Goal: Task Accomplishment & Management: Use online tool/utility

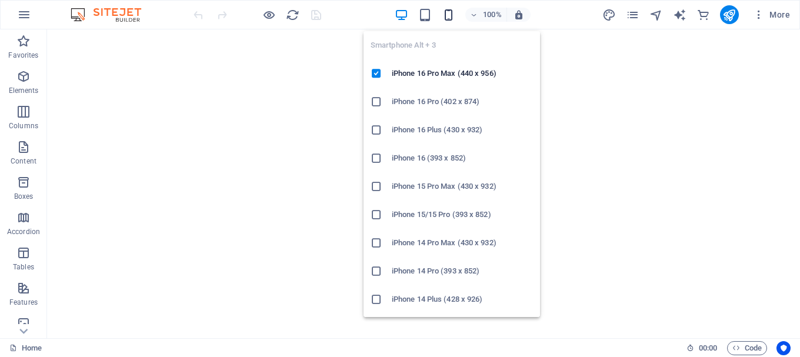
click at [450, 14] on icon "button" at bounding box center [449, 15] width 14 height 14
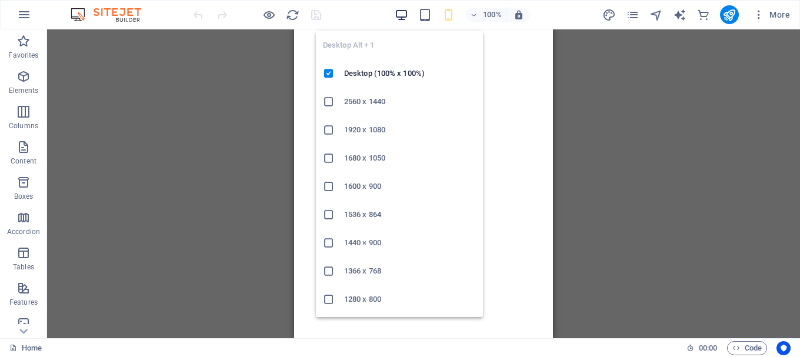
click at [402, 12] on icon "button" at bounding box center [402, 15] width 14 height 14
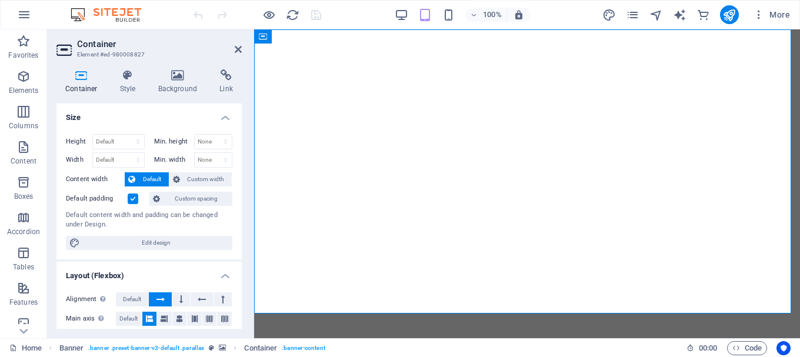
drag, startPoint x: 242, startPoint y: 172, endPoint x: 242, endPoint y: 195, distance: 22.9
click at [242, 195] on div "Container Style Background Link Size Height Default px rem % vh vw Min. height …" at bounding box center [149, 199] width 204 height 278
click at [180, 76] on icon at bounding box center [177, 75] width 57 height 12
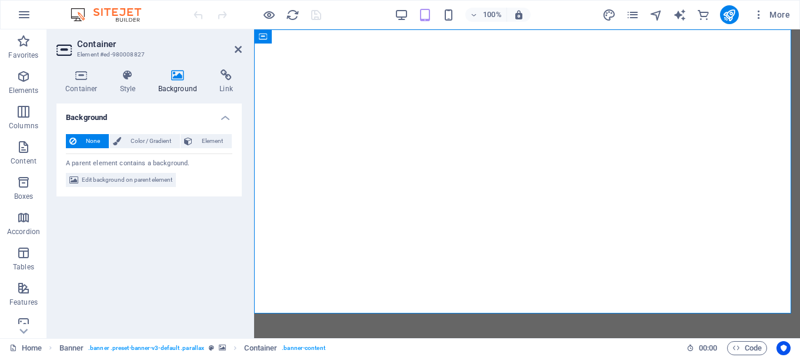
click at [129, 172] on div "None Color / Gradient Element Stretch background to full-width Color overlay Pl…" at bounding box center [148, 161] width 185 height 72
click at [129, 177] on span "Edit background on parent element" at bounding box center [127, 180] width 91 height 14
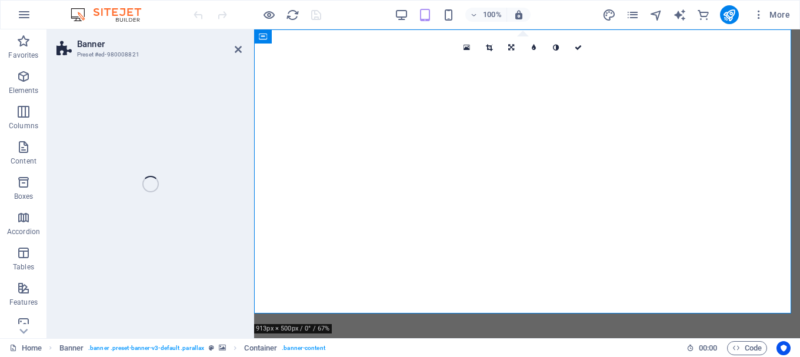
select select "fade"
select select "ms"
select select "s"
select select "progressive"
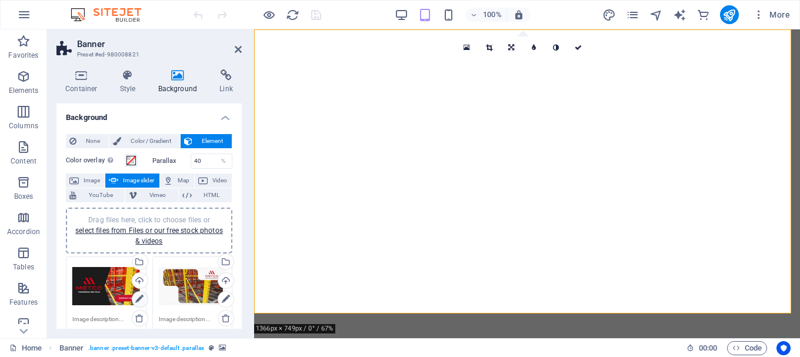
click at [138, 299] on icon at bounding box center [139, 299] width 8 height 14
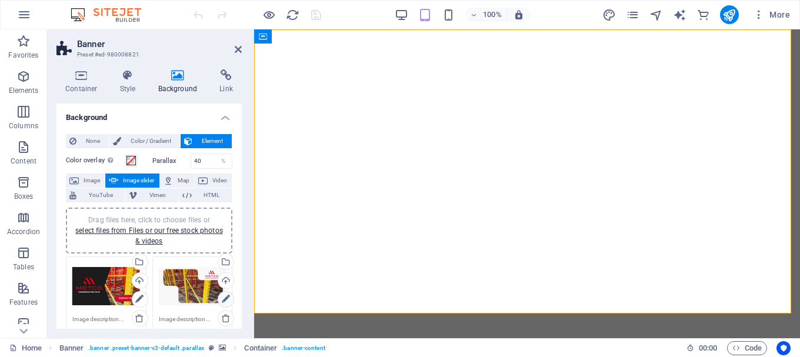
click at [226, 298] on icon at bounding box center [226, 299] width 8 height 14
click at [229, 261] on div "Select files from the file manager, stock photos, or upload file(s)" at bounding box center [225, 263] width 18 height 18
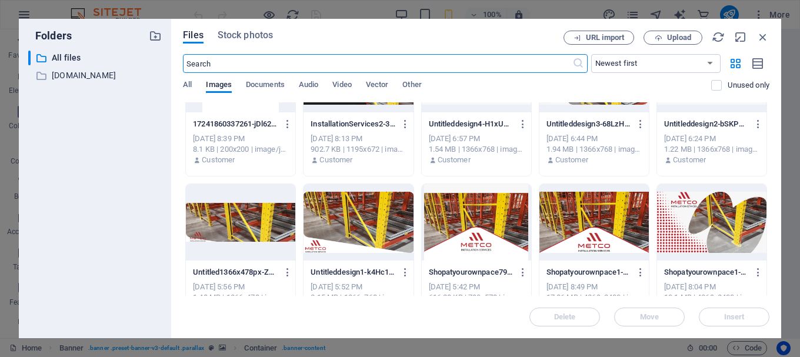
scroll to position [59, 0]
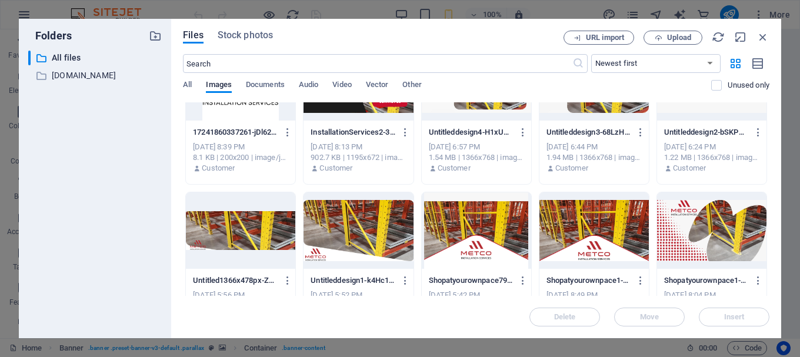
drag, startPoint x: 770, startPoint y: 133, endPoint x: 770, endPoint y: 165, distance: 31.8
click at [770, 165] on div "Files Stock photos URL import Upload ​ Newest first Oldest first Name (A-Z) Nam…" at bounding box center [476, 178] width 610 height 319
drag, startPoint x: 770, startPoint y: 148, endPoint x: 771, endPoint y: 175, distance: 27.7
click at [771, 175] on div "Files Stock photos URL import Upload ​ Newest first Oldest first Name (A-Z) Nam…" at bounding box center [476, 178] width 610 height 319
click at [768, 148] on div "Files Stock photos URL import Upload ​ Newest first Oldest first Name (A-Z) Nam…" at bounding box center [476, 178] width 610 height 319
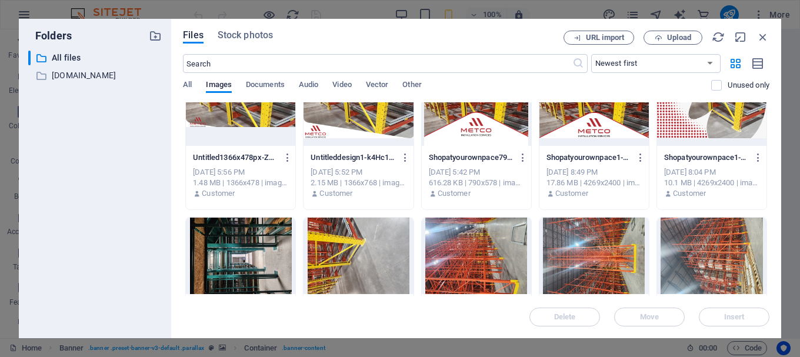
scroll to position [193, 0]
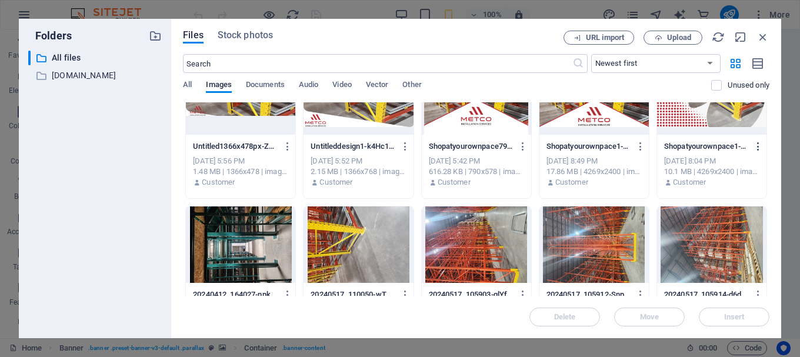
click at [754, 146] on icon "button" at bounding box center [758, 146] width 11 height 11
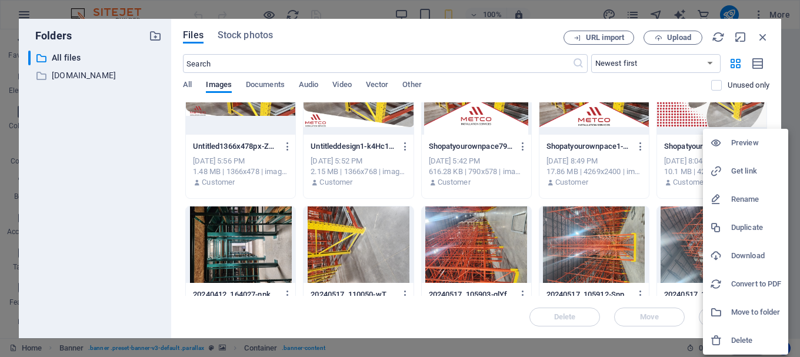
click at [731, 338] on h6 "Delete" at bounding box center [756, 340] width 50 height 14
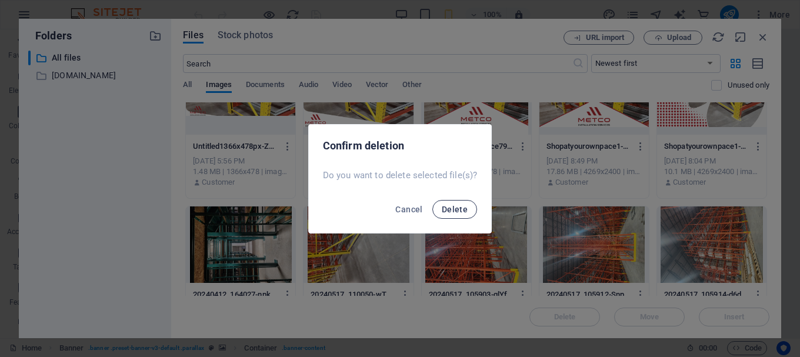
click at [458, 210] on span "Delete" at bounding box center [455, 209] width 26 height 9
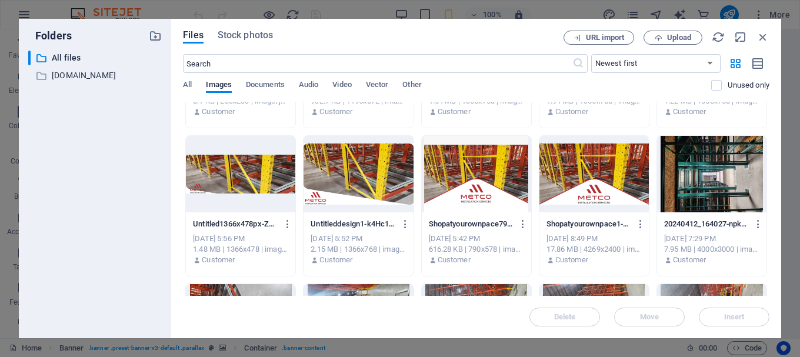
scroll to position [104, 0]
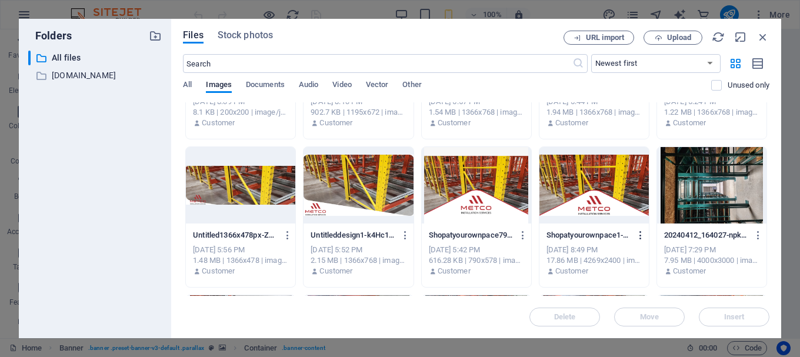
click at [639, 233] on icon "button" at bounding box center [640, 235] width 11 height 11
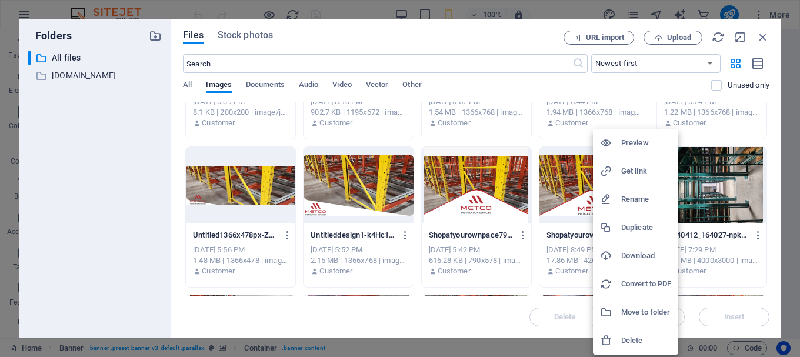
click at [630, 340] on h6 "Delete" at bounding box center [646, 340] width 50 height 14
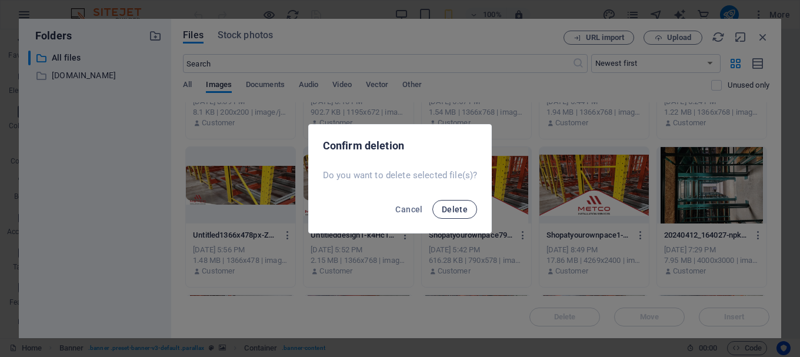
click at [454, 208] on span "Delete" at bounding box center [455, 209] width 26 height 9
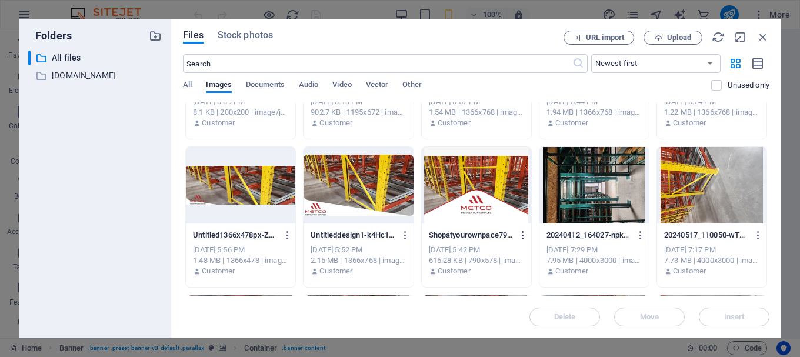
click at [523, 232] on icon "button" at bounding box center [522, 235] width 11 height 11
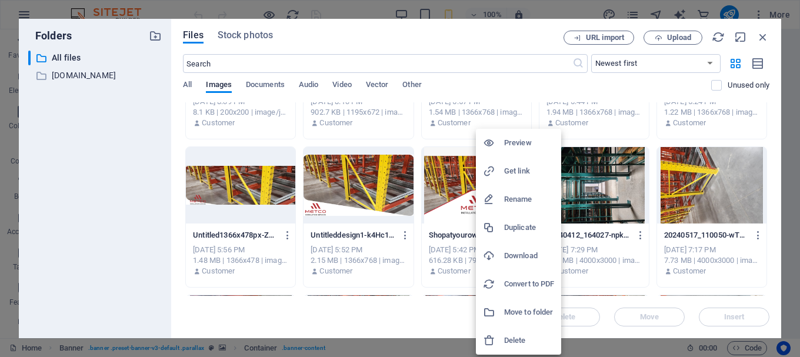
click at [517, 339] on h6 "Delete" at bounding box center [529, 340] width 50 height 14
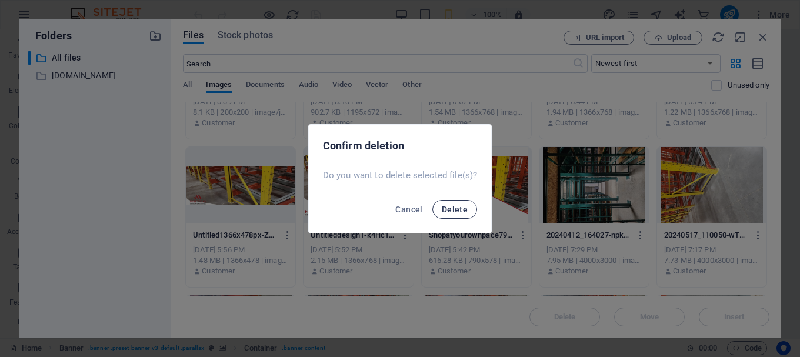
click at [450, 210] on span "Delete" at bounding box center [455, 209] width 26 height 9
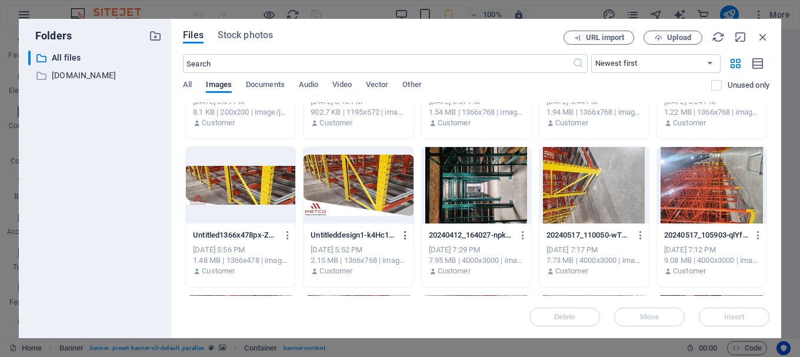
click at [402, 236] on icon "button" at bounding box center [405, 235] width 11 height 11
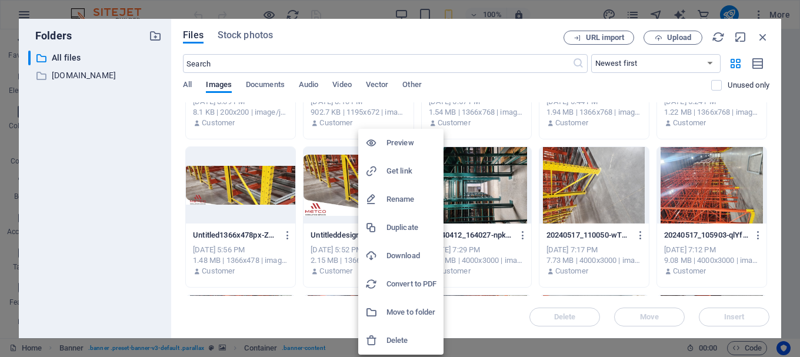
click at [290, 237] on div at bounding box center [400, 178] width 800 height 357
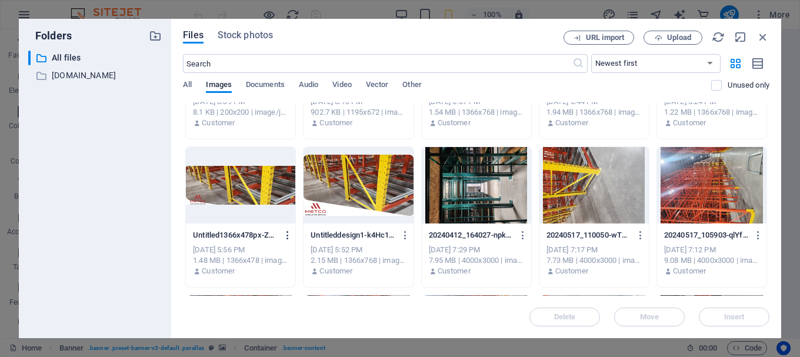
click at [285, 237] on icon "button" at bounding box center [287, 235] width 11 height 11
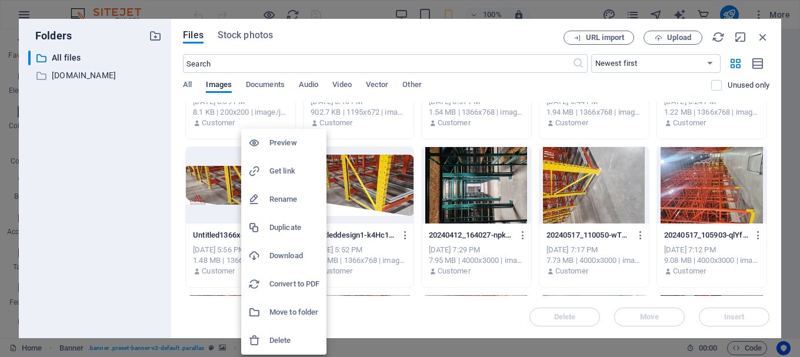
click at [286, 343] on h6 "Delete" at bounding box center [294, 340] width 50 height 14
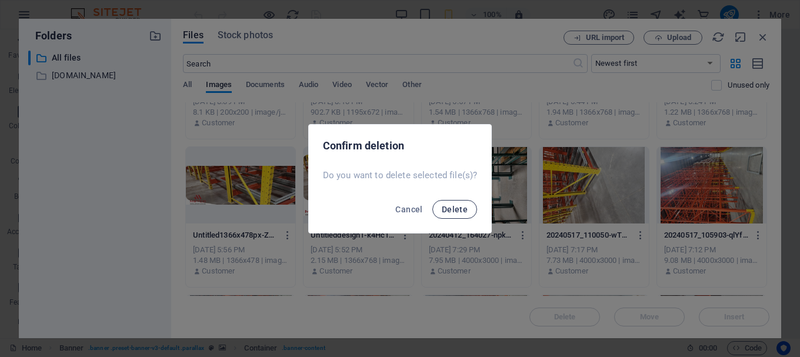
click at [450, 208] on span "Delete" at bounding box center [455, 209] width 26 height 9
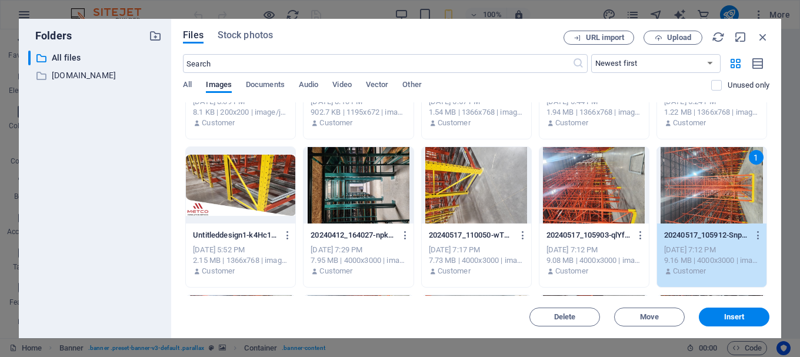
click at [771, 159] on div "Files Stock photos URL import Upload ​ Newest first Oldest first Name (A-Z) Nam…" at bounding box center [476, 178] width 610 height 319
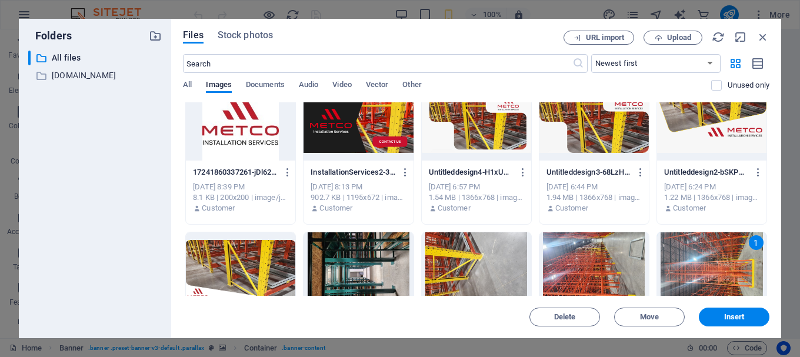
scroll to position [0, 0]
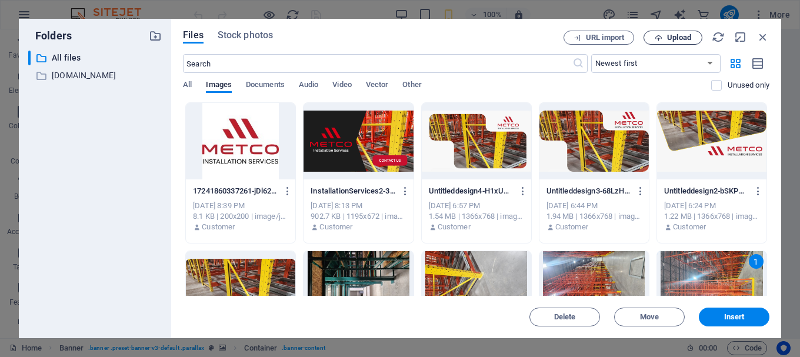
click at [658, 34] on icon "button" at bounding box center [658, 38] width 8 height 8
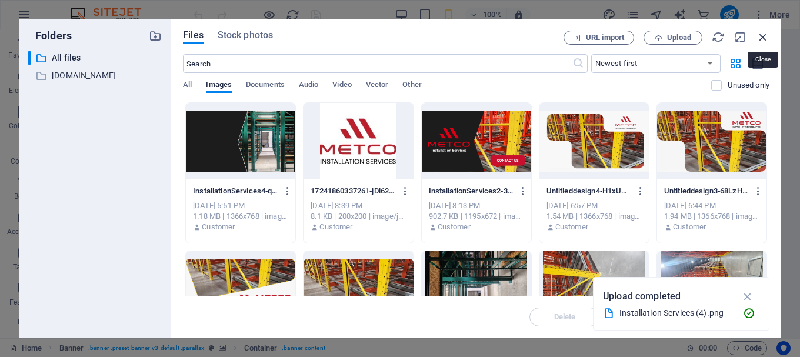
click at [766, 34] on icon "button" at bounding box center [762, 37] width 13 height 13
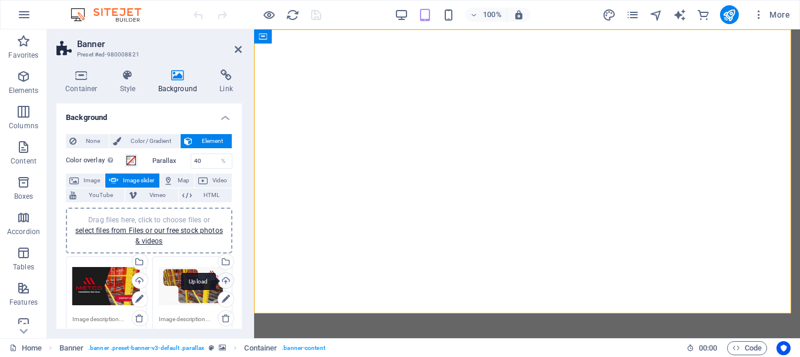
click at [223, 280] on div "Upload" at bounding box center [225, 282] width 18 height 18
click at [216, 261] on div "Select files from the file manager, stock photos, or upload file(s)" at bounding box center [177, 262] width 76 height 44
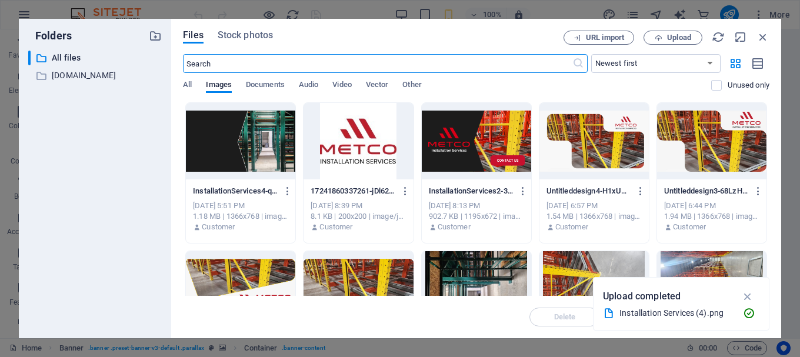
click at [252, 156] on div at bounding box center [240, 141] width 109 height 76
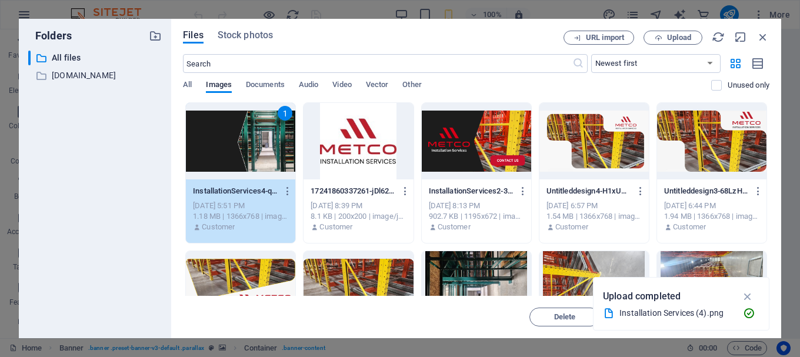
click at [252, 156] on div "1" at bounding box center [240, 141] width 109 height 76
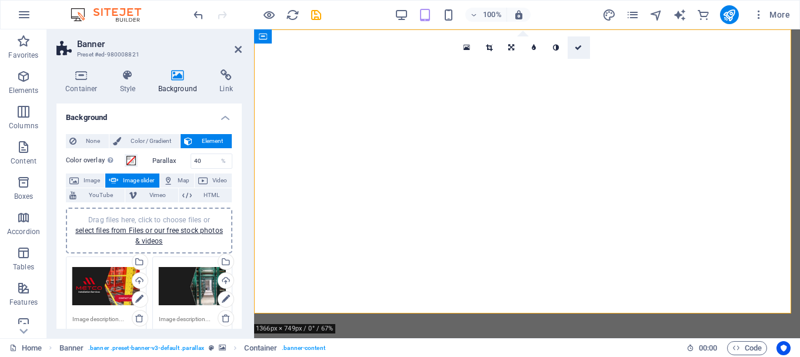
click at [574, 49] on link at bounding box center [578, 47] width 22 height 22
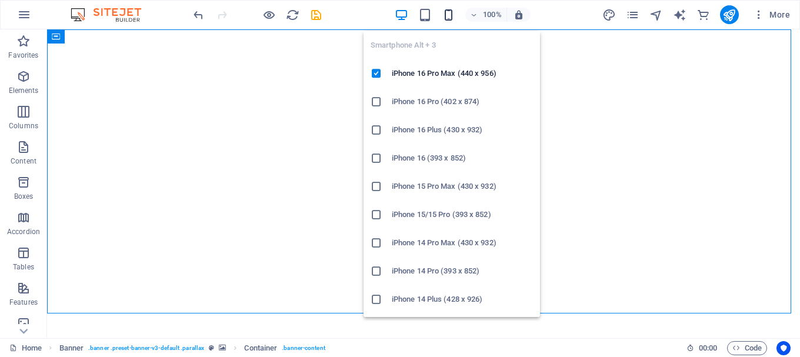
click at [456, 16] on span "button" at bounding box center [449, 15] width 14 height 14
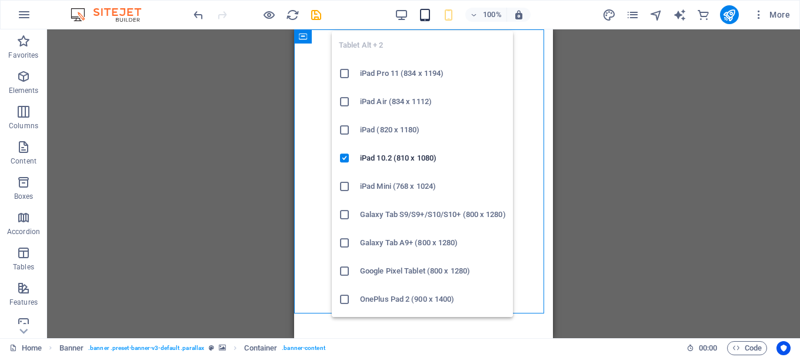
click at [422, 19] on icon "button" at bounding box center [425, 15] width 14 height 14
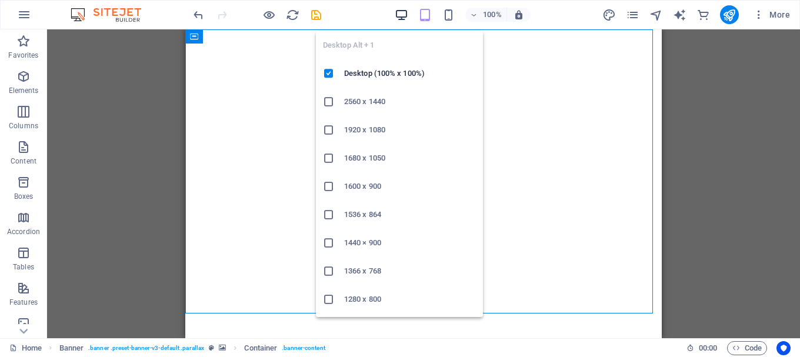
click at [407, 21] on icon "button" at bounding box center [402, 15] width 14 height 14
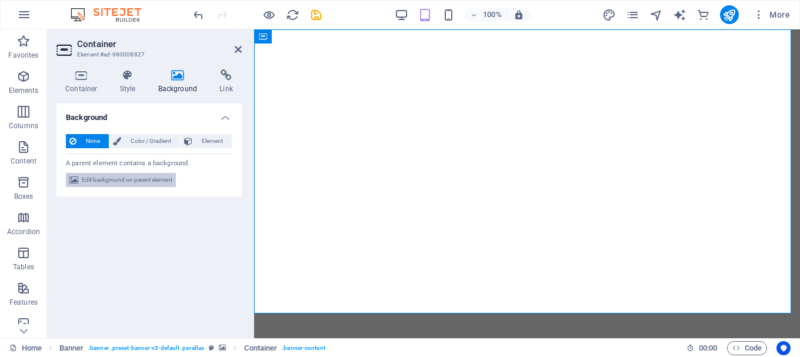
click at [136, 185] on span "Edit background on parent element" at bounding box center [127, 180] width 91 height 14
select select "fade"
select select "ms"
select select "s"
select select "progressive"
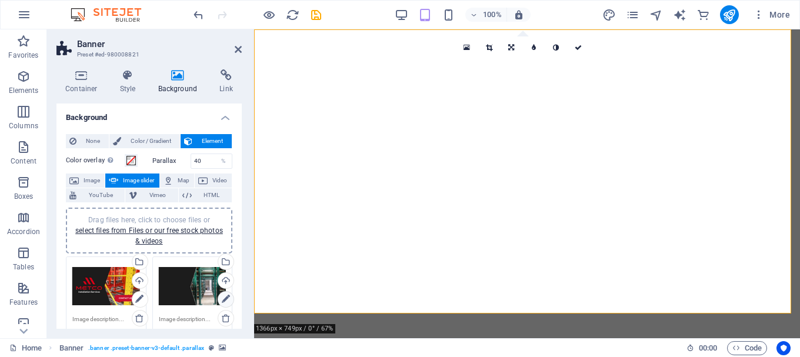
click at [222, 300] on icon at bounding box center [226, 299] width 8 height 14
drag, startPoint x: 240, startPoint y: 171, endPoint x: 12, endPoint y: 89, distance: 242.3
click at [334, 41] on icon at bounding box center [335, 37] width 6 height 12
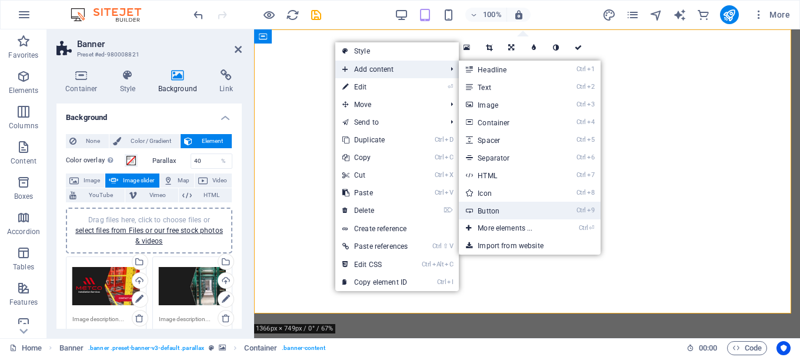
click at [544, 209] on link "Ctrl 9 Button" at bounding box center [507, 211] width 97 height 18
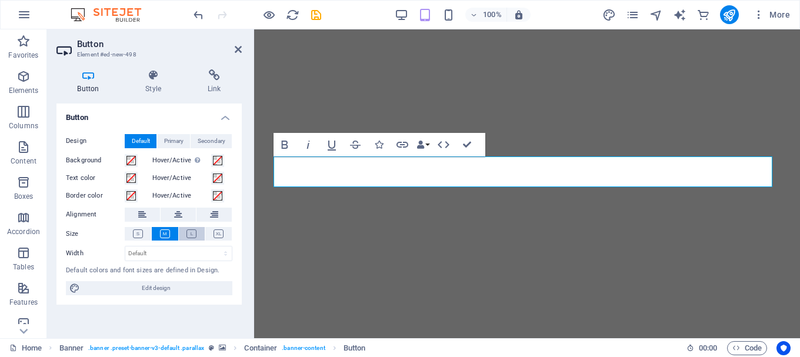
click at [195, 233] on icon at bounding box center [191, 233] width 10 height 9
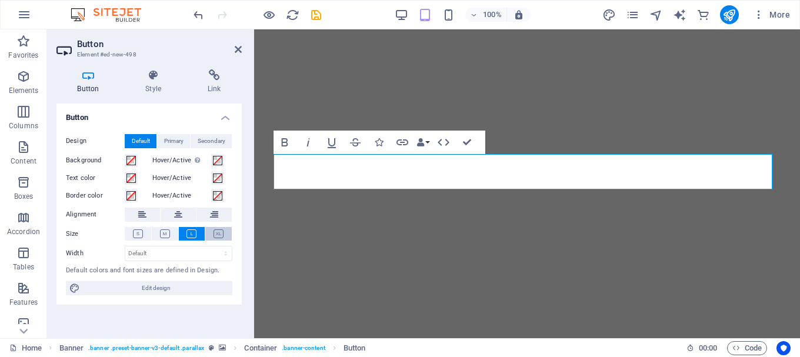
click at [218, 232] on icon at bounding box center [218, 233] width 10 height 9
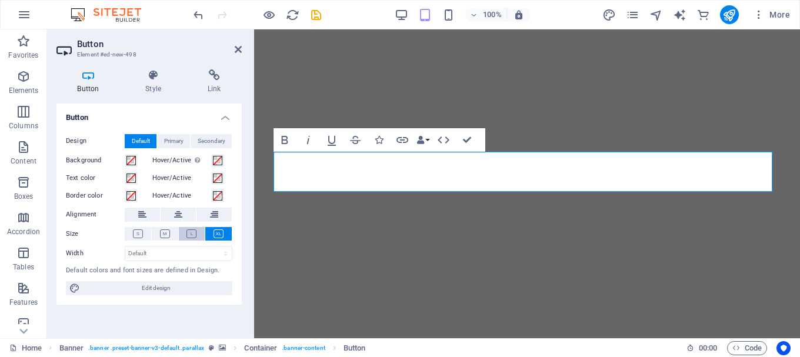
click at [184, 234] on button at bounding box center [192, 234] width 26 height 14
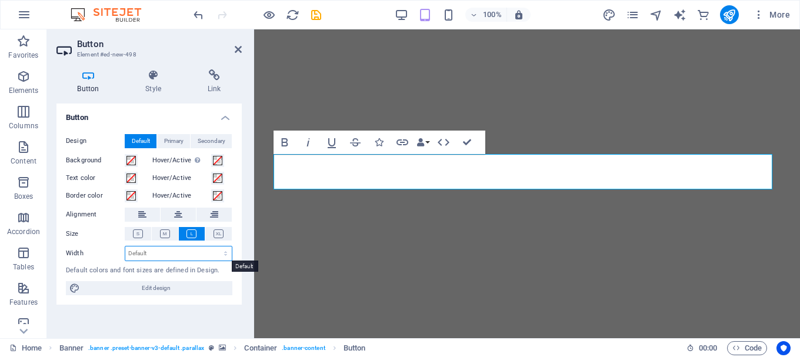
click at [182, 256] on select "Default px rem % em vh vw" at bounding box center [178, 253] width 106 height 14
select select "rem"
click at [215, 246] on select "Default px rem % em vh vw" at bounding box center [178, 253] width 106 height 14
type input "7.1875"
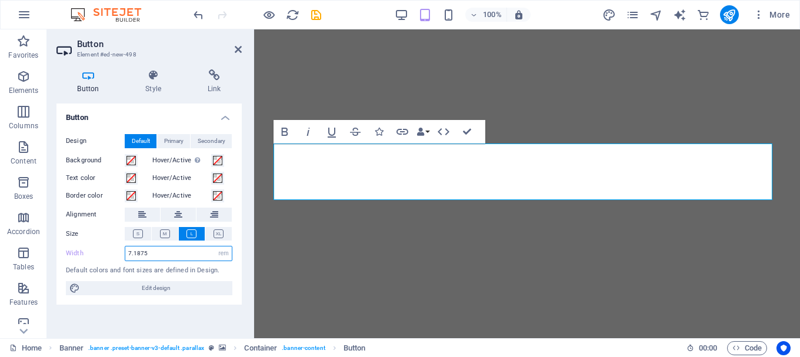
click at [176, 253] on input "7.1875" at bounding box center [178, 253] width 106 height 14
click at [219, 252] on select "Default px rem % em vh vw" at bounding box center [223, 253] width 16 height 14
select select "px"
click at [215, 246] on select "Default px rem % em vh vw" at bounding box center [223, 253] width 16 height 14
click at [178, 252] on input "115" at bounding box center [178, 253] width 106 height 14
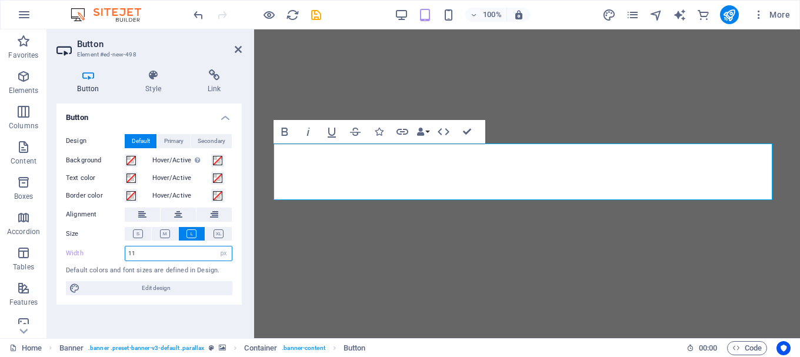
type input "1"
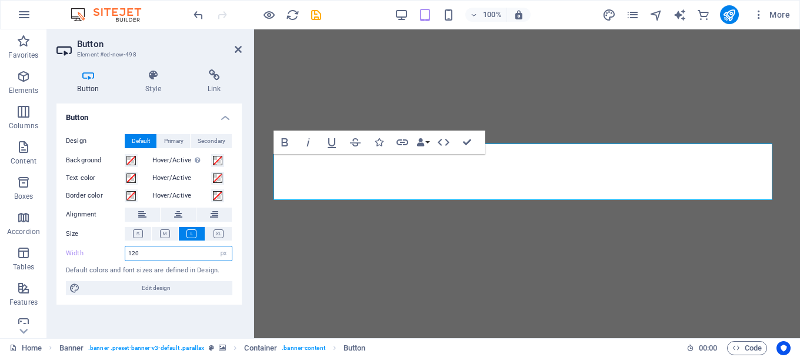
type input "120"
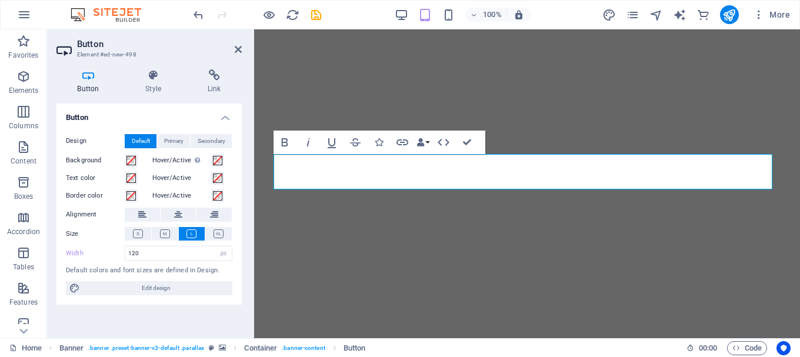
click at [203, 305] on div "Button Design Default Primary Secondary Background Hover/Active Switch to previ…" at bounding box center [148, 215] width 185 height 225
click at [215, 214] on icon at bounding box center [214, 215] width 8 height 14
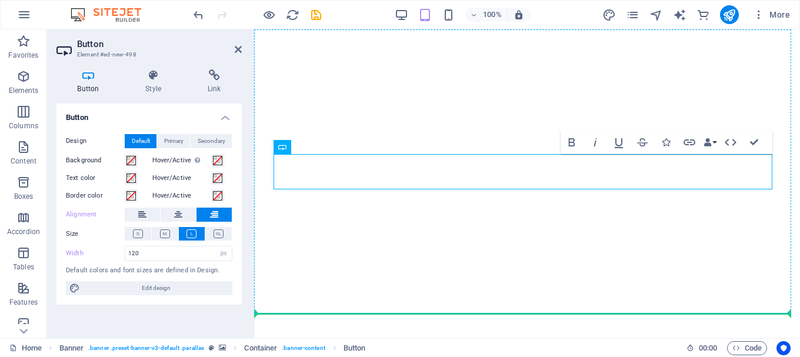
drag, startPoint x: 564, startPoint y: 178, endPoint x: 310, endPoint y: 225, distance: 258.3
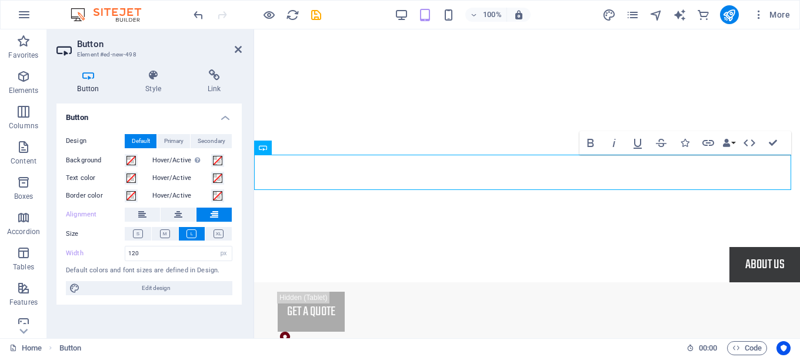
scroll to position [147, 0]
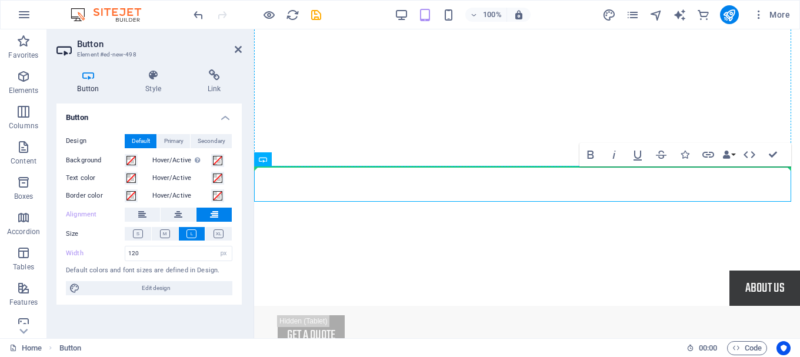
drag, startPoint x: 524, startPoint y: 189, endPoint x: 276, endPoint y: 120, distance: 257.6
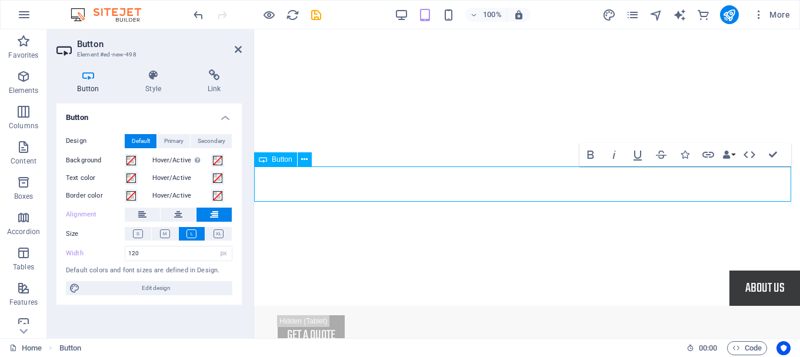
click at [284, 270] on div "About Us" at bounding box center [527, 287] width 546 height 35
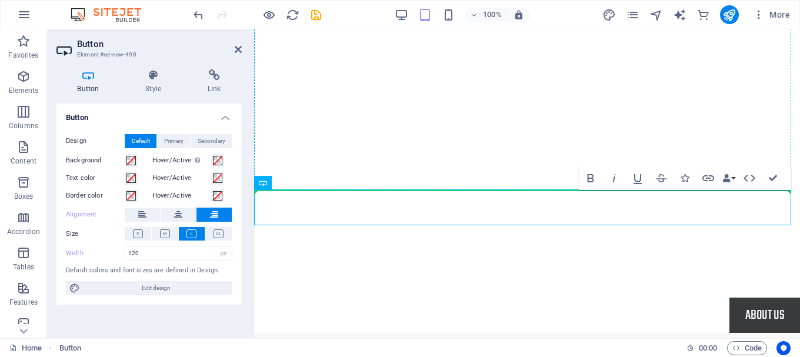
drag, startPoint x: 537, startPoint y: 191, endPoint x: 286, endPoint y: 69, distance: 278.7
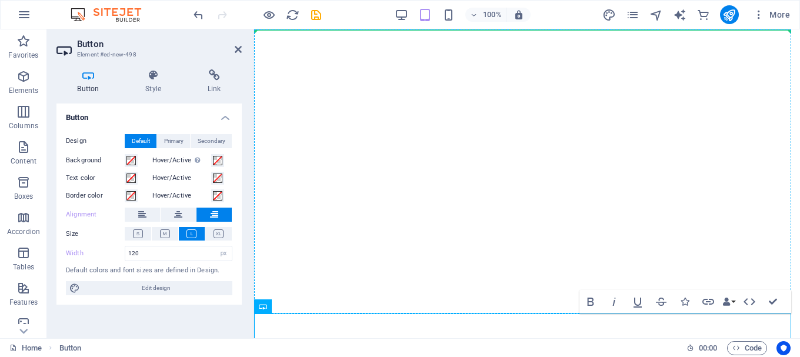
scroll to position [0, 0]
drag, startPoint x: 540, startPoint y: 228, endPoint x: 293, endPoint y: 45, distance: 306.8
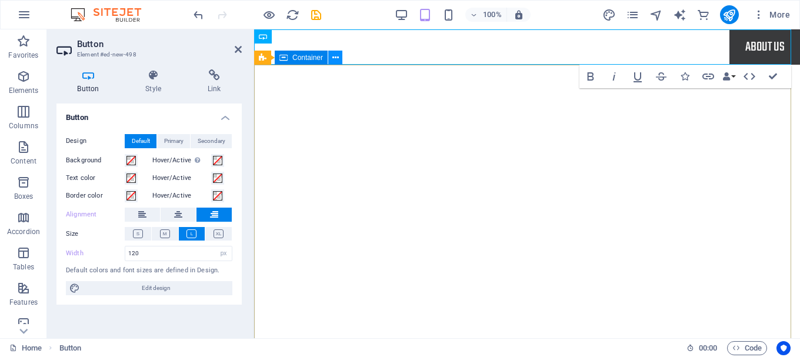
click at [339, 59] on button at bounding box center [335, 58] width 14 height 14
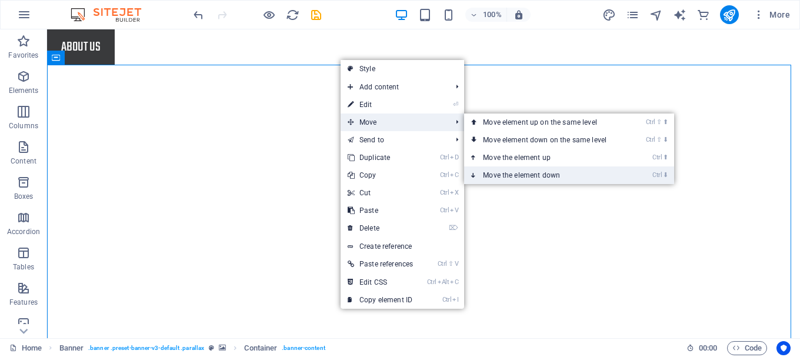
click at [520, 181] on link "Ctrl ⬇ Move the element down" at bounding box center [547, 175] width 166 height 18
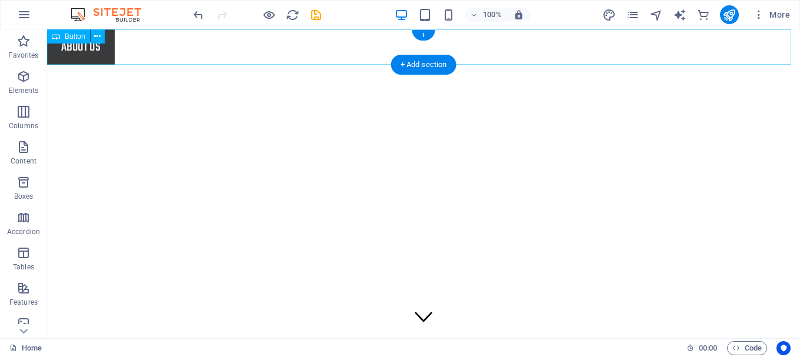
click at [206, 30] on div "About Us" at bounding box center [423, 46] width 753 height 35
click at [188, 54] on div "About Us" at bounding box center [423, 46] width 753 height 35
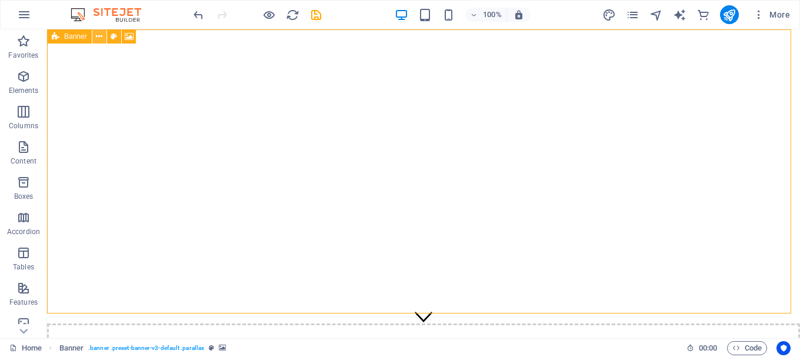
click at [96, 37] on icon at bounding box center [99, 37] width 6 height 12
click at [98, 35] on icon at bounding box center [99, 37] width 6 height 12
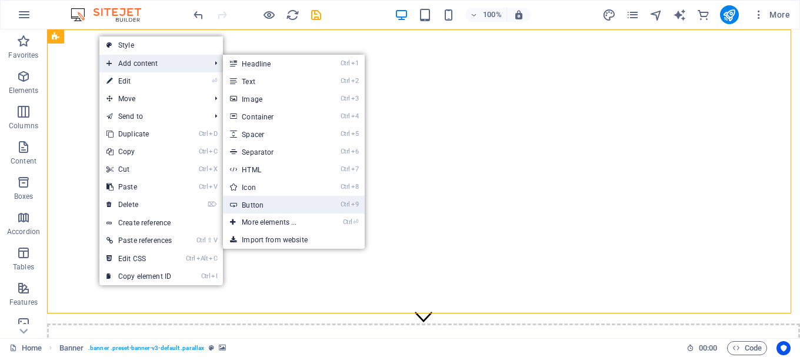
click at [288, 200] on link "Ctrl 9 Button" at bounding box center [271, 205] width 97 height 18
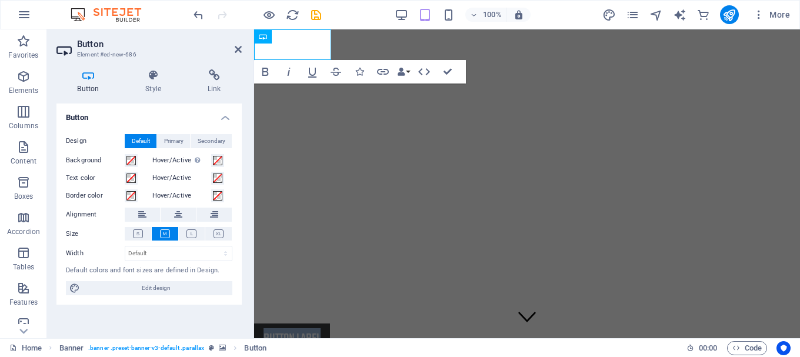
drag, startPoint x: 796, startPoint y: 89, endPoint x: 1053, endPoint y: 40, distance: 261.6
click at [306, 323] on link "Button label" at bounding box center [292, 338] width 76 height 31
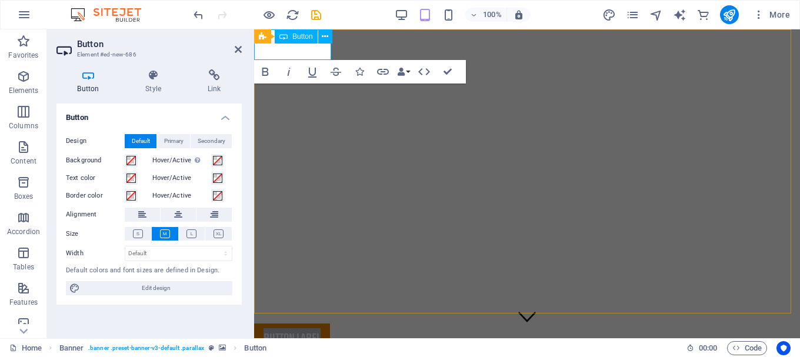
click at [306, 323] on link "Button label" at bounding box center [292, 338] width 76 height 31
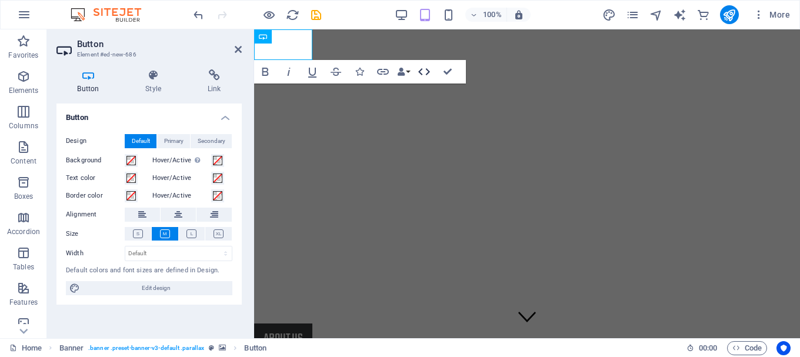
click at [421, 75] on icon "button" at bounding box center [424, 72] width 14 height 14
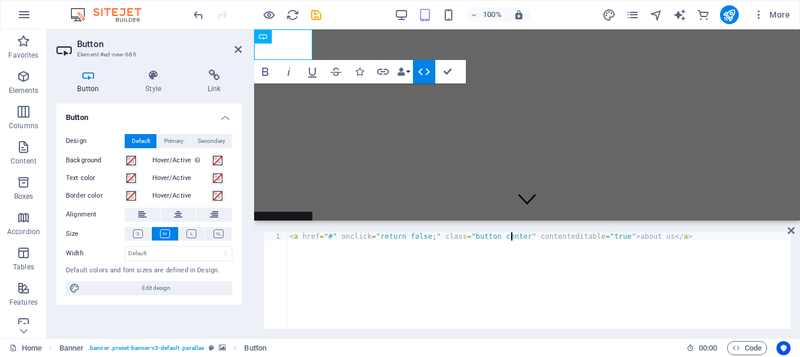
click at [510, 238] on div "< a href = "#" onclick = "return false;" class = "button center" contenteditabl…" at bounding box center [538, 288] width 503 height 113
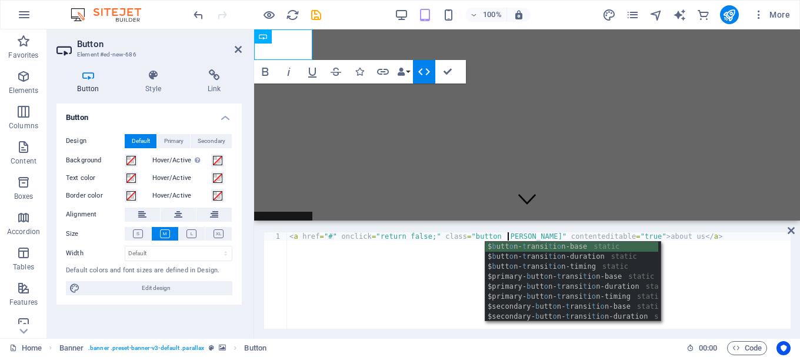
scroll to position [0, 18]
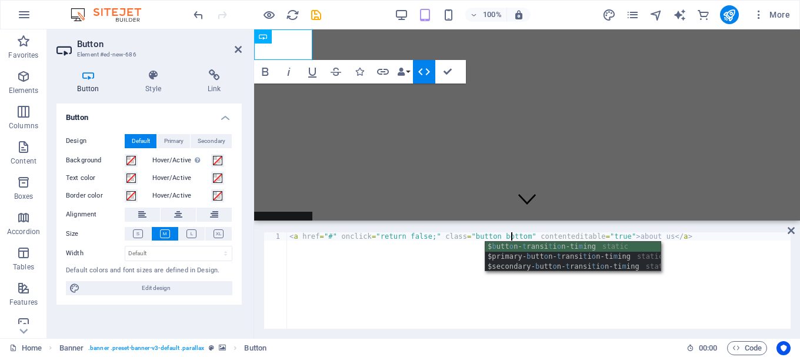
click at [630, 326] on div "< a href = "#" onclick = "return false;" class = "button bottom" contenteditabl…" at bounding box center [538, 288] width 503 height 113
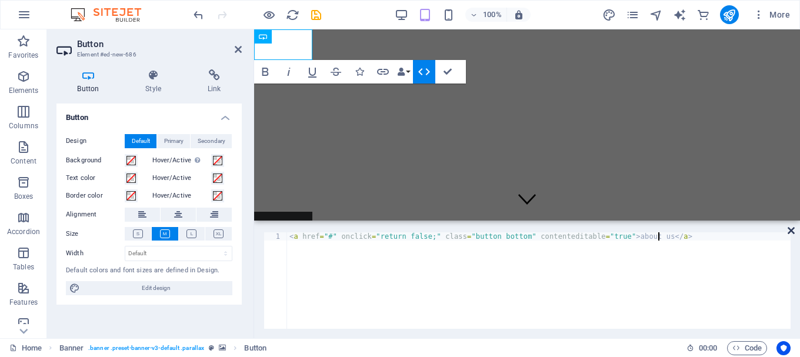
type textarea "<a href="#" onclick="return false;" class="button bottom" contenteditable="true…"
click at [790, 231] on icon at bounding box center [790, 230] width 7 height 9
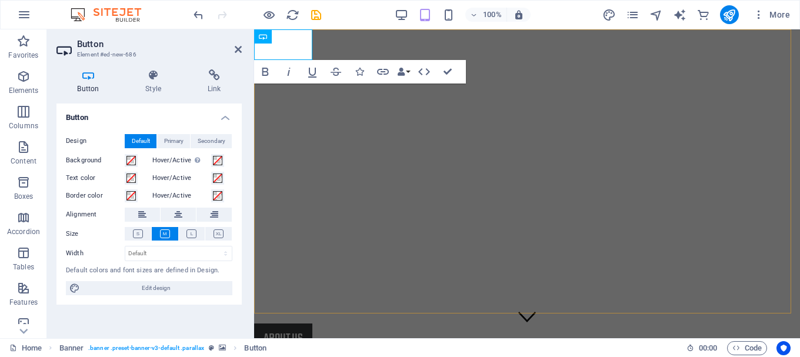
click at [618, 29] on img "1/3" at bounding box center [522, 29] width 537 height 0
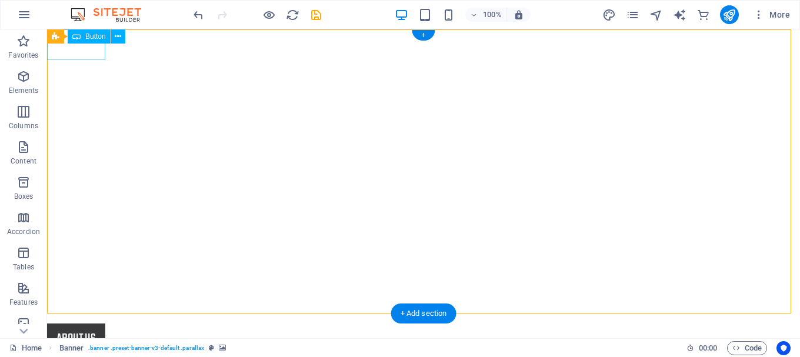
click at [61, 323] on div "about us" at bounding box center [423, 338] width 753 height 31
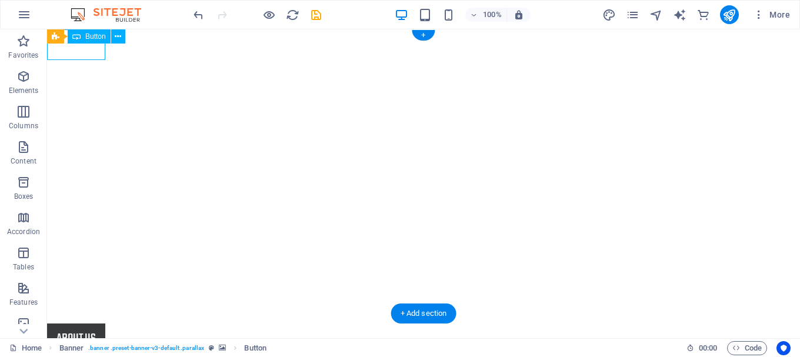
click at [61, 323] on div "about us" at bounding box center [423, 338] width 753 height 31
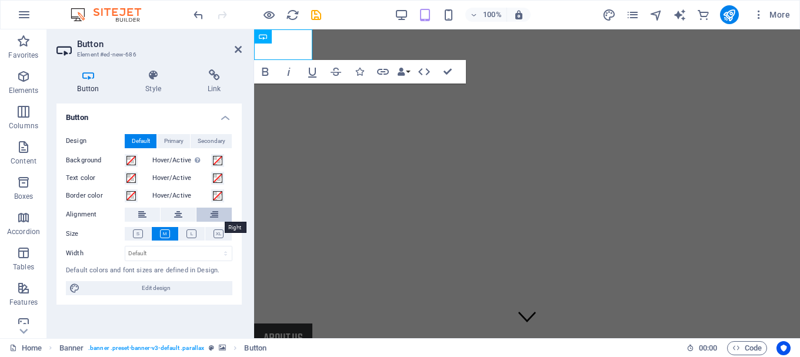
click at [212, 213] on icon at bounding box center [214, 215] width 8 height 14
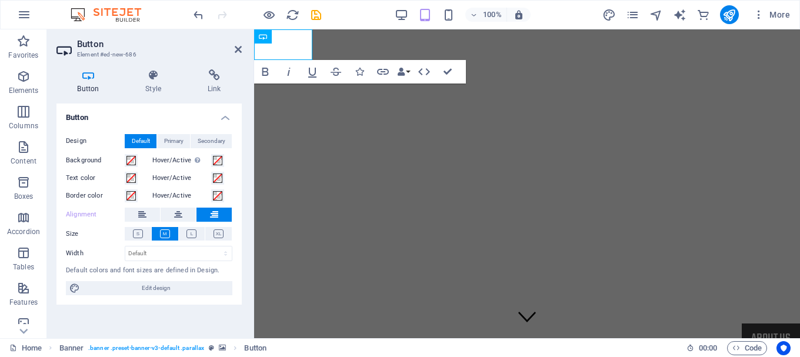
click at [212, 213] on icon at bounding box center [214, 215] width 8 height 14
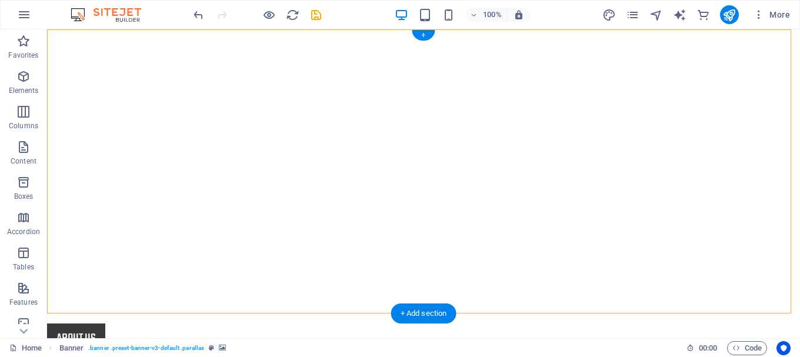
select select "fade"
select select "ms"
select select "s"
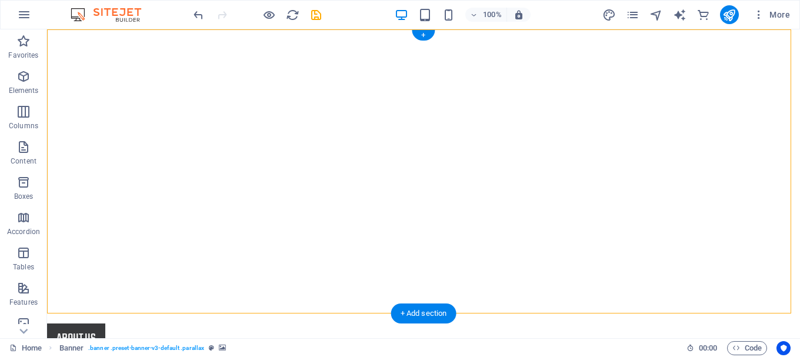
select select "progressive"
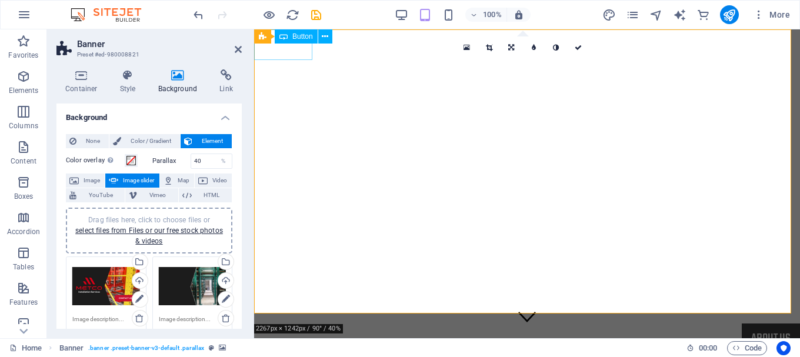
click at [295, 323] on div "about us" at bounding box center [527, 338] width 546 height 31
click at [296, 323] on div "about us" at bounding box center [527, 338] width 546 height 31
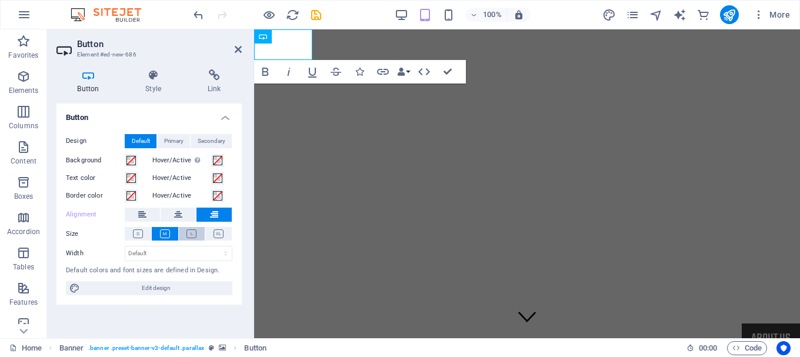
click at [185, 229] on button at bounding box center [192, 234] width 26 height 14
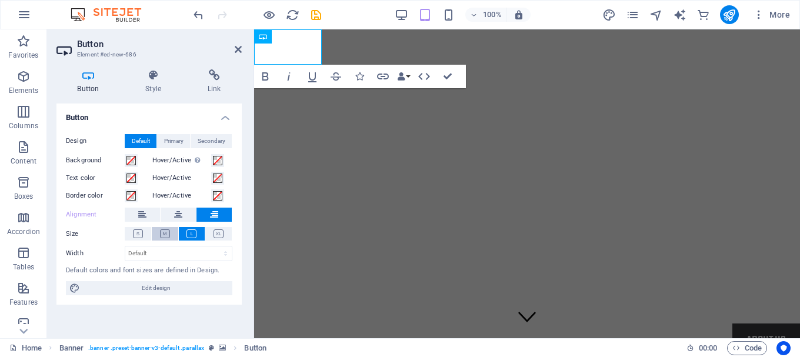
click at [166, 229] on icon at bounding box center [165, 233] width 10 height 9
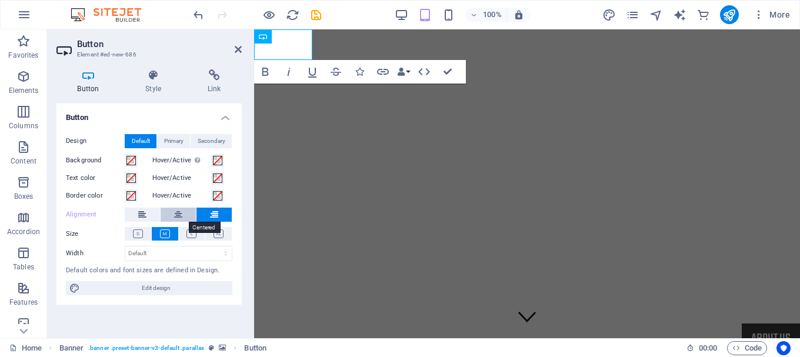
click at [183, 210] on button at bounding box center [178, 215] width 35 height 14
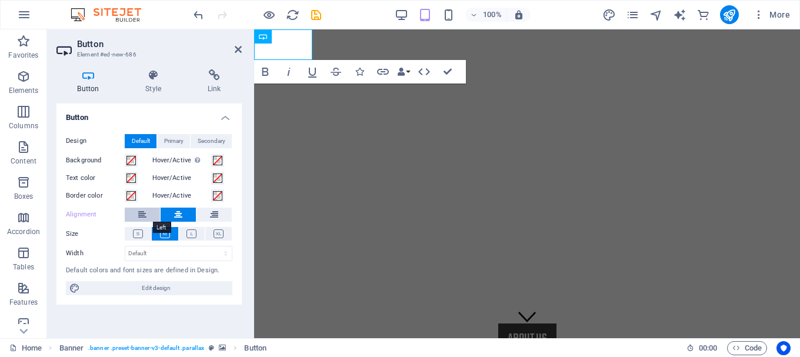
click at [152, 216] on button at bounding box center [142, 215] width 35 height 14
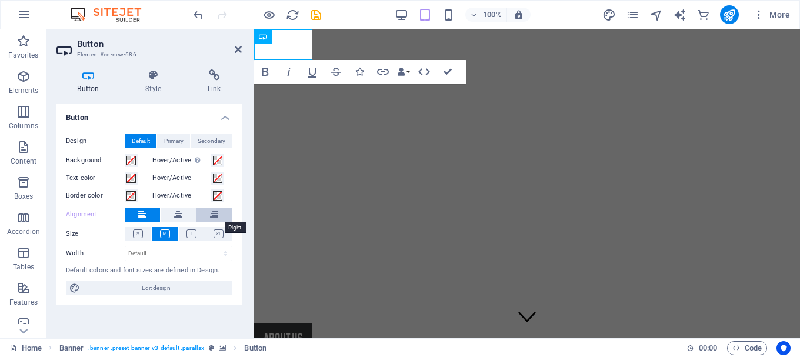
click at [217, 218] on icon at bounding box center [214, 215] width 8 height 14
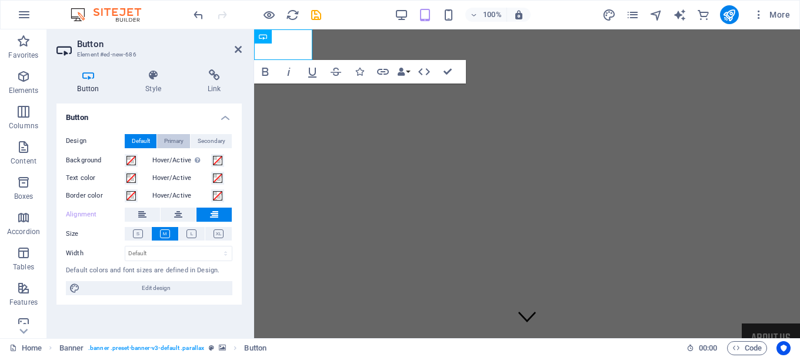
click at [181, 145] on span "Primary" at bounding box center [173, 141] width 19 height 14
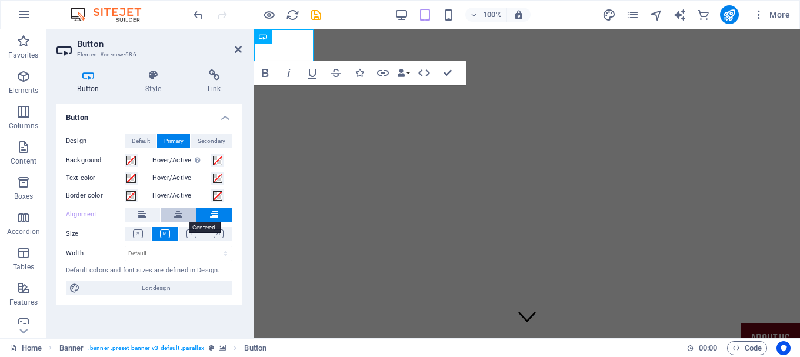
click at [193, 212] on button at bounding box center [178, 215] width 35 height 14
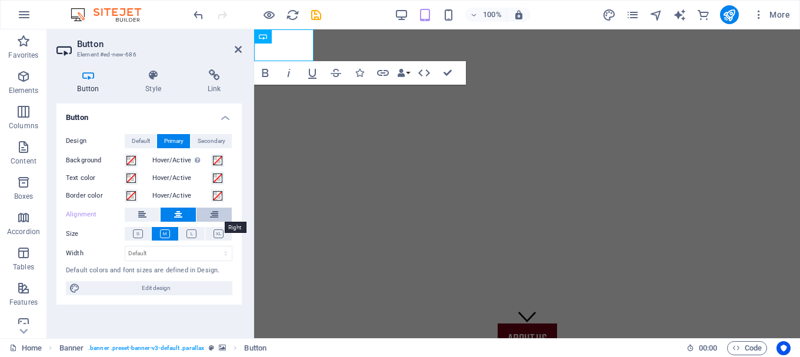
click at [213, 215] on icon at bounding box center [214, 215] width 8 height 14
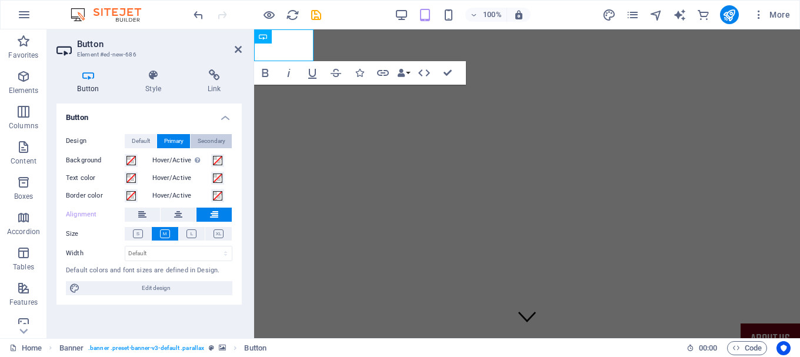
click at [215, 144] on span "Secondary" at bounding box center [212, 141] width 28 height 14
click at [176, 143] on span "Primary" at bounding box center [173, 141] width 19 height 14
click at [184, 285] on span "Edit design" at bounding box center [155, 288] width 145 height 14
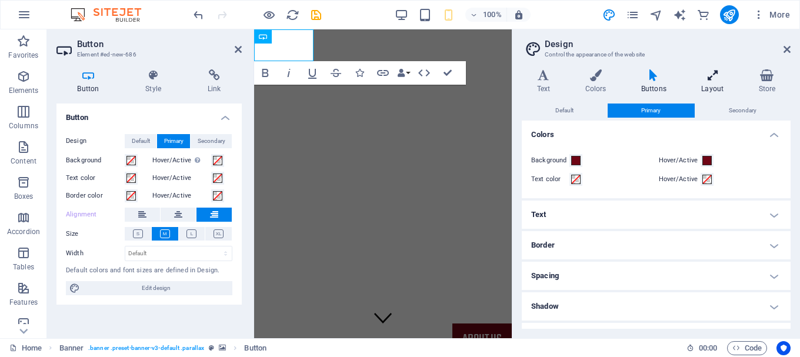
click at [716, 79] on icon at bounding box center [712, 75] width 52 height 12
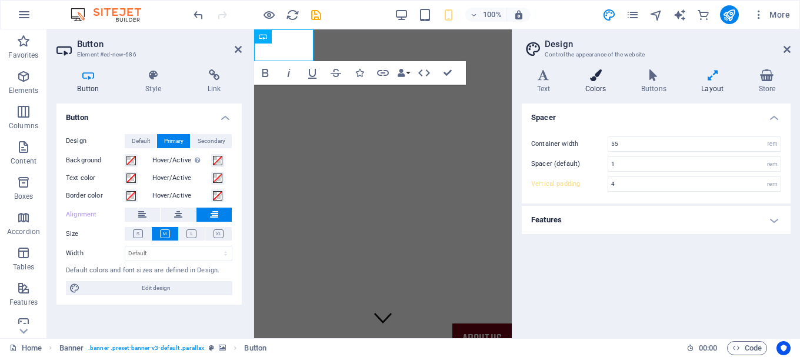
click at [600, 90] on h4 "Colors" at bounding box center [598, 81] width 56 height 25
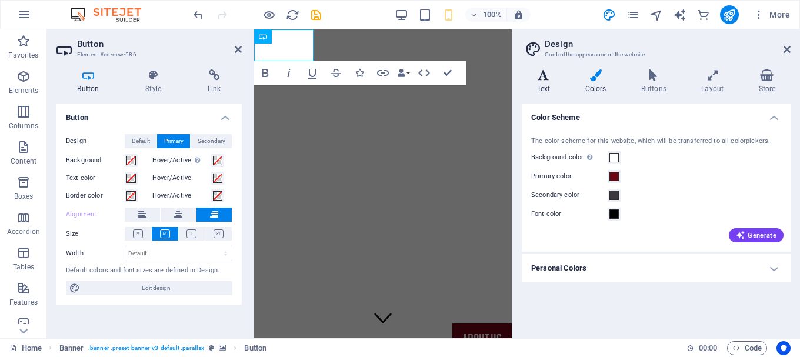
click at [547, 77] on icon at bounding box center [544, 75] width 44 height 12
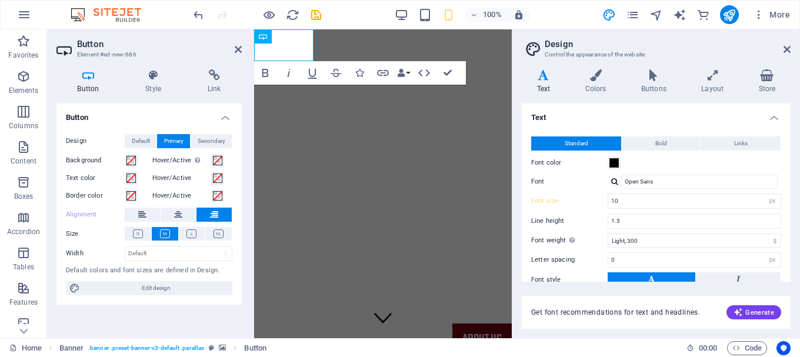
drag, startPoint x: 787, startPoint y: 167, endPoint x: 789, endPoint y: 207, distance: 40.0
click at [789, 207] on div "Text Standard Bold Links Font color Font Open Sans Font size 10 rem px Line hei…" at bounding box center [656, 192] width 269 height 178
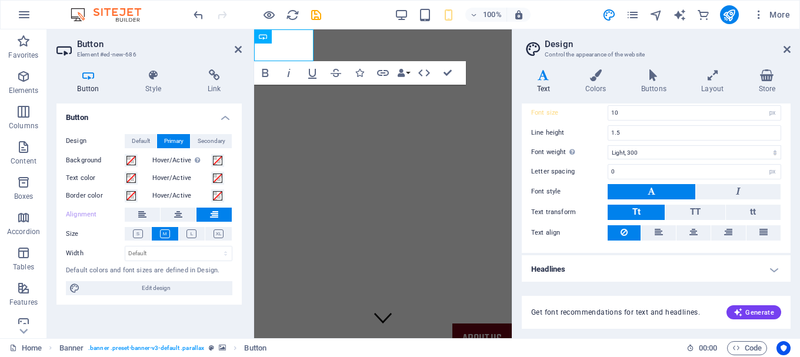
scroll to position [90, 0]
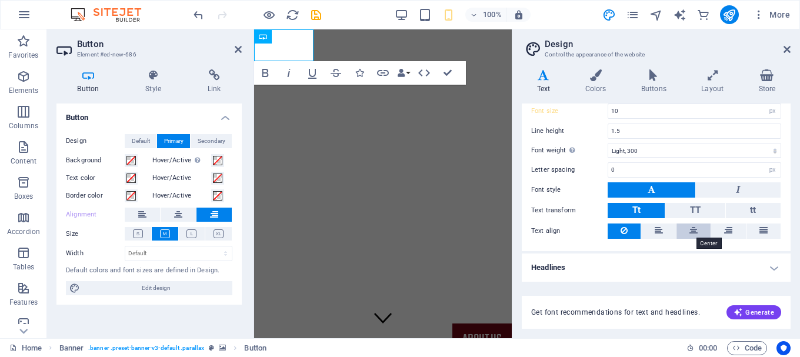
click at [694, 229] on icon at bounding box center [693, 230] width 8 height 14
click at [721, 229] on button at bounding box center [728, 230] width 34 height 15
click at [639, 232] on button at bounding box center [623, 230] width 33 height 15
drag, startPoint x: 785, startPoint y: 192, endPoint x: 789, endPoint y: 151, distance: 41.4
click at [789, 151] on div "Text Standard Bold Links Font color Font Open Sans Font size 10 rem px Line hei…" at bounding box center [656, 192] width 269 height 178
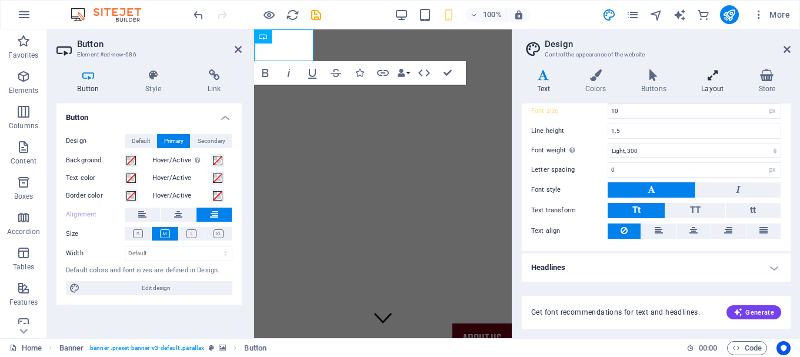
click at [704, 82] on h4 "Layout" at bounding box center [714, 81] width 57 height 25
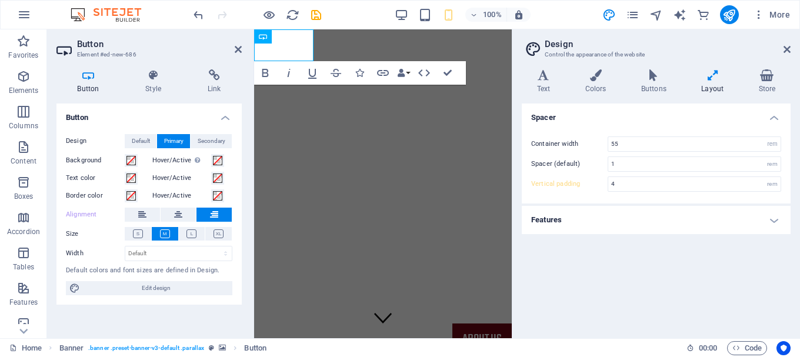
click at [770, 218] on h4 "Features" at bounding box center [656, 220] width 269 height 28
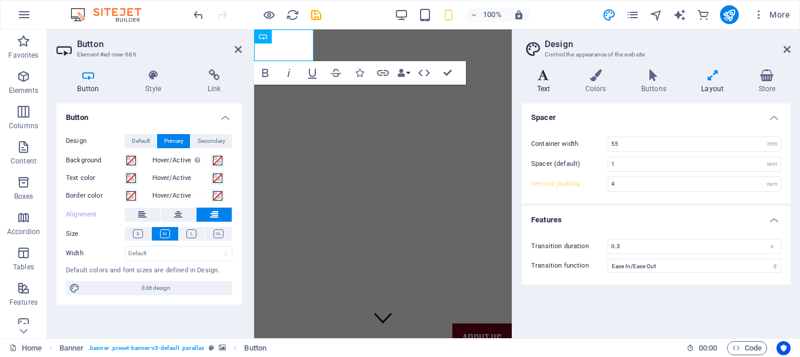
click at [556, 89] on h4 "Text" at bounding box center [546, 81] width 48 height 25
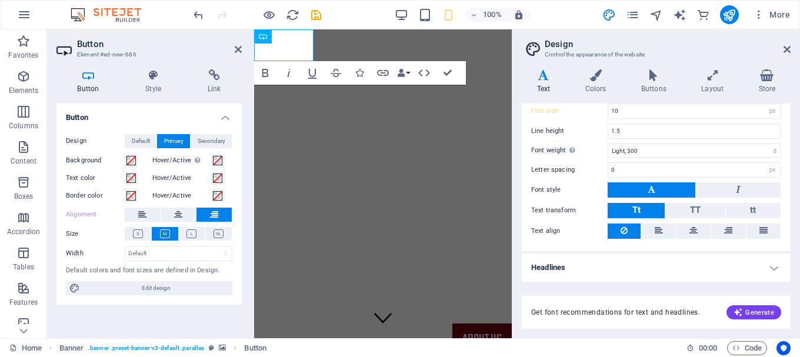
drag, startPoint x: 791, startPoint y: 236, endPoint x: 789, endPoint y: 153, distance: 82.9
click at [789, 153] on div "Variants Text Colors Buttons Layout Store Text Standard Bold Links Font color F…" at bounding box center [656, 199] width 288 height 278
click at [788, 50] on icon at bounding box center [786, 49] width 7 height 9
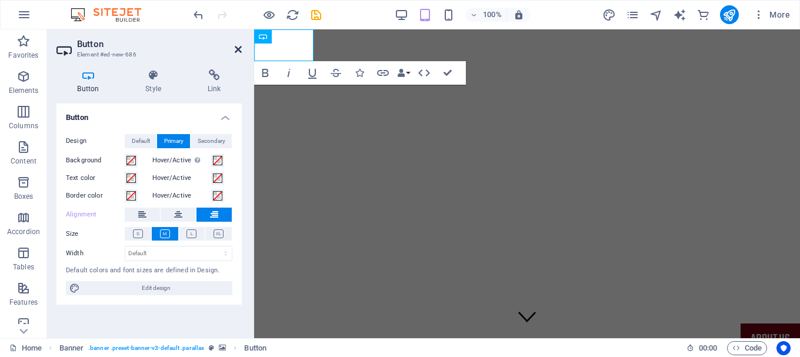
click at [238, 48] on icon at bounding box center [238, 49] width 7 height 9
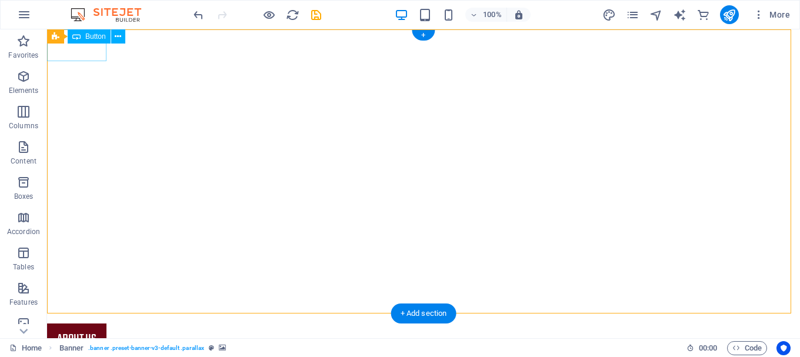
click at [77, 323] on div "about us" at bounding box center [423, 339] width 753 height 32
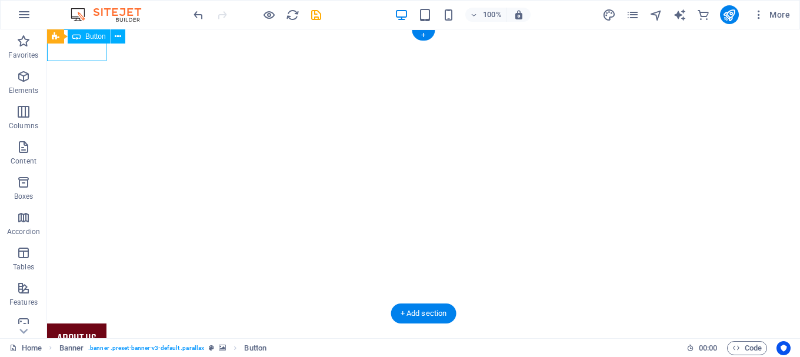
click at [77, 323] on div "about us" at bounding box center [423, 339] width 753 height 32
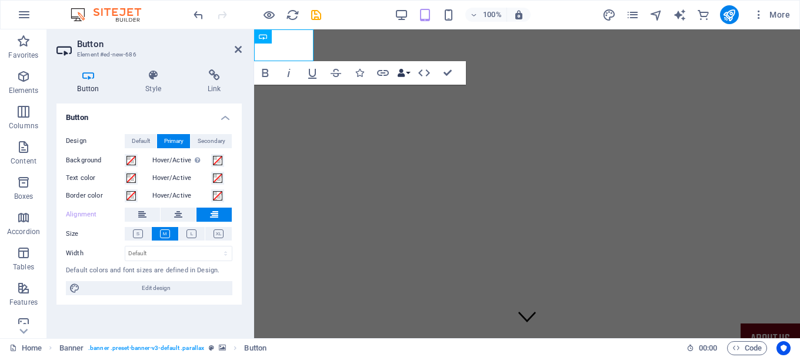
click at [406, 72] on button "Data Bindings" at bounding box center [403, 73] width 16 height 24
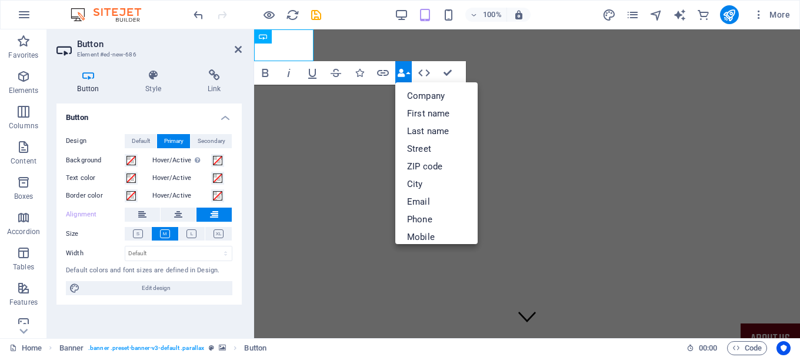
click at [406, 72] on button "Data Bindings" at bounding box center [403, 73] width 16 height 24
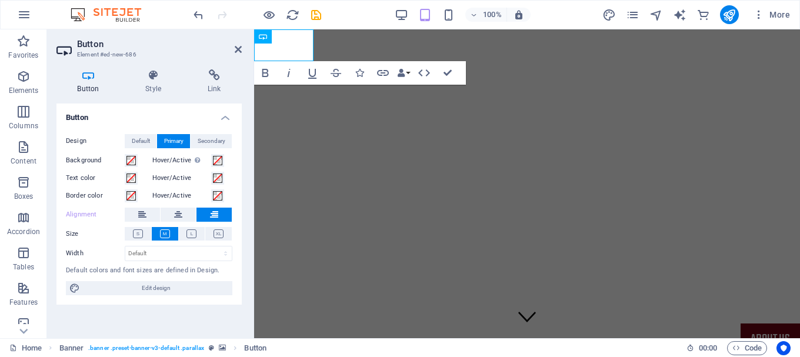
click at [412, 75] on div "Bold Italic Underline Strikethrough Icons Link Data Bindings Company First name…" at bounding box center [356, 73] width 205 height 24
click at [404, 75] on icon "button" at bounding box center [401, 73] width 8 height 8
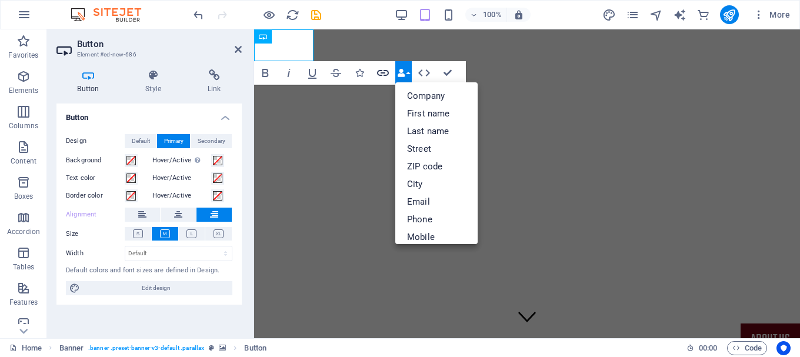
click at [385, 75] on icon "button" at bounding box center [383, 73] width 12 height 6
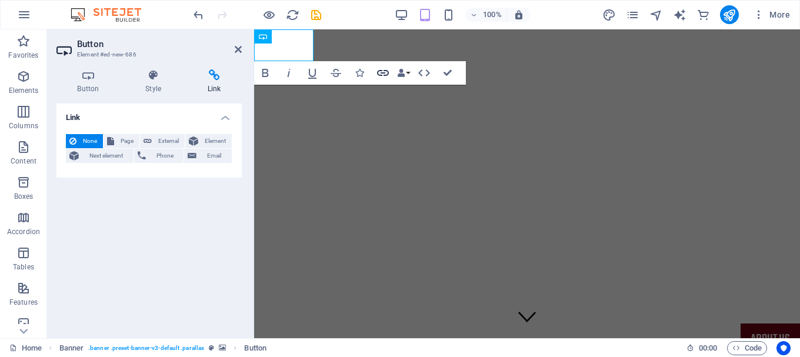
click at [377, 72] on icon "button" at bounding box center [383, 73] width 14 height 14
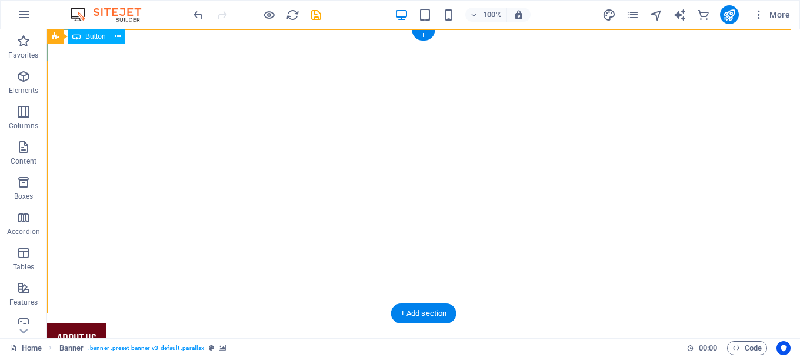
click at [98, 323] on div "about us" at bounding box center [423, 339] width 753 height 32
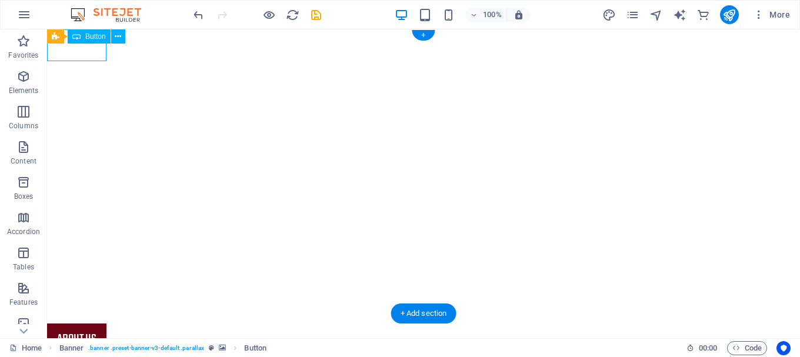
click at [98, 323] on div "about us" at bounding box center [423, 339] width 753 height 32
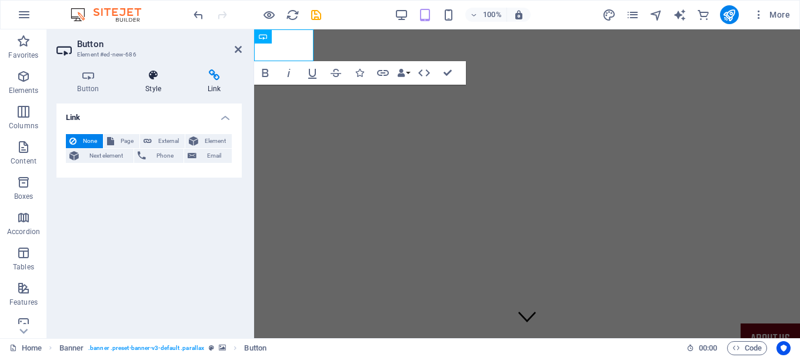
click at [152, 74] on icon at bounding box center [154, 75] width 58 height 12
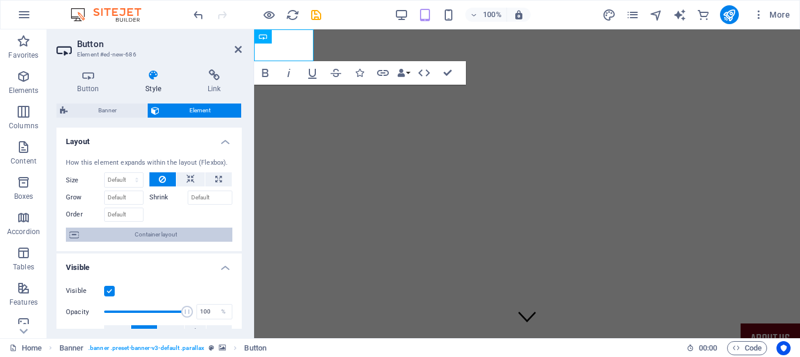
click at [186, 232] on span "Container layout" at bounding box center [155, 235] width 146 height 14
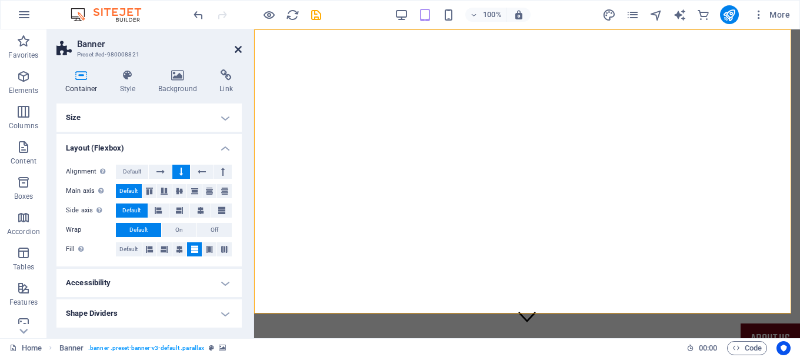
click at [240, 47] on icon at bounding box center [238, 49] width 7 height 9
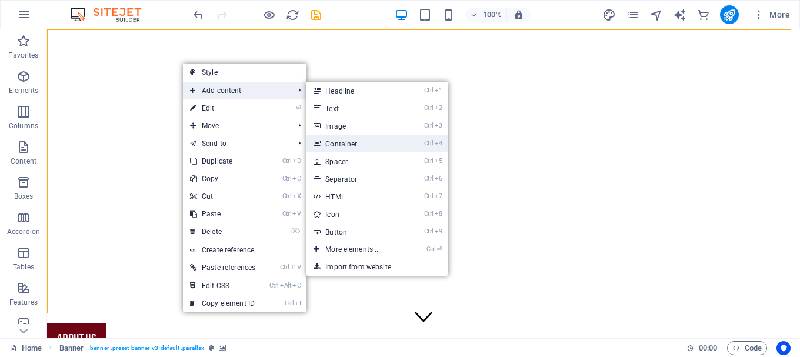
click at [385, 147] on link "Ctrl 4 Container" at bounding box center [354, 144] width 97 height 18
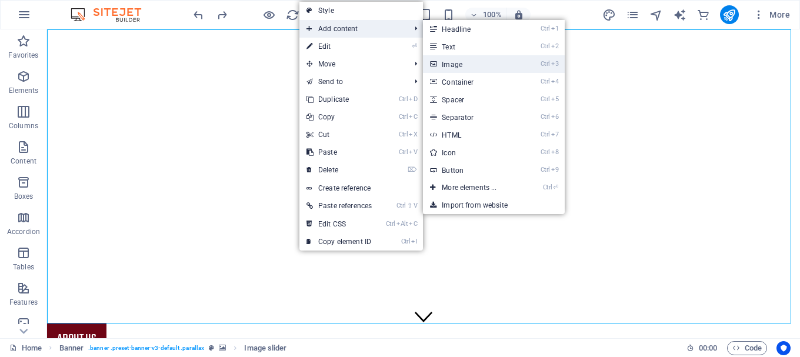
click at [471, 66] on link "Ctrl 3 Image" at bounding box center [471, 64] width 97 height 18
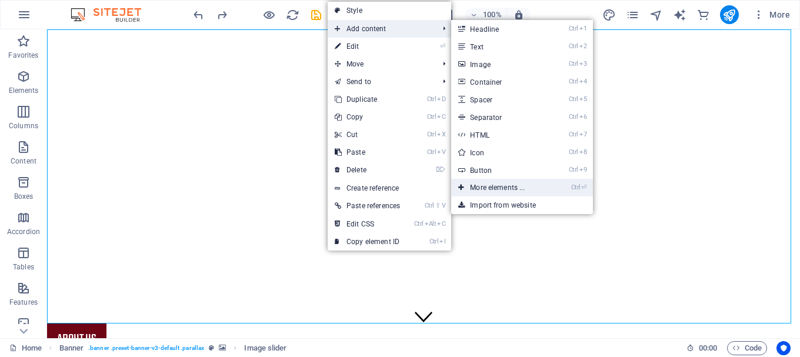
click at [530, 185] on link "Ctrl ⏎ More elements ..." at bounding box center [499, 188] width 97 height 18
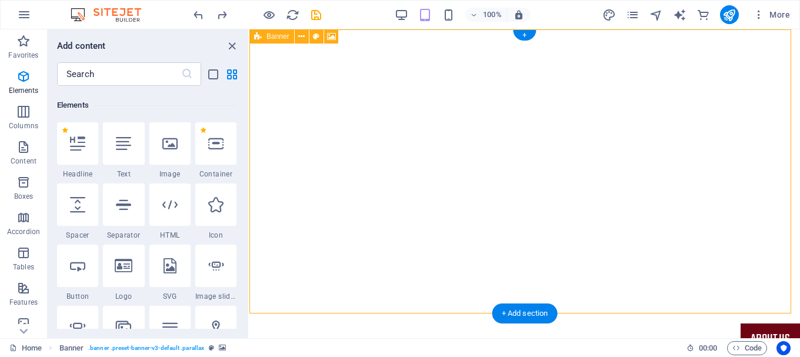
scroll to position [125, 0]
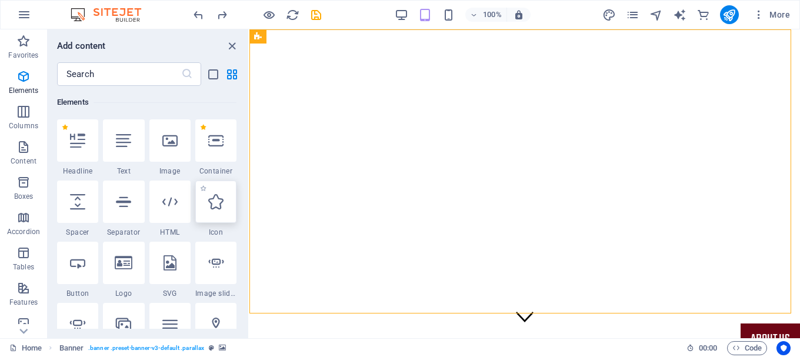
click at [228, 218] on div at bounding box center [215, 202] width 41 height 42
select select "xMidYMid"
select select "px"
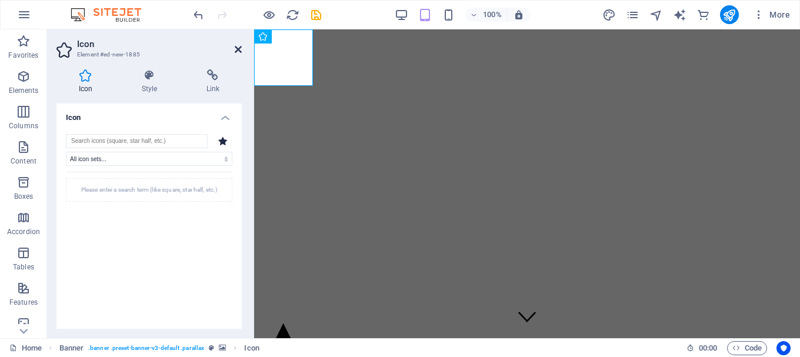
click at [238, 48] on icon at bounding box center [238, 49] width 7 height 9
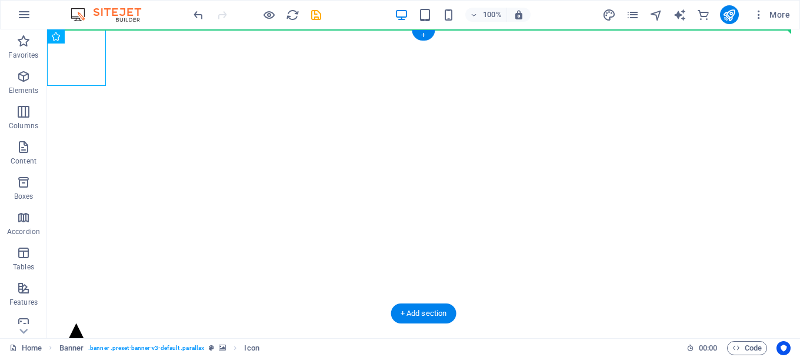
drag, startPoint x: 92, startPoint y: 64, endPoint x: 298, endPoint y: 138, distance: 218.0
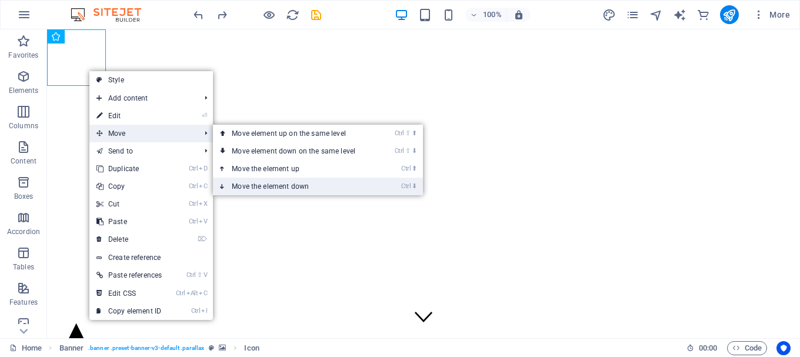
click at [252, 187] on link "Ctrl ⬇ Move the element down" at bounding box center [296, 187] width 166 height 18
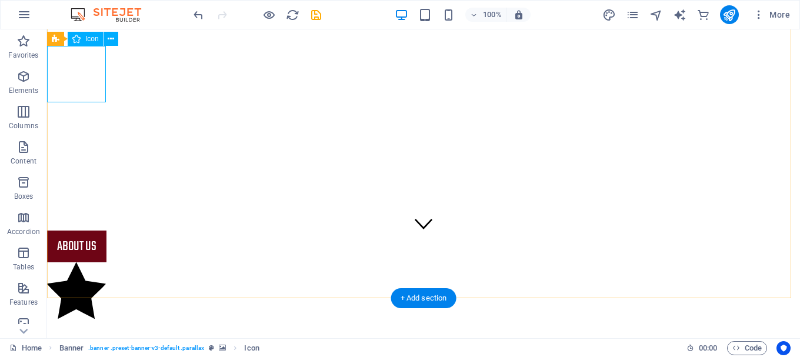
scroll to position [0, 0]
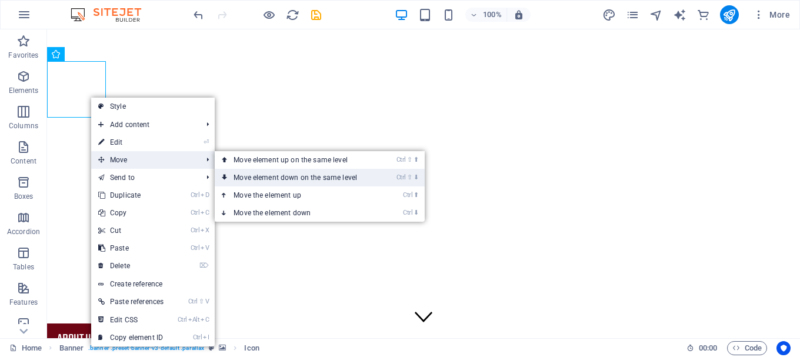
click at [312, 175] on link "Ctrl ⇧ ⬇ Move element down on the same level" at bounding box center [298, 178] width 166 height 18
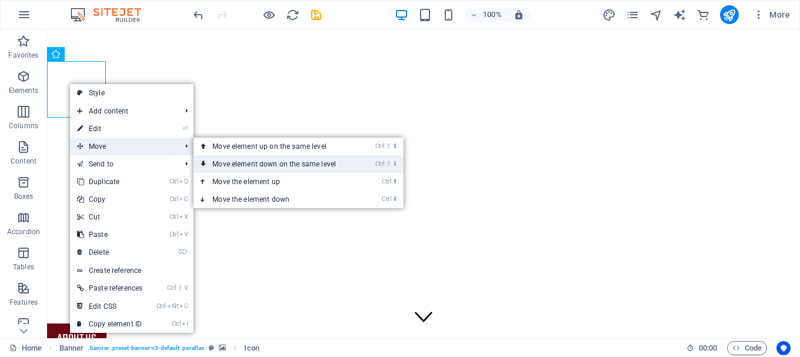
click at [249, 163] on link "Ctrl ⇧ ⬇ Move element down on the same level" at bounding box center [276, 164] width 166 height 18
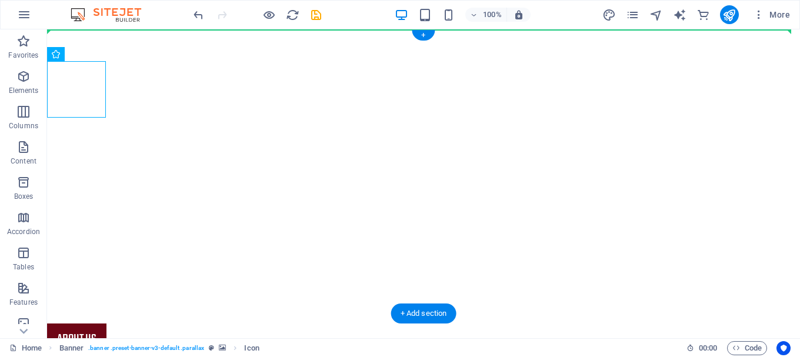
drag, startPoint x: 84, startPoint y: 98, endPoint x: 164, endPoint y: 152, distance: 96.9
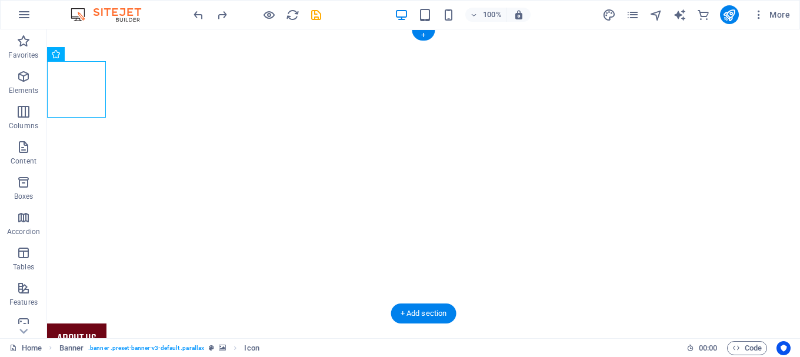
click at [298, 29] on img "1/3" at bounding box center [419, 29] width 744 height 0
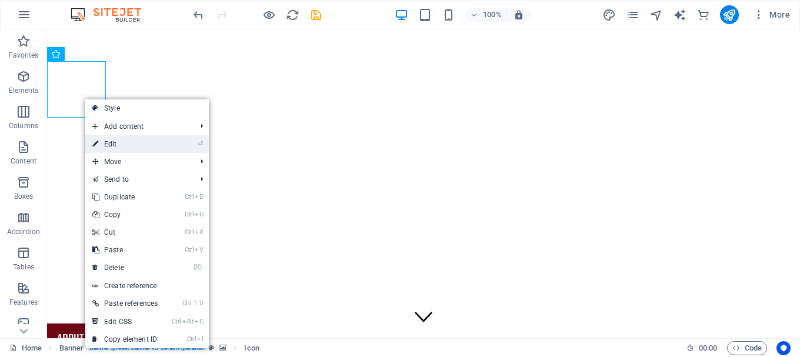
click at [151, 145] on link "⏎ Edit" at bounding box center [124, 144] width 79 height 18
select select "xMidYMid"
select select "px"
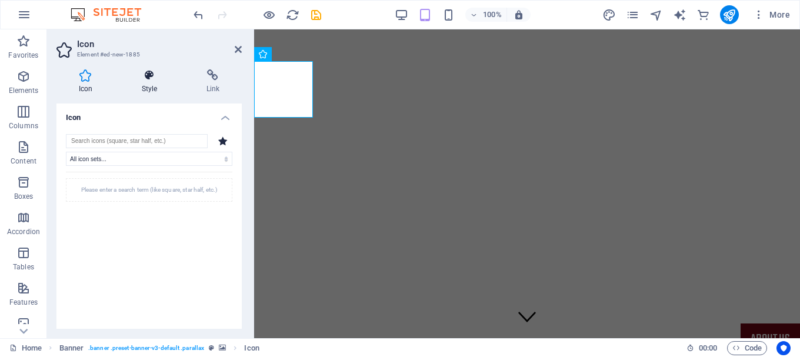
click at [149, 86] on h4 "Style" at bounding box center [151, 81] width 65 height 25
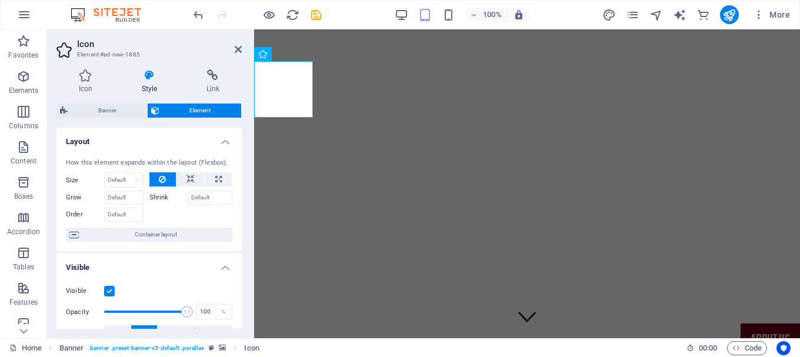
click at [149, 86] on h4 "Style" at bounding box center [151, 81] width 65 height 25
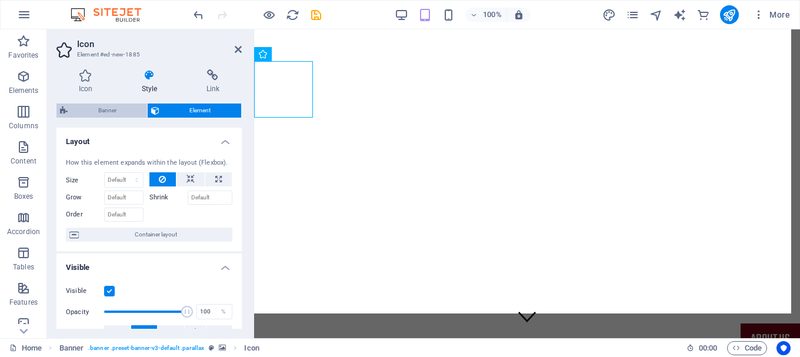
click at [122, 103] on span "Banner" at bounding box center [107, 110] width 72 height 14
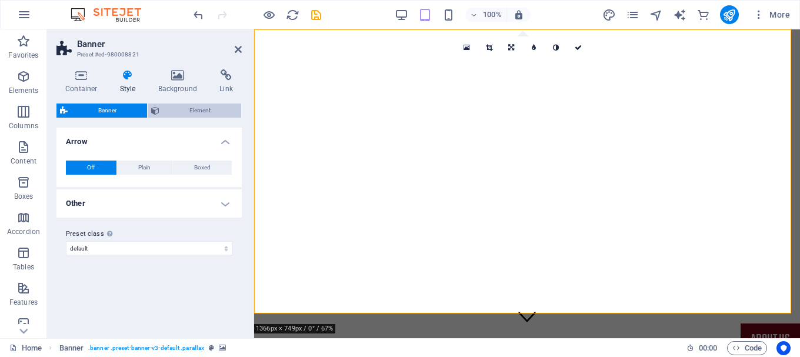
click at [202, 110] on span "Element" at bounding box center [200, 110] width 75 height 14
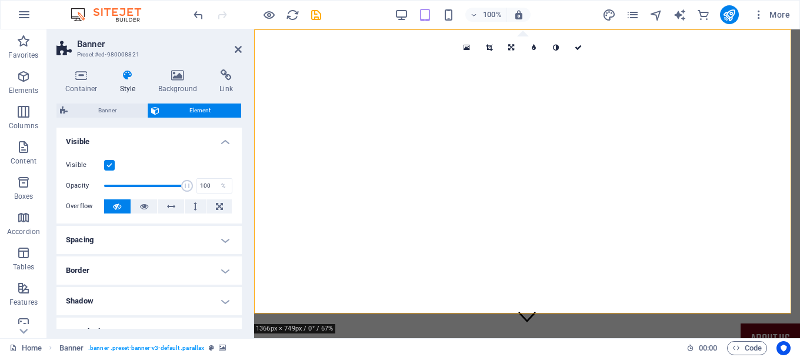
drag, startPoint x: 239, startPoint y: 183, endPoint x: 239, endPoint y: 202, distance: 18.8
click at [239, 202] on div "Visible Opacity 100 % Overflow" at bounding box center [148, 186] width 185 height 75
drag, startPoint x: 239, startPoint y: 202, endPoint x: 239, endPoint y: 218, distance: 15.9
click at [239, 218] on div "Visible Opacity 100 % Overflow" at bounding box center [148, 186] width 185 height 75
drag, startPoint x: 239, startPoint y: 218, endPoint x: 242, endPoint y: 223, distance: 6.1
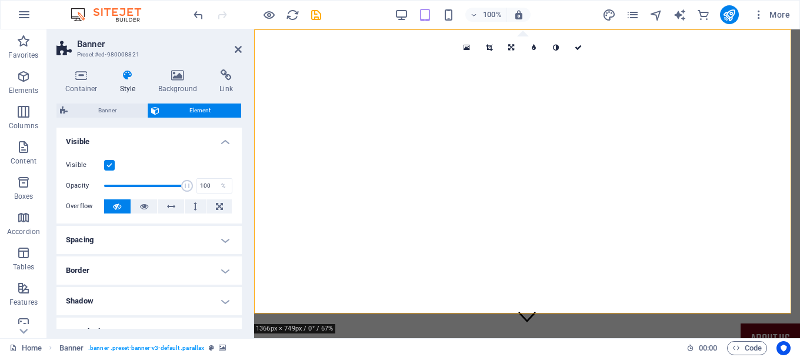
click at [242, 223] on div "Container Style Background Link Size Height Default px rem % vh vw Min. height …" at bounding box center [149, 199] width 204 height 278
drag, startPoint x: 242, startPoint y: 223, endPoint x: 248, endPoint y: 241, distance: 18.6
click at [248, 241] on div "Container Style Background Link Size Height Default px rem % vh vw Min. height …" at bounding box center [149, 199] width 204 height 278
click at [236, 49] on icon at bounding box center [238, 49] width 7 height 9
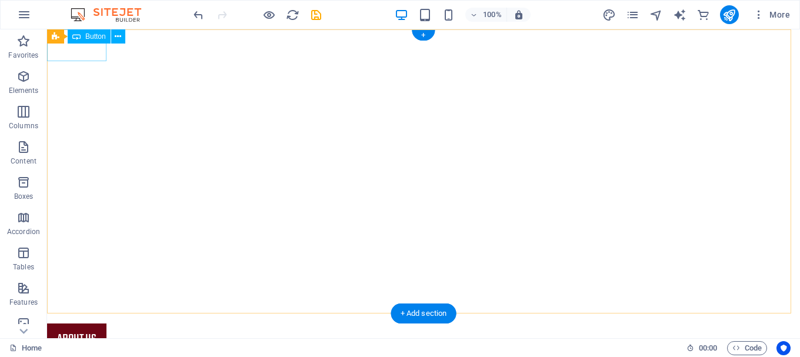
click at [81, 323] on div "about us" at bounding box center [423, 339] width 753 height 32
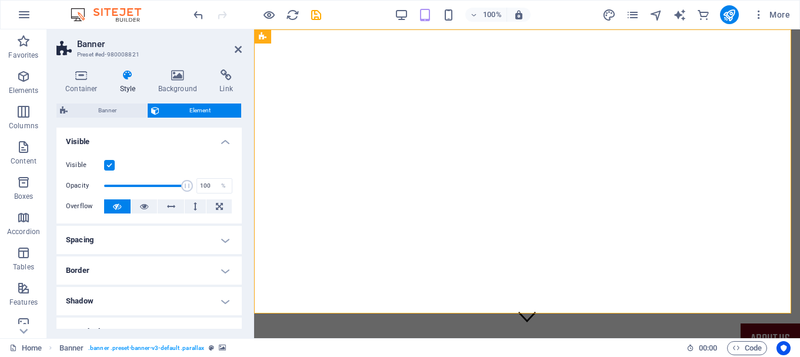
drag, startPoint x: 239, startPoint y: 163, endPoint x: 237, endPoint y: 191, distance: 27.7
click at [237, 191] on div "Visible Opacity 100 % Overflow" at bounding box center [148, 186] width 185 height 75
click at [193, 88] on h4 "Background" at bounding box center [180, 81] width 62 height 25
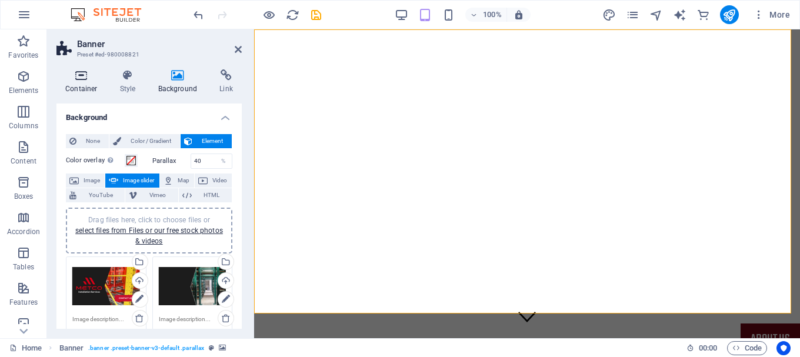
click at [78, 79] on icon at bounding box center [81, 75] width 50 height 12
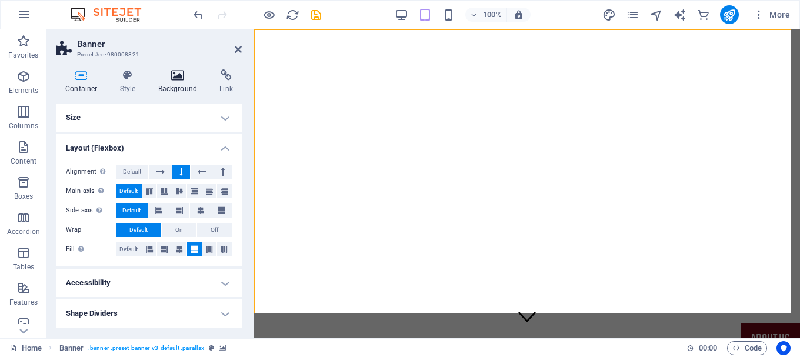
click at [184, 92] on h4 "Background" at bounding box center [180, 81] width 62 height 25
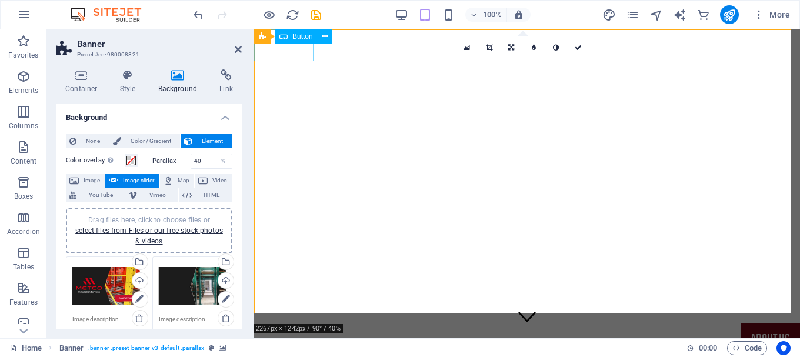
click at [305, 323] on div "about us" at bounding box center [527, 339] width 546 height 32
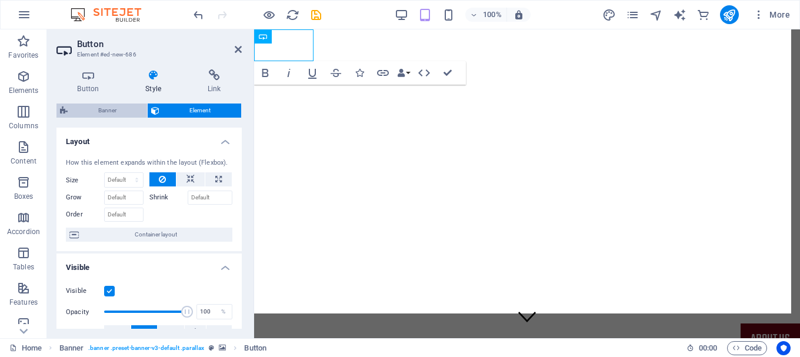
click at [119, 114] on span "Banner" at bounding box center [107, 110] width 72 height 14
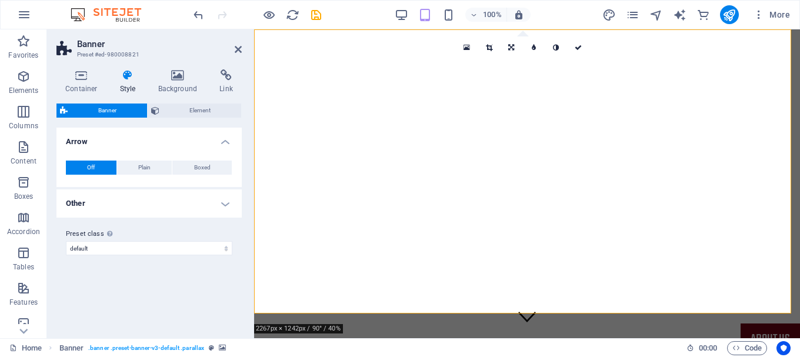
click at [225, 201] on h4 "Other" at bounding box center [148, 203] width 185 height 28
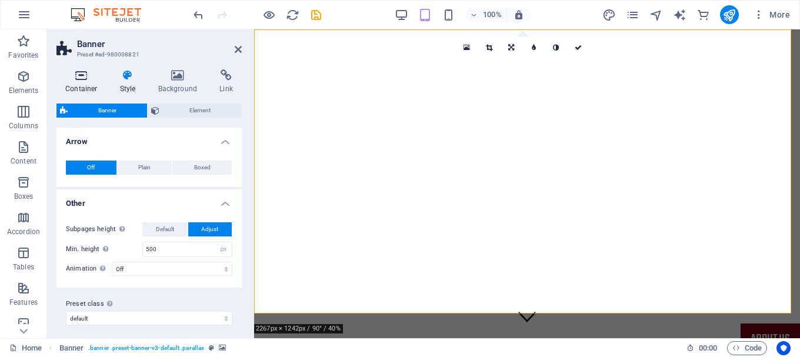
click at [96, 72] on icon at bounding box center [81, 75] width 50 height 12
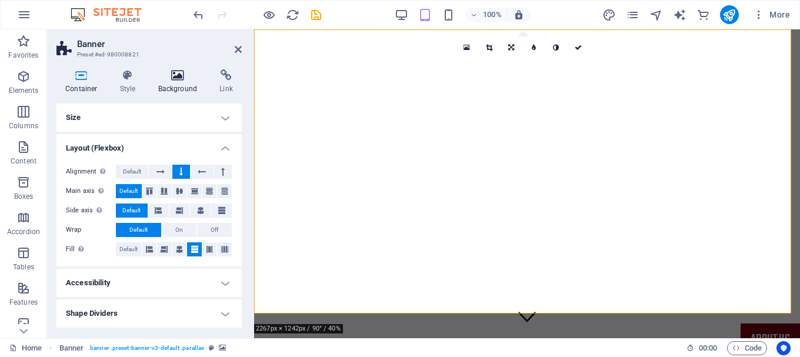
click at [167, 91] on h4 "Background" at bounding box center [180, 81] width 62 height 25
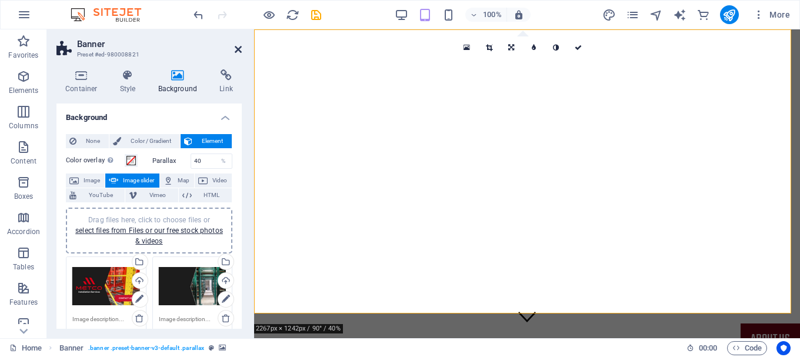
click at [236, 46] on icon at bounding box center [238, 49] width 7 height 9
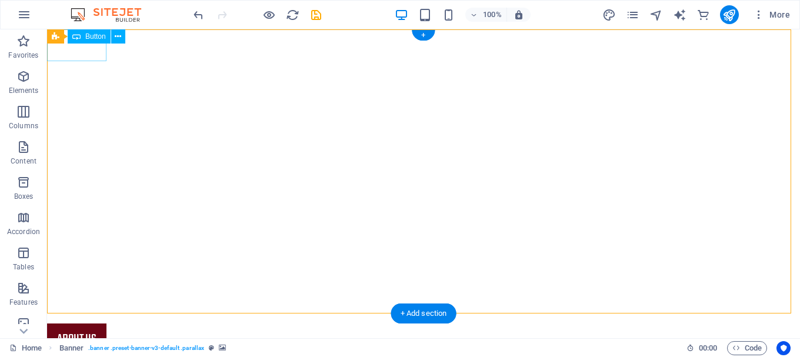
click at [101, 323] on div "about us" at bounding box center [423, 339] width 753 height 32
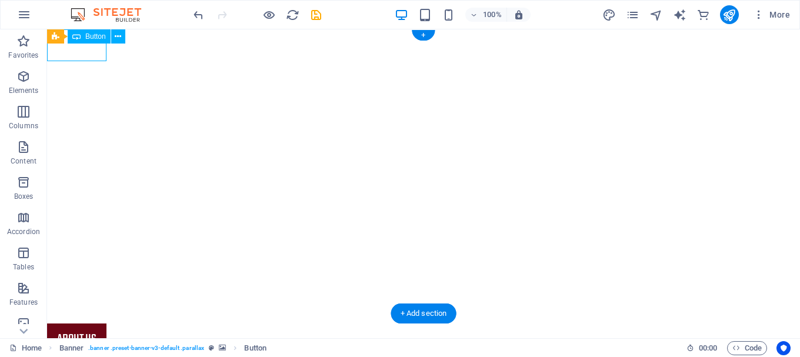
click at [101, 323] on div "about us" at bounding box center [423, 339] width 753 height 32
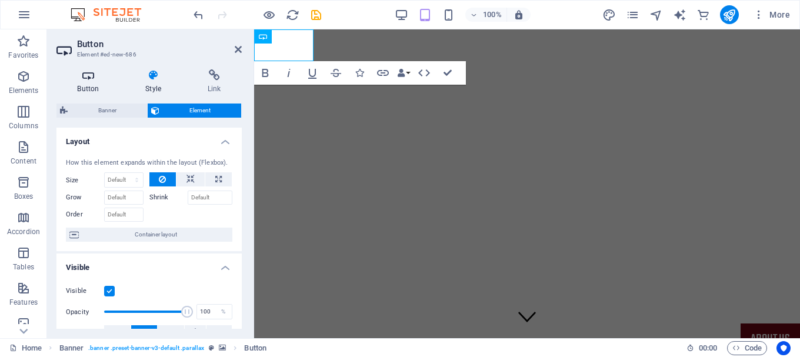
click at [95, 81] on icon at bounding box center [88, 75] width 64 height 12
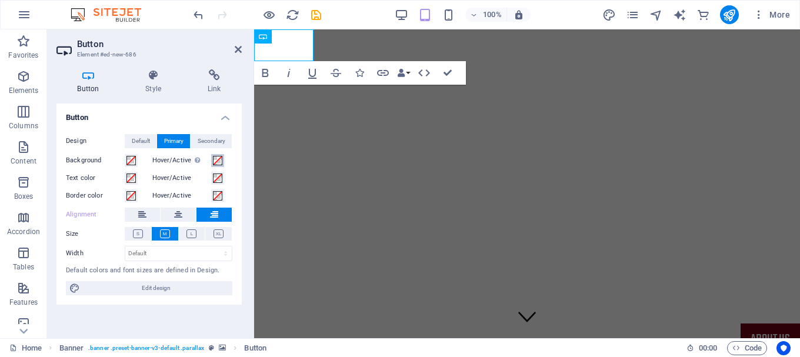
click at [218, 159] on span at bounding box center [217, 160] width 9 height 9
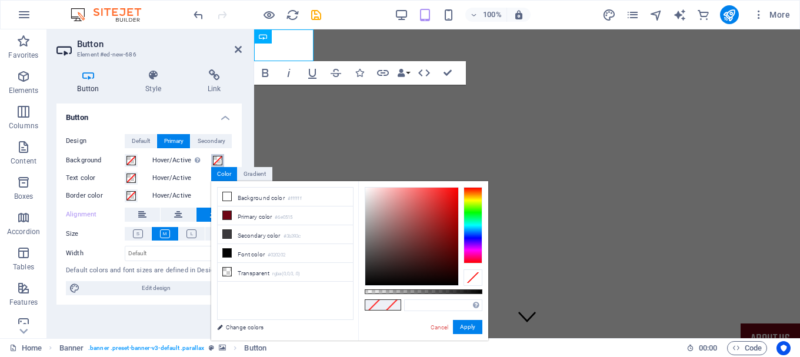
click at [218, 159] on span at bounding box center [217, 160] width 9 height 9
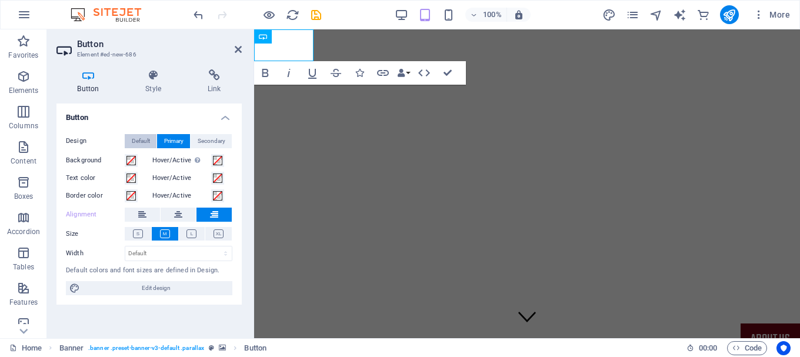
click at [142, 135] on span "Default" at bounding box center [141, 141] width 18 height 14
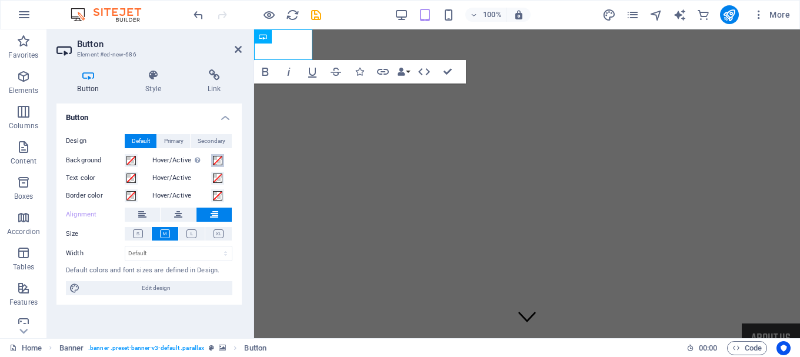
click at [219, 161] on span at bounding box center [217, 160] width 9 height 9
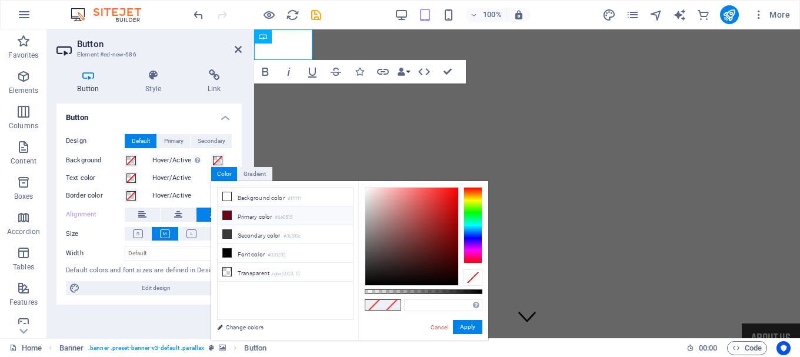
click at [244, 217] on li "Primary color #6e0515" at bounding box center [285, 215] width 135 height 19
type input "#6e0515"
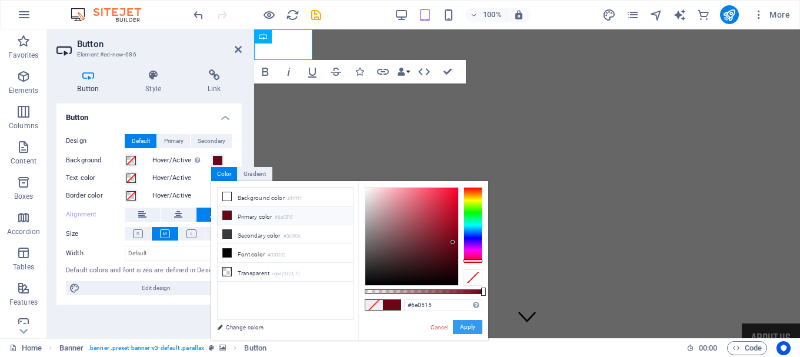
click at [459, 322] on button "Apply" at bounding box center [467, 327] width 29 height 14
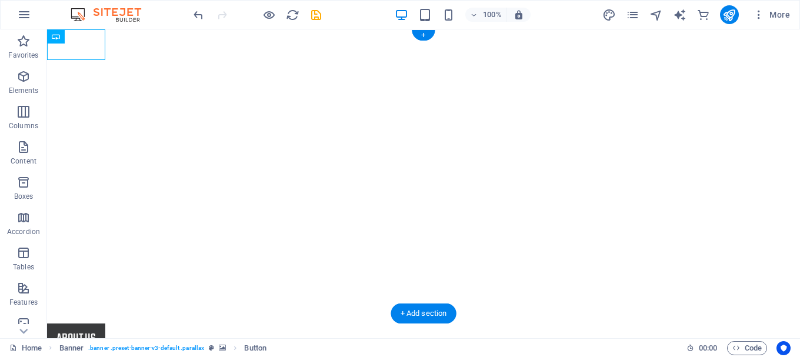
drag, startPoint x: 98, startPoint y: 55, endPoint x: 206, endPoint y: 154, distance: 146.5
click at [206, 154] on div "about us" at bounding box center [423, 191] width 753 height 325
click at [92, 323] on div "about us" at bounding box center [423, 338] width 753 height 31
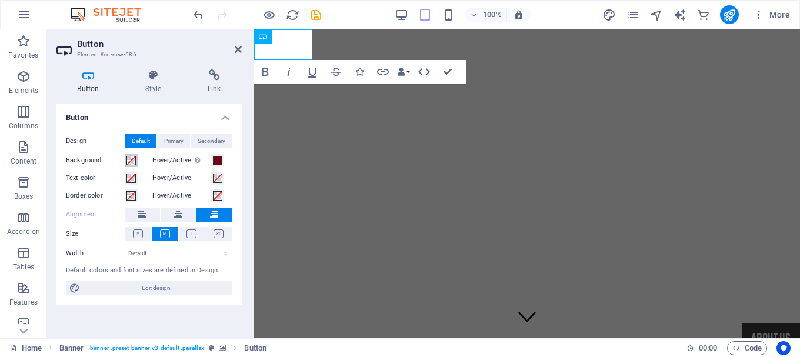
click at [131, 156] on span at bounding box center [130, 160] width 9 height 9
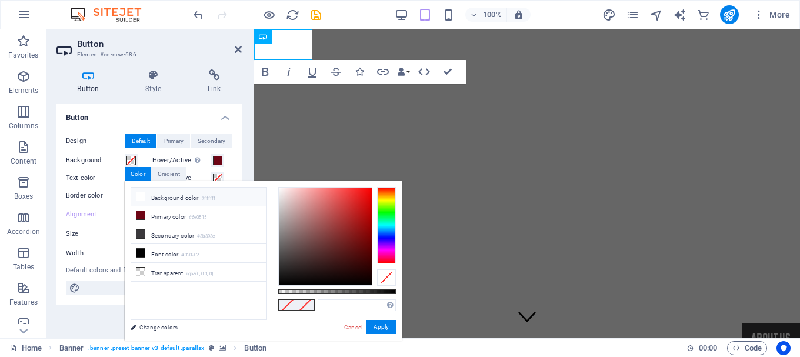
click at [162, 200] on li "Background color #ffffff" at bounding box center [198, 197] width 135 height 19
type input "#ffffff"
click at [377, 328] on button "Apply" at bounding box center [380, 327] width 29 height 14
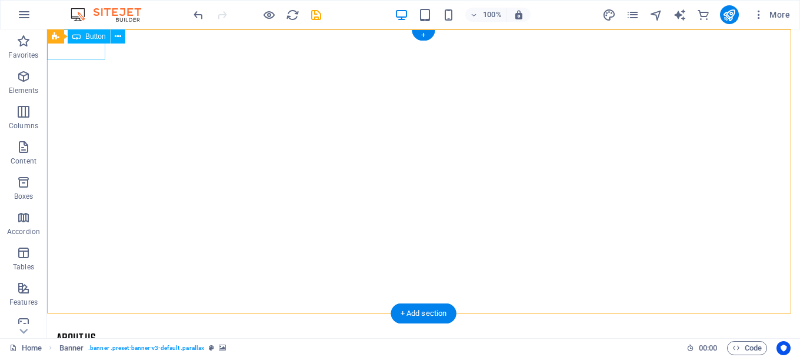
click at [92, 323] on div "about us" at bounding box center [423, 338] width 753 height 31
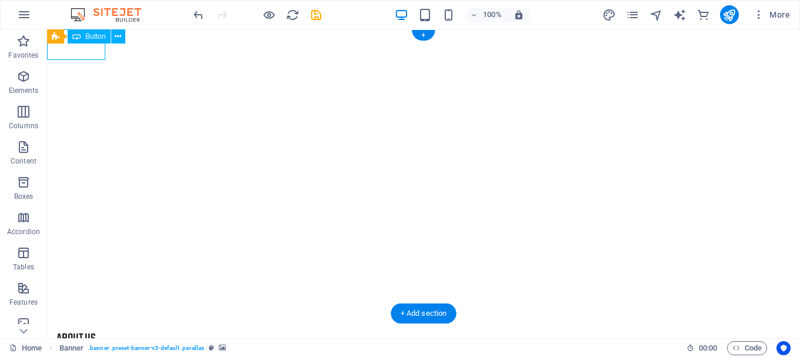
click at [92, 323] on div "about us" at bounding box center [423, 338] width 753 height 31
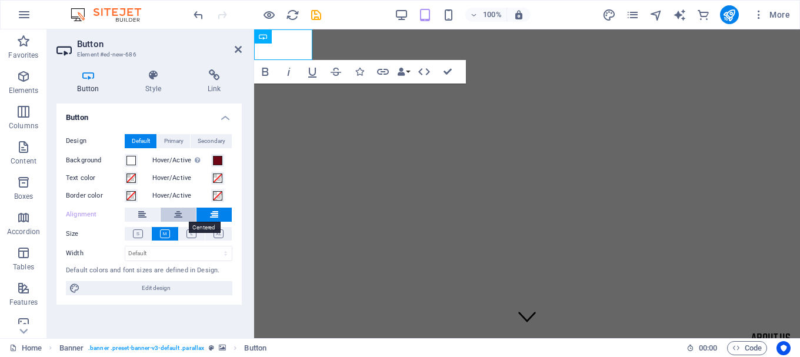
click at [179, 212] on icon at bounding box center [178, 215] width 8 height 14
click at [209, 215] on button at bounding box center [213, 215] width 35 height 14
click at [181, 142] on span "Primary" at bounding box center [173, 141] width 19 height 14
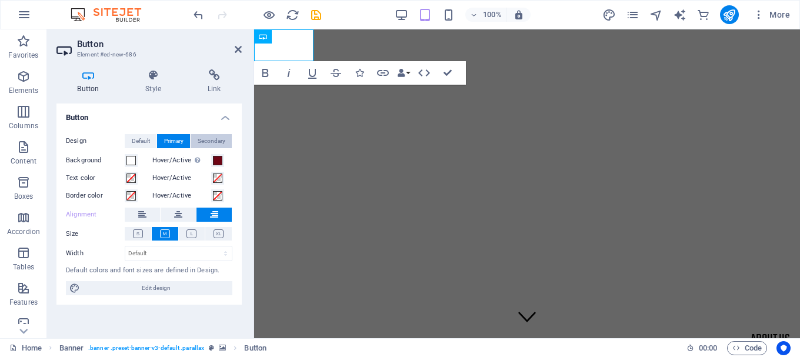
click at [211, 146] on span "Secondary" at bounding box center [212, 141] width 28 height 14
click at [131, 179] on span at bounding box center [130, 177] width 9 height 9
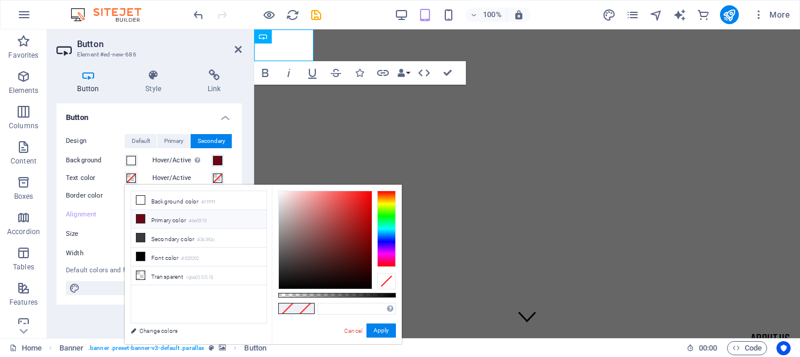
click at [155, 215] on li "Primary color #6e0515" at bounding box center [198, 219] width 135 height 19
type input "#6e0515"
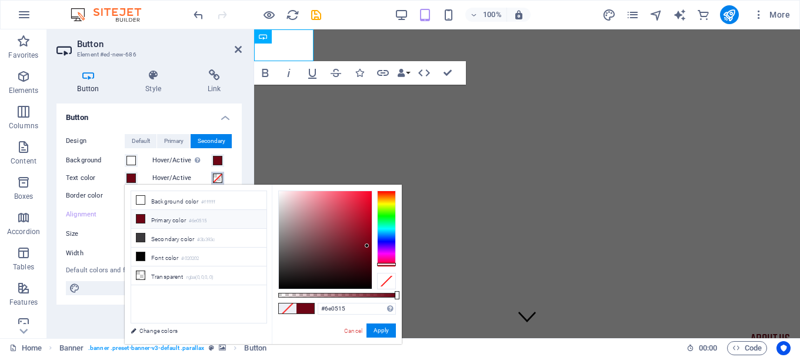
click at [216, 179] on span at bounding box center [217, 177] width 9 height 9
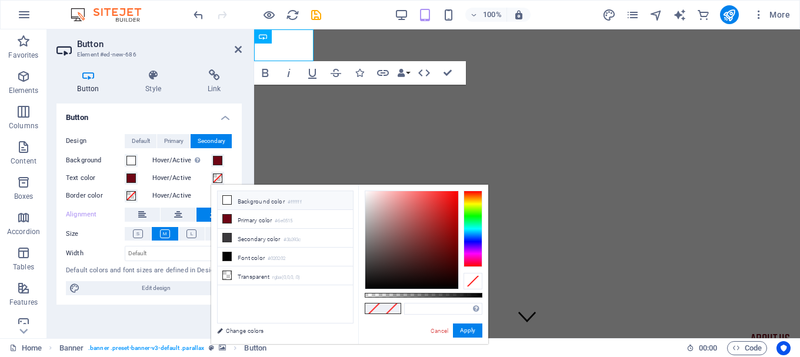
click at [243, 205] on li "Background color #ffffff" at bounding box center [285, 200] width 135 height 19
type input "#ffffff"
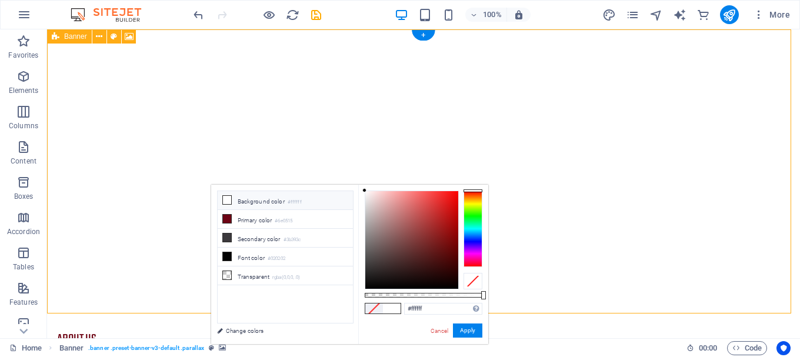
drag, startPoint x: 158, startPoint y: 116, endPoint x: 248, endPoint y: 113, distance: 90.0
click at [465, 334] on button "Apply" at bounding box center [467, 330] width 29 height 14
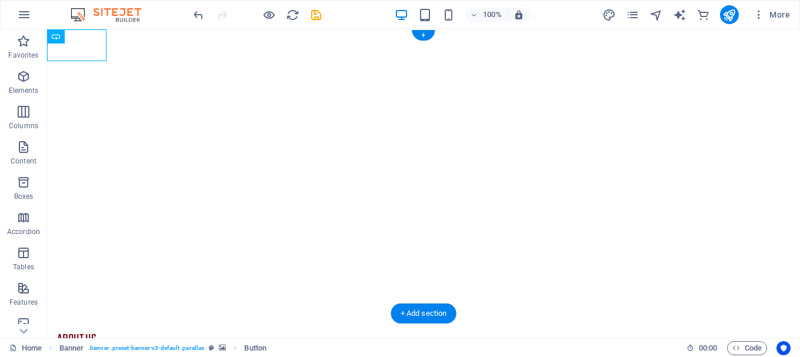
drag, startPoint x: 96, startPoint y: 51, endPoint x: 228, endPoint y: 115, distance: 147.0
click at [228, 115] on div "about us" at bounding box center [423, 192] width 753 height 326
click at [95, 323] on div "about us" at bounding box center [423, 339] width 753 height 32
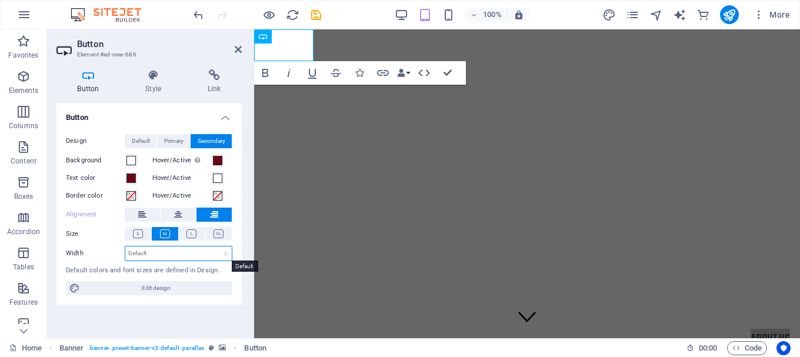
click at [202, 259] on select "Default px rem % em vh vw" at bounding box center [178, 253] width 106 height 14
click at [163, 121] on h4 "Button" at bounding box center [148, 113] width 185 height 21
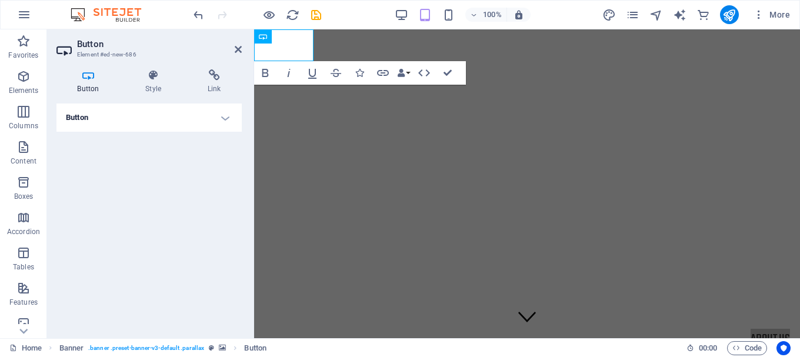
click at [90, 81] on icon at bounding box center [88, 75] width 64 height 12
click at [226, 118] on h4 "Button" at bounding box center [148, 117] width 185 height 28
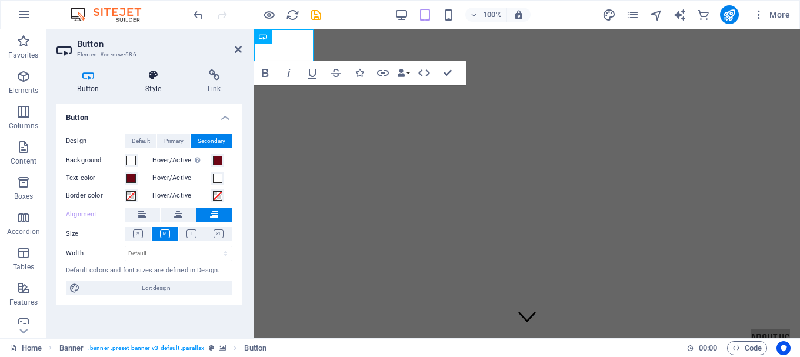
click at [161, 93] on h4 "Style" at bounding box center [156, 81] width 62 height 25
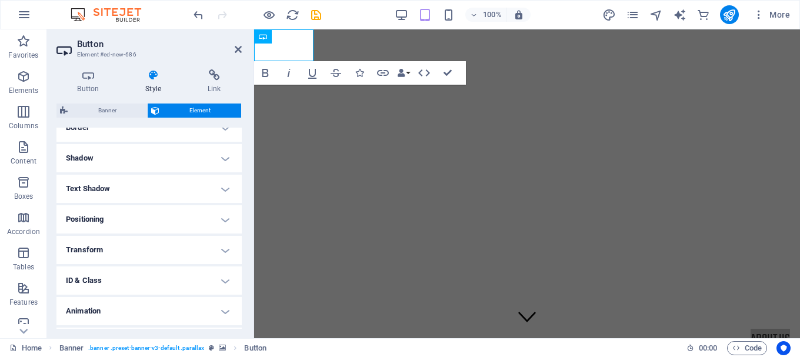
scroll to position [272, 0]
click at [227, 212] on h4 "Positioning" at bounding box center [148, 216] width 185 height 28
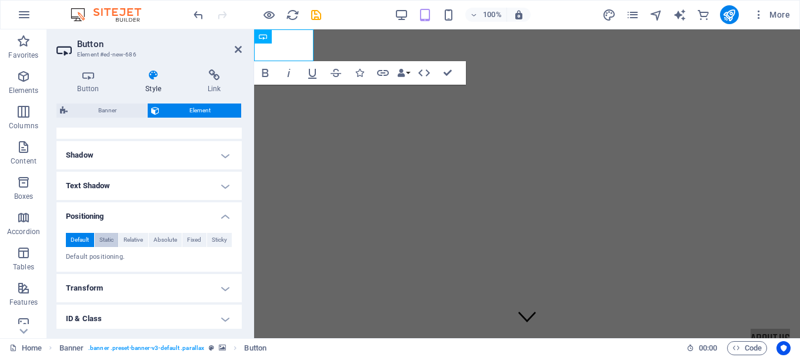
click at [109, 239] on span "Static" at bounding box center [106, 240] width 14 height 14
click at [138, 243] on span "Relative" at bounding box center [132, 240] width 19 height 14
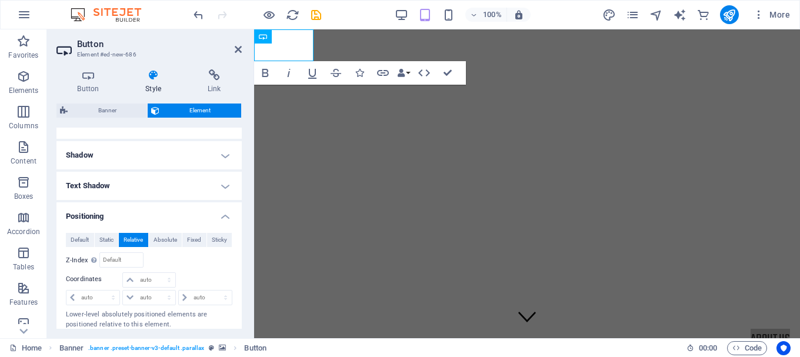
drag, startPoint x: 238, startPoint y: 250, endPoint x: 238, endPoint y: 285, distance: 35.3
click at [238, 285] on div "Default Static Relative Absolute Fixed Sticky Z-Index Sets the order of the ele…" at bounding box center [148, 280] width 185 height 115
click at [149, 293] on select "auto px rem % em" at bounding box center [149, 297] width 52 height 14
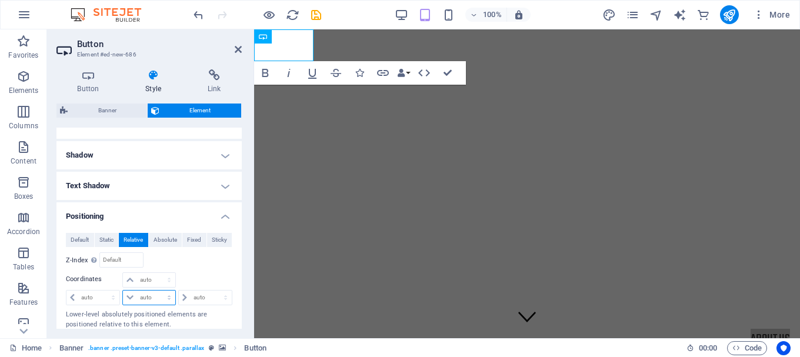
click at [149, 293] on select "auto px rem % em" at bounding box center [149, 297] width 52 height 14
click at [123, 290] on select "auto px rem % em" at bounding box center [149, 297] width 52 height 14
select select "DISABLED_OPTION_VALUE"
click at [128, 265] on input "number" at bounding box center [121, 260] width 42 height 14
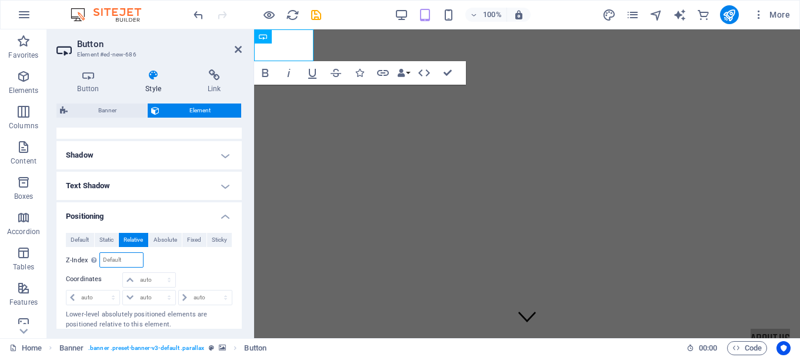
click at [128, 265] on input "number" at bounding box center [121, 260] width 42 height 14
type input "15"
click at [171, 262] on div "Relative to #ed-980008821" at bounding box center [190, 259] width 83 height 15
click at [202, 262] on div "Relative to #ed-980008821" at bounding box center [190, 259] width 83 height 15
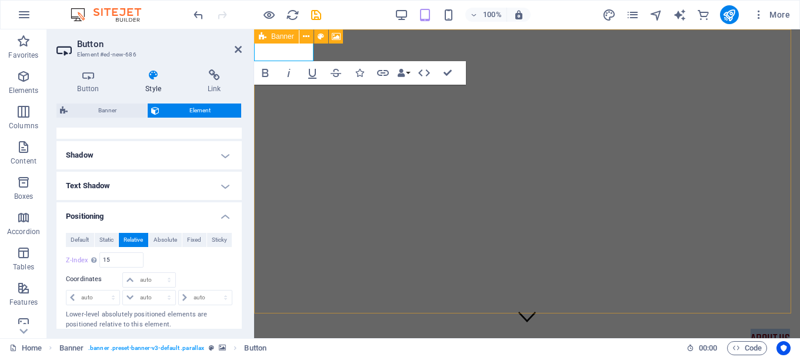
click at [308, 29] on img "1/3" at bounding box center [522, 29] width 537 height 0
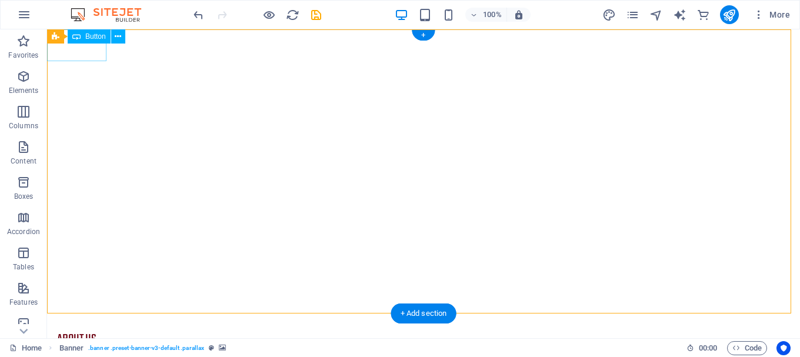
click at [64, 323] on div "about us" at bounding box center [423, 339] width 753 height 32
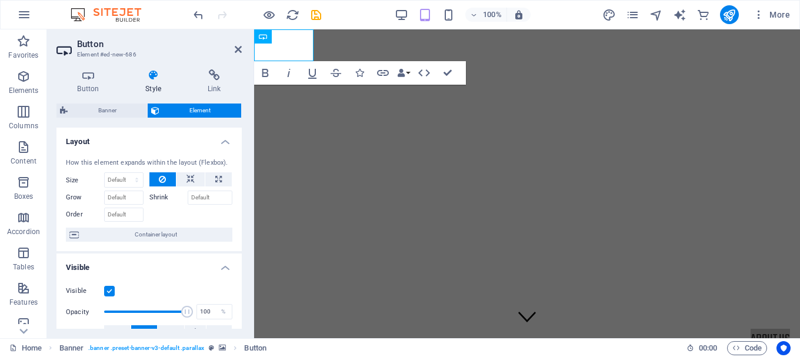
drag, startPoint x: 242, startPoint y: 175, endPoint x: 242, endPoint y: 272, distance: 97.0
click at [242, 272] on div "Button Style Link Button Design Default Primary Secondary Background Hover/Acti…" at bounding box center [149, 199] width 204 height 278
click at [88, 78] on icon at bounding box center [88, 75] width 64 height 12
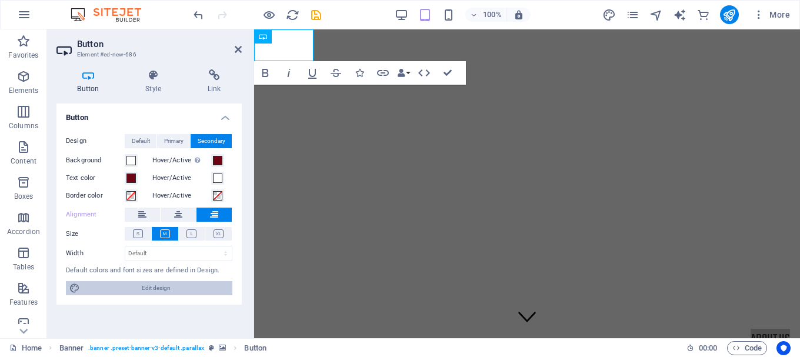
click at [184, 285] on span "Edit design" at bounding box center [155, 288] width 145 height 14
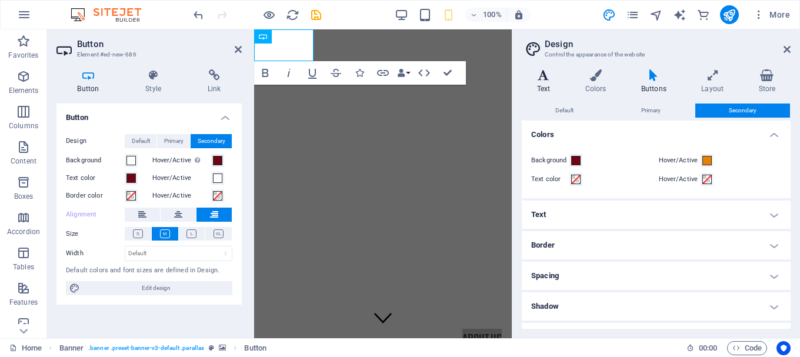
click at [544, 81] on icon at bounding box center [544, 75] width 44 height 12
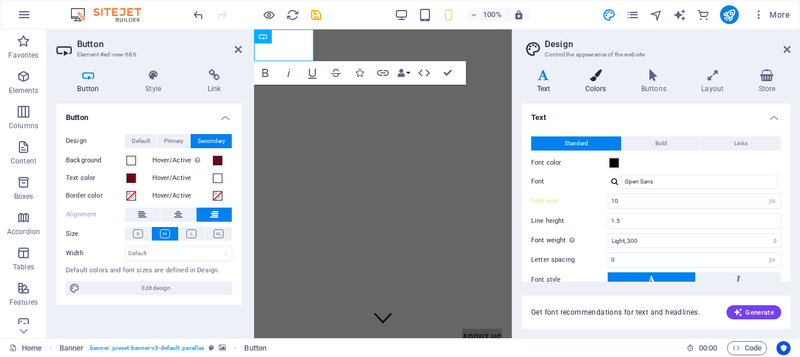
click at [588, 81] on icon at bounding box center [595, 75] width 51 height 12
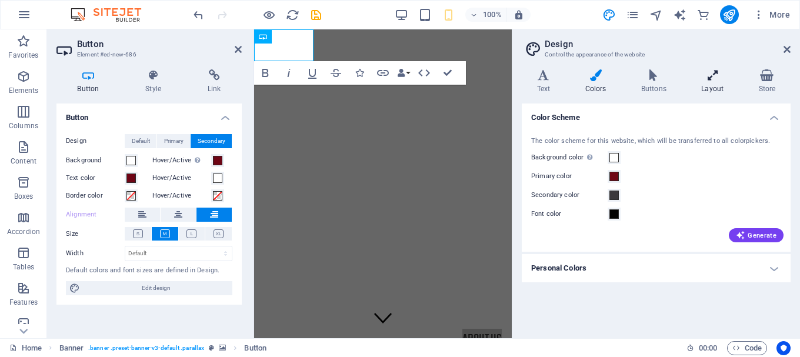
click at [700, 85] on h4 "Layout" at bounding box center [714, 81] width 57 height 25
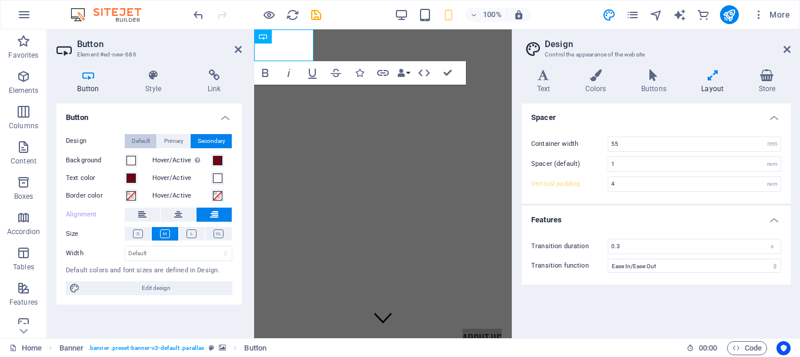
click at [145, 143] on span "Default" at bounding box center [141, 141] width 18 height 14
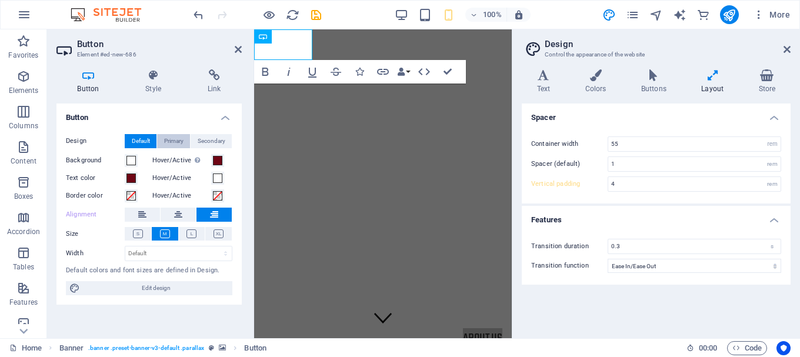
click at [166, 142] on span "Primary" at bounding box center [173, 141] width 19 height 14
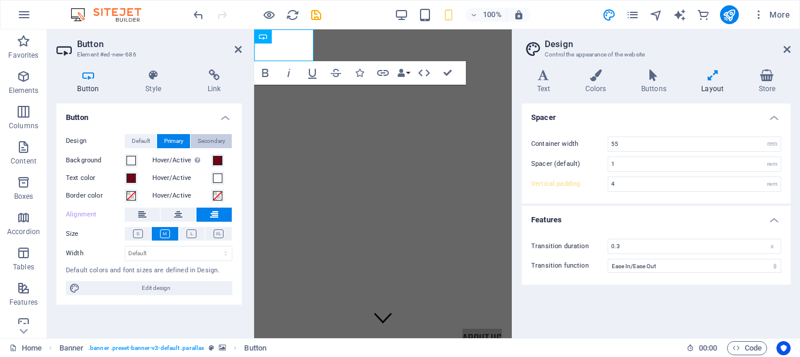
click at [207, 141] on span "Secondary" at bounding box center [212, 141] width 28 height 14
click at [748, 348] on span "Code" at bounding box center [746, 348] width 29 height 14
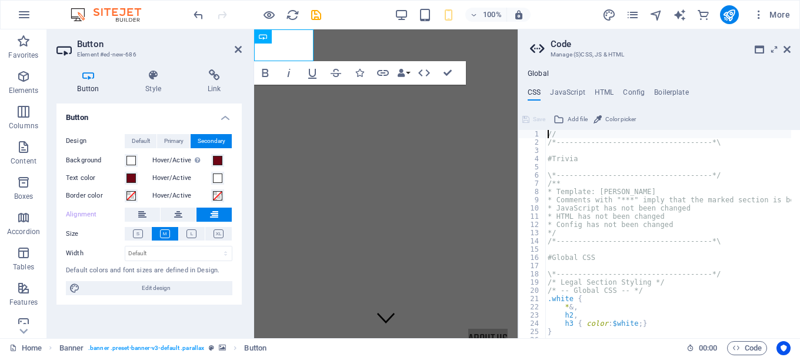
type textarea "/*------------------------------------*\"
type textarea "#Trivia"
type textarea "/*------------------------------------*\"
type textarea "#Global CSS"
type textarea "}"
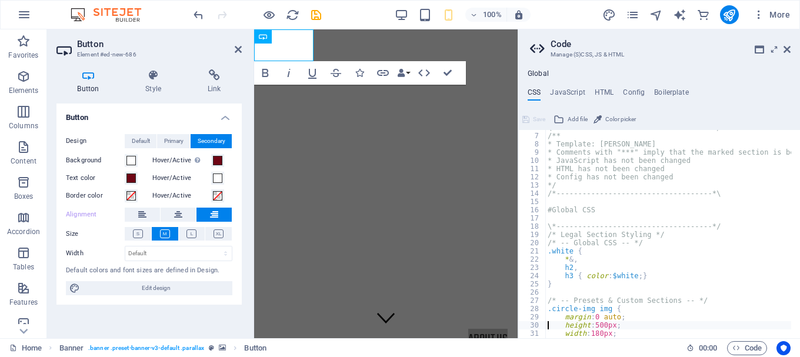
type textarea "}"
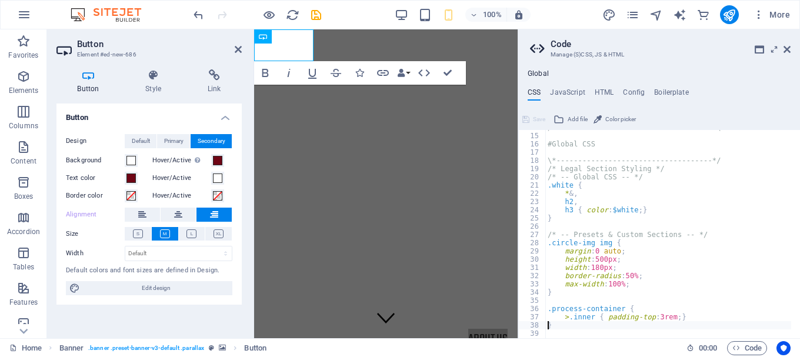
type textarea "width: 5.5rem;"
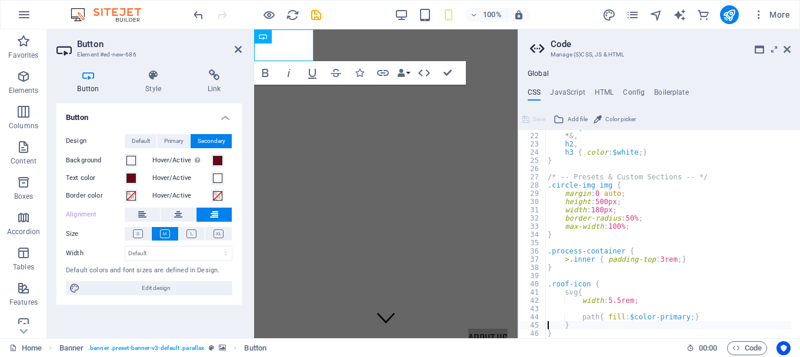
type textarea "}"
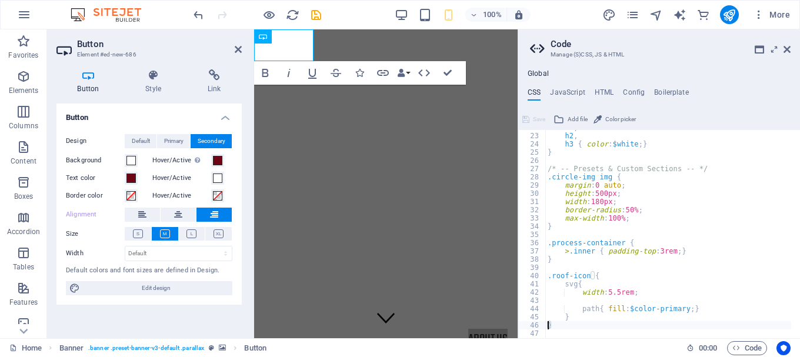
type textarea "/*------------------------------------*\"
type textarea "#Header & Footer"
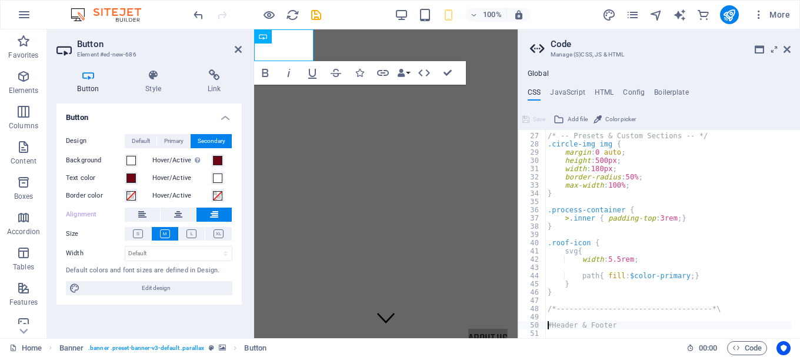
type textarea "\*------------------------------------*/"
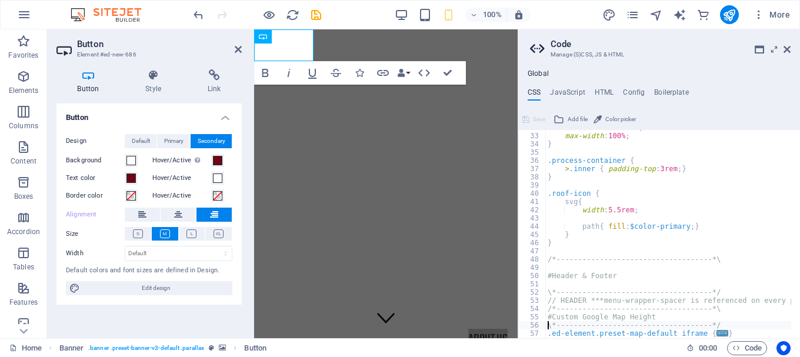
scroll to position [262, 0]
click at [135, 66] on div "Button Style Link Button Design Default Primary Secondary Background Hover/Acti…" at bounding box center [149, 199] width 204 height 278
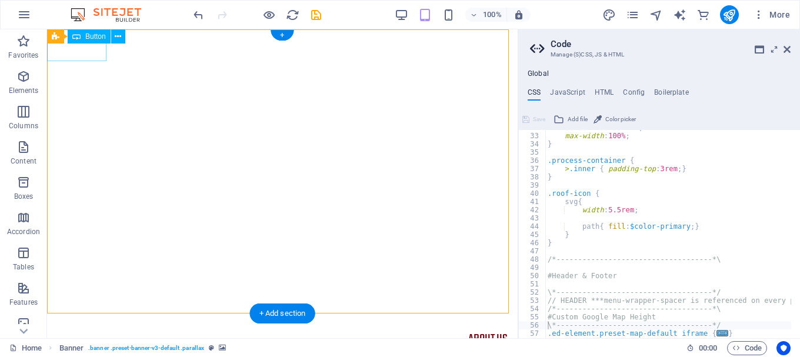
click at [93, 323] on div "about us" at bounding box center [282, 339] width 470 height 32
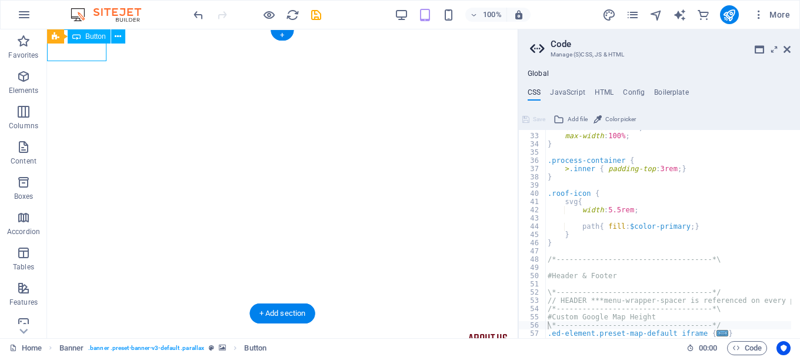
click at [93, 323] on div "about us" at bounding box center [282, 339] width 470 height 32
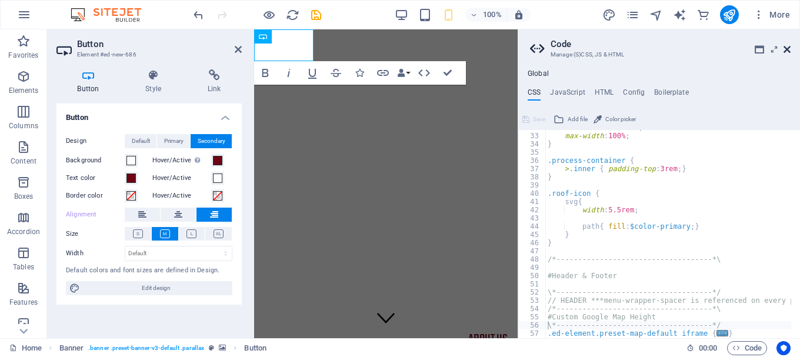
click at [785, 48] on icon at bounding box center [786, 49] width 7 height 9
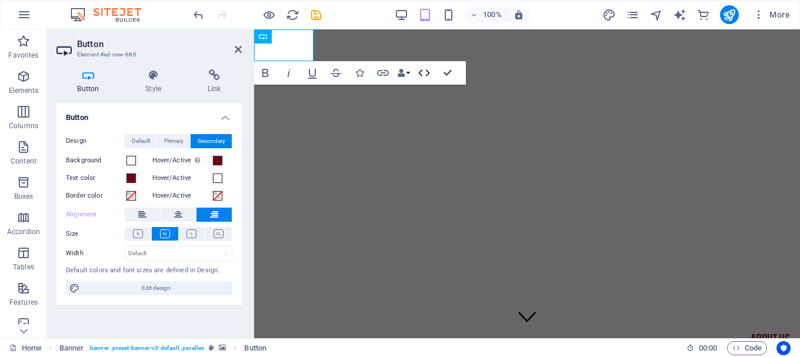
click at [425, 72] on icon "button" at bounding box center [424, 73] width 14 height 14
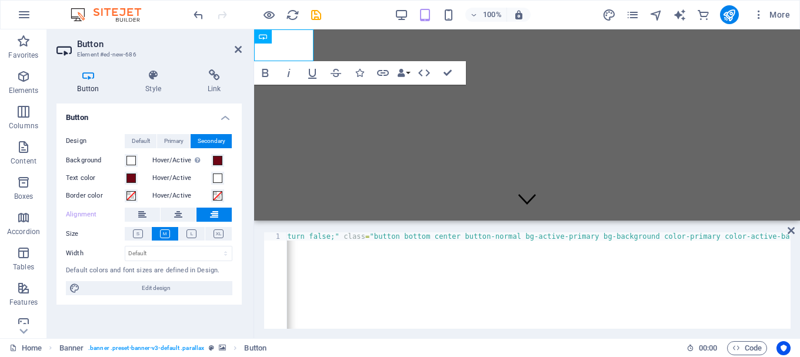
scroll to position [0, 106]
type textarea "<a href="#" onclick="return false;" class="button bottom center button-normal b…"
click at [542, 235] on div "< a href = "#" onclick = "return false;" class = "button bottom center button-n…" at bounding box center [597, 287] width 833 height 111
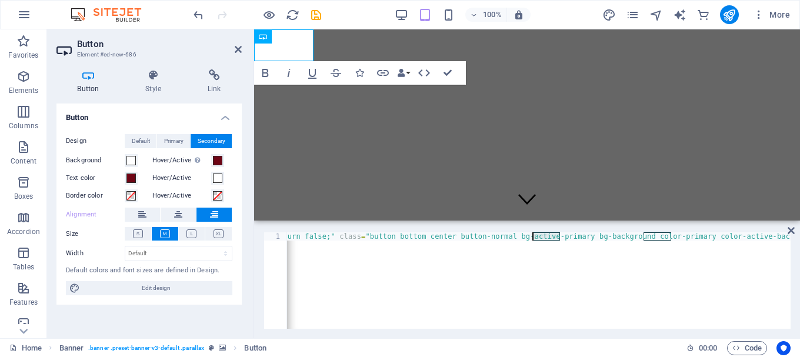
click at [542, 235] on div "< a href = "#" onclick = "return false;" class = "button bottom center button-n…" at bounding box center [597, 287] width 833 height 111
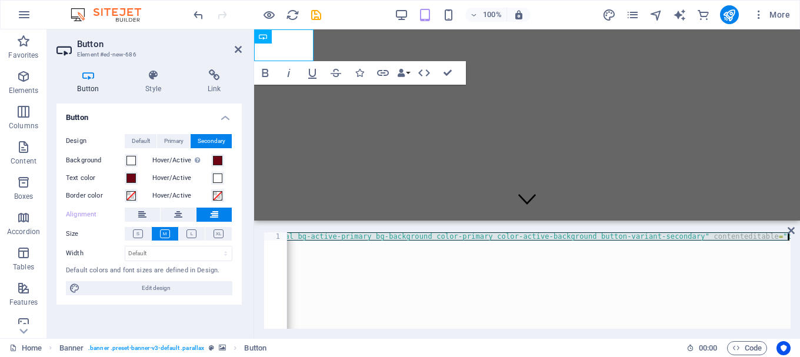
click at [385, 260] on div "< a href = "#" onclick = "return false;" class = "button bottom center button-n…" at bounding box center [538, 280] width 503 height 96
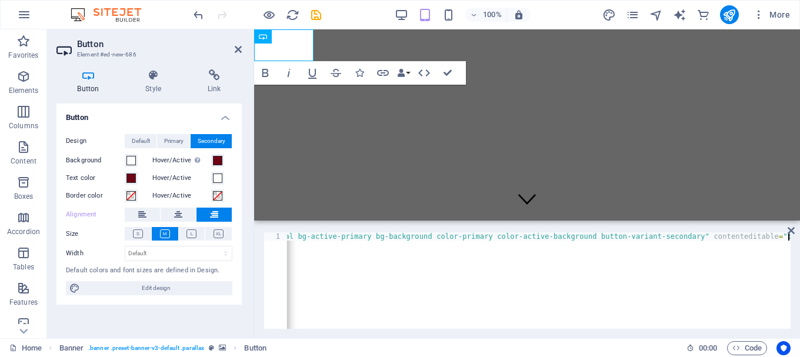
paste textarea
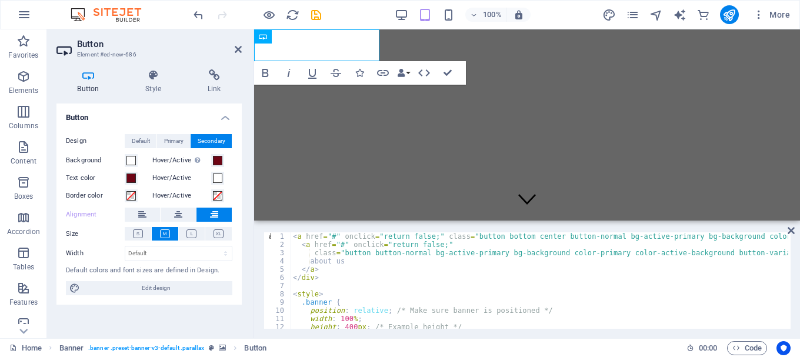
scroll to position [0, 0]
type textarea "z"
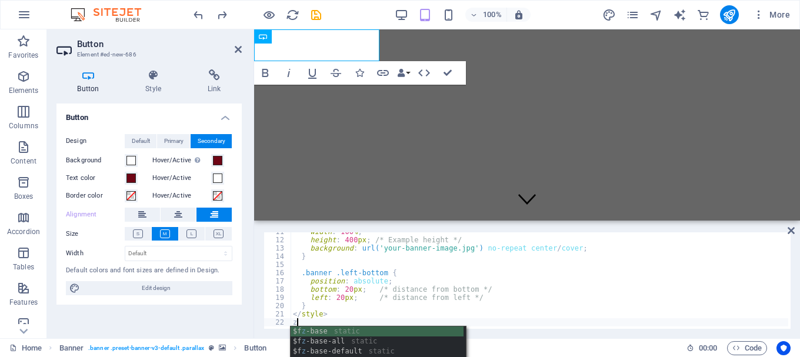
scroll to position [87, 0]
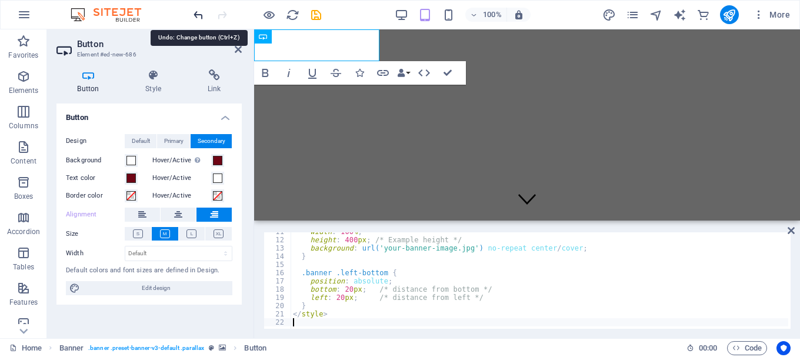
click at [199, 14] on icon "undo" at bounding box center [199, 15] width 14 height 14
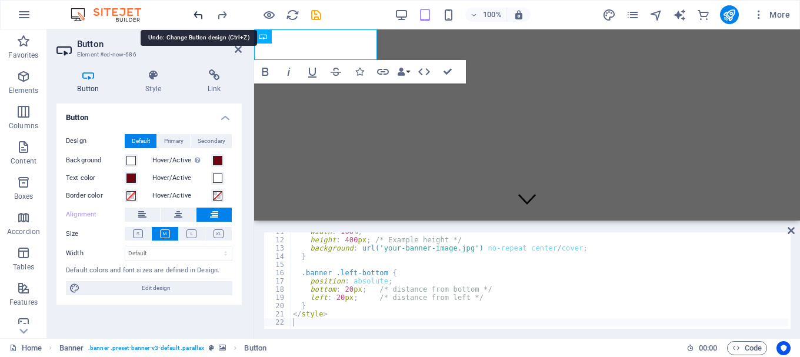
click at [199, 14] on icon "undo" at bounding box center [199, 15] width 14 height 14
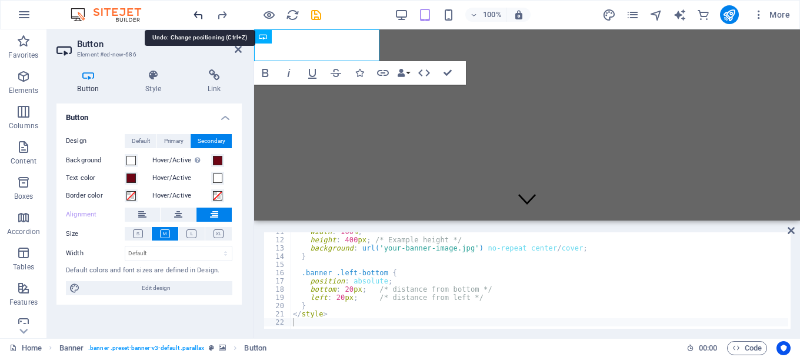
click at [199, 14] on icon "undo" at bounding box center [199, 15] width 14 height 14
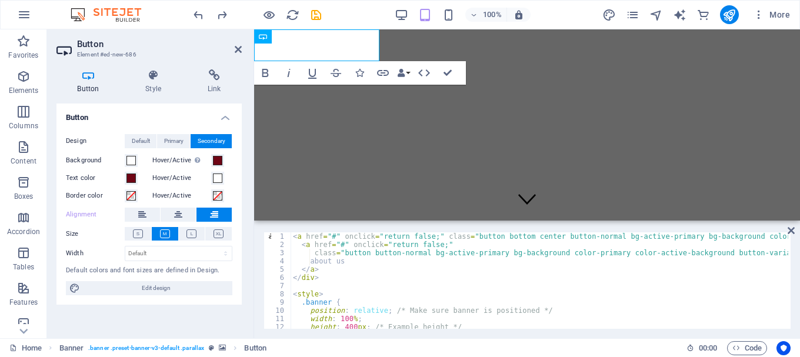
scroll to position [0, 0]
click at [542, 235] on div "< a href = "#" onclick = "return false;" class = "button bottom center button-n…" at bounding box center [746, 287] width 912 height 111
type textarea "<a href="#" onclick="return false;""
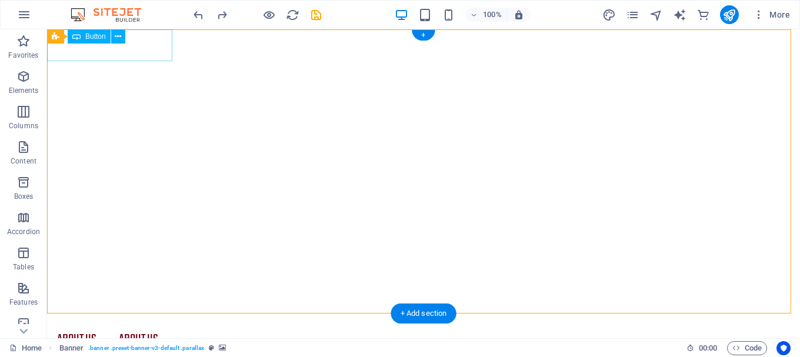
click at [152, 323] on div "about us about us" at bounding box center [423, 339] width 753 height 32
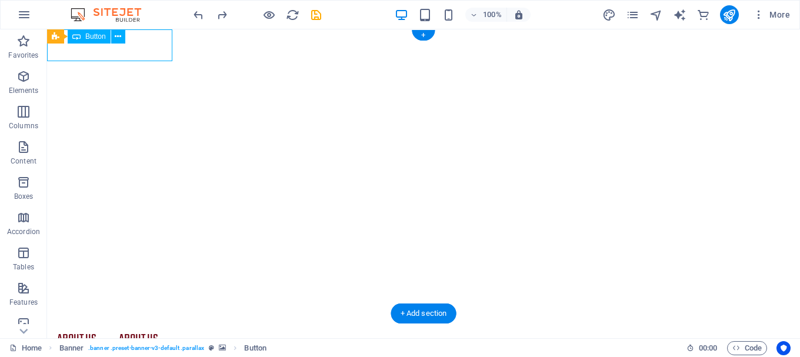
click at [152, 323] on div "about us about us" at bounding box center [423, 339] width 753 height 32
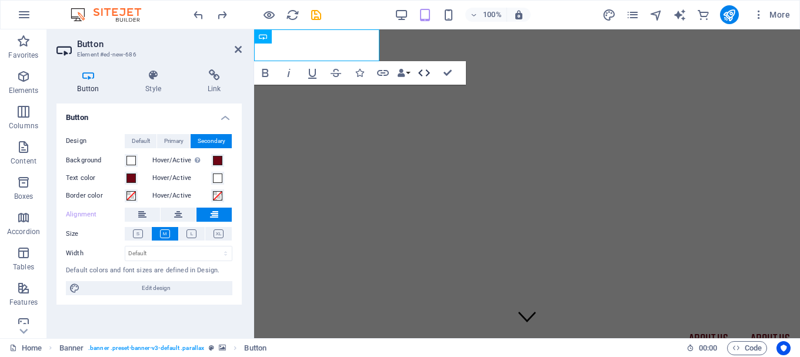
click at [424, 72] on icon "button" at bounding box center [424, 73] width 14 height 14
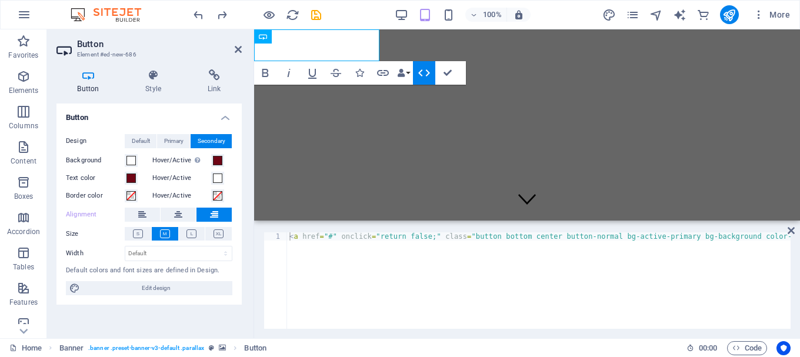
type textarea "<a href="#" onclick="return false;" class="button bottom center button-normal b…"
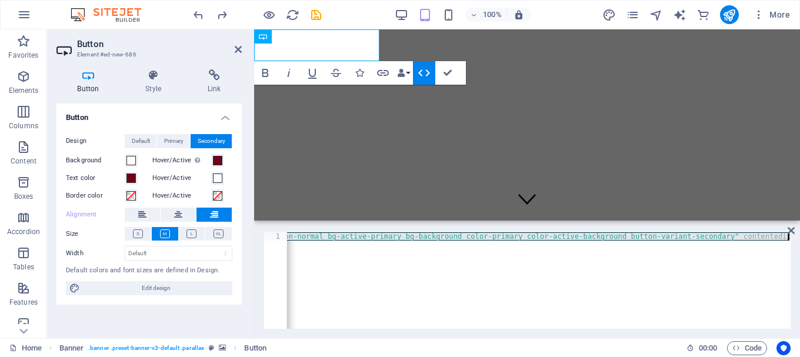
scroll to position [0, 1209]
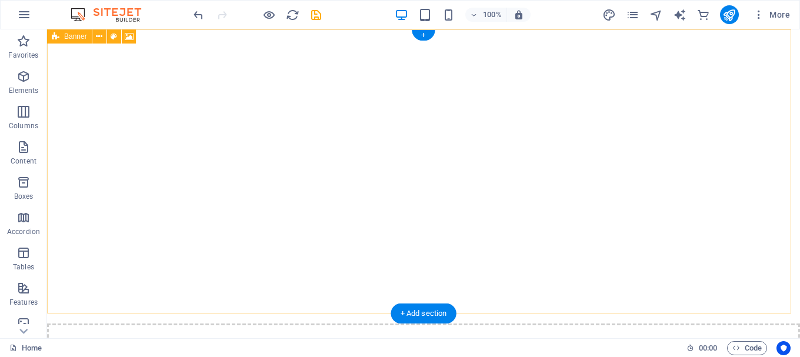
click at [399, 29] on img "1/3" at bounding box center [419, 29] width 744 height 0
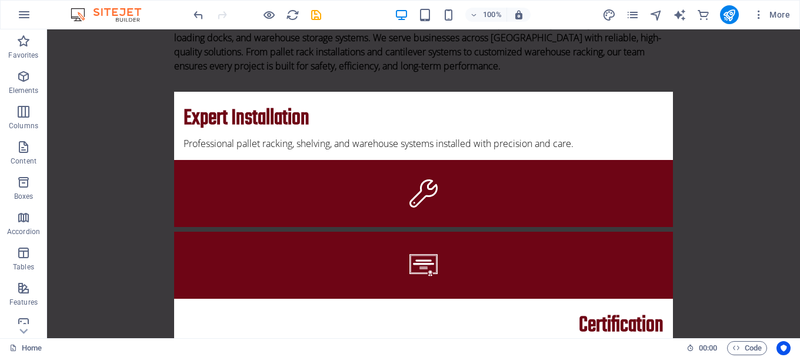
scroll to position [0, 0]
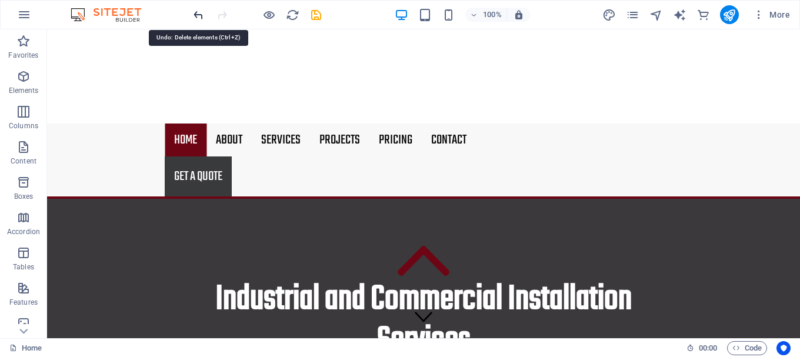
click at [200, 17] on icon "undo" at bounding box center [199, 15] width 14 height 14
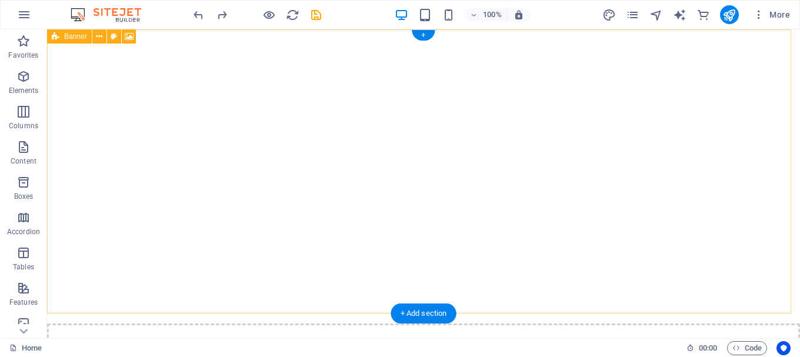
select select "fade"
select select "ms"
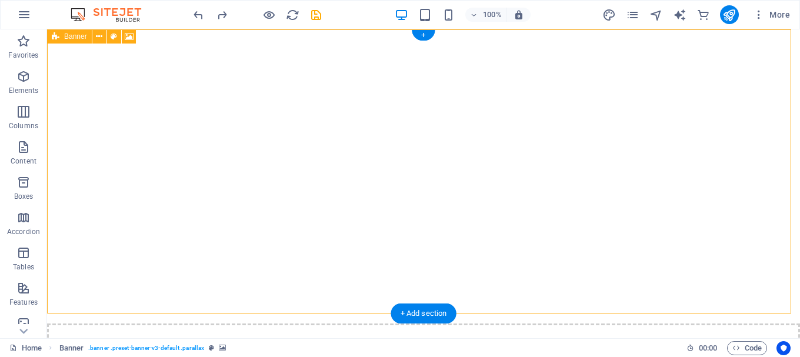
select select "s"
select select "progressive"
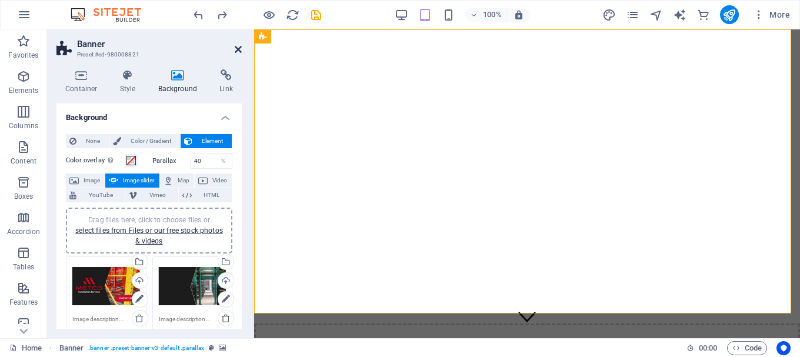
click at [238, 46] on icon at bounding box center [238, 49] width 7 height 9
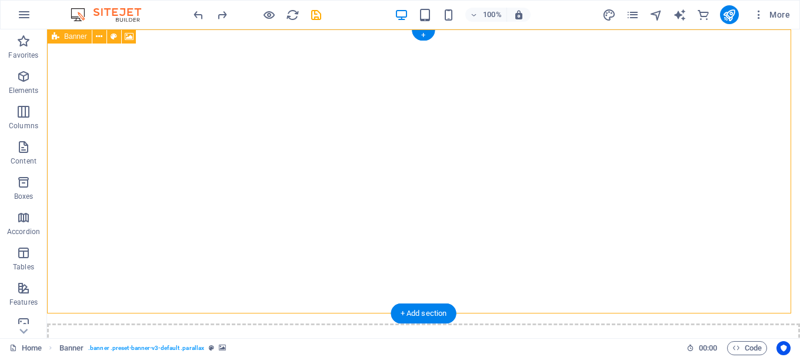
select select "fade"
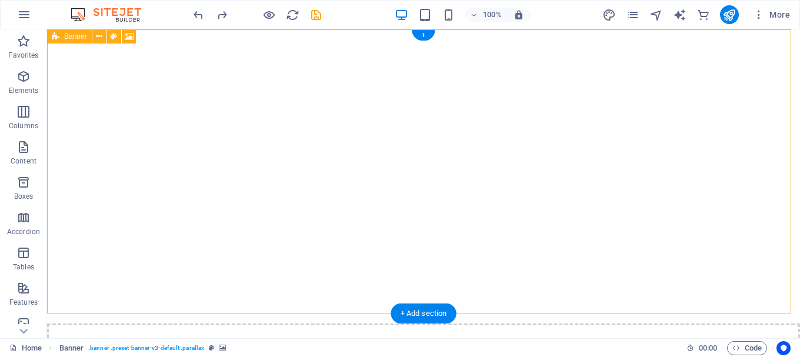
select select "ms"
select select "s"
select select "progressive"
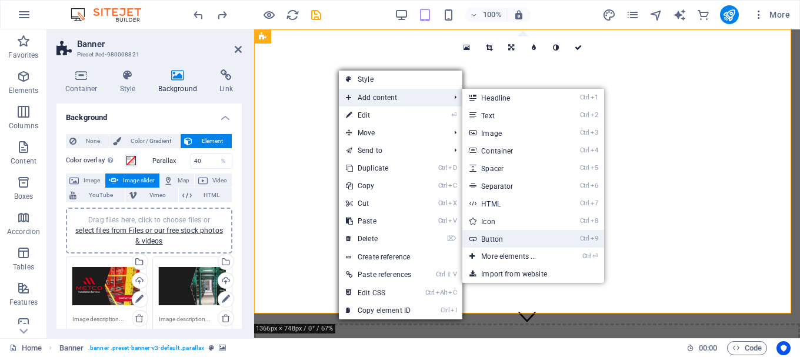
click at [525, 240] on link "Ctrl 9 Button" at bounding box center [510, 239] width 97 height 18
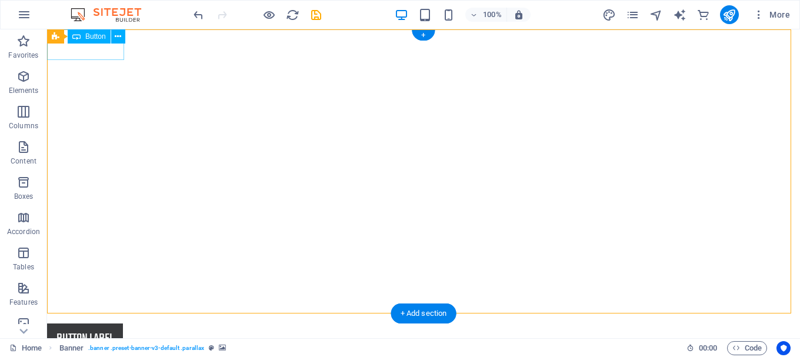
click at [106, 323] on div "Button label" at bounding box center [423, 338] width 753 height 31
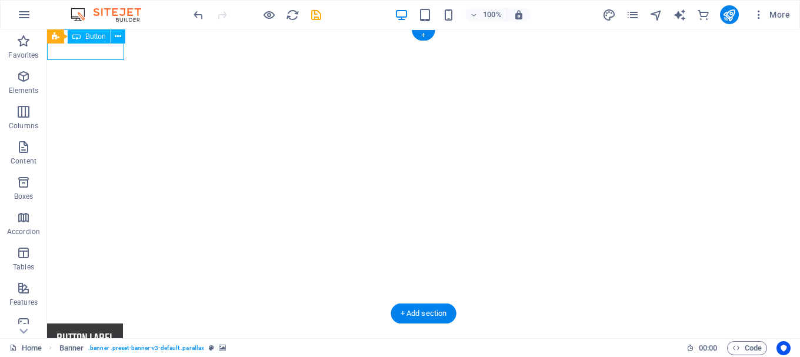
click at [106, 323] on div "Button label" at bounding box center [423, 338] width 753 height 31
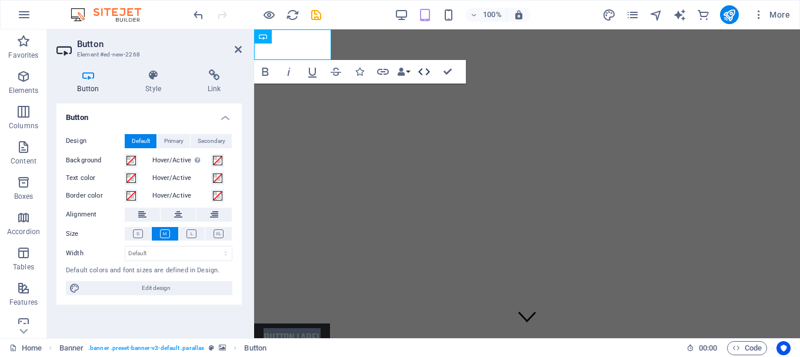
click at [430, 76] on icon "button" at bounding box center [424, 72] width 14 height 14
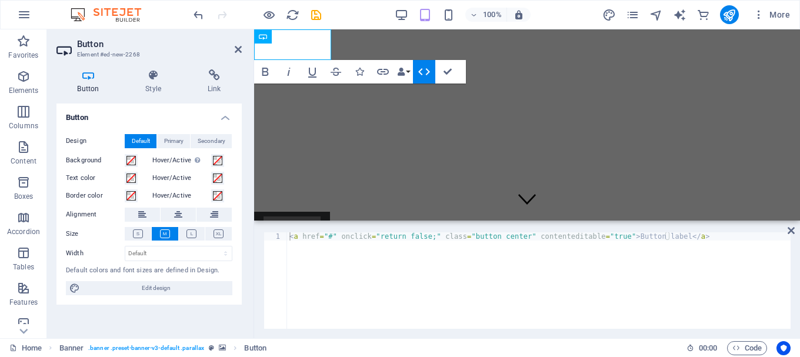
type textarea "<a href="#" onclick="return false;" class="button center" contenteditable="true…"
click at [419, 238] on div "< a href = "#" onclick = "return false;" class = "button center" contenteditabl…" at bounding box center [538, 288] width 503 height 113
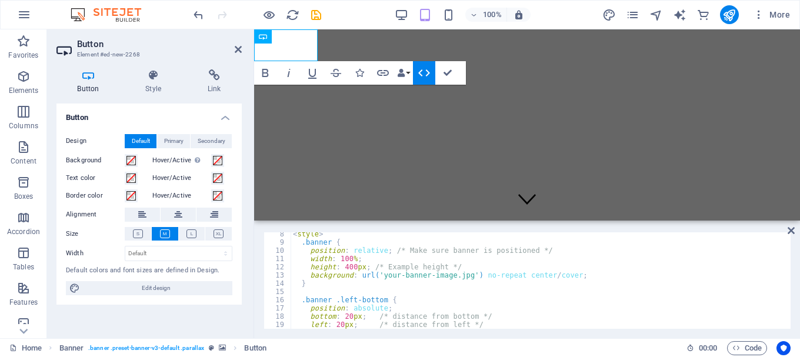
scroll to position [87, 0]
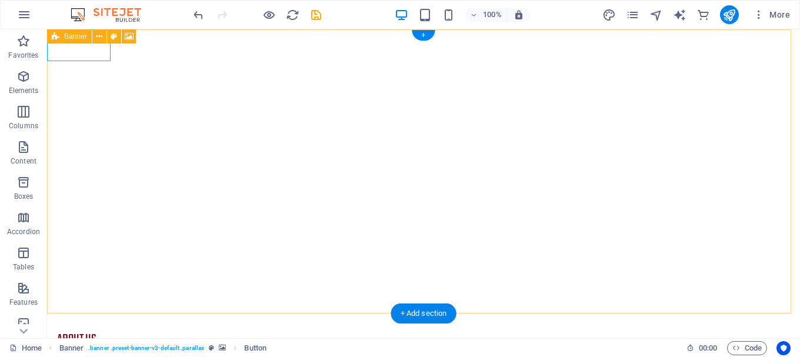
drag, startPoint x: 101, startPoint y: 55, endPoint x: 180, endPoint y: 141, distance: 116.5
click at [180, 141] on div "about us" at bounding box center [423, 192] width 753 height 326
click at [95, 323] on div "about us" at bounding box center [423, 339] width 753 height 32
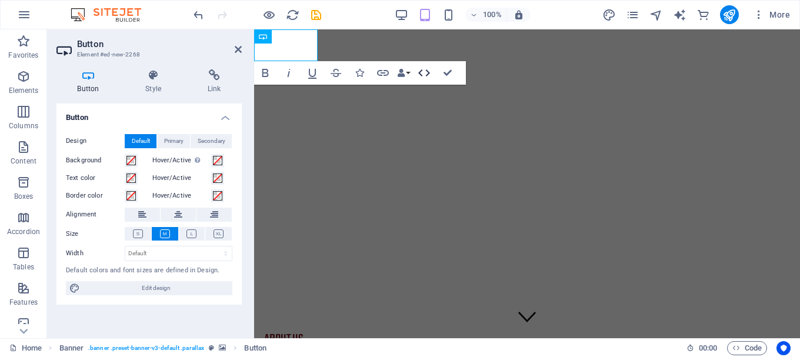
click at [418, 73] on icon "button" at bounding box center [424, 73] width 14 height 14
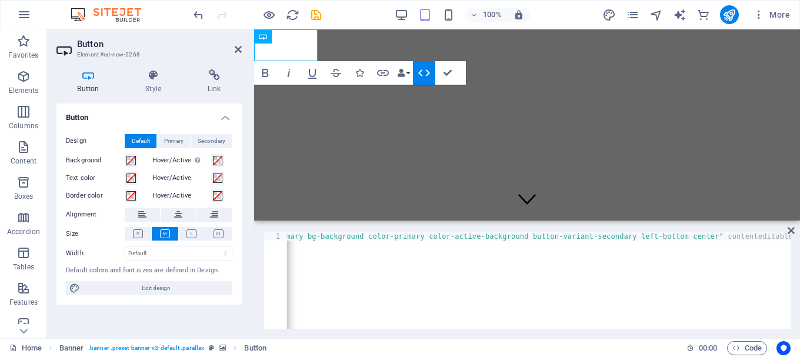
scroll to position [0, 334]
click at [599, 234] on div "< a href = "#" onclick = "return false;" class = "button button-normal bg-activ…" at bounding box center [403, 287] width 900 height 111
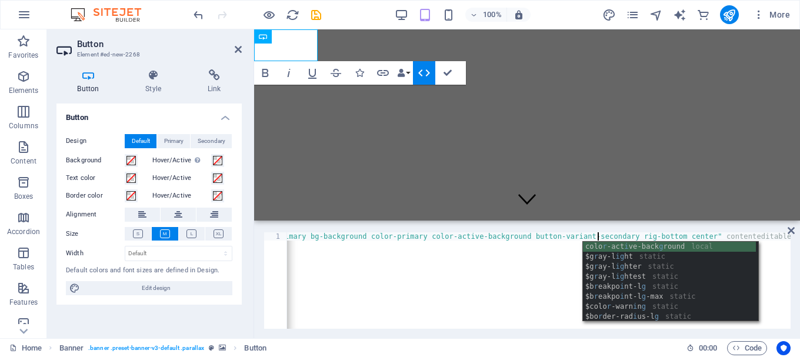
type textarea "<a href="#" onclick="return false;" class="button button-normal bg-active-prima…"
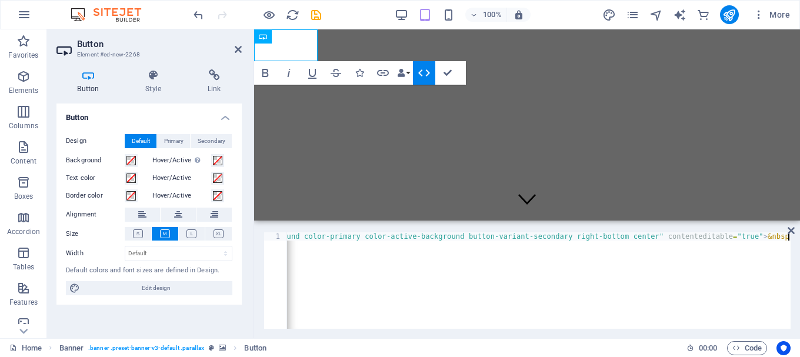
scroll to position [0, 401]
click at [541, 276] on div "< a href = "#" onclick = "return false;" class = "button button-normal bg-activ…" at bounding box center [338, 287] width 904 height 111
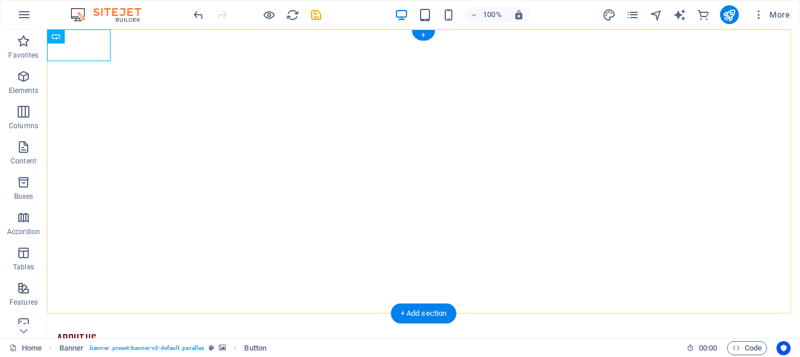
click at [215, 29] on img "1/3" at bounding box center [419, 29] width 744 height 0
click at [96, 323] on div "about us" at bounding box center [423, 339] width 753 height 32
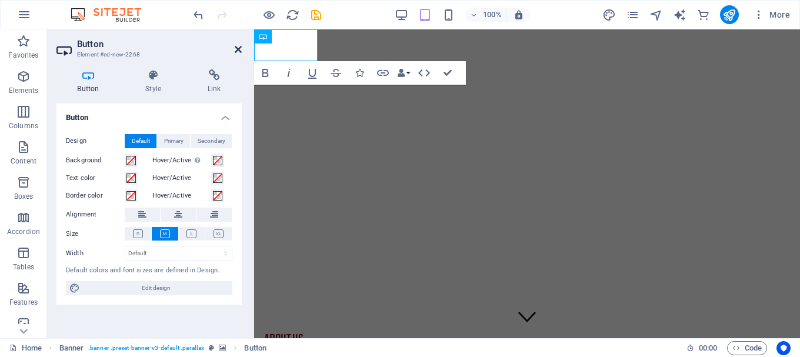
click at [235, 49] on icon at bounding box center [238, 49] width 7 height 9
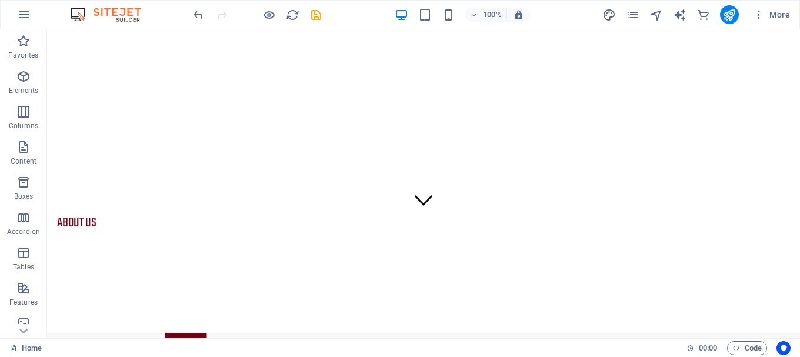
scroll to position [0, 0]
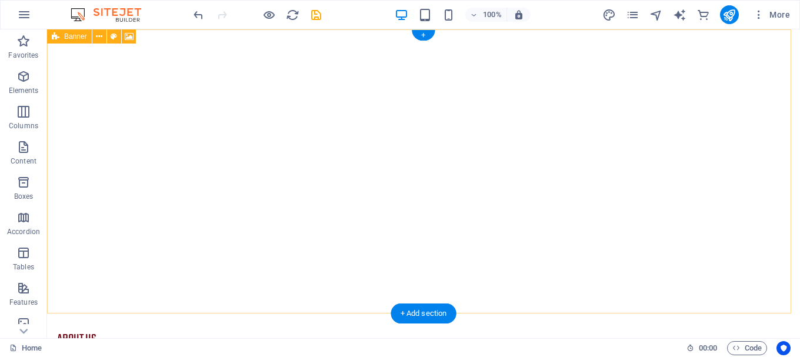
click at [646, 29] on img "1/3" at bounding box center [419, 29] width 744 height 0
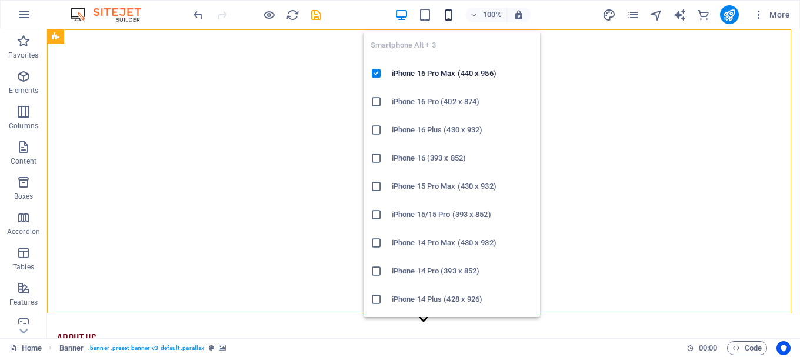
click at [450, 19] on div "100%" at bounding box center [463, 14] width 136 height 19
click at [450, 19] on icon "button" at bounding box center [449, 15] width 14 height 14
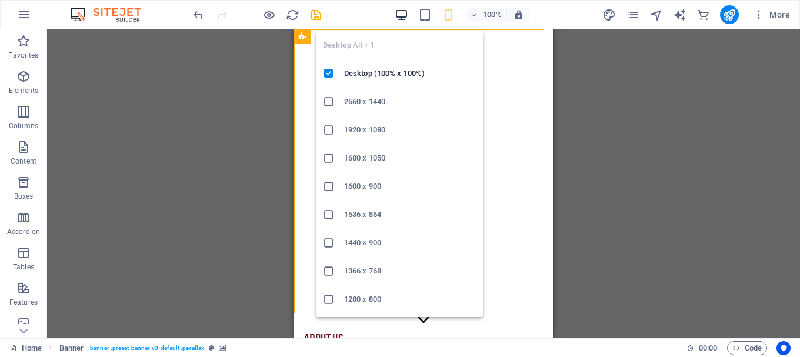
click at [400, 12] on icon "button" at bounding box center [402, 15] width 14 height 14
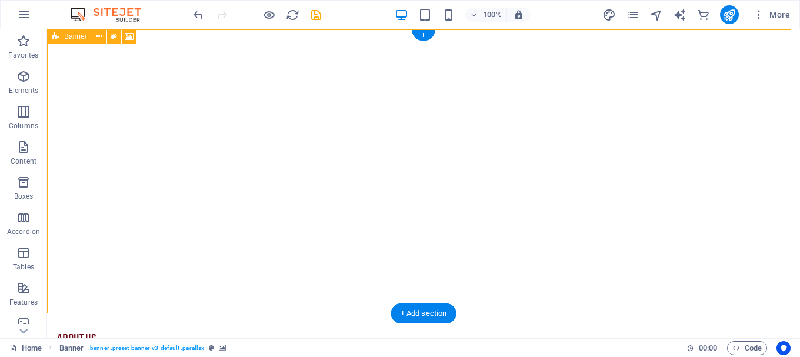
select select "fade"
select select "ms"
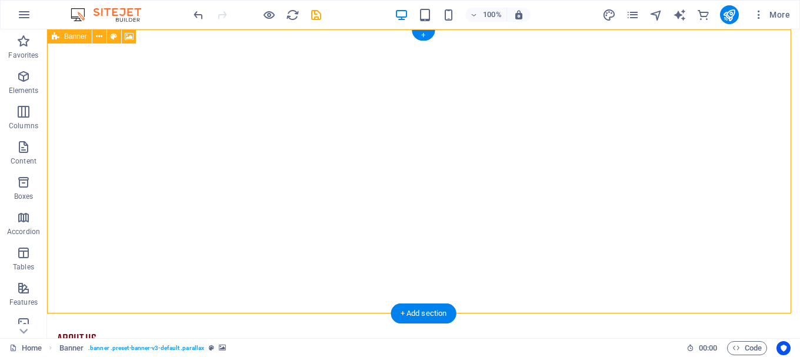
select select "s"
select select "progressive"
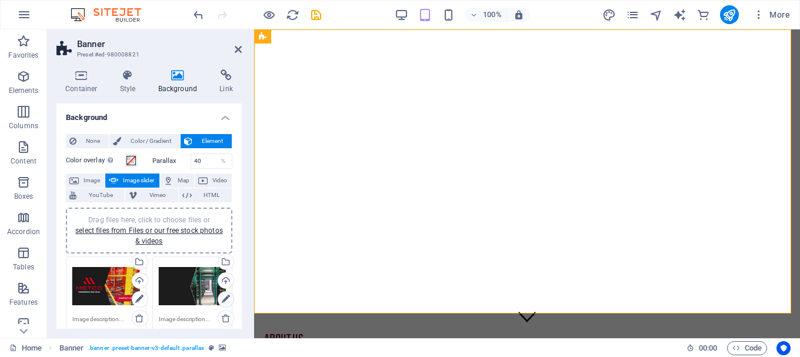
click at [222, 301] on icon at bounding box center [226, 299] width 8 height 14
click at [223, 259] on div "Select files from the file manager, stock photos, or upload file(s)" at bounding box center [225, 263] width 18 height 18
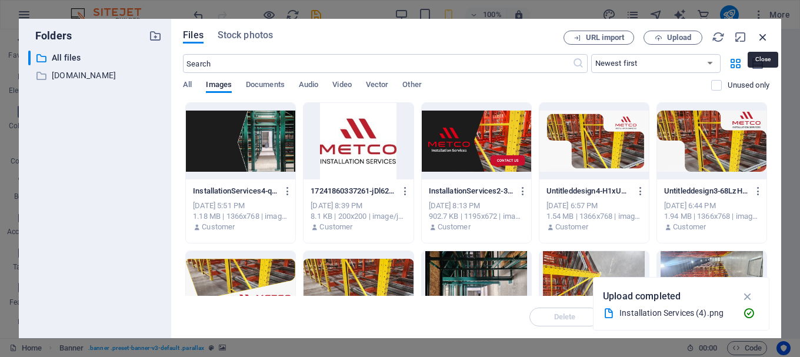
click at [762, 36] on icon "button" at bounding box center [762, 37] width 13 height 13
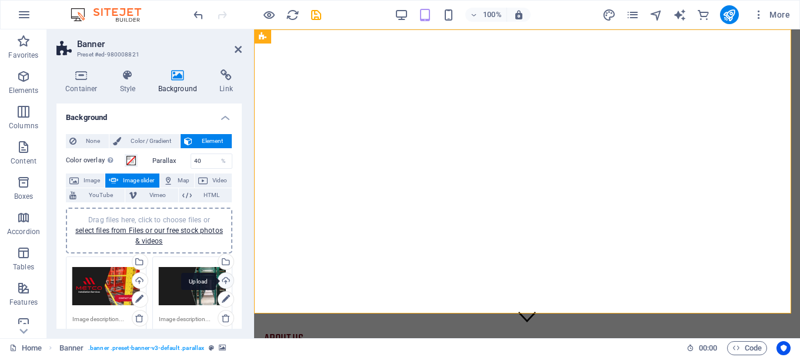
click at [226, 275] on div "Upload" at bounding box center [225, 282] width 18 height 18
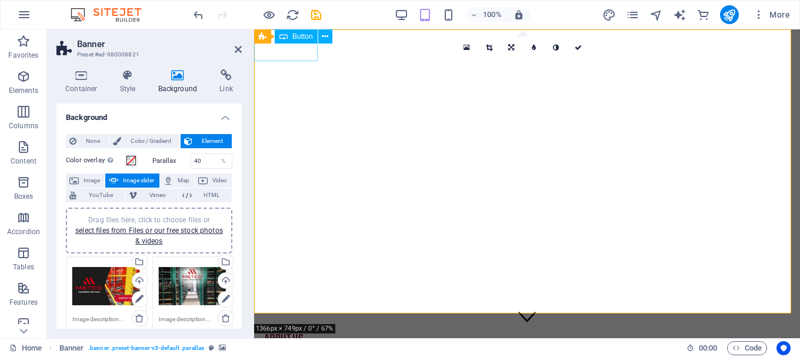
click at [305, 323] on div "about us" at bounding box center [527, 339] width 546 height 32
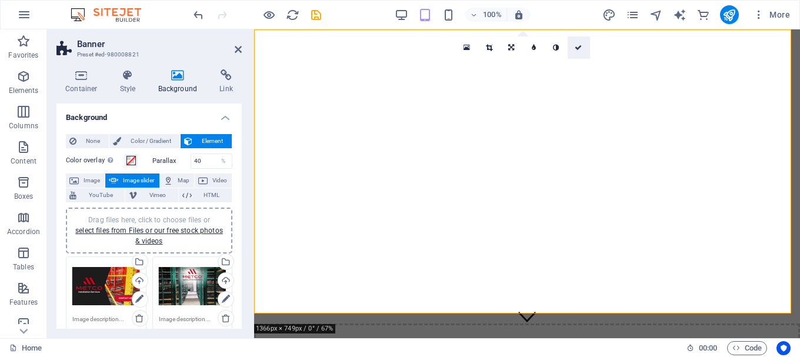
click at [579, 49] on icon at bounding box center [577, 47] width 7 height 7
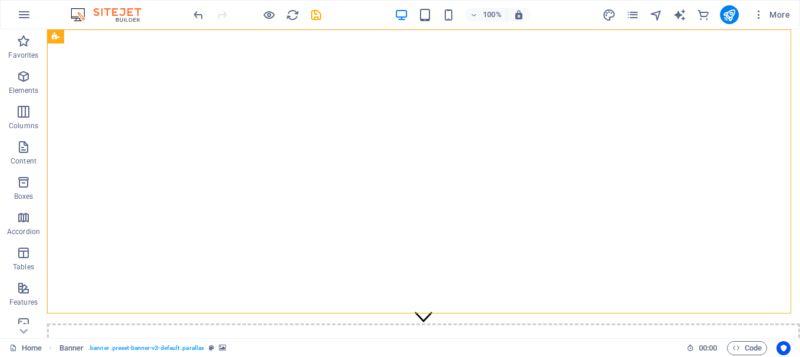
click at [422, 24] on div "100%" at bounding box center [463, 14] width 136 height 19
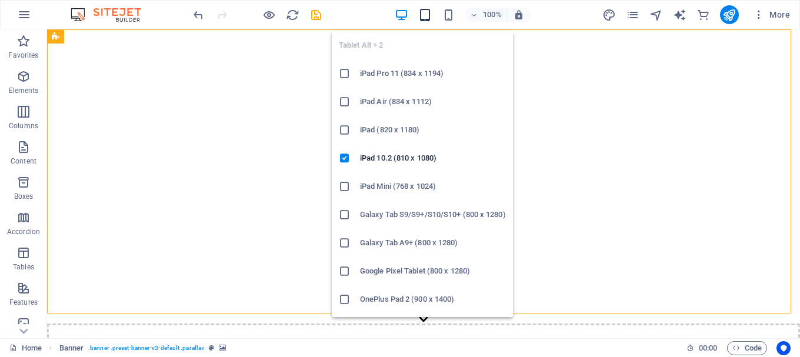
click at [424, 12] on icon "button" at bounding box center [425, 15] width 14 height 14
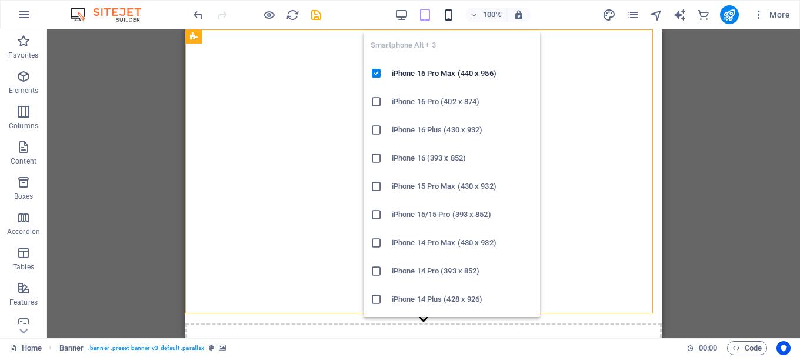
click at [449, 11] on icon "button" at bounding box center [449, 15] width 14 height 14
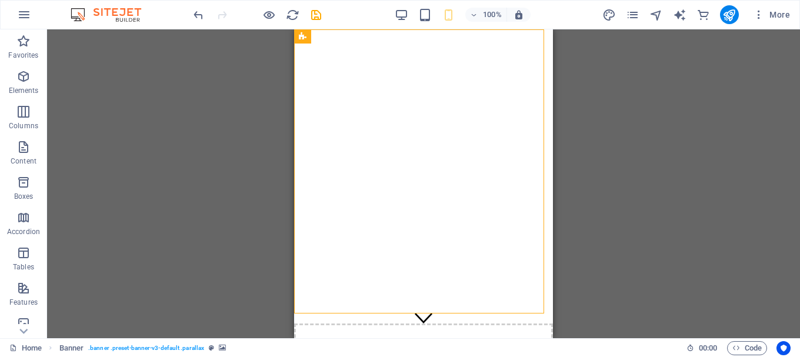
click at [427, 22] on div "100%" at bounding box center [463, 14] width 136 height 19
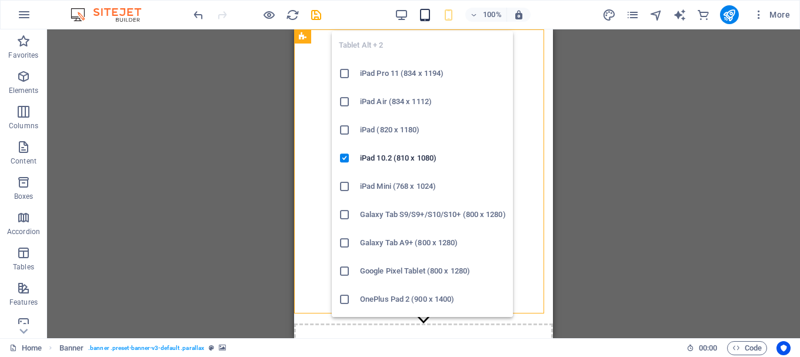
click at [427, 16] on icon "button" at bounding box center [425, 15] width 14 height 14
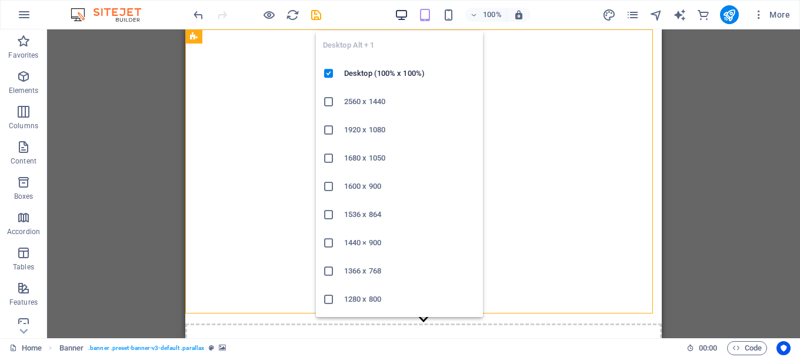
click at [396, 11] on icon "button" at bounding box center [402, 15] width 14 height 14
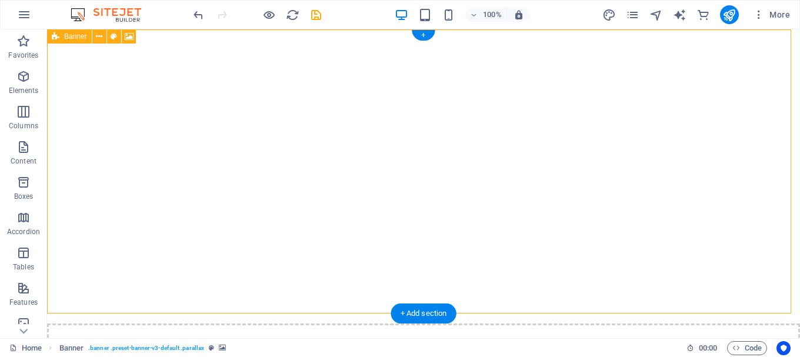
drag, startPoint x: 349, startPoint y: 108, endPoint x: 285, endPoint y: 85, distance: 67.9
click at [390, 29] on img "1/3" at bounding box center [419, 29] width 744 height 0
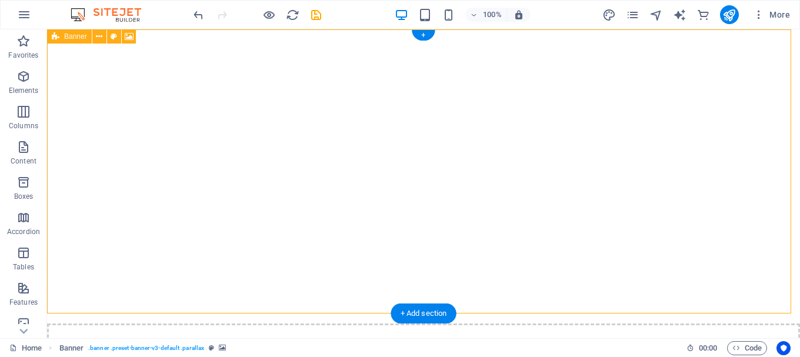
select select "fade"
select select "ms"
select select "s"
select select "progressive"
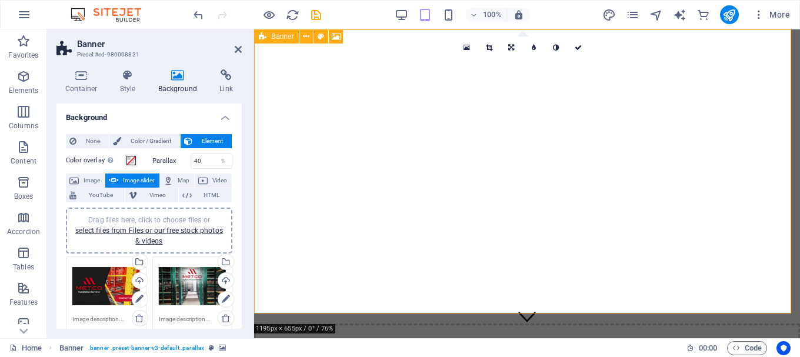
click at [563, 29] on img "1/3" at bounding box center [522, 29] width 537 height 0
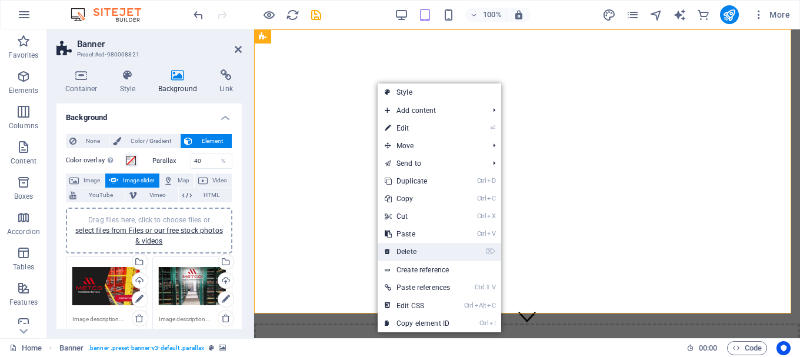
click at [435, 258] on link "⌦ Delete" at bounding box center [416, 252] width 79 height 18
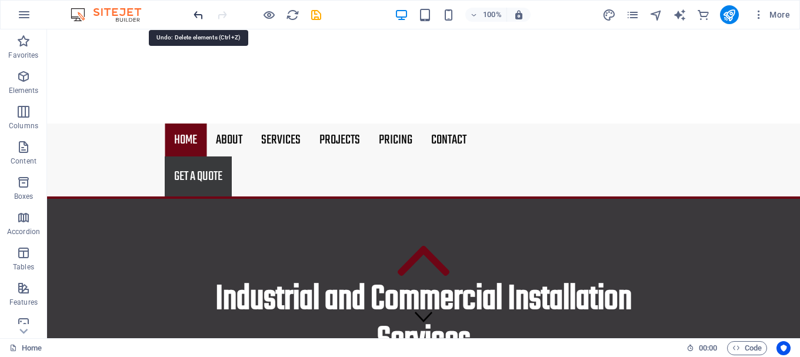
click at [196, 16] on icon "undo" at bounding box center [199, 15] width 14 height 14
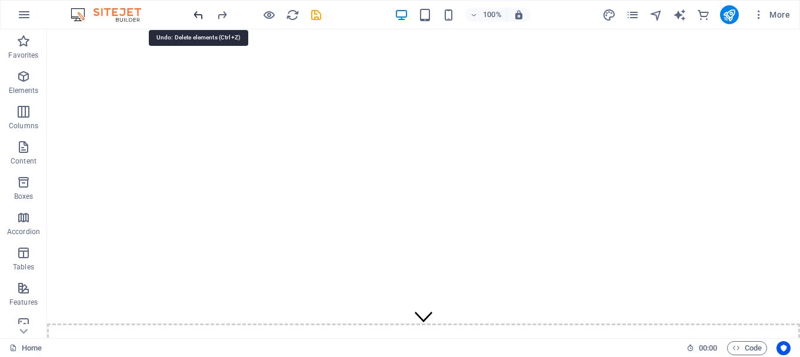
click at [198, 16] on icon "undo" at bounding box center [199, 15] width 14 height 14
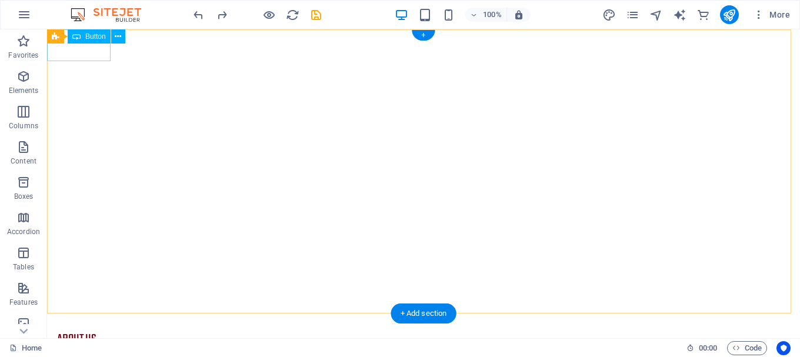
click at [101, 323] on div "about us" at bounding box center [423, 339] width 753 height 32
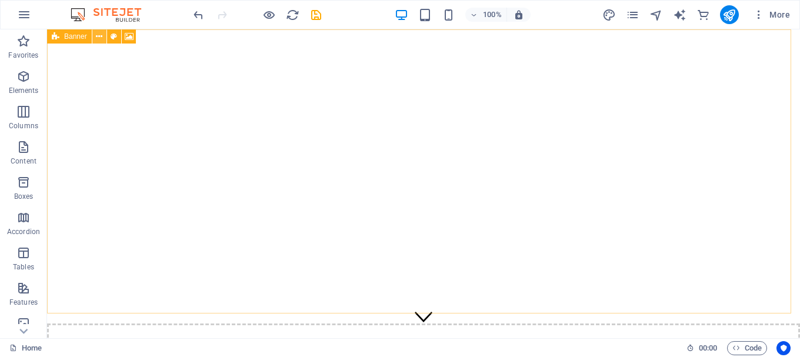
click at [101, 32] on icon at bounding box center [99, 37] width 6 height 12
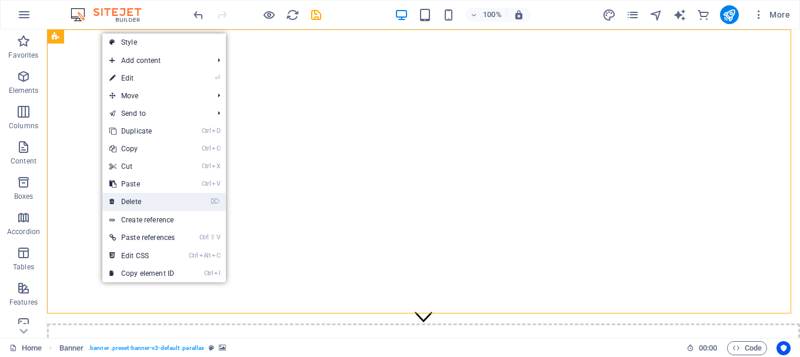
click at [176, 202] on link "⌦ Delete" at bounding box center [141, 202] width 79 height 18
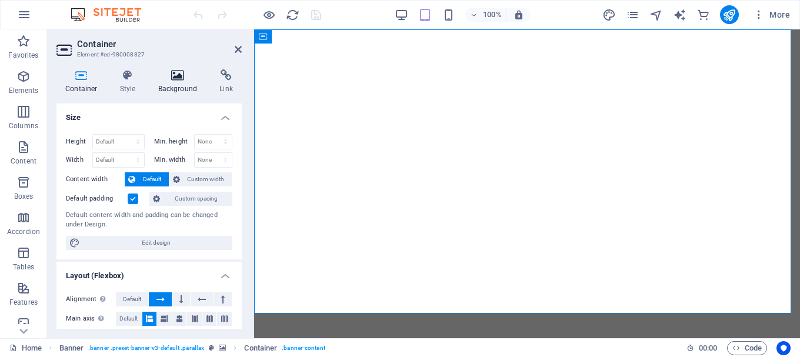
click at [182, 87] on h4 "Background" at bounding box center [180, 81] width 62 height 25
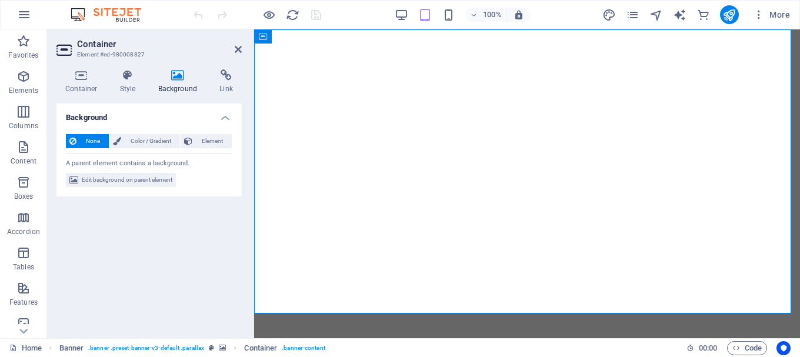
drag, startPoint x: 250, startPoint y: 193, endPoint x: 159, endPoint y: 131, distance: 110.4
click at [159, 131] on div "Container Style Background Link Size Height Default px rem % vh vw Min. height …" at bounding box center [149, 199] width 204 height 278
click at [141, 182] on span "Edit background on parent element" at bounding box center [127, 180] width 91 height 14
select select "fade"
select select "ms"
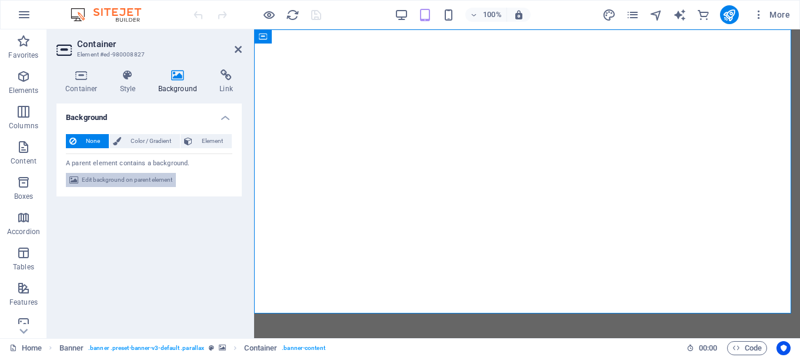
select select "s"
select select "progressive"
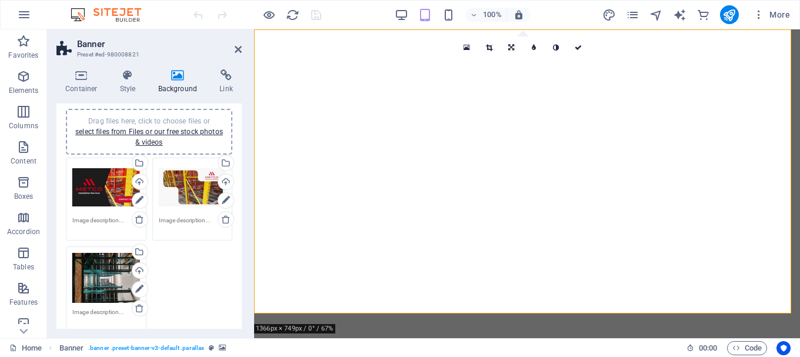
scroll to position [102, 0]
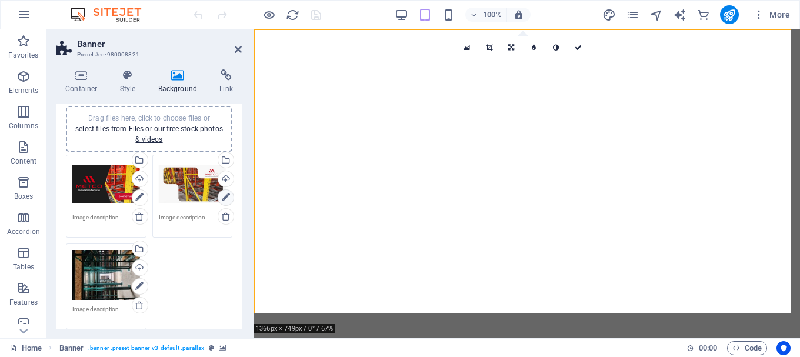
click at [222, 196] on icon at bounding box center [226, 198] width 8 height 14
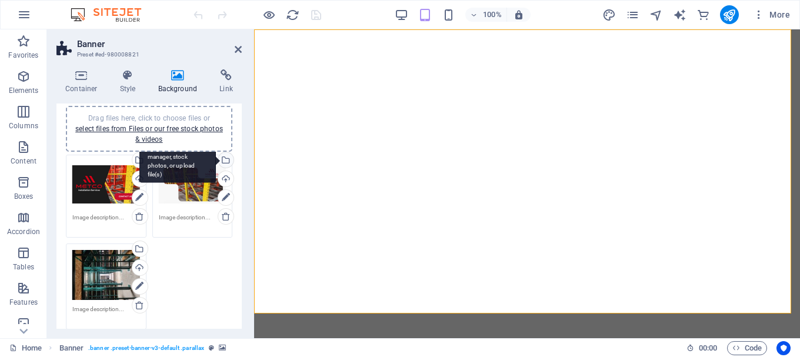
click at [225, 164] on div "Select files from the file manager, stock photos, or upload file(s)" at bounding box center [225, 161] width 18 height 18
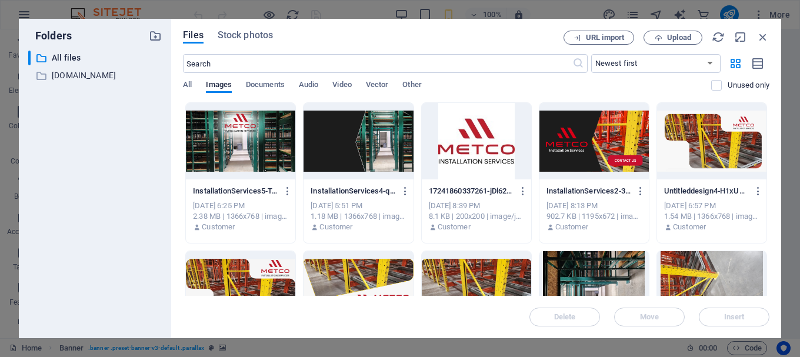
click at [252, 143] on div at bounding box center [240, 141] width 109 height 76
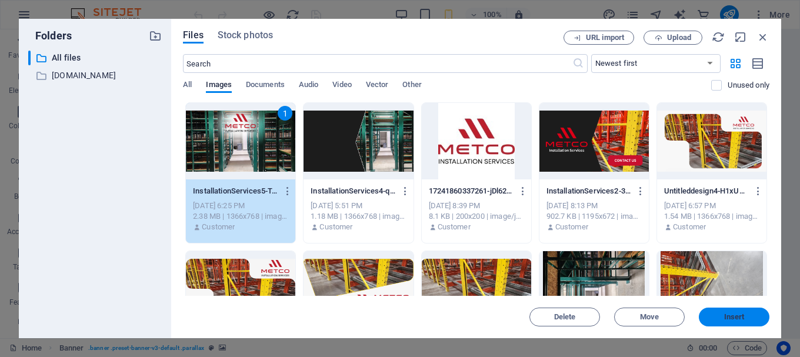
click at [727, 313] on span "Insert" at bounding box center [734, 316] width 21 height 7
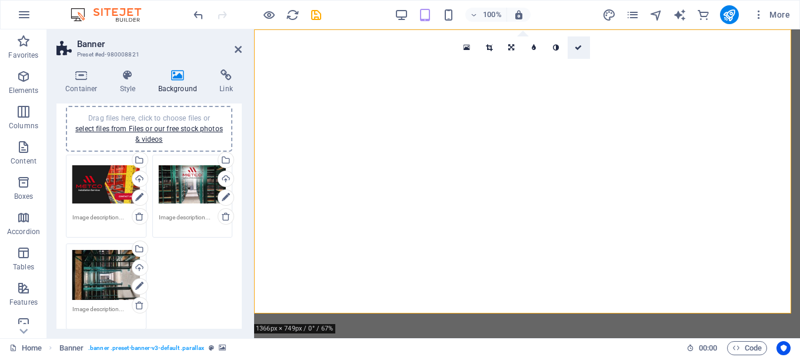
click at [580, 46] on icon at bounding box center [577, 47] width 7 height 7
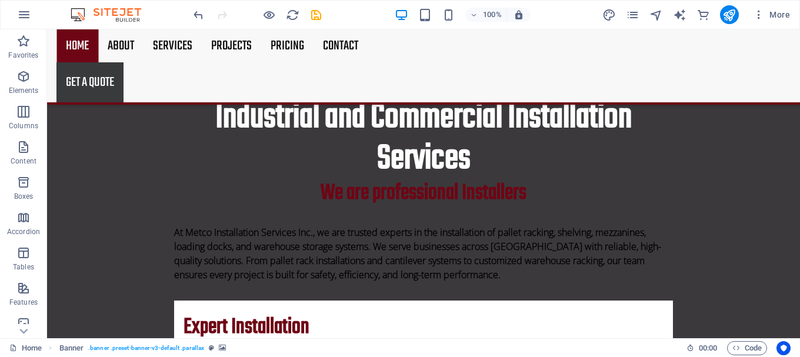
scroll to position [0, 0]
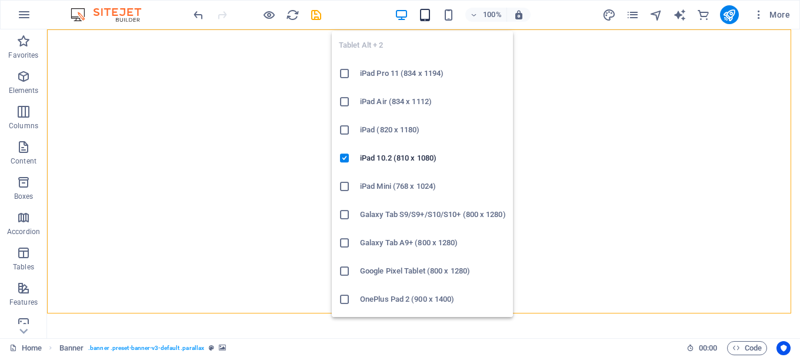
click at [426, 18] on icon "button" at bounding box center [425, 15] width 14 height 14
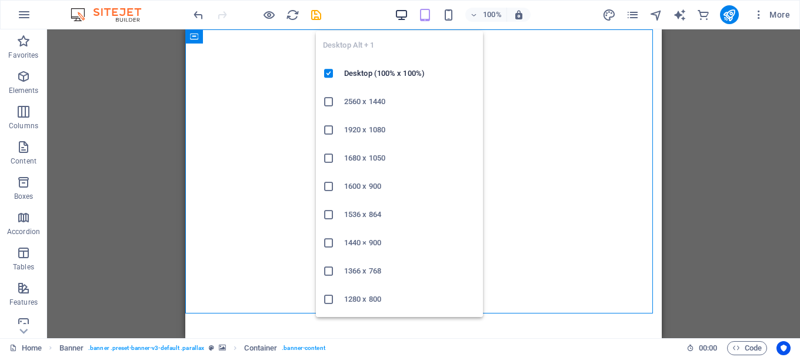
click at [400, 19] on icon "button" at bounding box center [402, 15] width 14 height 14
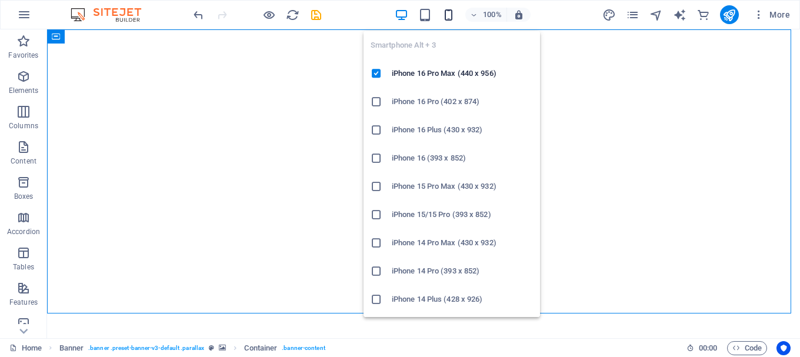
click at [448, 19] on icon "button" at bounding box center [449, 15] width 14 height 14
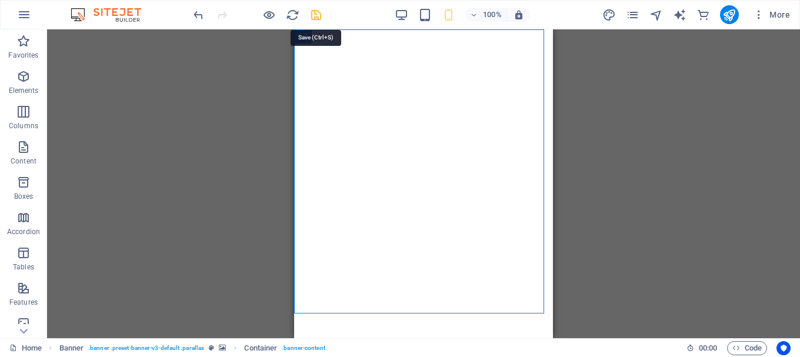
click at [319, 17] on icon "save" at bounding box center [316, 15] width 14 height 14
checkbox input "false"
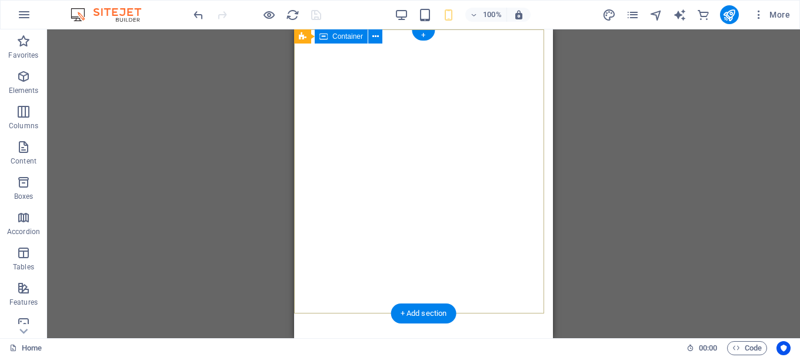
click at [393, 323] on div at bounding box center [423, 360] width 259 height 75
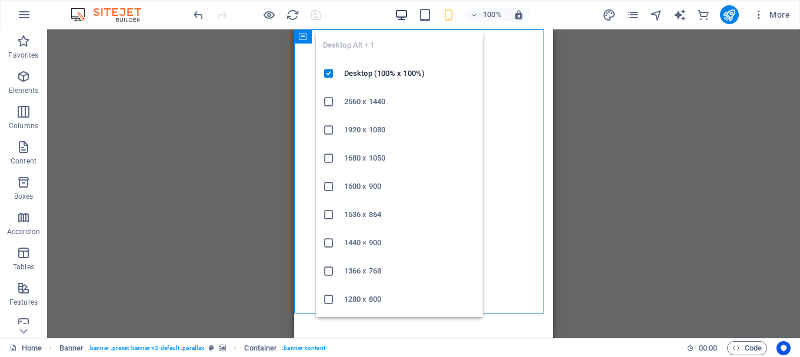
click at [395, 11] on icon "button" at bounding box center [402, 15] width 14 height 14
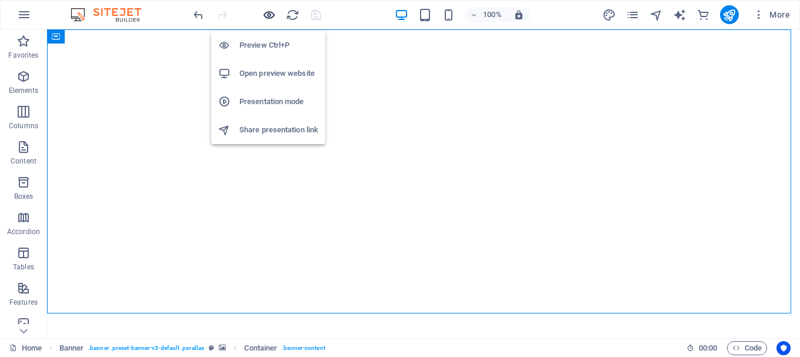
click at [275, 10] on icon "button" at bounding box center [269, 15] width 14 height 14
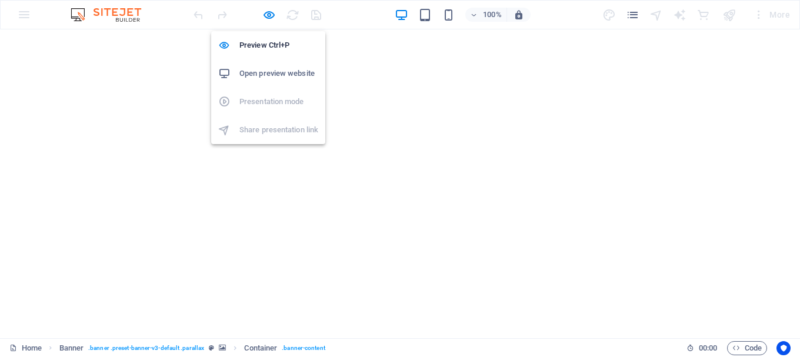
click at [289, 71] on h6 "Open preview website" at bounding box center [278, 73] width 79 height 14
click at [272, 21] on icon "button" at bounding box center [269, 15] width 14 height 14
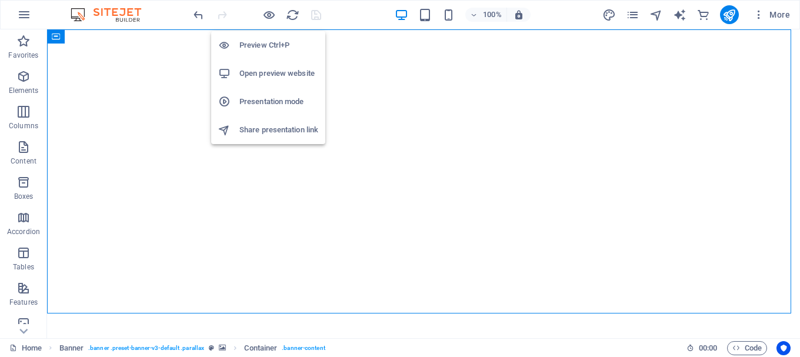
click at [282, 97] on h6 "Presentation mode" at bounding box center [278, 102] width 79 height 14
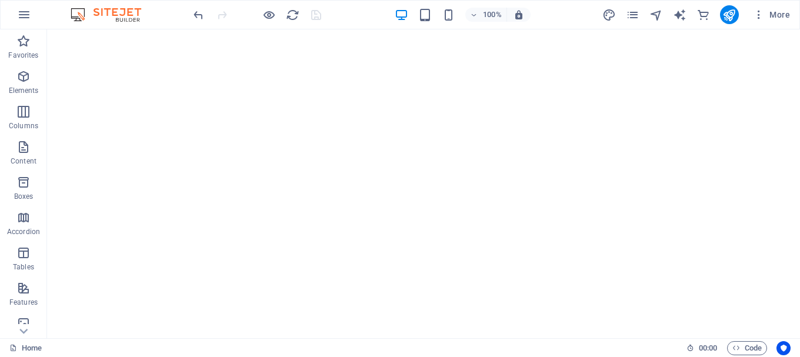
drag, startPoint x: 798, startPoint y: 55, endPoint x: 846, endPoint y: 41, distance: 49.7
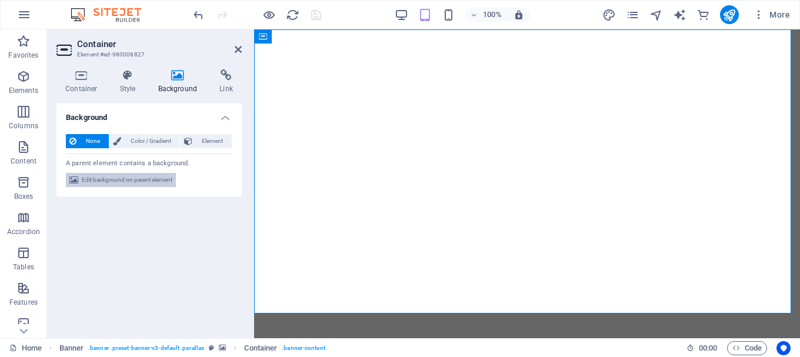
click at [148, 183] on span "Edit background on parent element" at bounding box center [127, 180] width 91 height 14
select select "fade"
select select "ms"
select select "s"
select select "progressive"
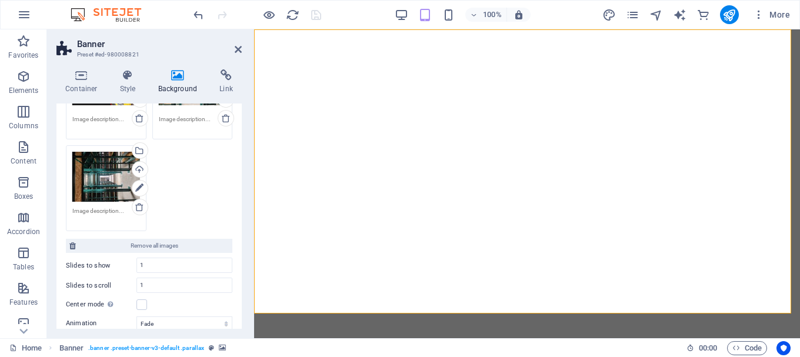
scroll to position [209, 0]
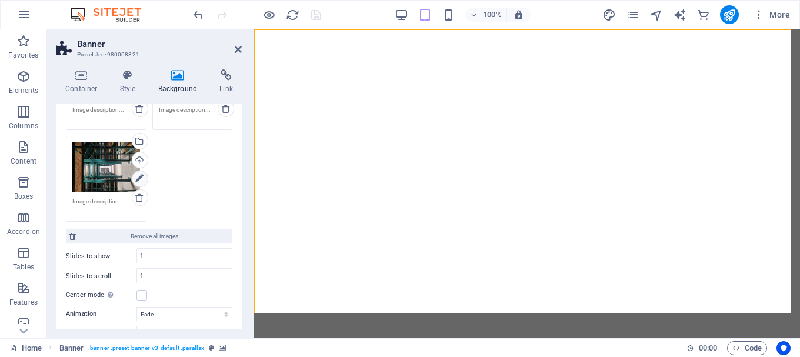
click at [142, 181] on icon at bounding box center [139, 179] width 8 height 14
click at [142, 177] on icon at bounding box center [139, 179] width 8 height 14
click at [139, 181] on icon at bounding box center [139, 179] width 8 height 14
click at [142, 162] on div "Upload" at bounding box center [139, 161] width 18 height 18
drag, startPoint x: 242, startPoint y: 213, endPoint x: 239, endPoint y: 200, distance: 13.8
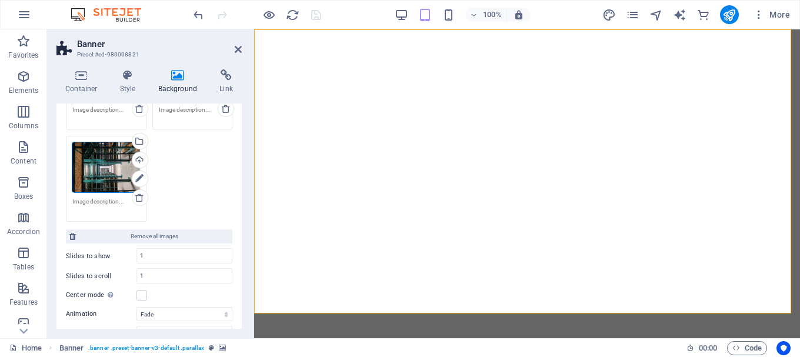
click at [239, 200] on div "Container Style Background Link Size Height Default px rem % vh vw Min. height …" at bounding box center [149, 199] width 204 height 278
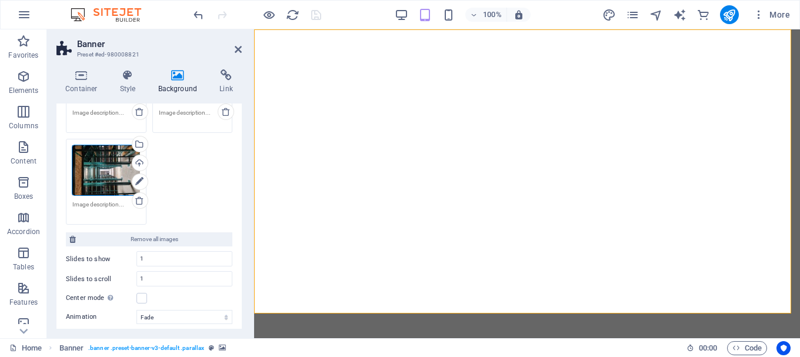
scroll to position [228, 0]
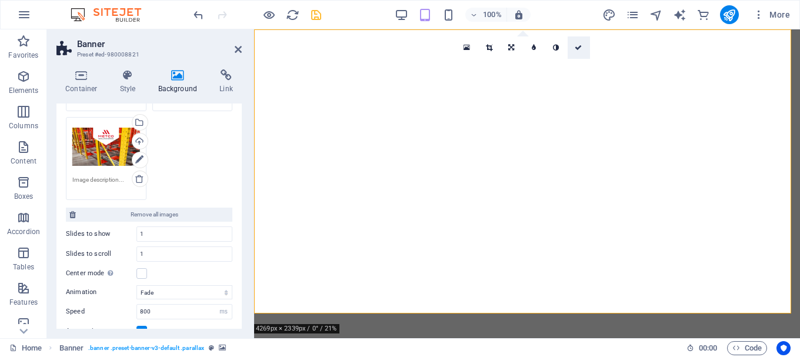
click at [581, 49] on icon at bounding box center [577, 47] width 7 height 7
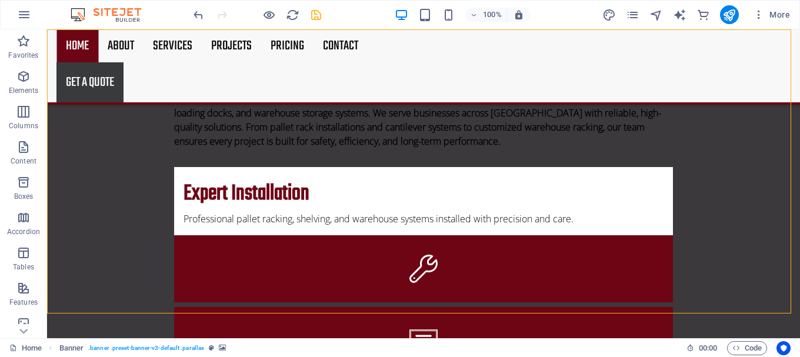
scroll to position [0, 0]
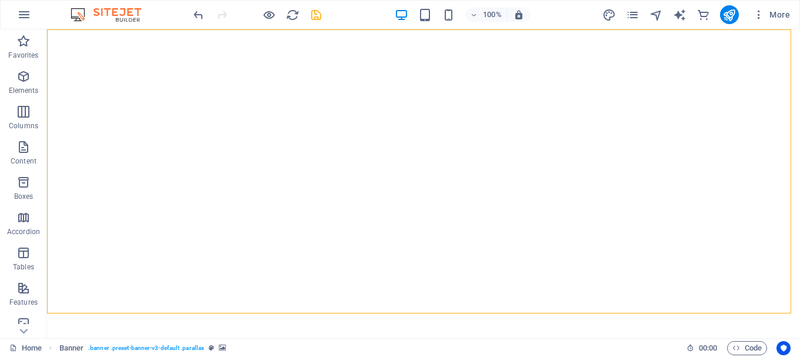
click at [260, 14] on div at bounding box center [257, 14] width 132 height 19
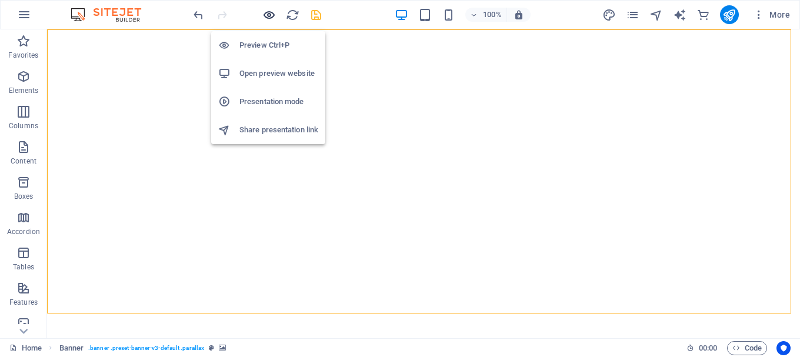
click at [269, 16] on icon "button" at bounding box center [269, 15] width 14 height 14
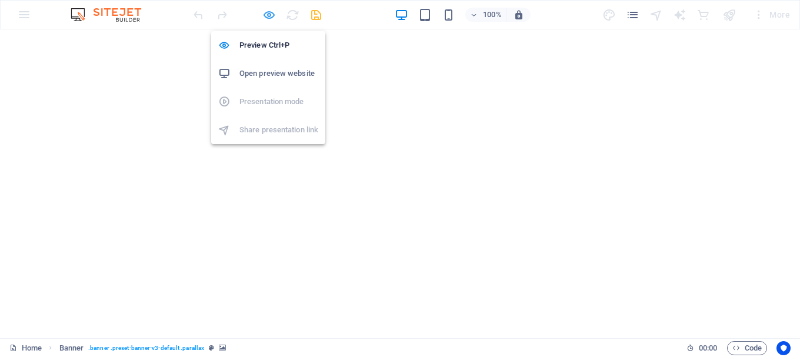
click at [269, 12] on icon "button" at bounding box center [269, 15] width 14 height 14
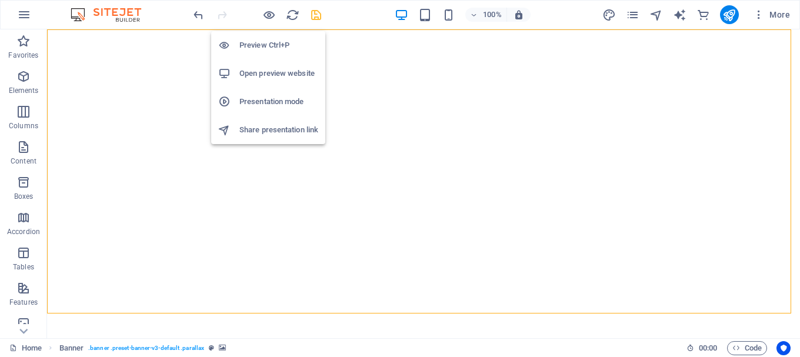
click at [281, 107] on h6 "Presentation mode" at bounding box center [278, 102] width 79 height 14
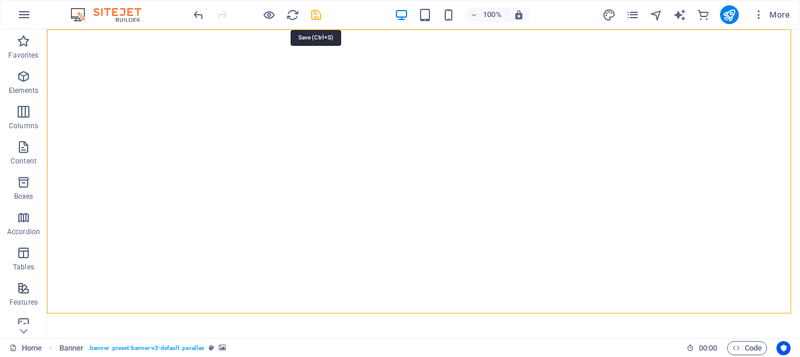
click at [313, 20] on icon "save" at bounding box center [316, 15] width 14 height 14
checkbox input "false"
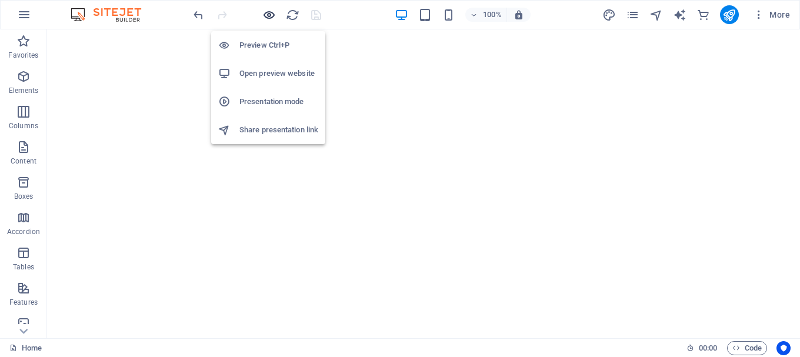
click at [268, 16] on icon "button" at bounding box center [269, 15] width 14 height 14
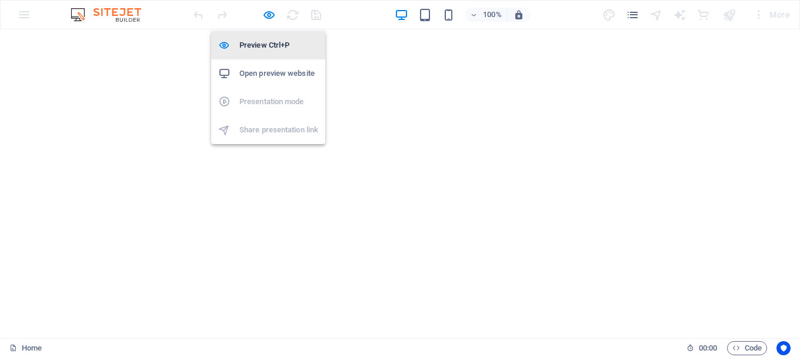
drag, startPoint x: 269, startPoint y: 26, endPoint x: 268, endPoint y: 42, distance: 15.3
click at [268, 42] on div "Preview Ctrl+P Open preview website Presentation mode Share presentation link" at bounding box center [268, 83] width 114 height 122
click at [268, 42] on h6 "Preview Ctrl+P" at bounding box center [278, 45] width 79 height 14
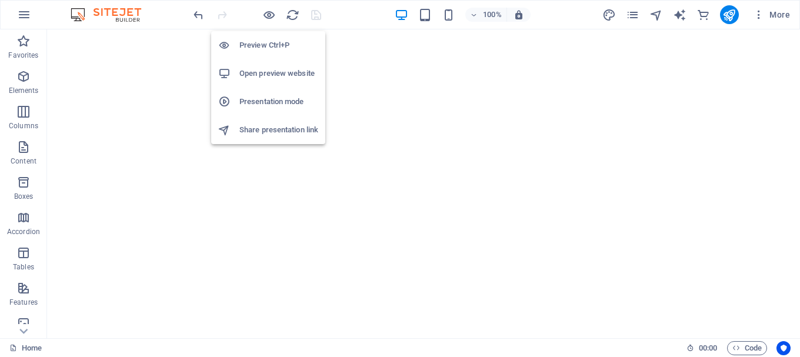
click at [269, 101] on h6 "Presentation mode" at bounding box center [278, 102] width 79 height 14
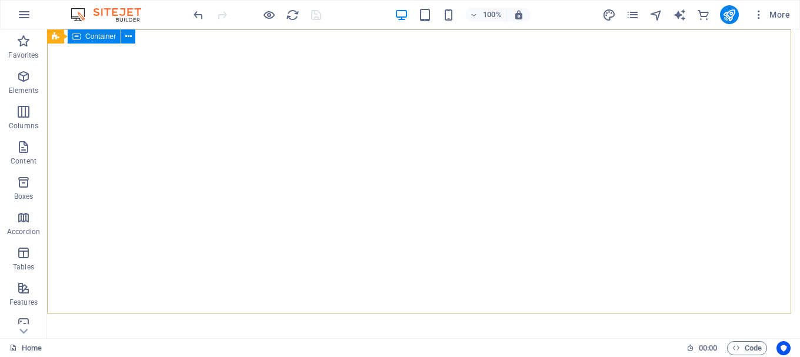
click at [102, 38] on span "Container" at bounding box center [100, 36] width 31 height 7
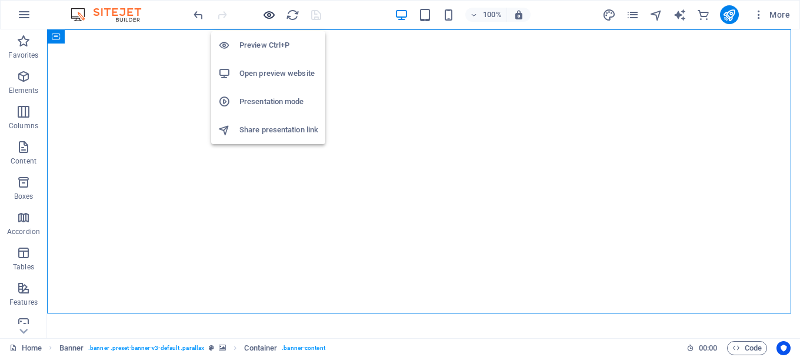
click at [268, 19] on icon "button" at bounding box center [269, 15] width 14 height 14
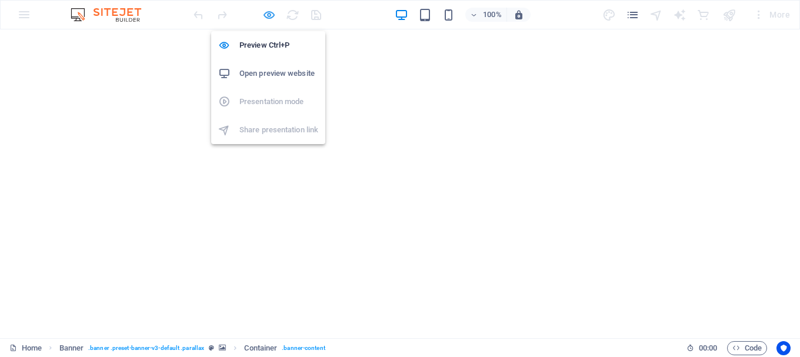
click at [268, 19] on icon "button" at bounding box center [269, 15] width 14 height 14
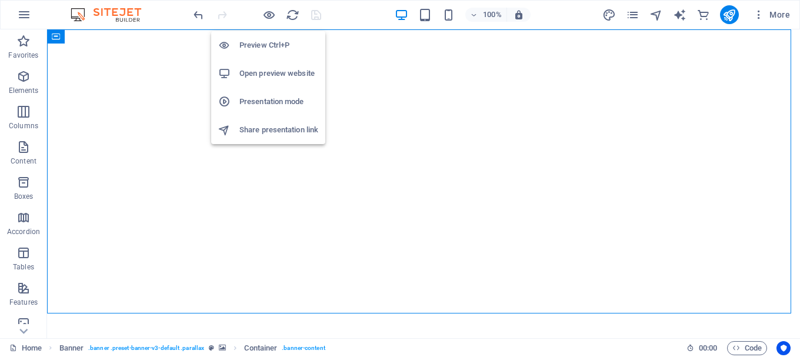
click at [277, 99] on h6 "Presentation mode" at bounding box center [278, 102] width 79 height 14
click at [261, 105] on h6 "Presentation mode" at bounding box center [278, 102] width 79 height 14
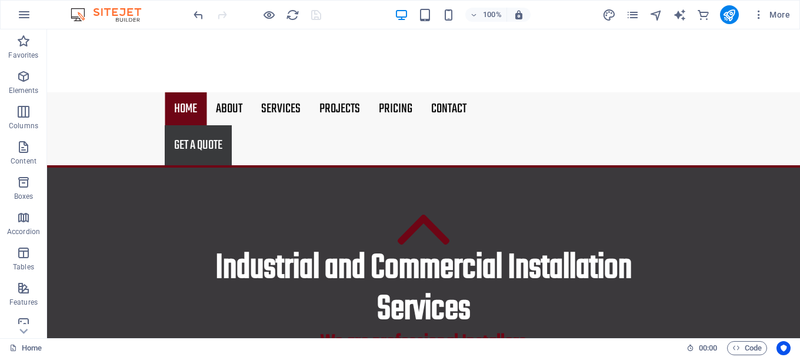
scroll to position [352, 0]
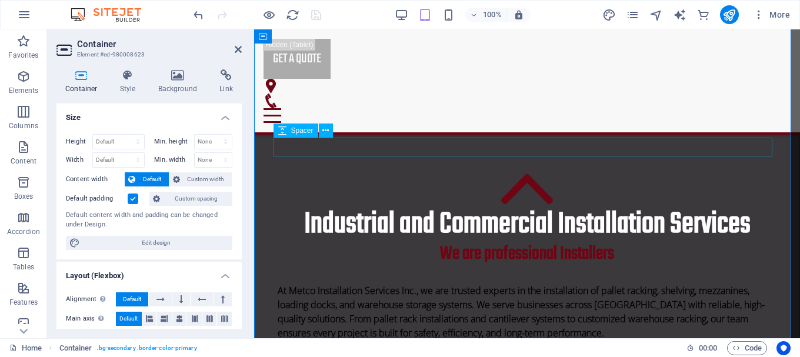
scroll to position [372, 0]
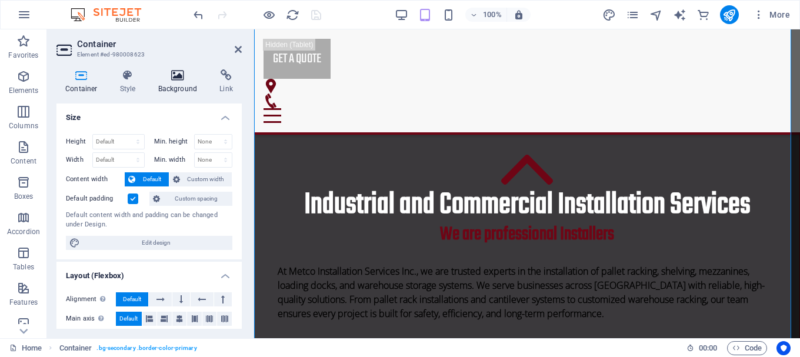
click at [179, 91] on h4 "Background" at bounding box center [180, 81] width 62 height 25
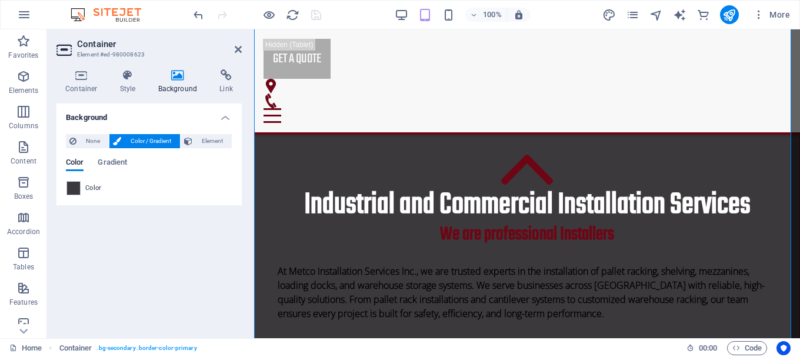
click at [86, 185] on span "Color" at bounding box center [93, 187] width 16 height 9
click at [75, 186] on span at bounding box center [73, 188] width 13 height 13
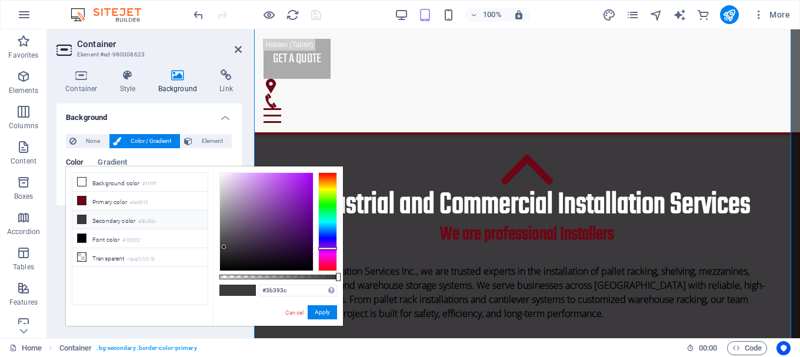
click at [84, 219] on icon at bounding box center [82, 219] width 8 height 8
click at [295, 288] on input "#3b393c" at bounding box center [298, 291] width 78 height 12
click at [306, 295] on input "#3b393c" at bounding box center [298, 291] width 78 height 12
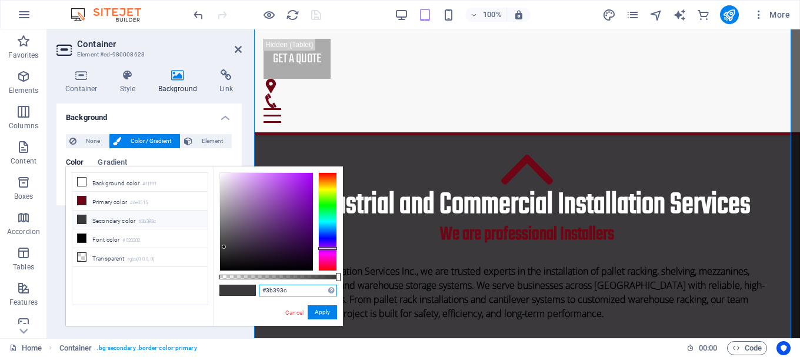
click at [306, 295] on input "#3b393c" at bounding box center [298, 291] width 78 height 12
paste input "1C1C1C"
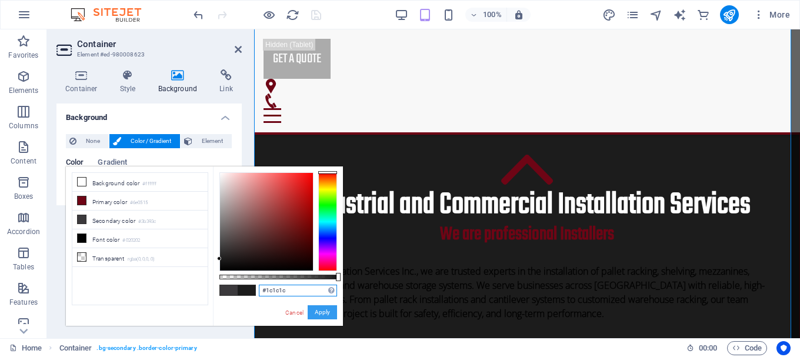
type input "#1c1c1c"
click at [327, 308] on button "Apply" at bounding box center [322, 312] width 29 height 14
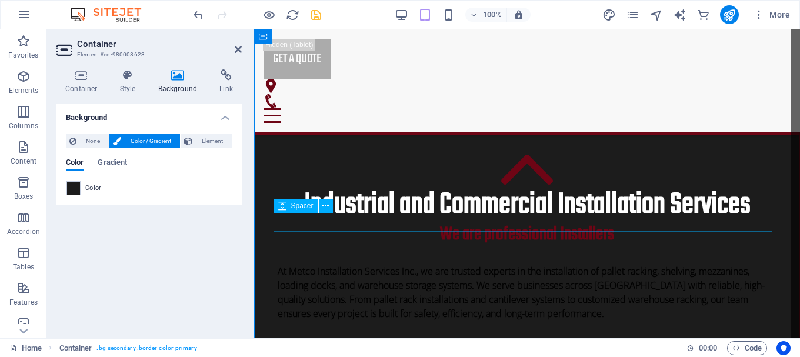
click at [752, 320] on div at bounding box center [527, 329] width 499 height 19
click at [239, 48] on icon at bounding box center [238, 49] width 7 height 9
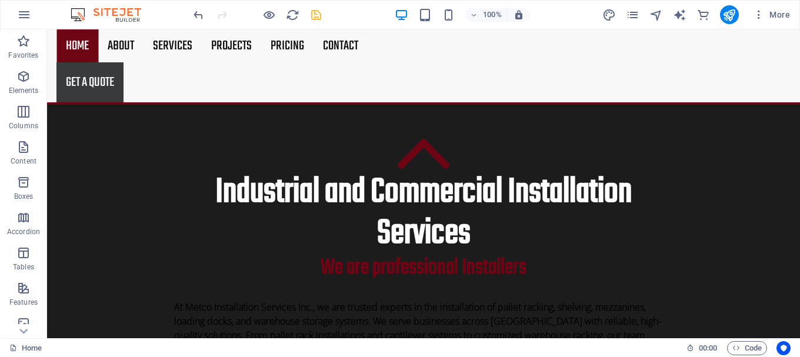
scroll to position [384, 0]
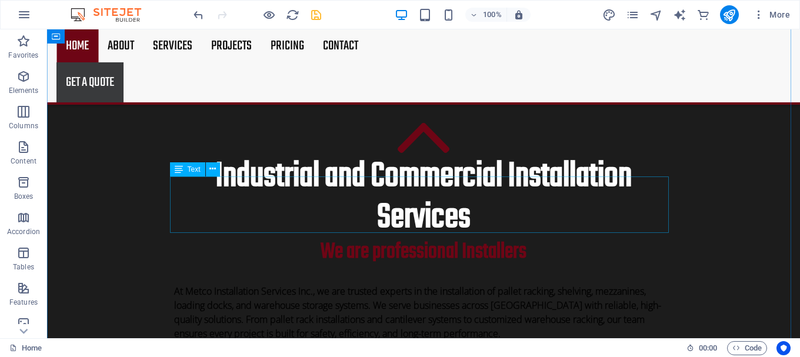
click at [447, 284] on div "At Metco Installation Services Inc., we are trusted experts in the installation…" at bounding box center [423, 312] width 499 height 56
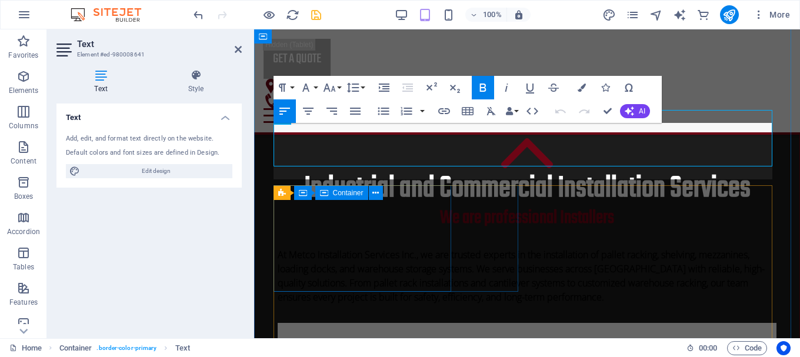
scroll to position [403, 0]
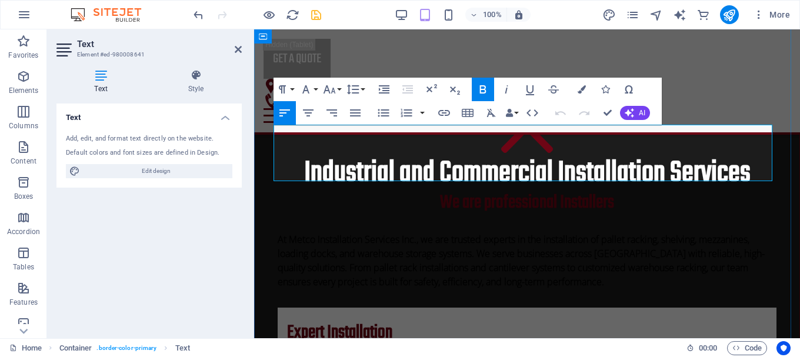
click at [466, 233] on strong "At Metco Installation Services Inc., we are trusted experts in the installation…" at bounding box center [521, 260] width 487 height 55
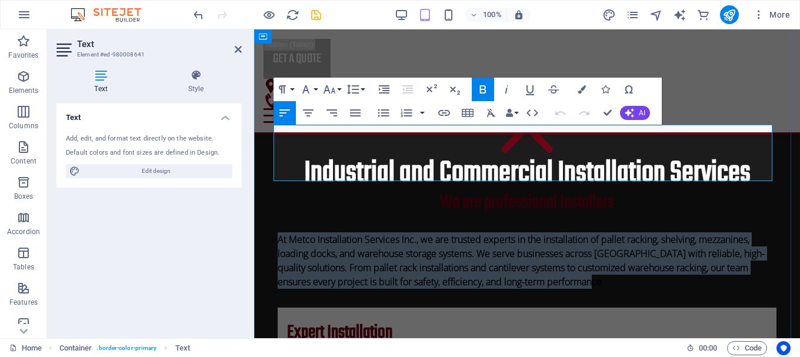
click at [466, 233] on strong "At Metco Installation Services Inc., we are trusted experts in the installation…" at bounding box center [521, 260] width 487 height 55
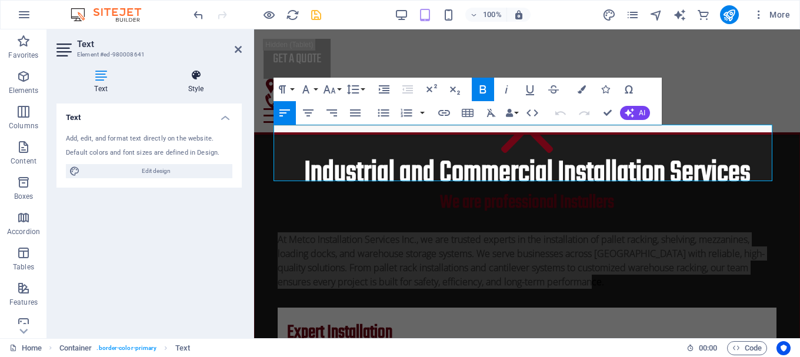
click at [191, 85] on h4 "Style" at bounding box center [196, 81] width 92 height 25
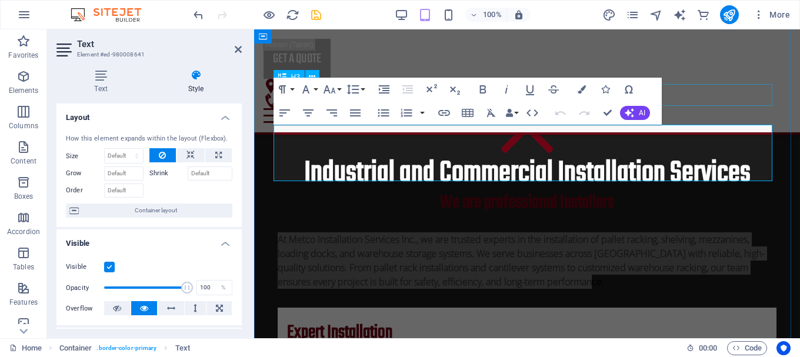
click at [706, 192] on div "We are professional Installers" at bounding box center [527, 203] width 499 height 22
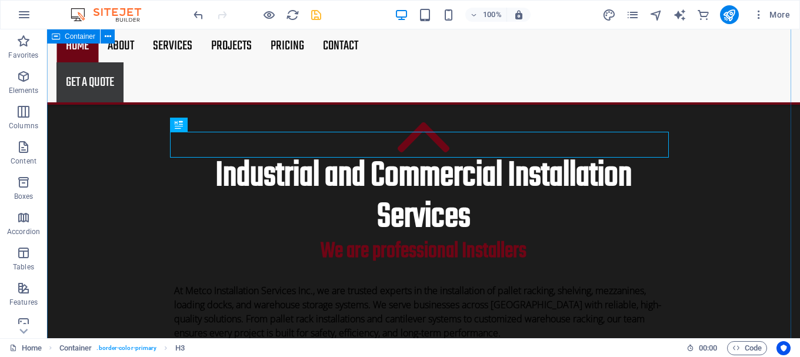
scroll to position [384, 0]
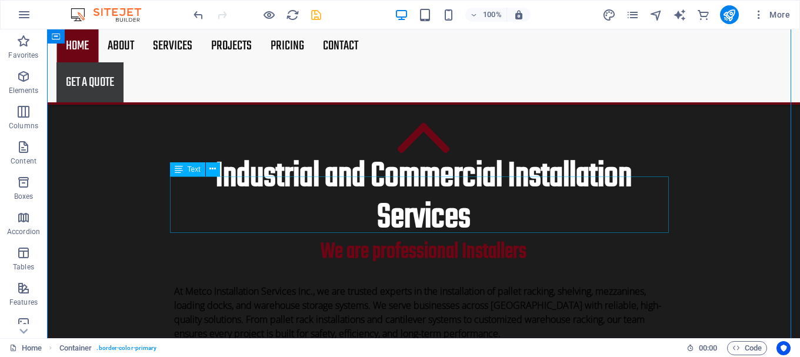
click at [593, 284] on div "At Metco Installation Services Inc., we are trusted experts in the installation…" at bounding box center [423, 312] width 499 height 56
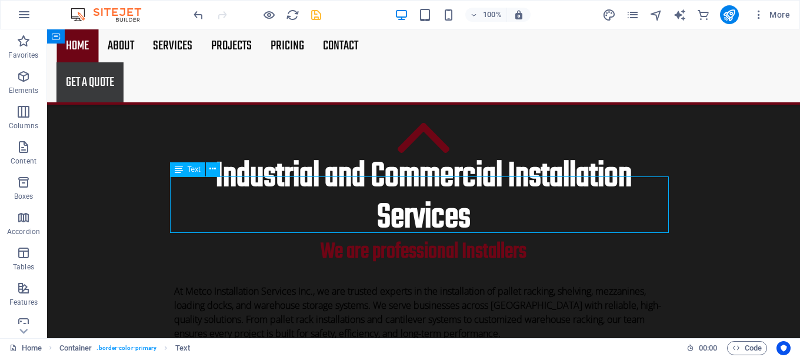
click at [593, 284] on div "At Metco Installation Services Inc., we are trusted experts in the installation…" at bounding box center [423, 312] width 499 height 56
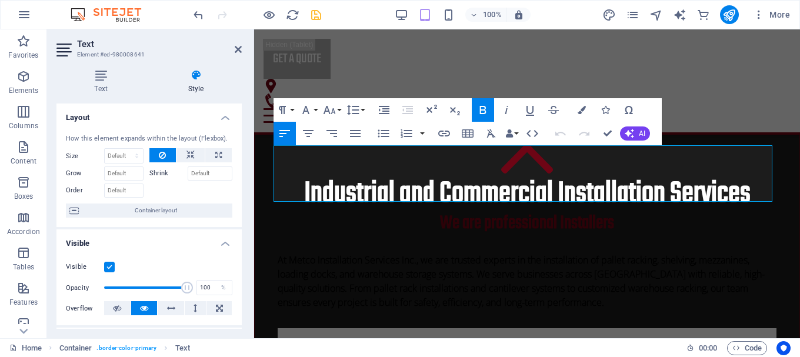
scroll to position [377, 0]
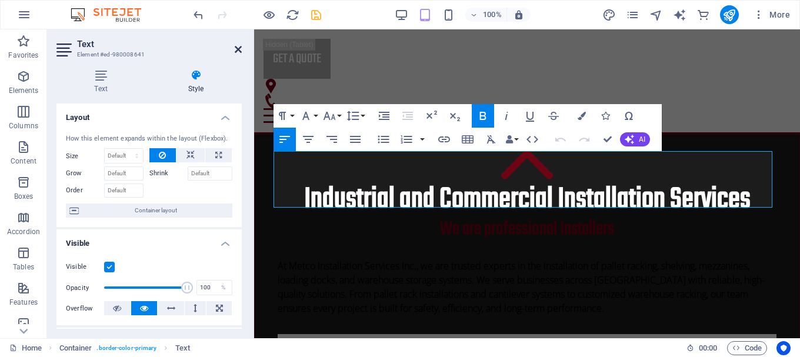
click at [238, 51] on icon at bounding box center [238, 49] width 7 height 9
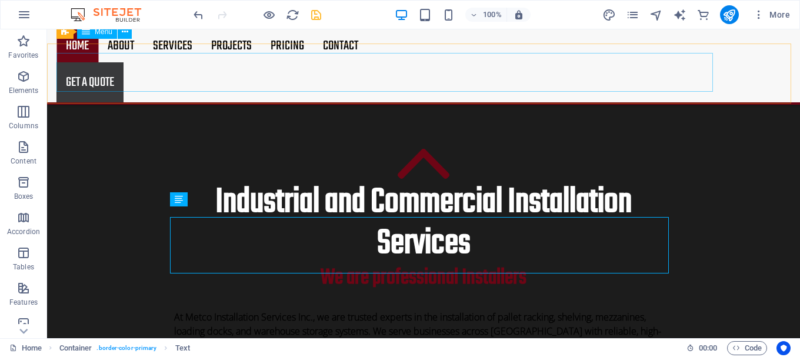
scroll to position [357, 0]
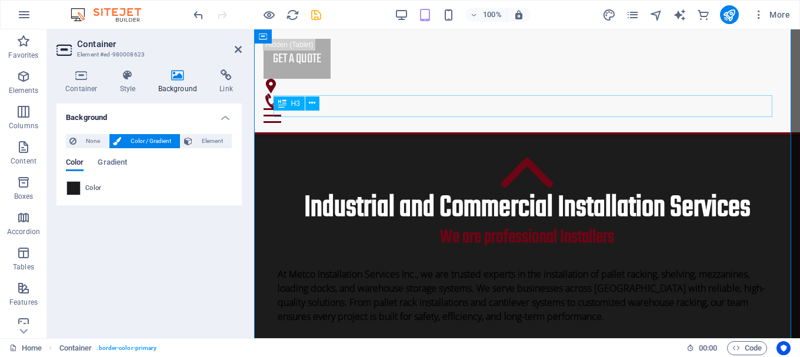
scroll to position [377, 0]
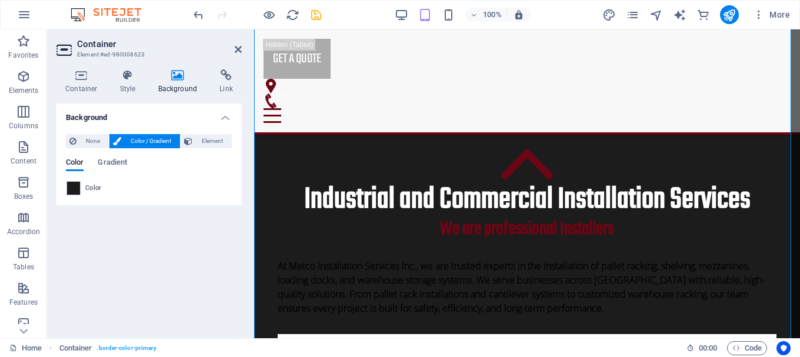
click at [98, 179] on div "Color Gradient" at bounding box center [149, 169] width 166 height 22
click at [94, 194] on div "Color" at bounding box center [148, 188] width 165 height 14
click at [117, 163] on span "Gradient" at bounding box center [112, 163] width 29 height 16
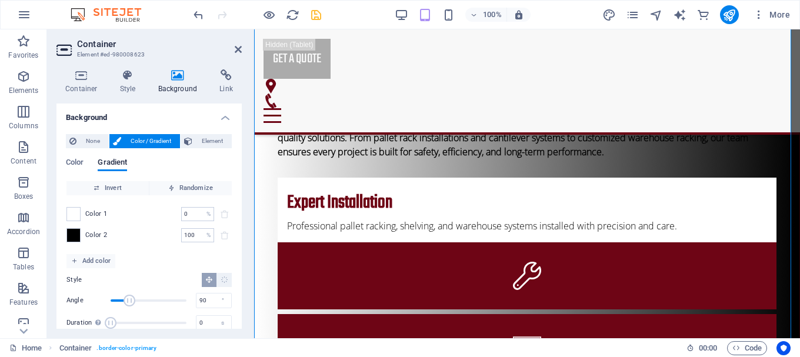
scroll to position [545, 0]
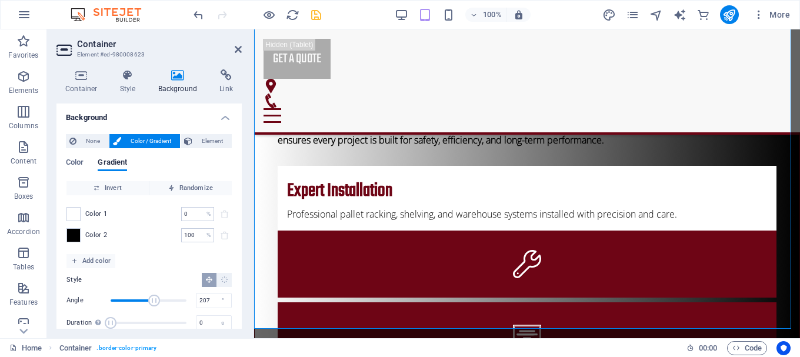
drag, startPoint x: 126, startPoint y: 306, endPoint x: 153, endPoint y: 307, distance: 26.5
click at [153, 306] on span "Angle" at bounding box center [154, 301] width 12 height 12
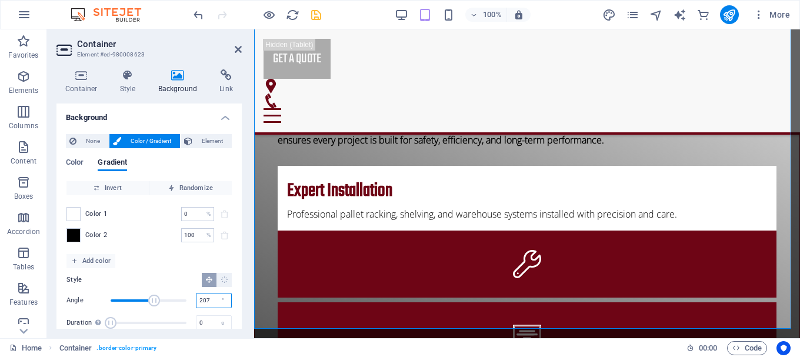
click at [210, 300] on input "207" at bounding box center [213, 300] width 35 height 14
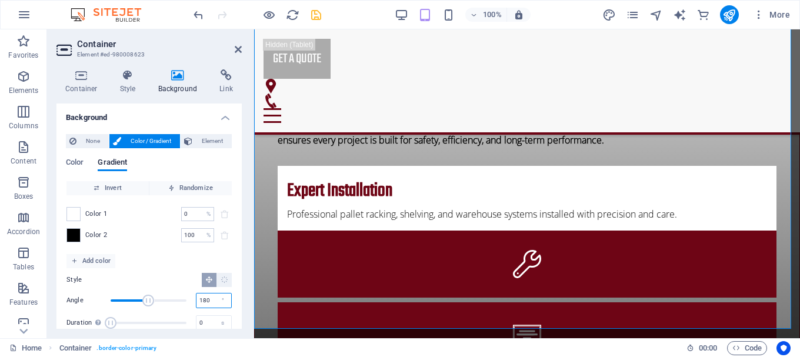
type input "180"
click at [177, 258] on div "Invert Randomize Color 1 0 % ​ Color 2 100 % ​ Add color Style Angle 180 ° Dura…" at bounding box center [149, 259] width 166 height 156
click at [242, 46] on aside "Container Element #ed-980008623 Container Style Background Link Size Height Def…" at bounding box center [150, 183] width 207 height 309
click at [238, 48] on header "Container Element #ed-980008623" at bounding box center [148, 44] width 185 height 31
click at [238, 48] on icon at bounding box center [238, 49] width 7 height 9
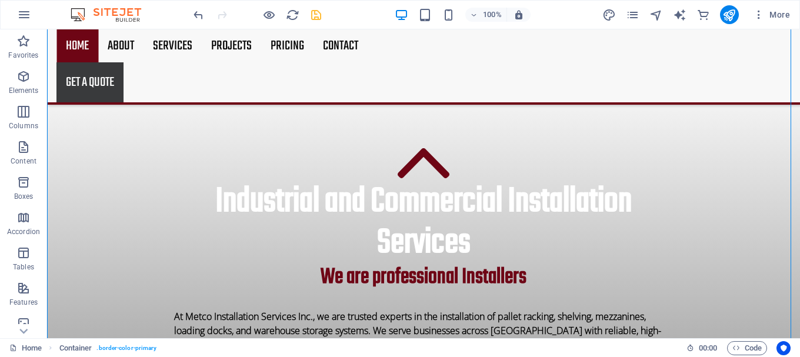
scroll to position [353, 0]
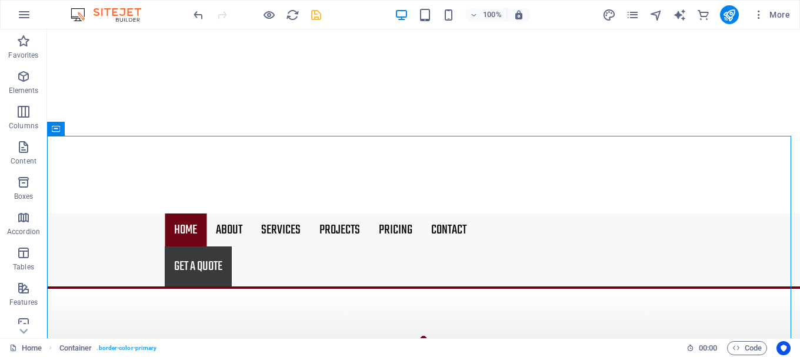
scroll to position [242, 0]
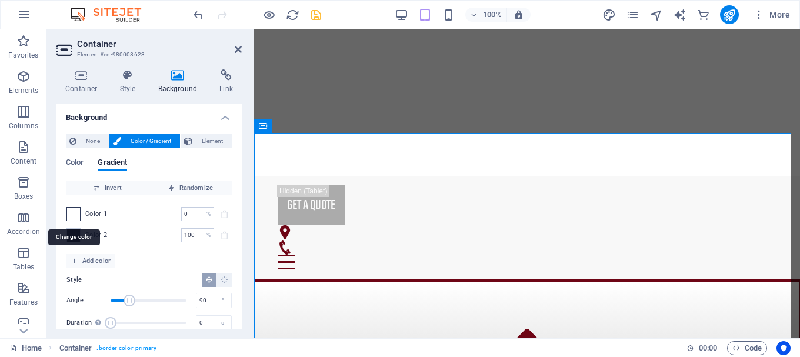
click at [73, 211] on span at bounding box center [73, 214] width 13 height 13
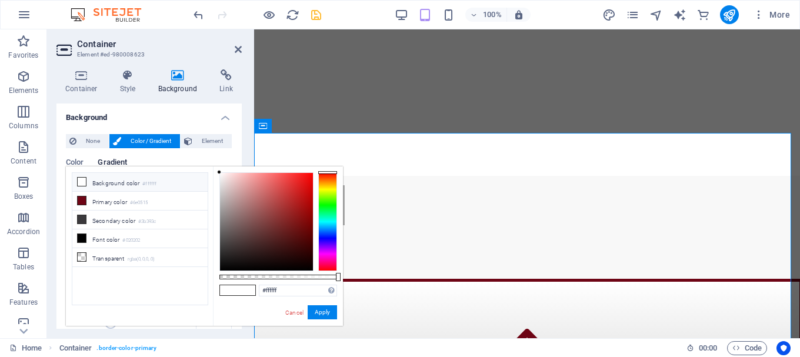
click at [96, 186] on li "Background color #ffffff" at bounding box center [139, 182] width 135 height 19
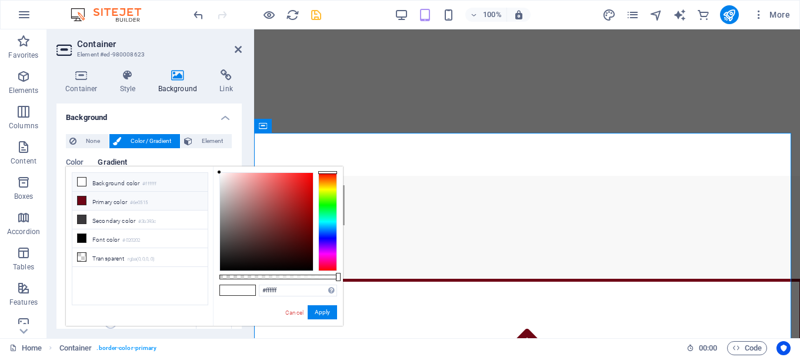
click at [99, 208] on li "Primary color #6e0515" at bounding box center [139, 201] width 135 height 19
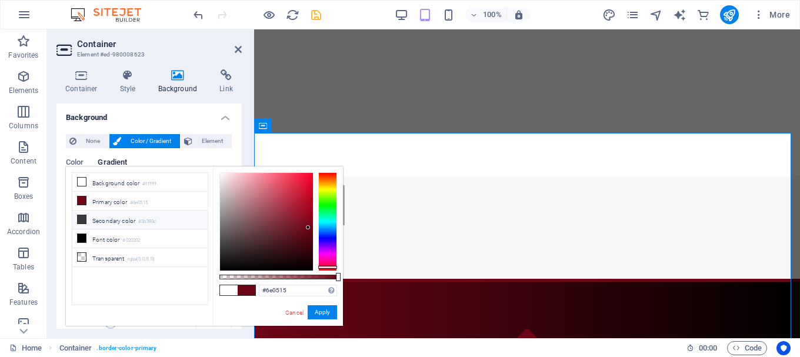
click at [113, 223] on li "Secondary color #3b393c" at bounding box center [139, 219] width 135 height 19
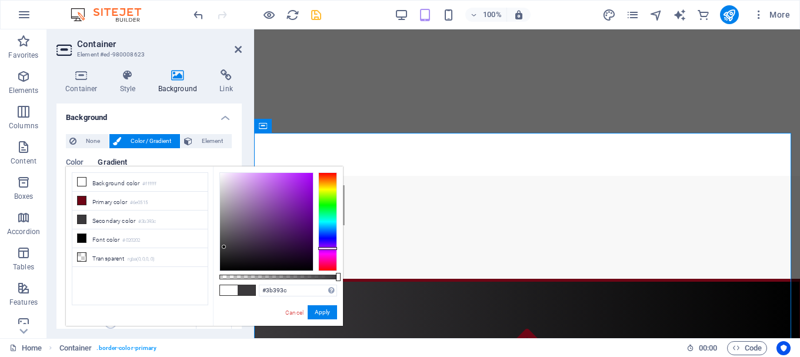
click at [230, 291] on span at bounding box center [229, 290] width 18 height 10
type input "#ffffff"
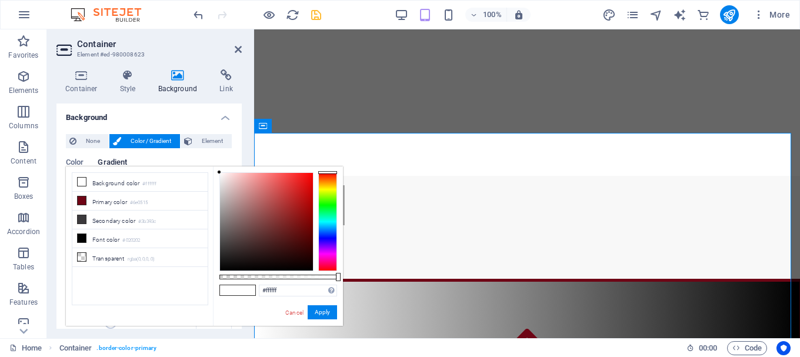
click at [249, 291] on span at bounding box center [247, 290] width 18 height 10
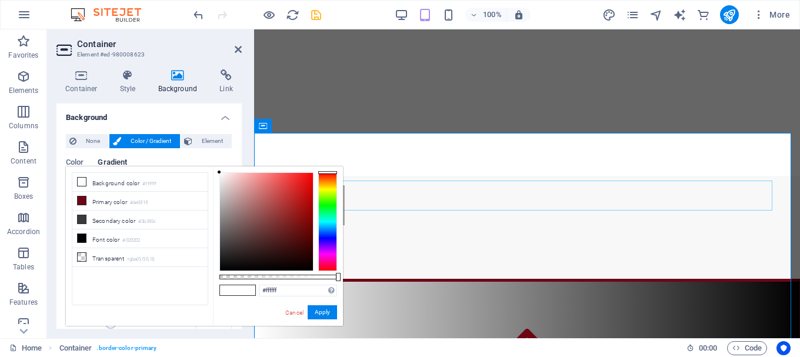
click at [400, 329] on figure at bounding box center [527, 346] width 499 height 34
select select "xMidYMid"
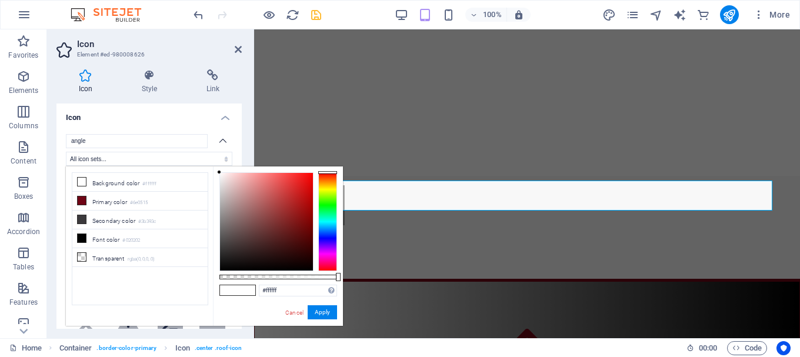
click at [243, 48] on aside "Icon Element #ed-980008626 Icon Style Link Icon angle All icon sets... IcoFont …" at bounding box center [150, 183] width 207 height 309
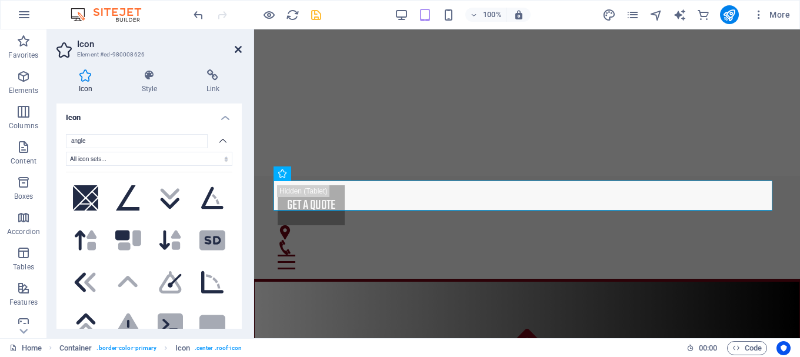
click at [236, 48] on icon at bounding box center [238, 49] width 7 height 9
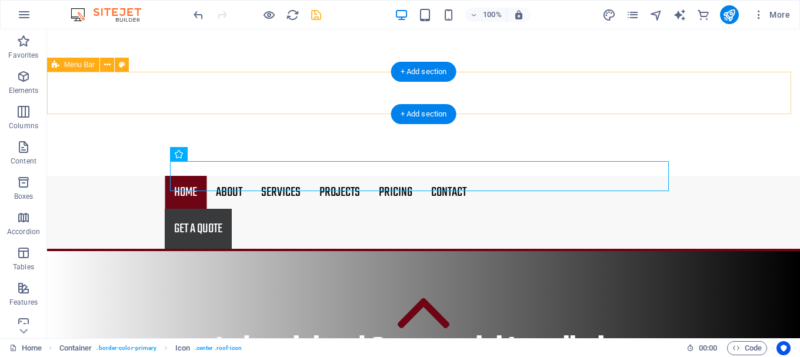
click at [119, 176] on div "Home About Services Projects Project-detail Pricing Contact Get a quote Menu" at bounding box center [423, 213] width 753 height 75
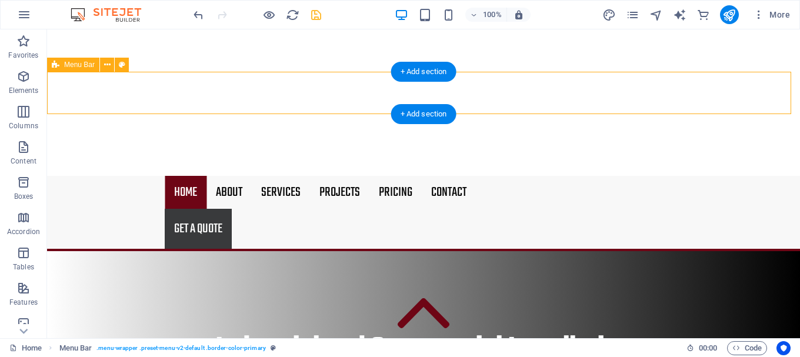
click at [119, 176] on div "Home About Services Projects Project-detail Pricing Contact Get a quote Menu" at bounding box center [423, 213] width 753 height 75
select select "header"
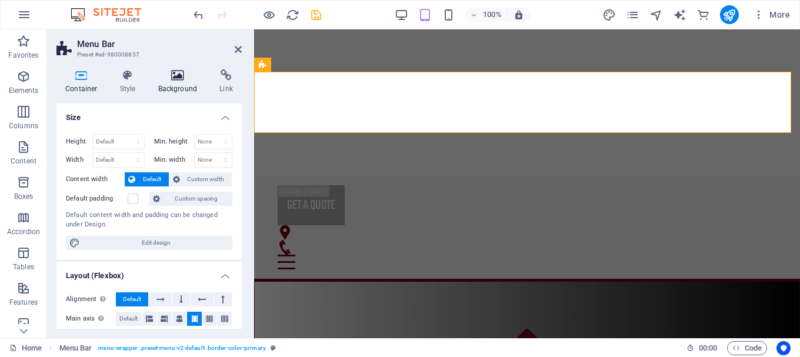
click at [169, 73] on icon at bounding box center [177, 75] width 57 height 12
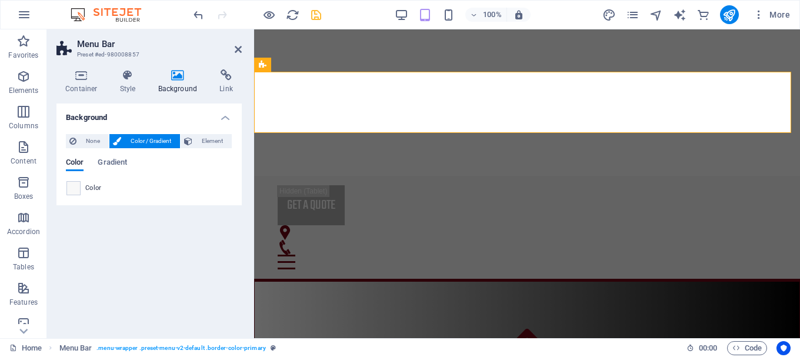
click at [81, 191] on div "Color" at bounding box center [148, 188] width 165 height 14
click at [71, 190] on span at bounding box center [73, 188] width 13 height 13
type input "#f8f8f8"
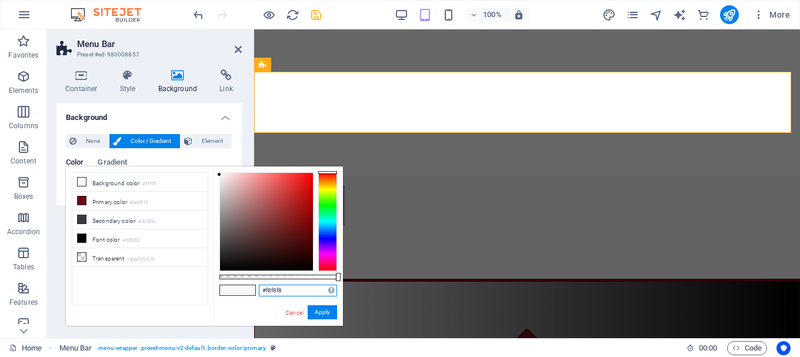
click at [274, 286] on input "#f8f8f8" at bounding box center [298, 291] width 78 height 12
click at [238, 49] on icon at bounding box center [238, 49] width 7 height 9
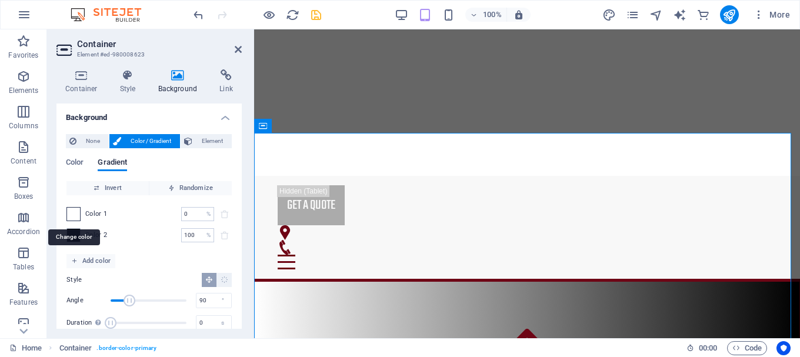
click at [73, 215] on span at bounding box center [73, 214] width 13 height 13
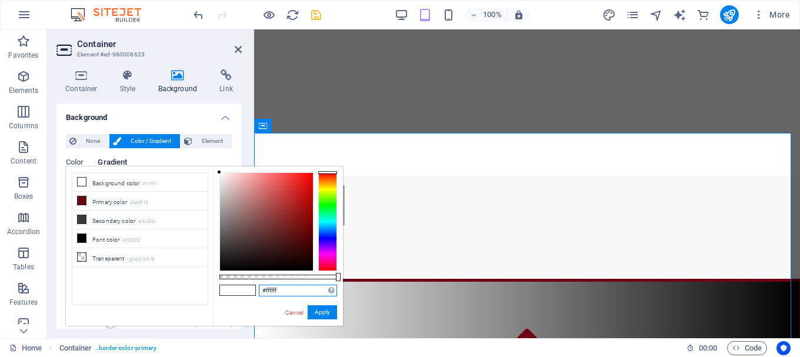
click at [288, 288] on input "#ffffff" at bounding box center [298, 291] width 78 height 12
paste input "8f8f8"
type input "#f8f8f8"
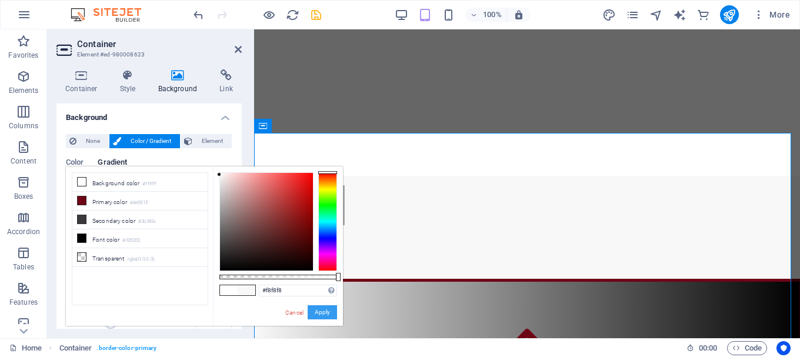
click at [319, 309] on button "Apply" at bounding box center [322, 312] width 29 height 14
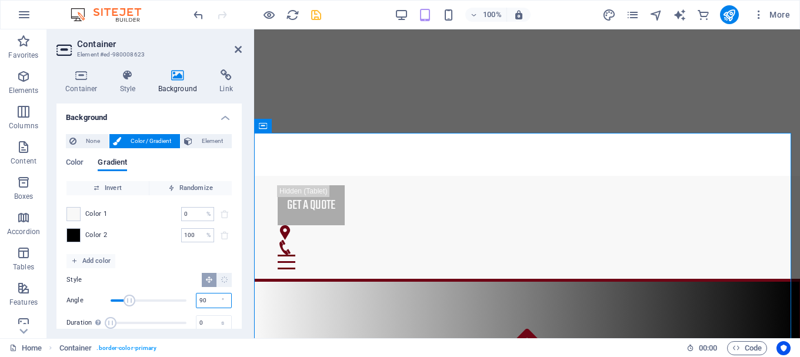
click at [208, 297] on input "90" at bounding box center [213, 300] width 35 height 14
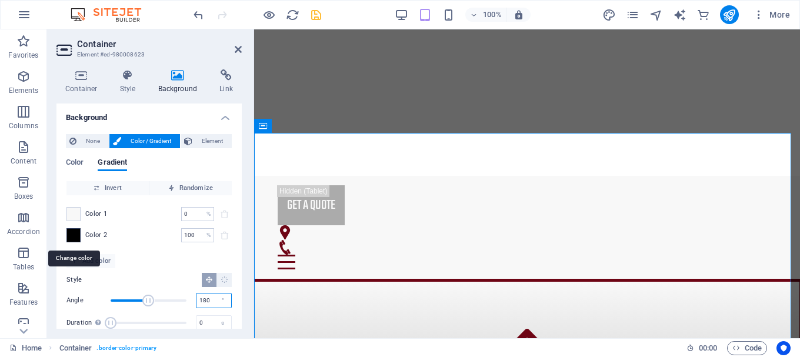
type input "180"
click at [73, 238] on span at bounding box center [73, 235] width 13 height 13
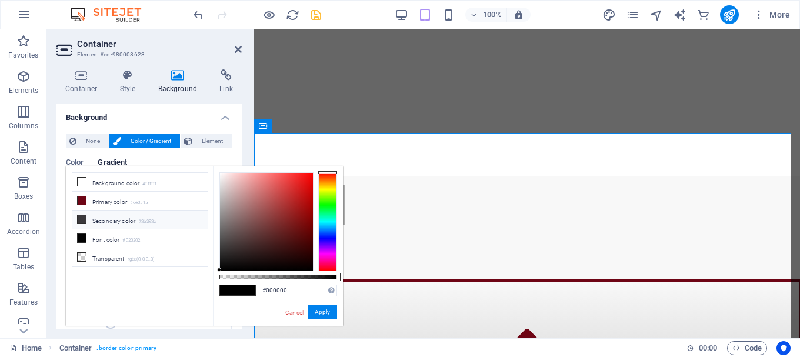
click at [79, 219] on icon at bounding box center [82, 219] width 8 height 8
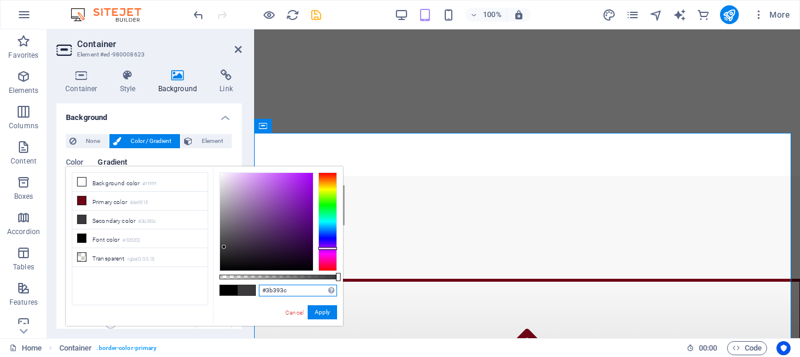
click at [277, 288] on input "#3b393c" at bounding box center [298, 291] width 78 height 12
type input "3"
click at [297, 295] on input "#1c1c1c" at bounding box center [298, 291] width 78 height 12
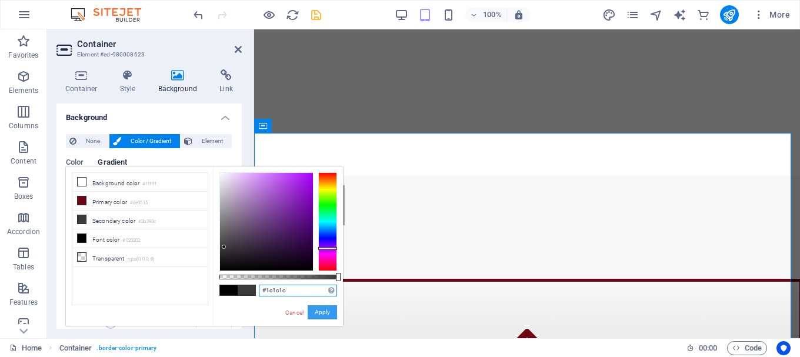
type input "#1c1c1c"
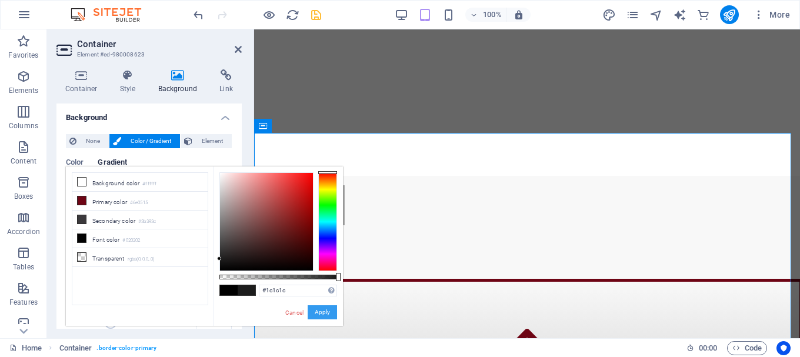
click at [323, 312] on button "Apply" at bounding box center [322, 312] width 29 height 14
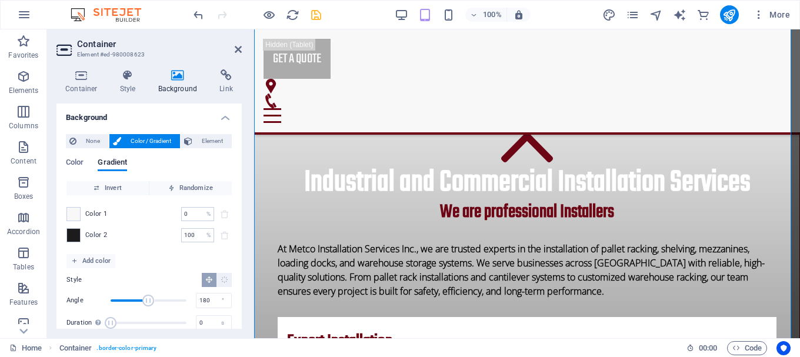
scroll to position [342, 0]
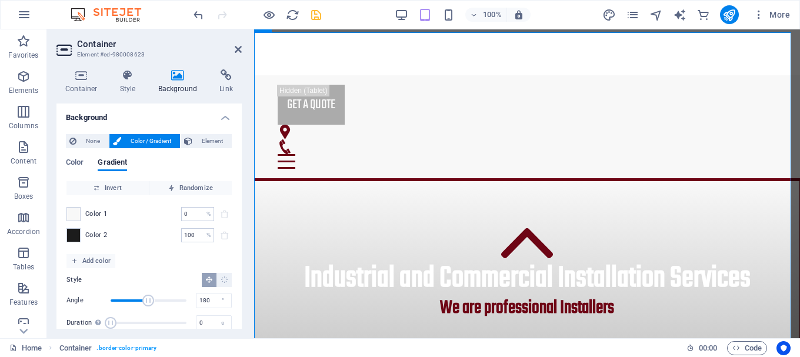
click at [102, 235] on span "Color 2" at bounding box center [96, 234] width 22 height 9
click at [76, 235] on span at bounding box center [73, 235] width 13 height 13
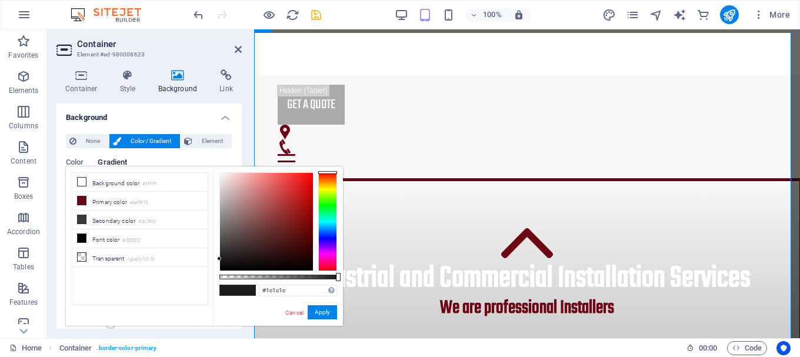
click at [169, 289] on ul "Background color #ffffff Primary color #6e0515 Secondary color #3b393c Font col…" at bounding box center [140, 238] width 136 height 133
click at [341, 228] on figure at bounding box center [527, 245] width 499 height 34
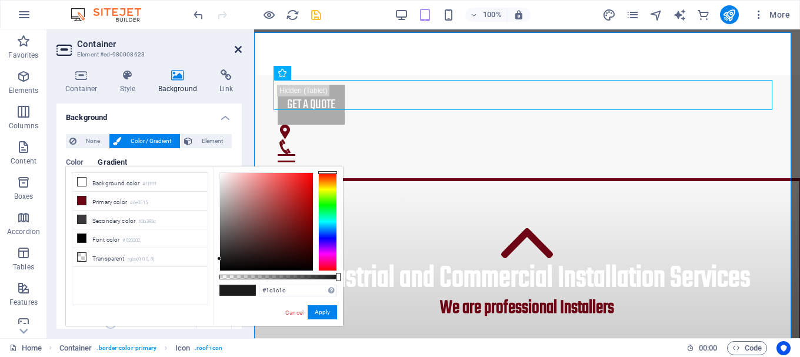
click at [236, 46] on icon at bounding box center [238, 49] width 7 height 9
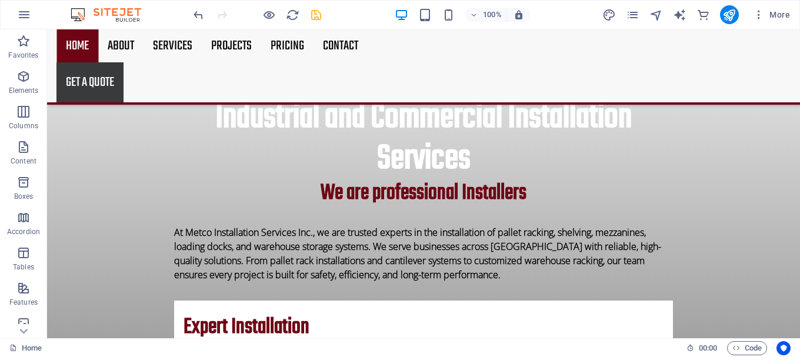
scroll to position [448, 0]
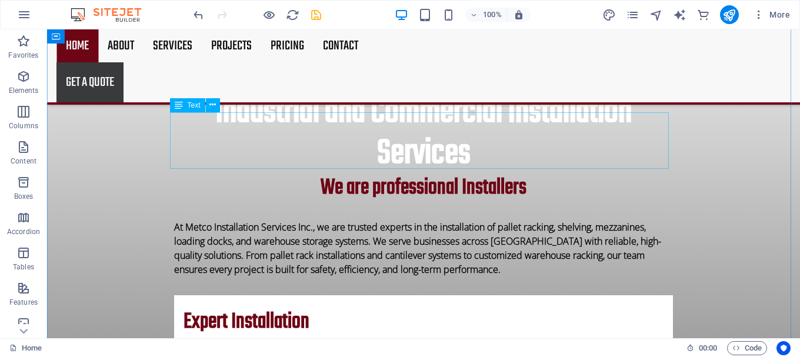
click at [437, 220] on div "At Metco Installation Services Inc., we are trusted experts in the installation…" at bounding box center [423, 248] width 499 height 56
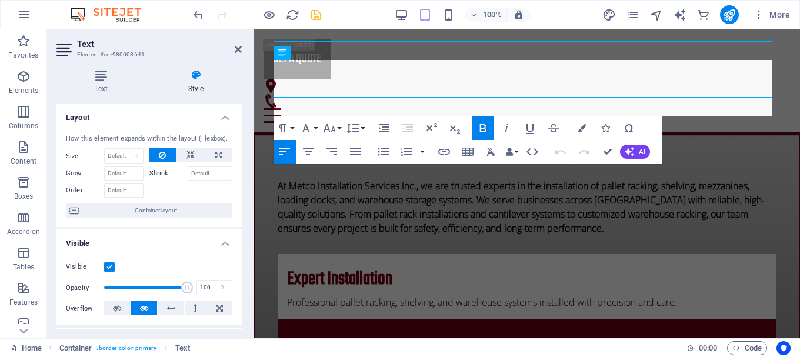
scroll to position [468, 0]
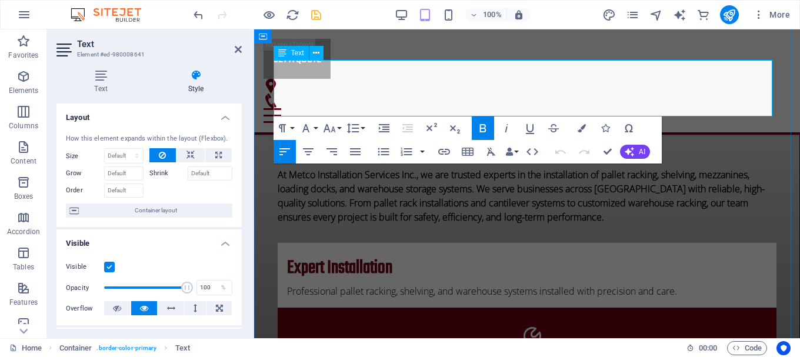
click at [416, 168] on strong "At Metco Installation Services Inc., we are trusted experts in the installation…" at bounding box center [521, 195] width 487 height 55
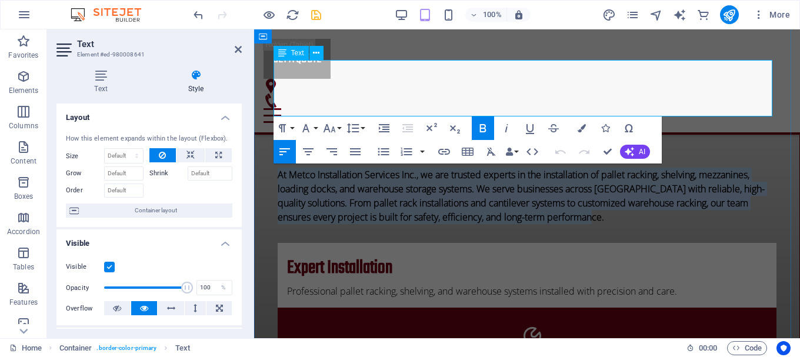
click at [416, 168] on strong "At Metco Installation Services Inc., we are trusted experts in the installation…" at bounding box center [521, 195] width 487 height 55
copy strong "At Metco Installation Services Inc., we are trusted experts in the installation…"
click at [470, 168] on strong "At Metco Installation Services Inc., we are trusted experts in the installation…" at bounding box center [521, 195] width 487 height 55
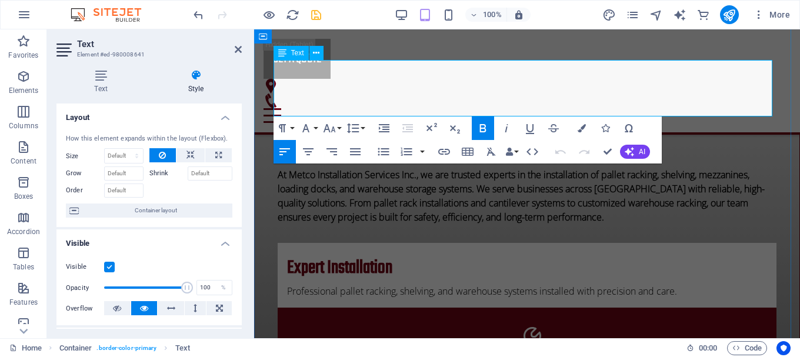
click at [470, 168] on strong "At Metco Installation Services Inc., we are trusted experts in the installation…" at bounding box center [521, 195] width 487 height 55
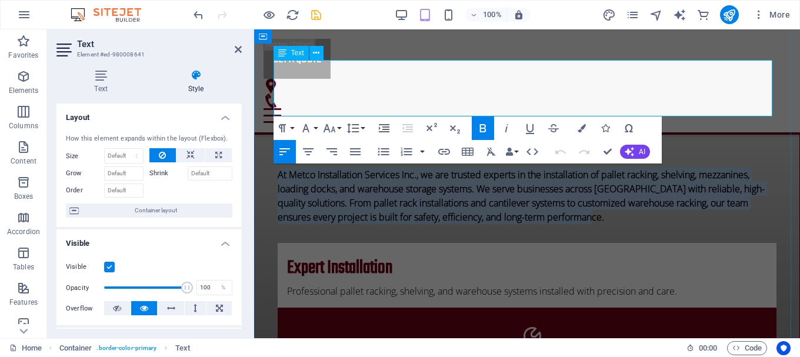
click at [470, 168] on strong "At Metco Installation Services Inc., we are trusted experts in the installation…" at bounding box center [521, 195] width 487 height 55
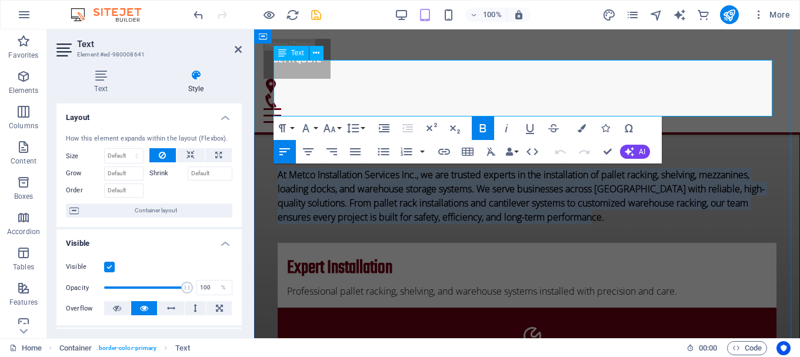
click at [470, 168] on strong "At Metco Installation Services Inc., we are trusted experts in the installation…" at bounding box center [521, 195] width 487 height 55
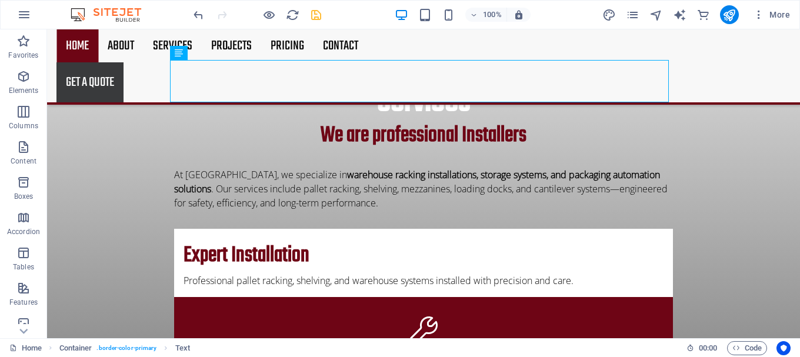
scroll to position [403, 0]
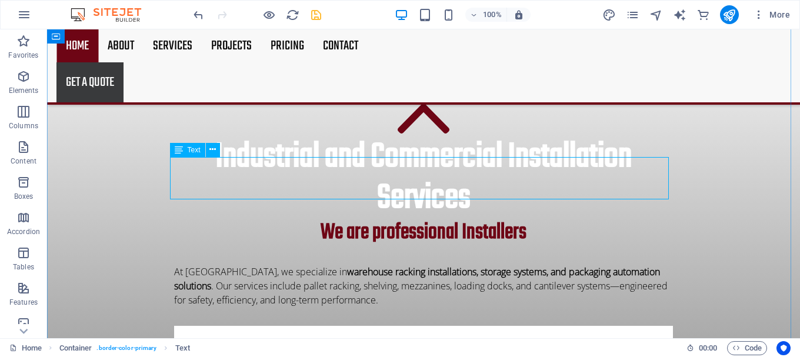
click at [457, 265] on div "At [GEOGRAPHIC_DATA], we specialize in warehouse racking installations, storage…" at bounding box center [423, 286] width 499 height 42
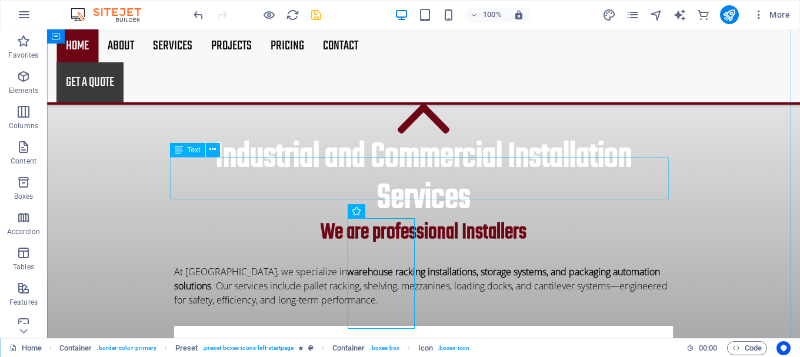
click at [442, 265] on div "At [GEOGRAPHIC_DATA], we specialize in warehouse racking installations, storage…" at bounding box center [423, 286] width 499 height 42
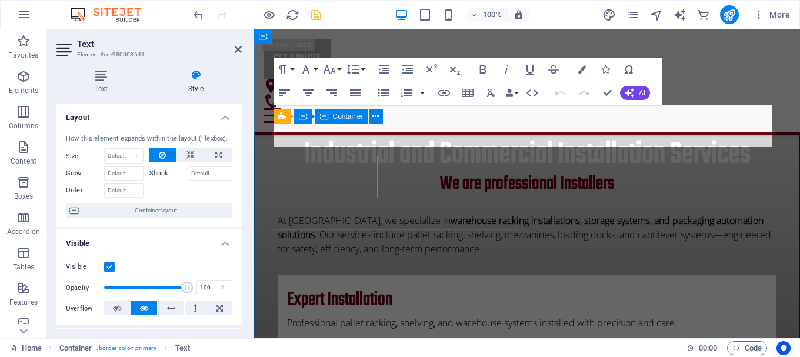
click at [442, 275] on div "Expert Installation Professional pallet racking, shelving, and warehouse system…" at bounding box center [527, 307] width 499 height 64
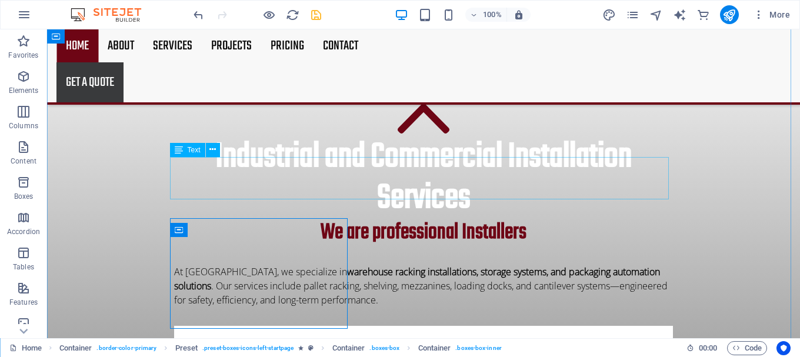
click at [406, 265] on div "At [GEOGRAPHIC_DATA], we specialize in warehouse racking installations, storage…" at bounding box center [423, 286] width 499 height 42
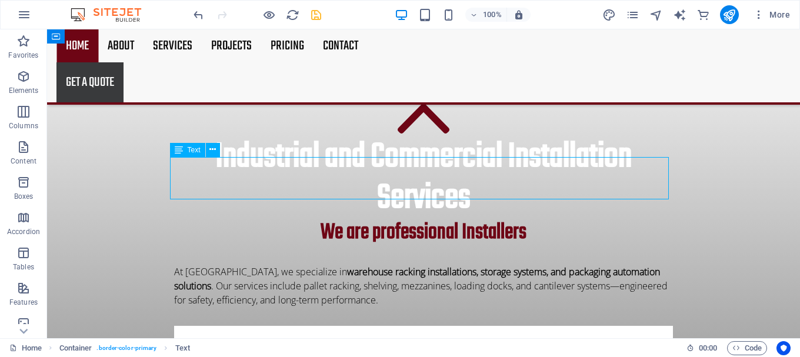
click at [406, 265] on div "At [GEOGRAPHIC_DATA], we specialize in warehouse racking installations, storage…" at bounding box center [423, 286] width 499 height 42
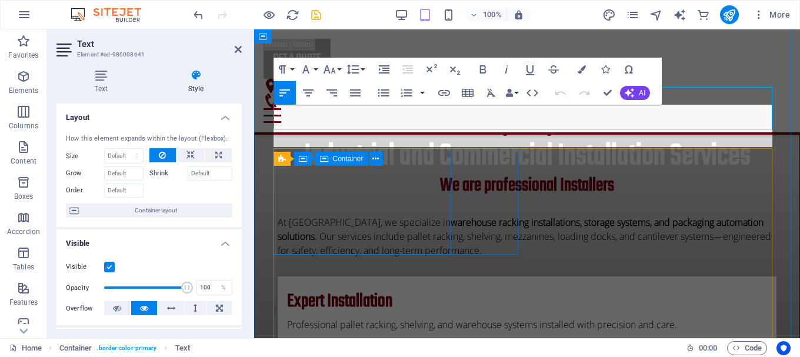
scroll to position [423, 0]
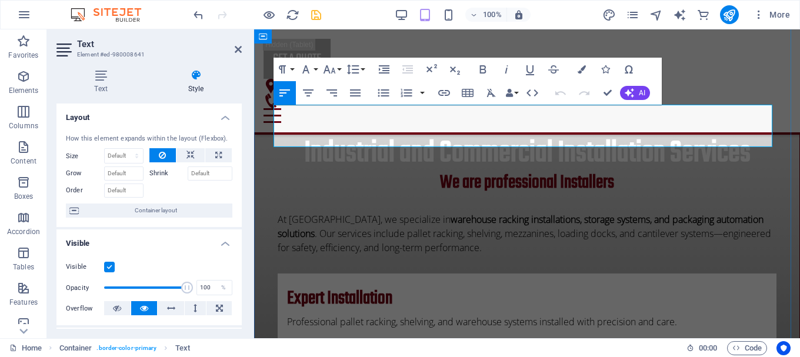
click at [360, 212] on p "At [GEOGRAPHIC_DATA], we specialize in warehouse racking installations, storage…" at bounding box center [527, 233] width 499 height 42
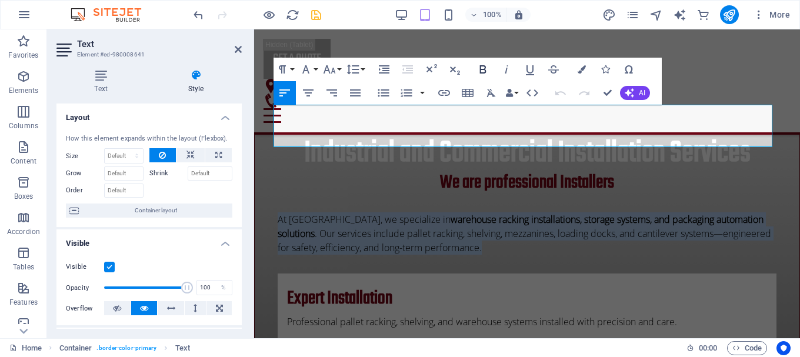
click at [479, 69] on icon "button" at bounding box center [483, 69] width 14 height 14
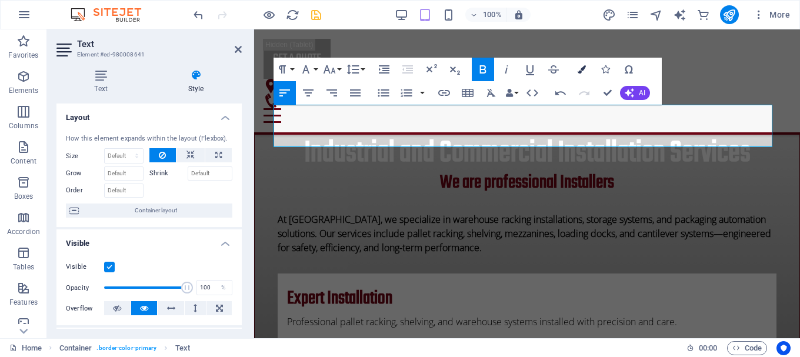
click at [582, 75] on button "Colors" at bounding box center [581, 70] width 22 height 24
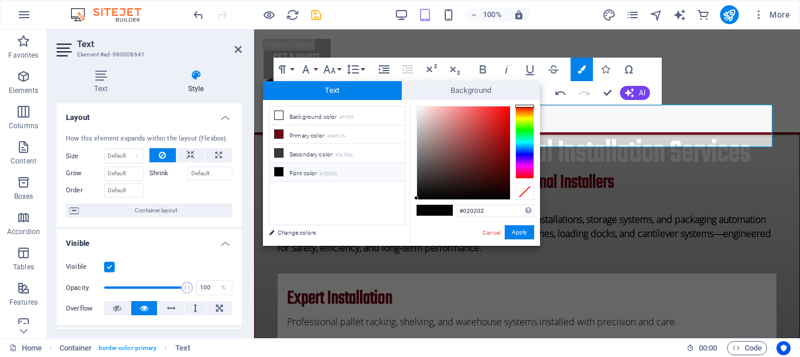
click at [278, 171] on icon at bounding box center [279, 172] width 8 height 8
click at [332, 171] on small "#020202" at bounding box center [328, 174] width 18 height 8
drag, startPoint x: 415, startPoint y: 196, endPoint x: 412, endPoint y: 83, distance: 112.9
click at [412, 83] on div "Text Background less Background color #ffffff Primary color #6e0515 Secondary c…" at bounding box center [401, 163] width 277 height 165
type input "#000000"
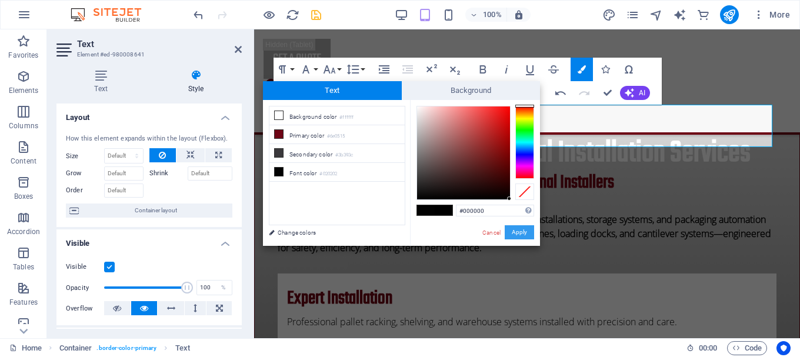
click at [515, 230] on button "Apply" at bounding box center [518, 232] width 29 height 14
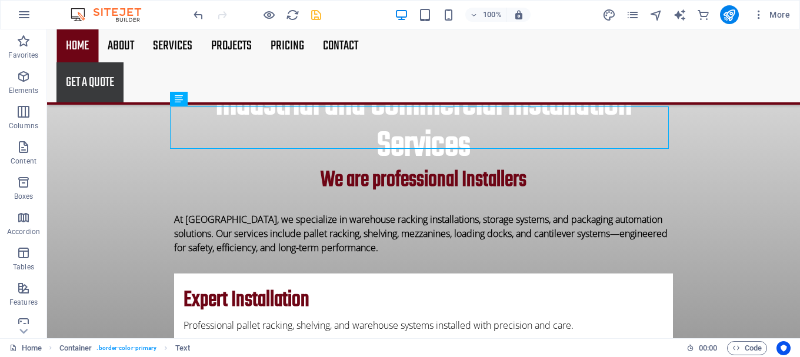
scroll to position [456, 0]
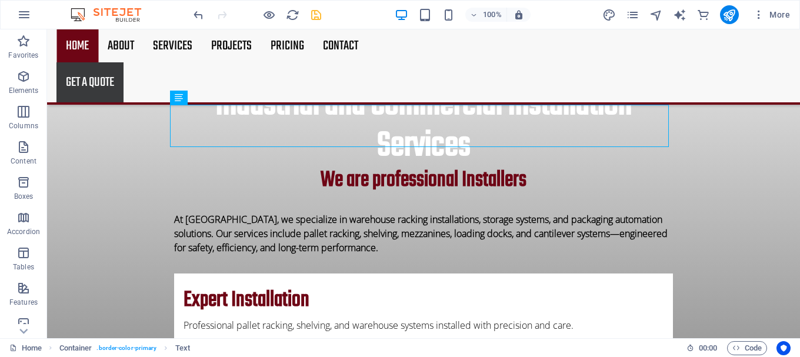
click at [717, 167] on div "H2 Container Banner Container Banner Menu Menu Bar Map Preset Button Spacer H3 …" at bounding box center [423, 183] width 753 height 309
click at [658, 212] on div "At [GEOGRAPHIC_DATA], we specialize in warehouse racking installations, storage…" at bounding box center [423, 233] width 499 height 42
click at [477, 212] on div "At [GEOGRAPHIC_DATA], we specialize in warehouse racking installations, storage…" at bounding box center [423, 233] width 499 height 42
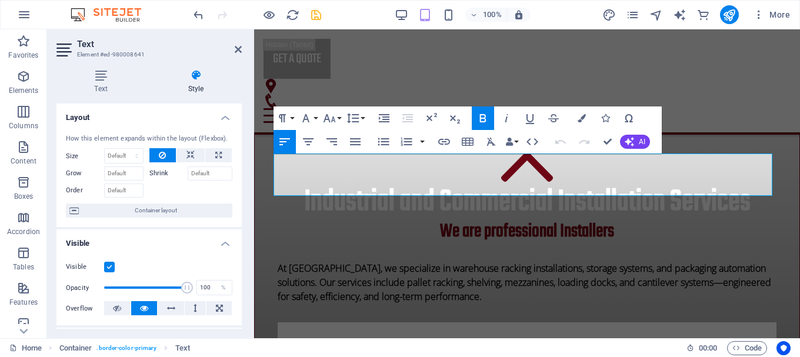
scroll to position [363, 0]
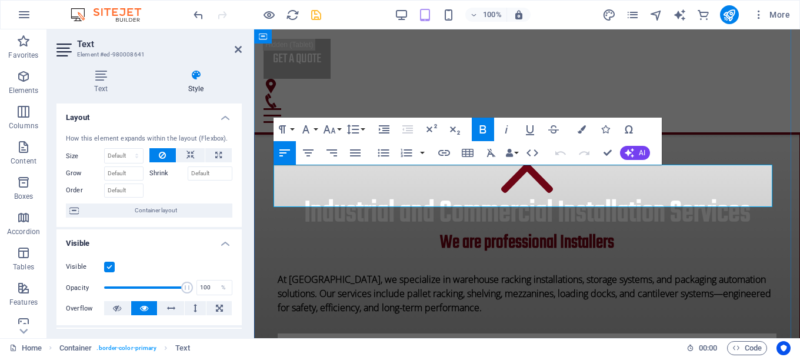
click at [435, 273] on span "At [GEOGRAPHIC_DATA], we specialize in warehouse racking installations, storage…" at bounding box center [524, 293] width 493 height 41
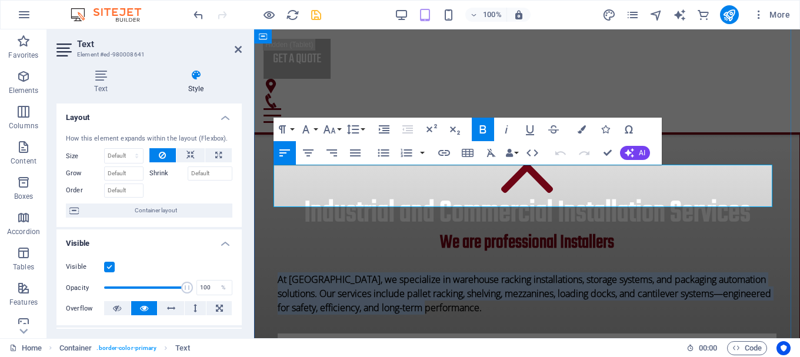
click at [435, 273] on span "At [GEOGRAPHIC_DATA], we specialize in warehouse racking installations, storage…" at bounding box center [524, 293] width 493 height 41
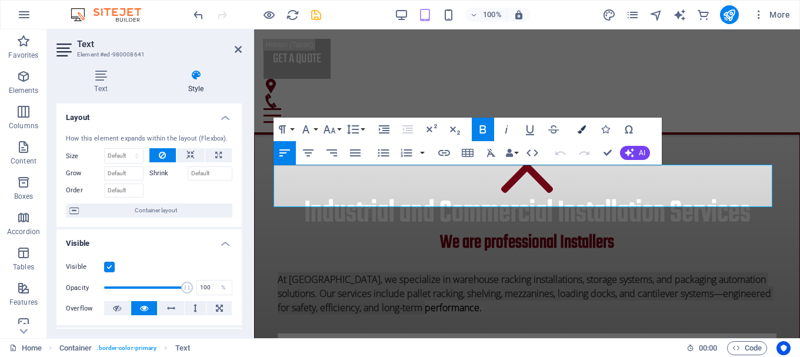
click at [576, 128] on button "Colors" at bounding box center [581, 130] width 22 height 24
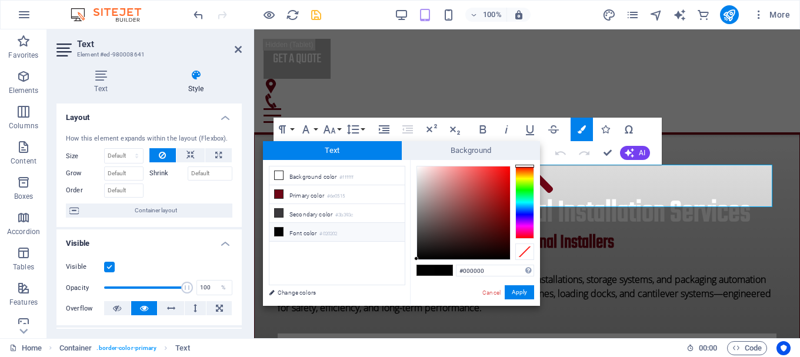
drag, startPoint x: 398, startPoint y: 239, endPoint x: 406, endPoint y: 248, distance: 11.2
click at [406, 248] on div "less Background color #ffffff Primary color #6e0515 Secondary color #3b393c Fon…" at bounding box center [401, 233] width 277 height 146
click at [313, 230] on li "Font color #020202" at bounding box center [336, 232] width 135 height 19
drag, startPoint x: 417, startPoint y: 259, endPoint x: 412, endPoint y: 161, distance: 97.7
click at [412, 161] on div "#ffffff Supported formats #0852ed rgb(8, 82, 237) rgba(8, 82, 237, 90%) hsv(221…" at bounding box center [475, 318] width 130 height 316
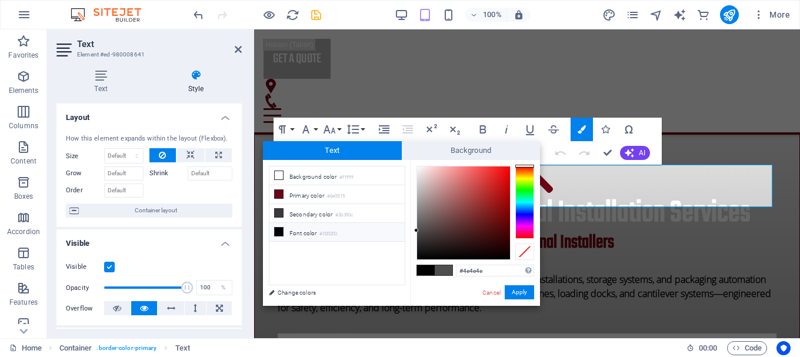
click at [280, 230] on icon at bounding box center [279, 232] width 8 height 8
click at [490, 270] on input "#000000" at bounding box center [495, 271] width 78 height 12
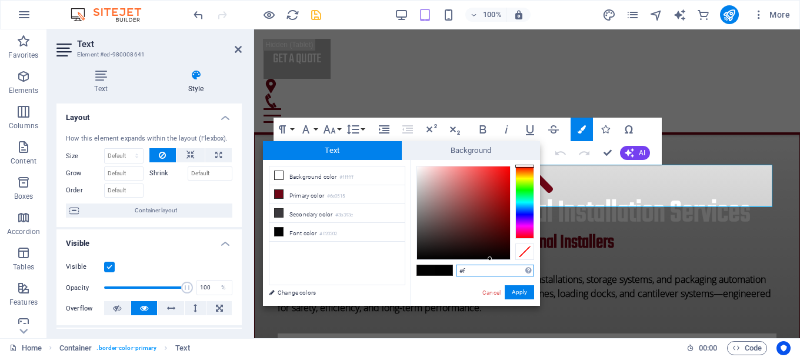
type input "#"
drag, startPoint x: 489, startPoint y: 255, endPoint x: 399, endPoint y: 160, distance: 130.6
click at [399, 160] on div "less Background color #ffffff Primary color #6e0515 Secondary color #3b393c Fon…" at bounding box center [401, 233] width 277 height 146
type input "#ffffff"
click at [415, 164] on div at bounding box center [416, 165] width 4 height 4
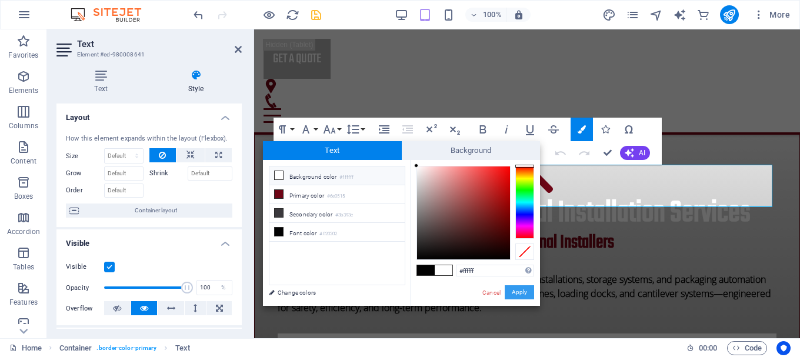
click at [524, 290] on button "Apply" at bounding box center [518, 292] width 29 height 14
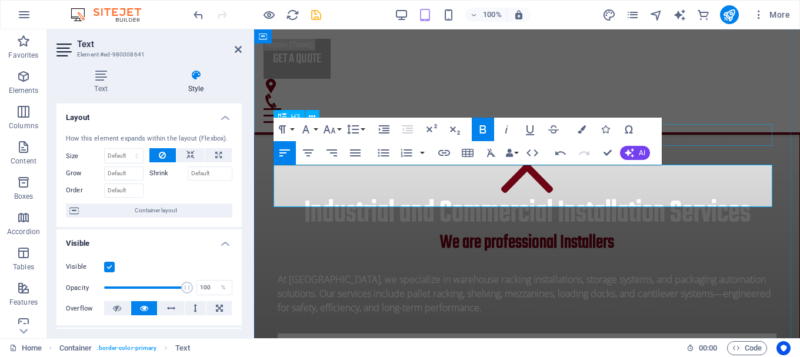
click at [720, 232] on div "We are professional Installers" at bounding box center [527, 243] width 499 height 22
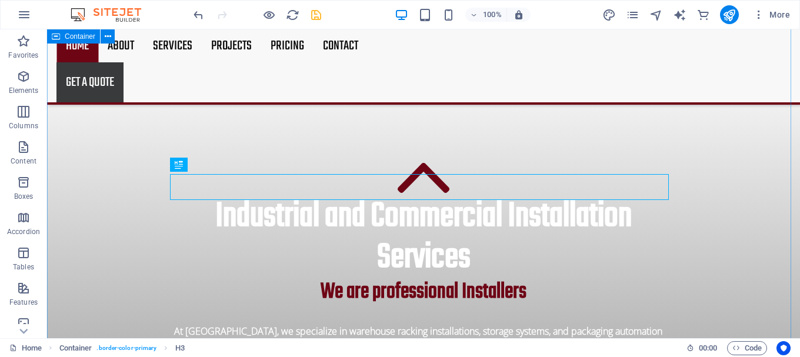
scroll to position [344, 0]
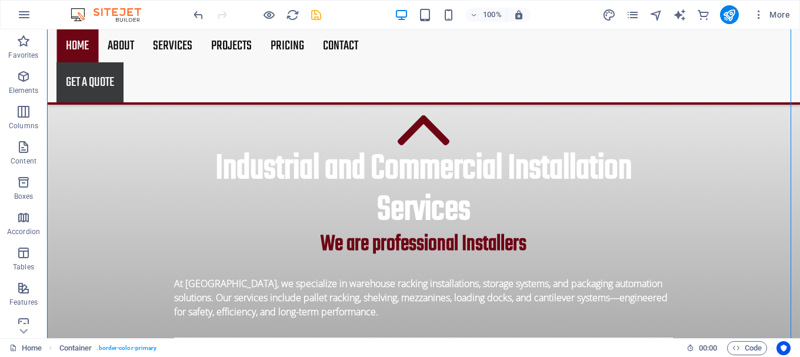
scroll to position [397, 0]
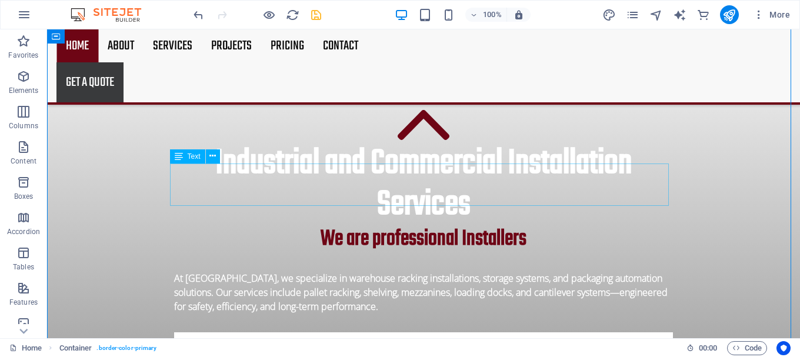
click at [325, 271] on div "At [GEOGRAPHIC_DATA], we specialize in warehouse racking installations, storage…" at bounding box center [423, 292] width 499 height 42
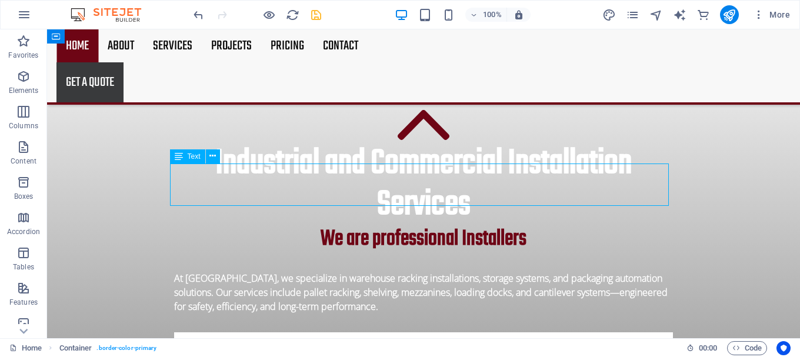
click at [325, 271] on div "At [GEOGRAPHIC_DATA], we specialize in warehouse racking installations, storage…" at bounding box center [423, 292] width 499 height 42
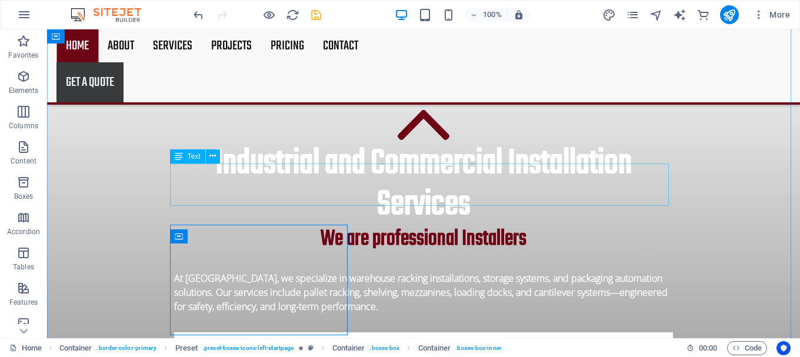
click at [343, 271] on div "At [GEOGRAPHIC_DATA], we specialize in warehouse racking installations, storage…" at bounding box center [423, 292] width 499 height 42
click at [365, 271] on div "At [GEOGRAPHIC_DATA], we specialize in warehouse racking installations, storage…" at bounding box center [423, 292] width 499 height 42
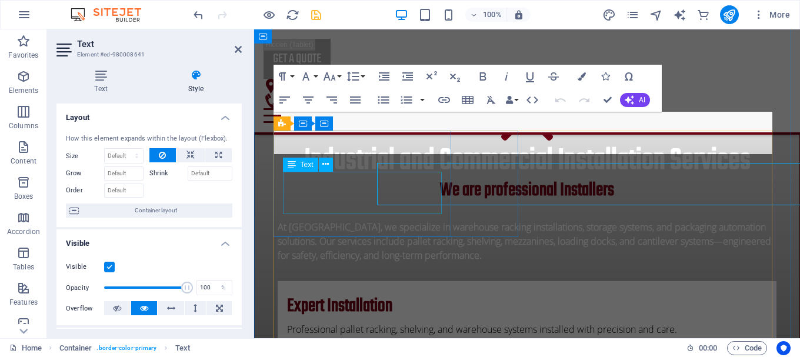
click at [365, 281] on div "Expert Installation Professional pallet racking, shelving, and warehouse system…" at bounding box center [527, 313] width 499 height 64
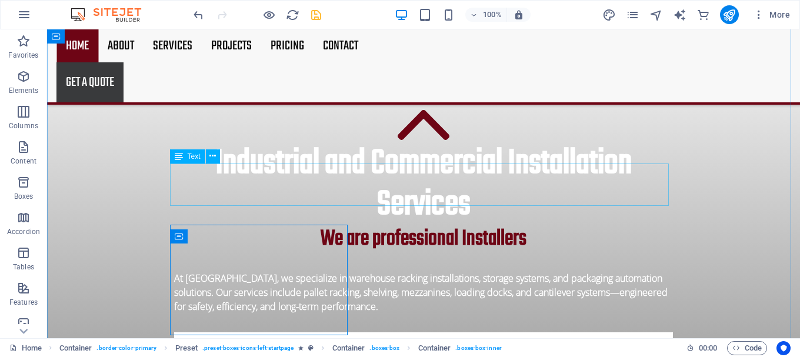
click at [373, 271] on div "At [GEOGRAPHIC_DATA], we specialize in warehouse racking installations, storage…" at bounding box center [423, 292] width 499 height 42
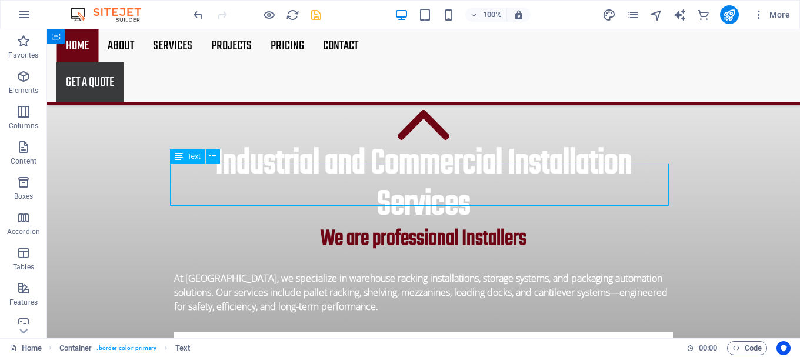
click at [373, 271] on div "At [GEOGRAPHIC_DATA], we specialize in warehouse racking installations, storage…" at bounding box center [423, 292] width 499 height 42
click at [314, 271] on div "At [GEOGRAPHIC_DATA], we specialize in warehouse racking installations, storage…" at bounding box center [423, 292] width 499 height 42
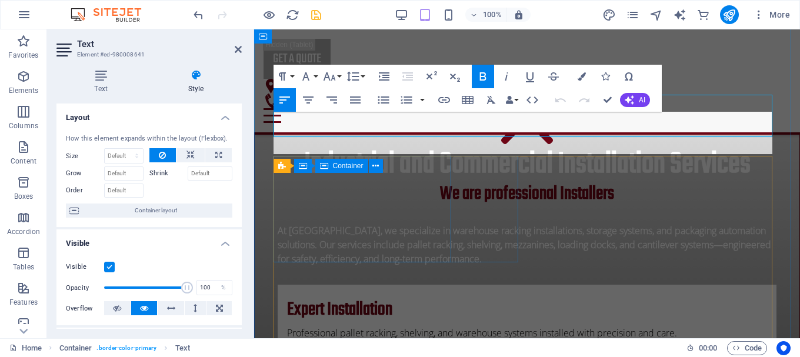
scroll to position [416, 0]
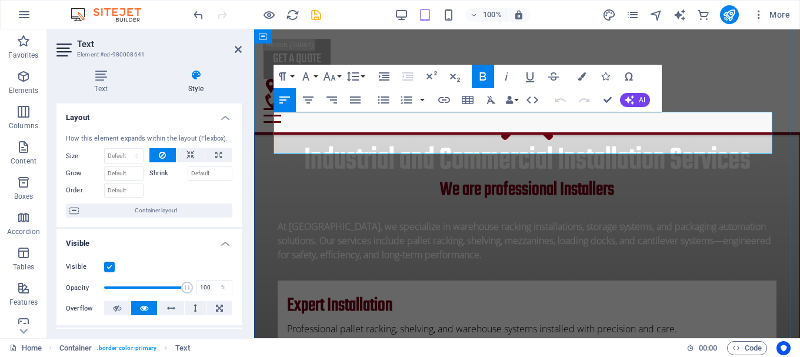
click at [355, 220] on strong "At [GEOGRAPHIC_DATA], we specialize in warehouse racking installations, storage…" at bounding box center [524, 240] width 493 height 41
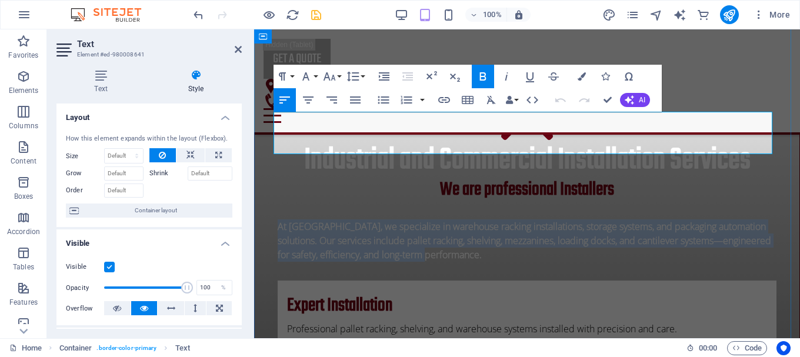
click at [355, 220] on strong "At [GEOGRAPHIC_DATA], we specialize in warehouse racking installations, storage…" at bounding box center [524, 240] width 493 height 41
click at [359, 98] on icon "button" at bounding box center [355, 100] width 14 height 14
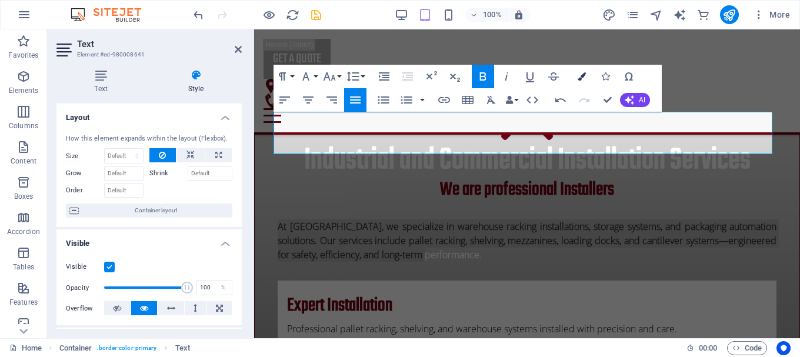
click at [580, 79] on icon "button" at bounding box center [581, 76] width 8 height 8
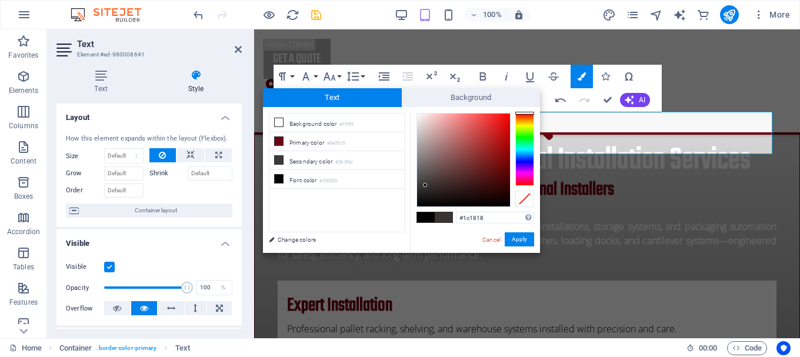
type input "#000000"
drag, startPoint x: 415, startPoint y: 112, endPoint x: 387, endPoint y: 230, distance: 120.8
click at [387, 230] on div "less Background color #ffffff Primary color #6e0515 Secondary color #3b393c Fon…" at bounding box center [401, 180] width 277 height 146
click at [520, 238] on button "Apply" at bounding box center [518, 239] width 29 height 14
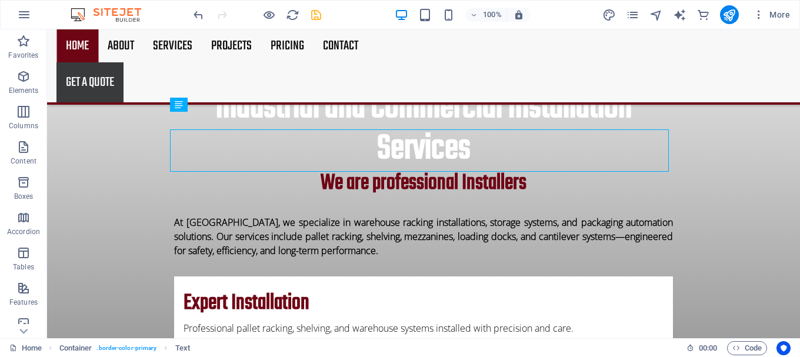
scroll to position [449, 0]
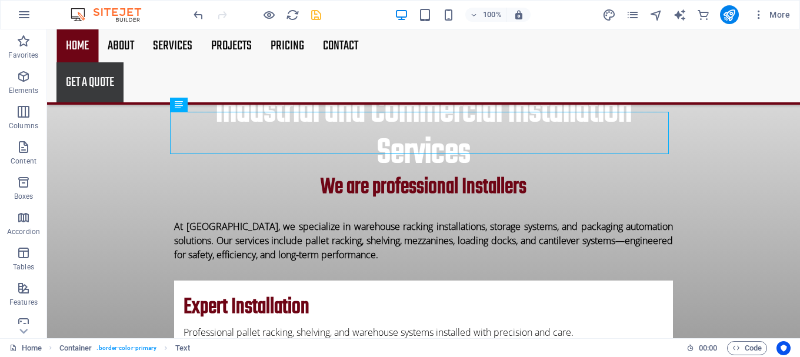
click at [734, 163] on div "H2 Container Banner Container Banner Menu Menu Bar Map Preset Button Spacer H3 …" at bounding box center [423, 183] width 753 height 309
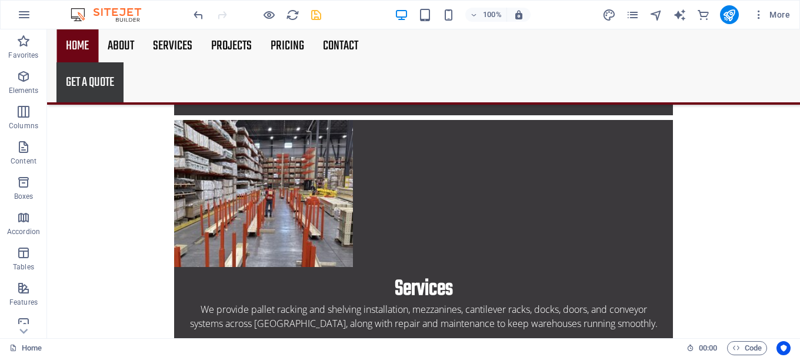
scroll to position [2184, 0]
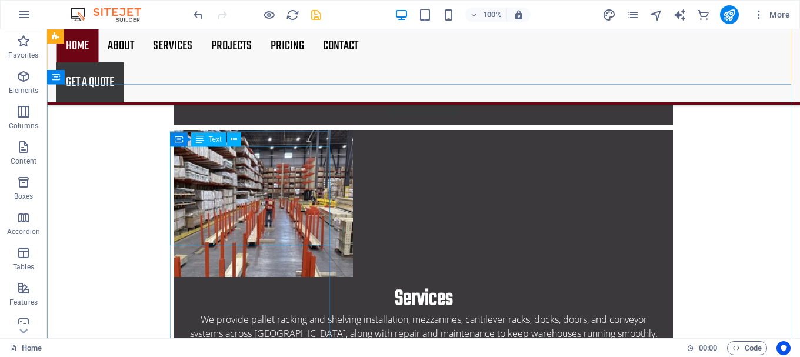
drag, startPoint x: 181, startPoint y: 157, endPoint x: 0, endPoint y: 380, distance: 287.1
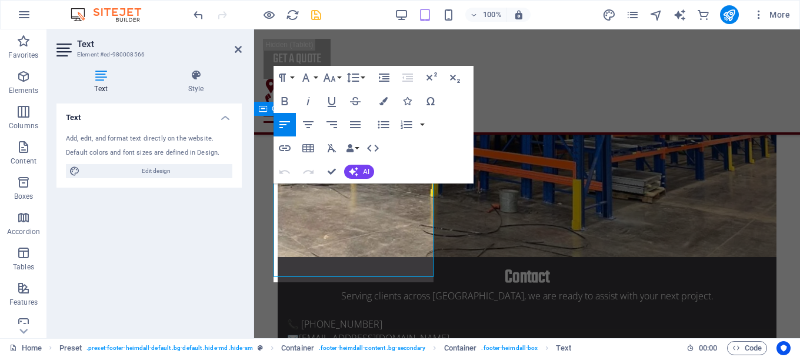
scroll to position [2402, 0]
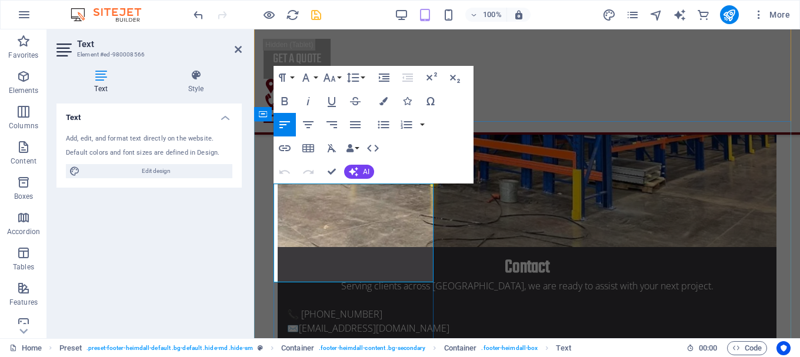
drag, startPoint x: 317, startPoint y: 274, endPoint x: 290, endPoint y: 202, distance: 77.2
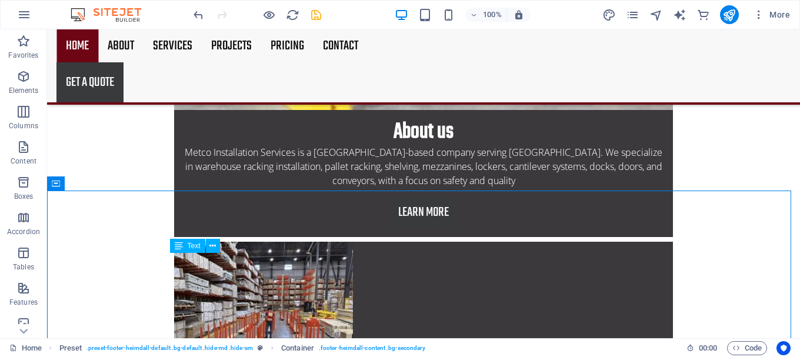
scroll to position [2137, 0]
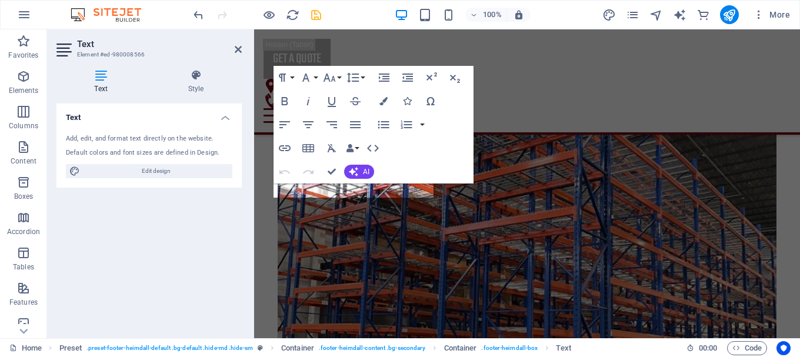
click at [233, 199] on div "Text Add, edit, and format text directly on the website. Default colors and fon…" at bounding box center [148, 215] width 185 height 225
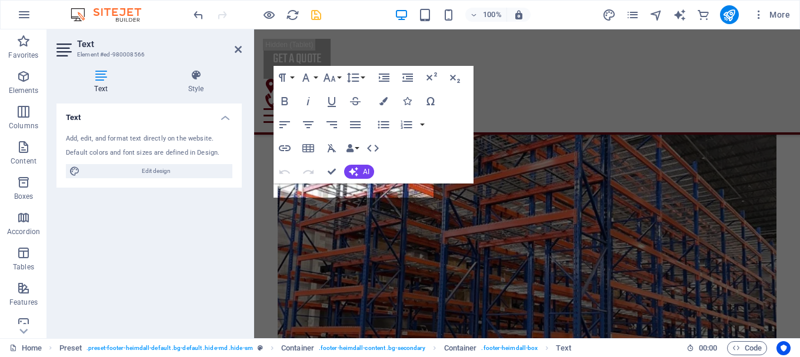
scroll to position [2402, 0]
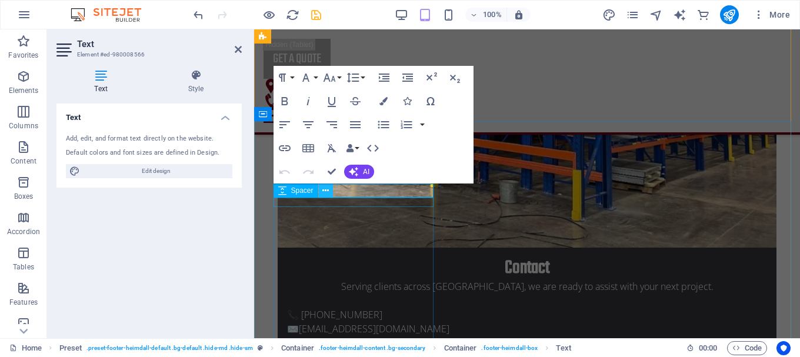
click at [332, 195] on button at bounding box center [326, 190] width 14 height 14
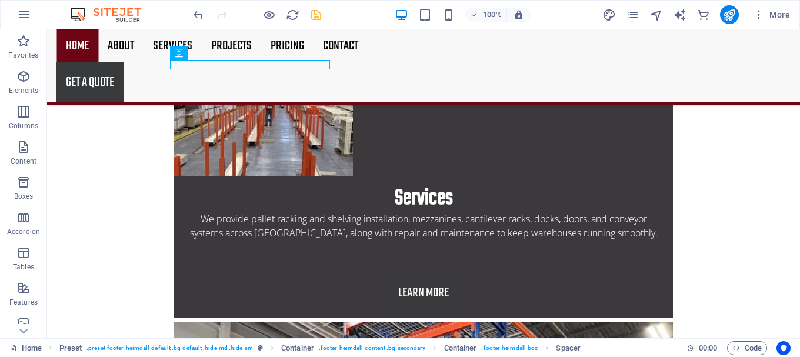
scroll to position [2126, 0]
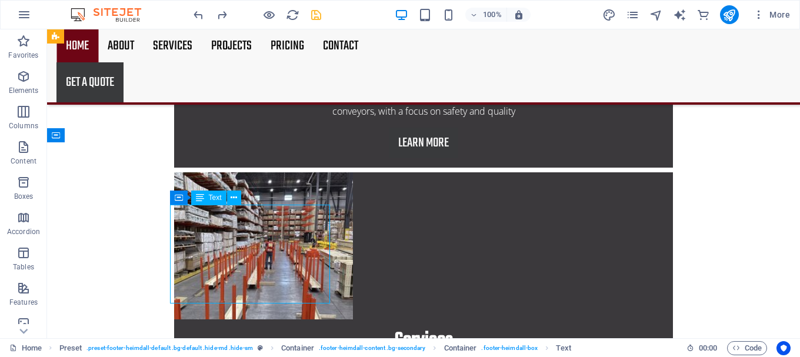
scroll to position [2402, 0]
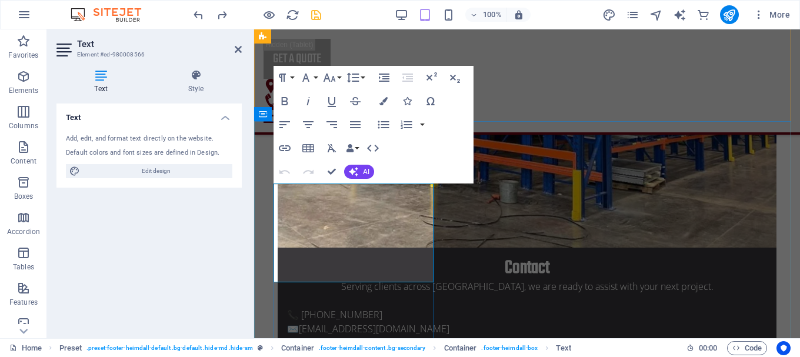
drag, startPoint x: 312, startPoint y: 270, endPoint x: 287, endPoint y: 210, distance: 65.6
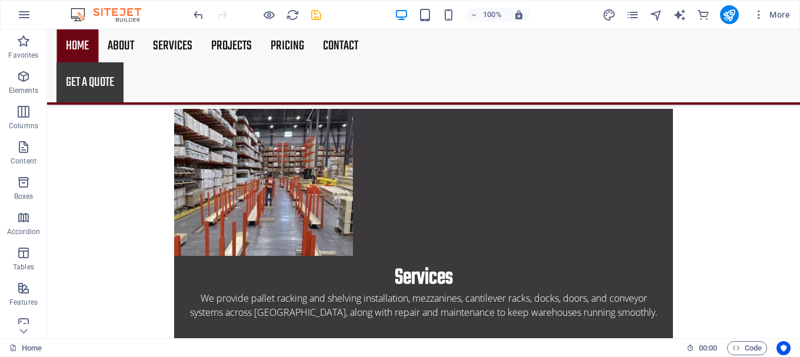
scroll to position [2184, 0]
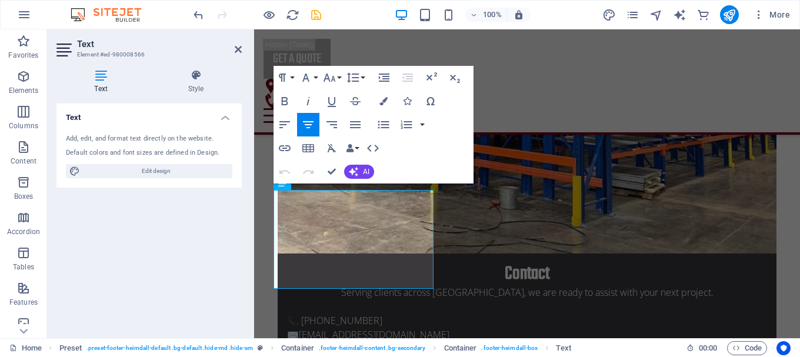
scroll to position [2402, 0]
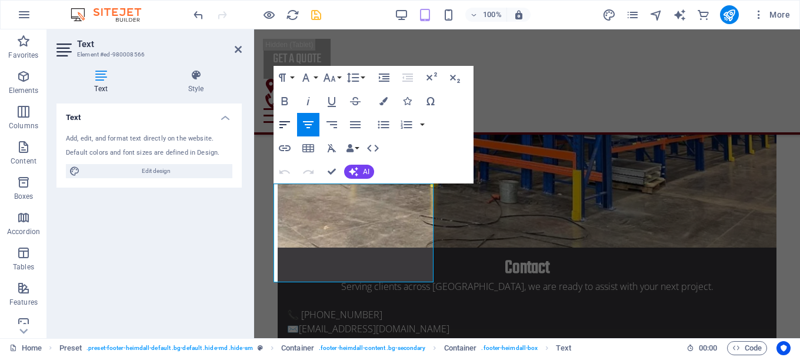
click at [280, 131] on icon "button" at bounding box center [285, 125] width 14 height 14
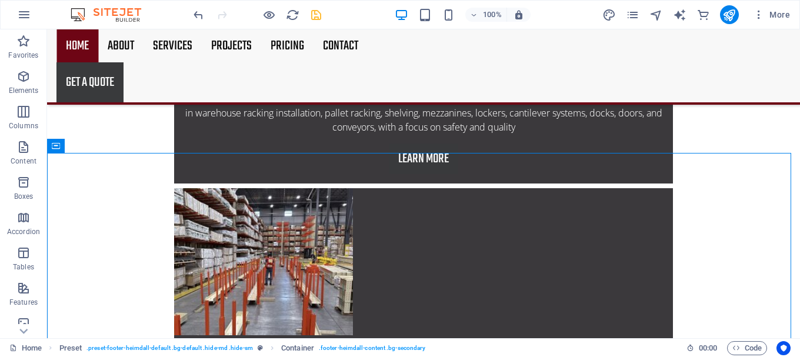
scroll to position [2131, 0]
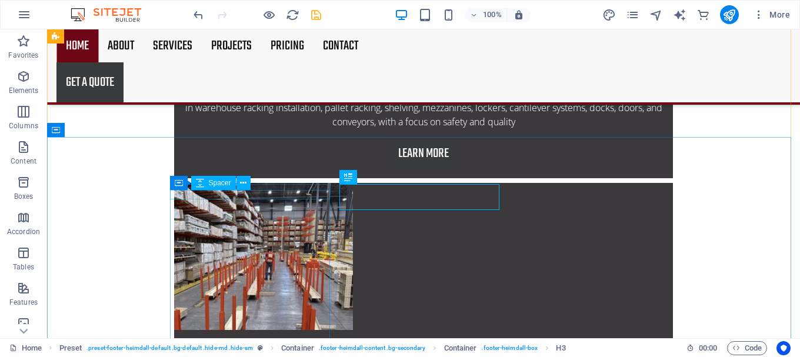
select select "px"
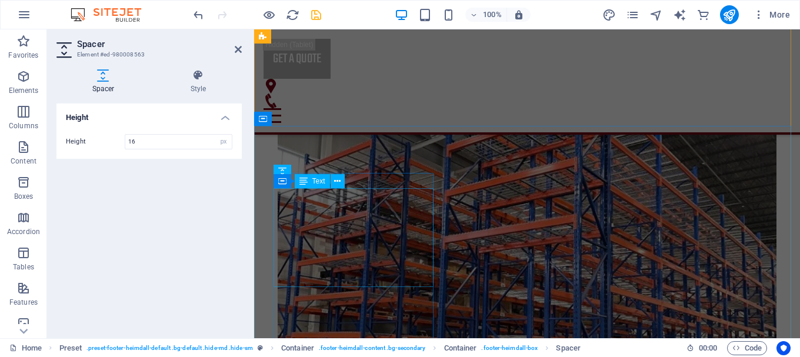
scroll to position [2398, 0]
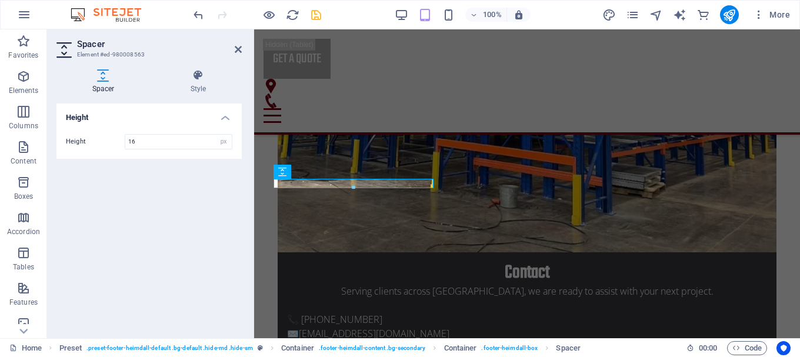
click at [332, 186] on div at bounding box center [353, 188] width 159 height 4
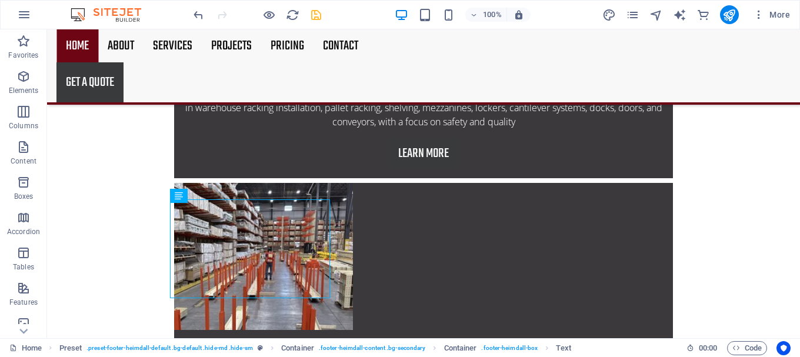
scroll to position [2121, 0]
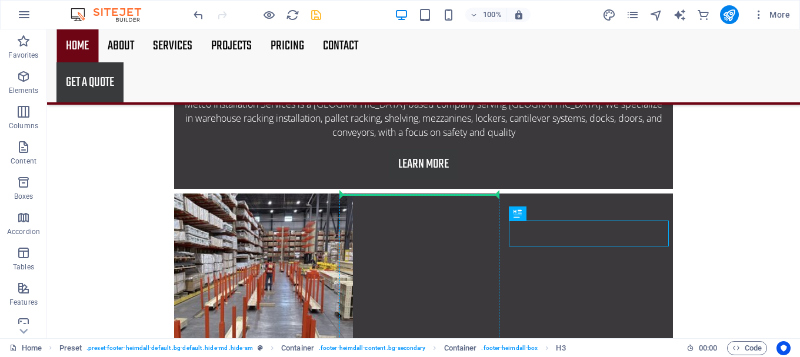
drag, startPoint x: 601, startPoint y: 226, endPoint x: 423, endPoint y: 200, distance: 179.4
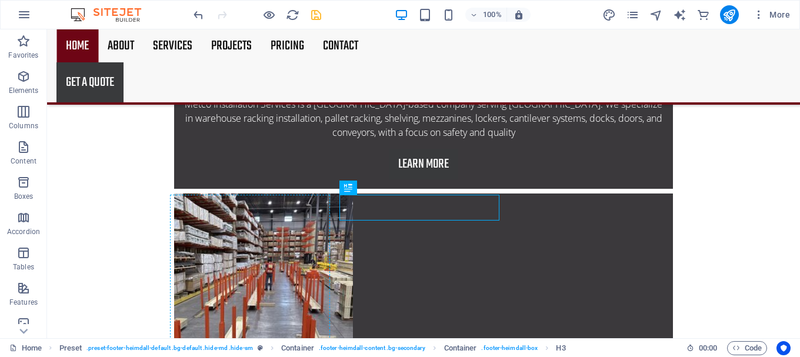
drag, startPoint x: 462, startPoint y: 209, endPoint x: 271, endPoint y: 203, distance: 190.6
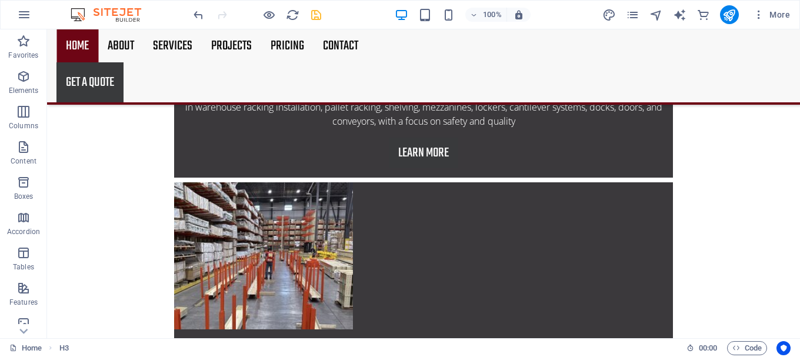
scroll to position [2148, 0]
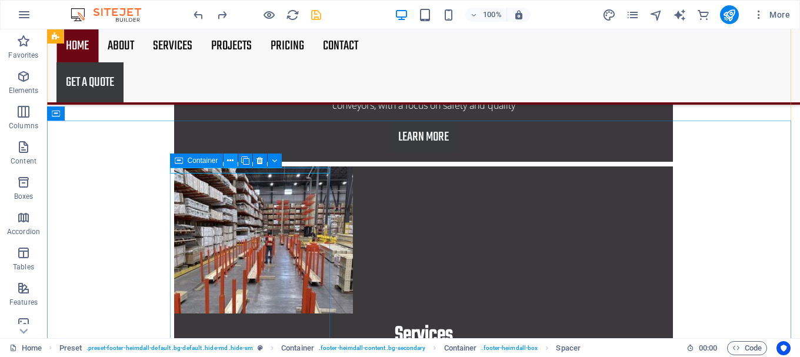
click at [228, 161] on icon at bounding box center [230, 161] width 6 height 12
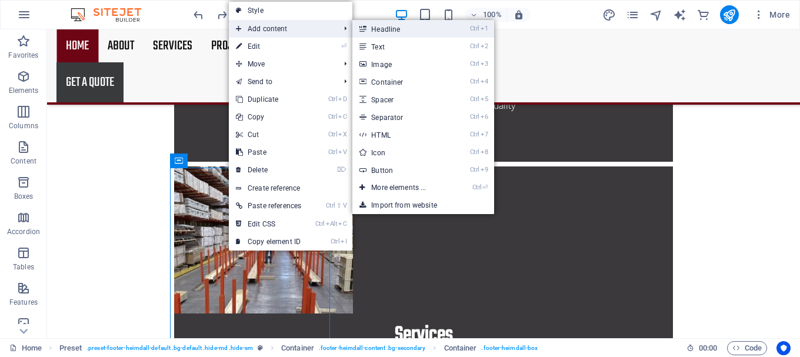
click at [393, 25] on link "Ctrl 1 Headline" at bounding box center [400, 29] width 97 height 18
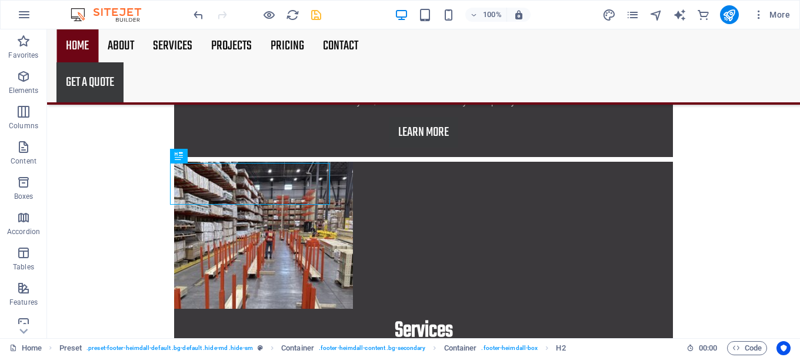
scroll to position [2147, 0]
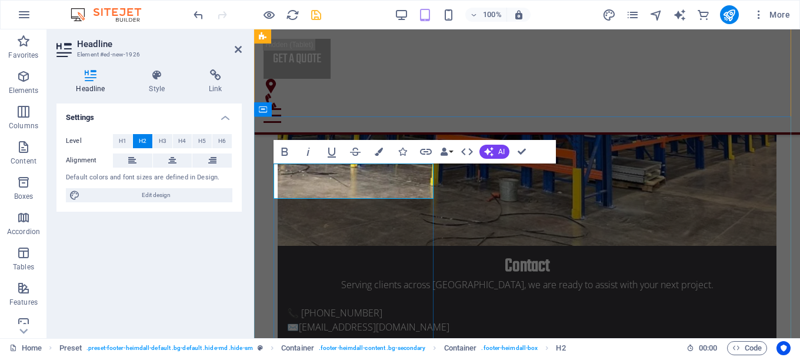
scroll to position [2407, 0]
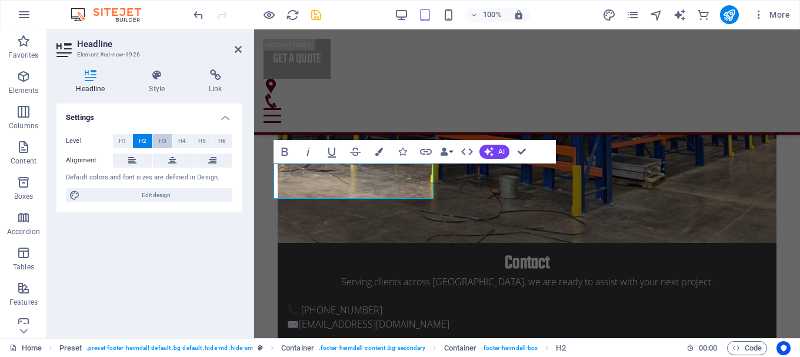
click at [169, 139] on button "H3" at bounding box center [162, 141] width 19 height 14
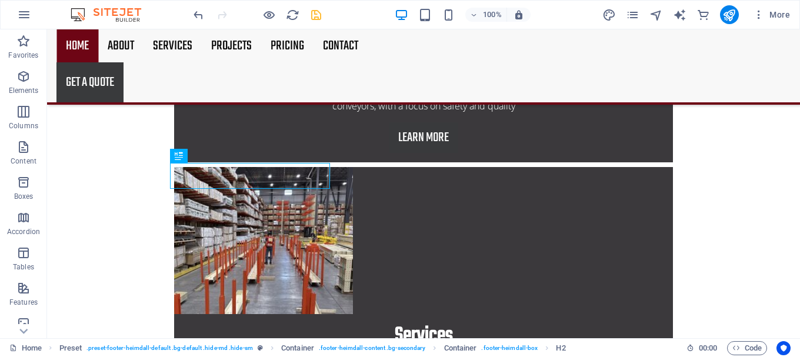
scroll to position [2205, 0]
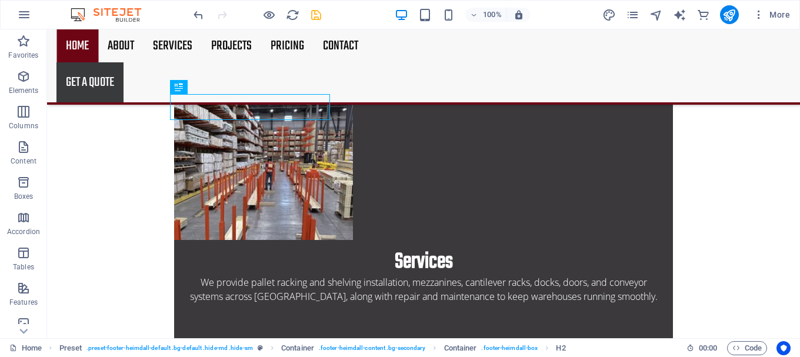
scroll to position [2184, 0]
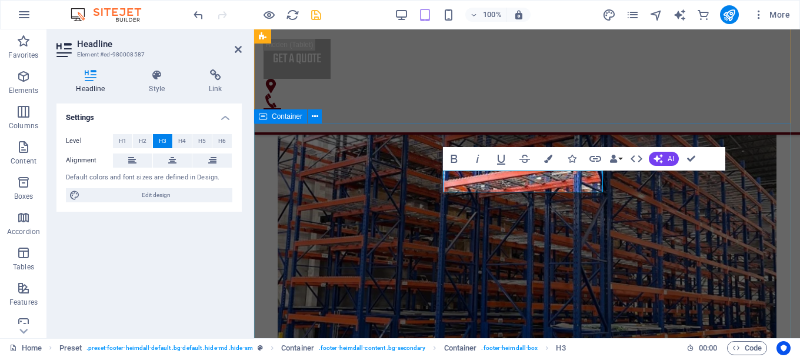
scroll to position [2400, 0]
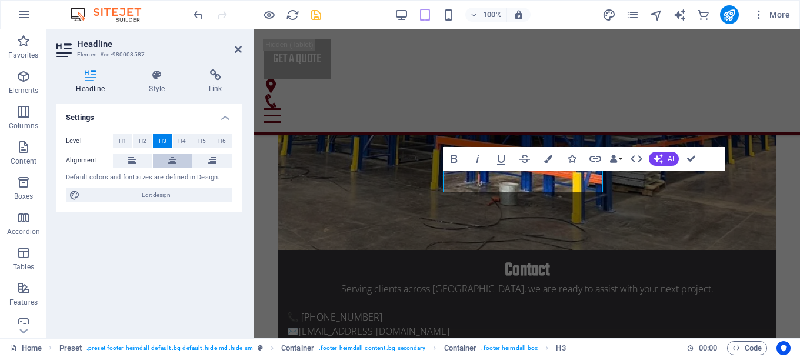
click at [174, 164] on icon at bounding box center [172, 160] width 8 height 14
click at [137, 162] on button at bounding box center [132, 160] width 39 height 14
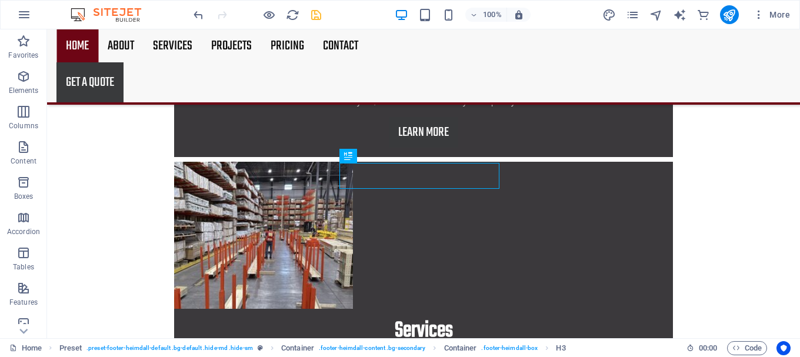
scroll to position [2137, 0]
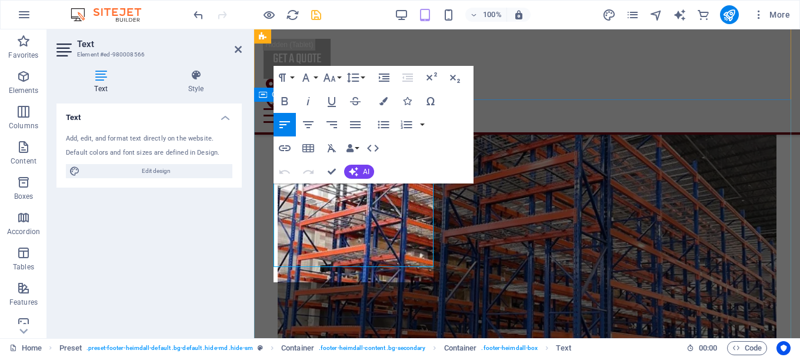
scroll to position [2409, 0]
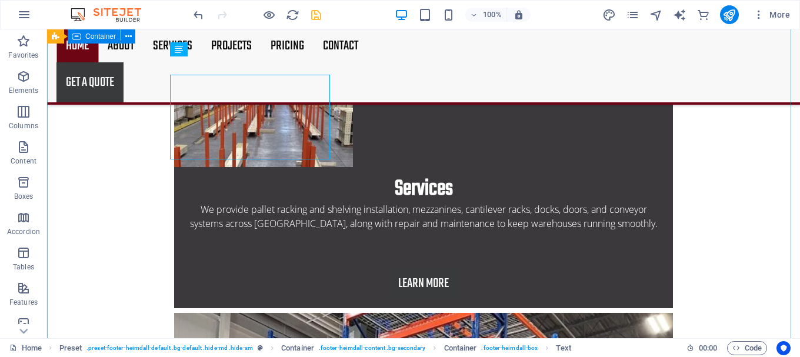
scroll to position [2285, 0]
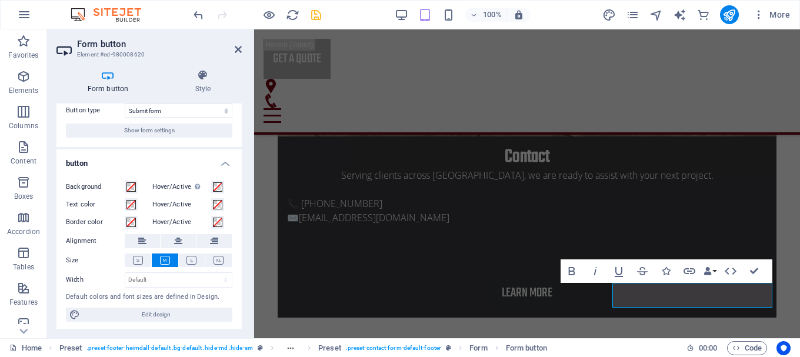
scroll to position [33, 0]
click at [192, 258] on icon at bounding box center [191, 257] width 10 height 9
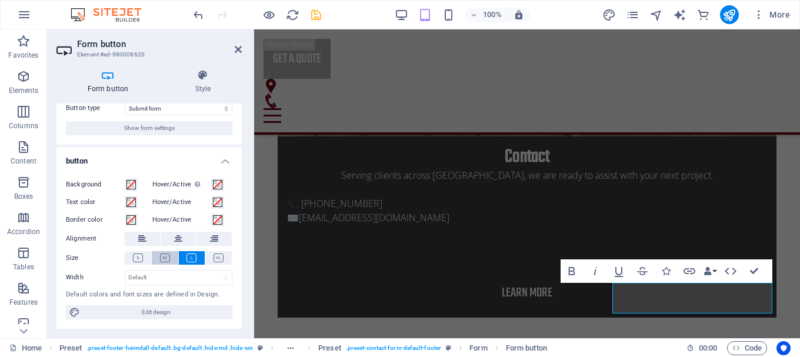
click at [170, 258] on button at bounding box center [165, 258] width 26 height 14
click at [132, 186] on span at bounding box center [130, 184] width 9 height 9
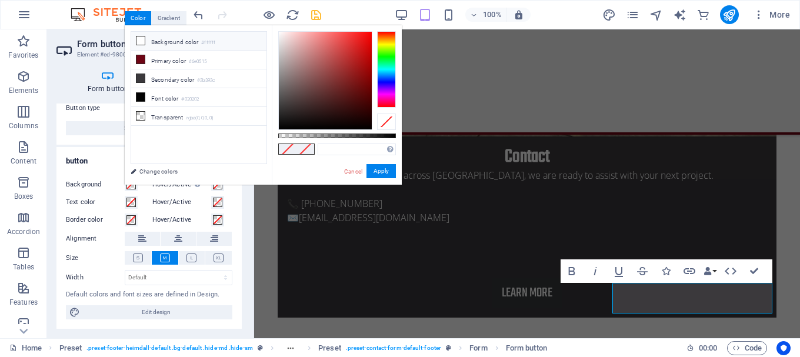
click at [176, 44] on li "Background color #ffffff" at bounding box center [198, 41] width 135 height 19
type input "#ffffff"
click at [390, 174] on button "Apply" at bounding box center [380, 171] width 29 height 14
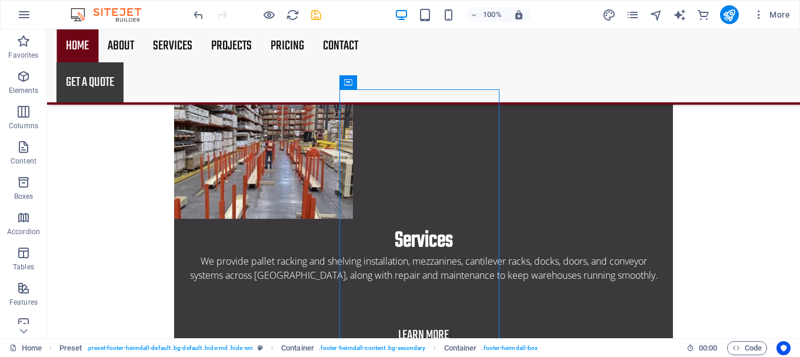
scroll to position [2285, 0]
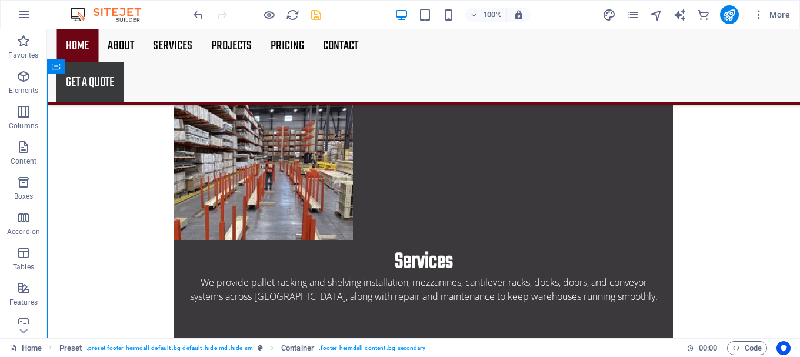
scroll to position [2190, 0]
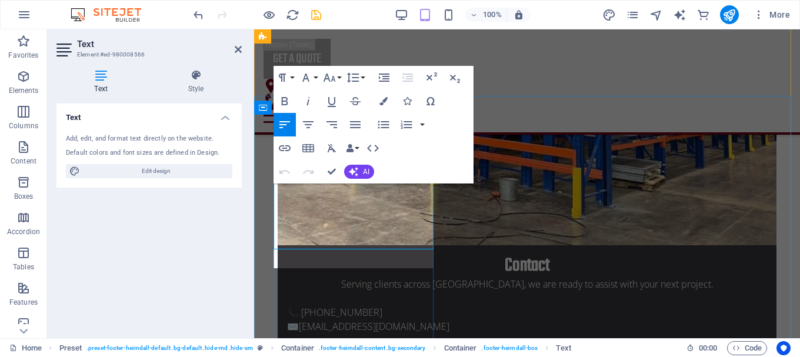
scroll to position [2409, 0]
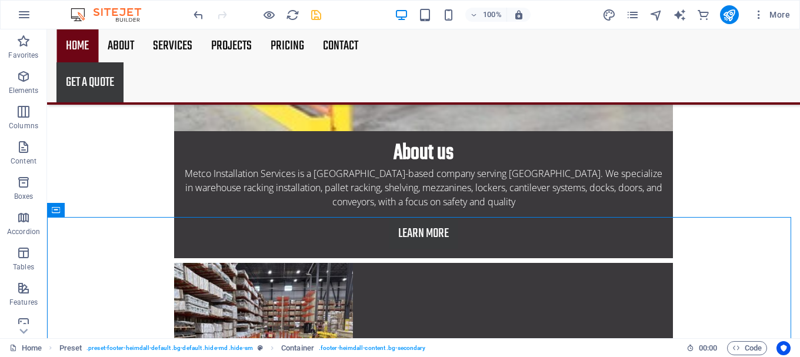
scroll to position [2285, 0]
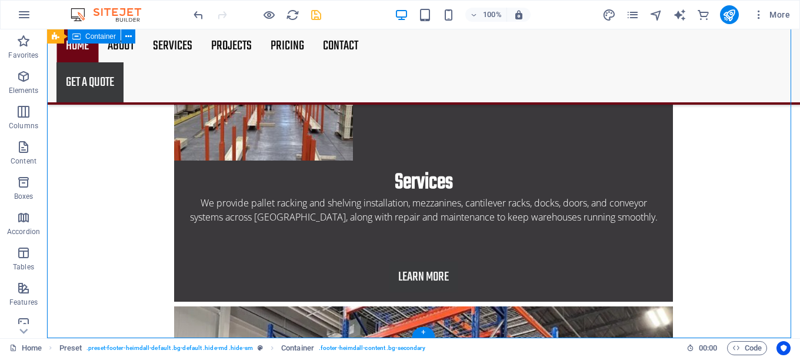
scroll to position [2304, 0]
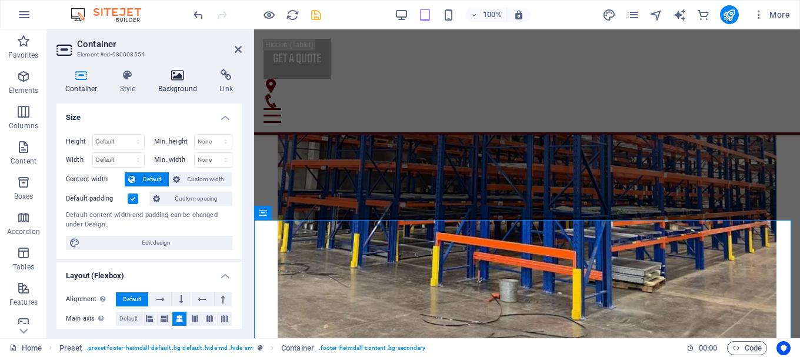
click at [181, 78] on icon at bounding box center [177, 75] width 57 height 12
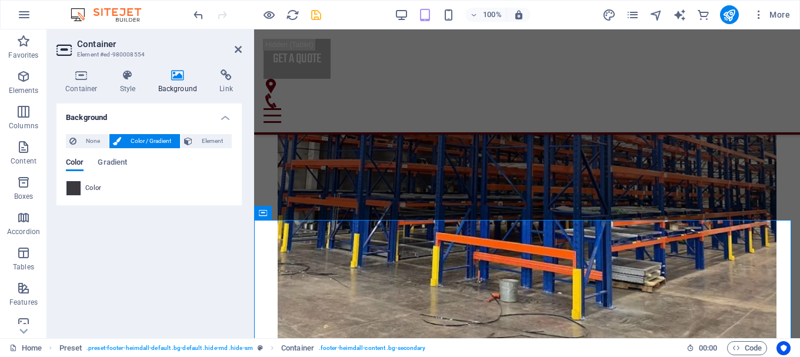
click at [73, 186] on span at bounding box center [73, 188] width 13 height 13
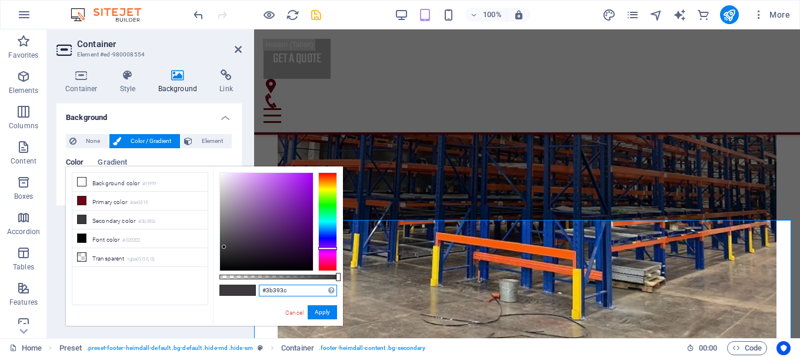
click at [290, 293] on input "#3b393c" at bounding box center [298, 291] width 78 height 12
paste input "1C1C1C"
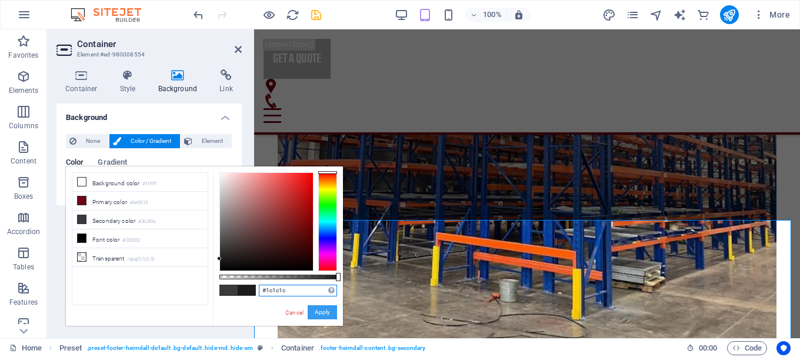
type input "#1c1c1c"
click at [322, 317] on button "Apply" at bounding box center [322, 312] width 29 height 14
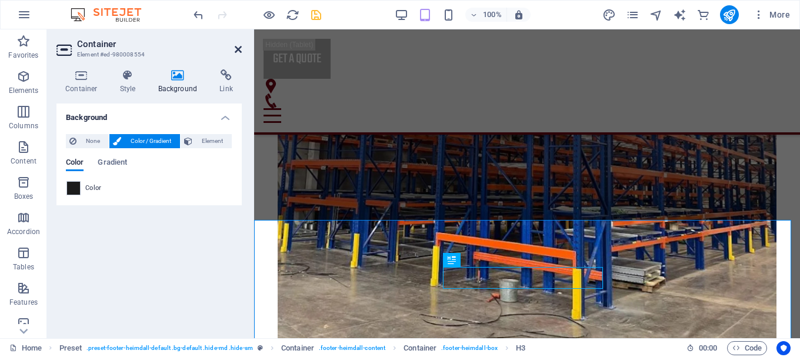
click at [236, 49] on icon at bounding box center [238, 49] width 7 height 9
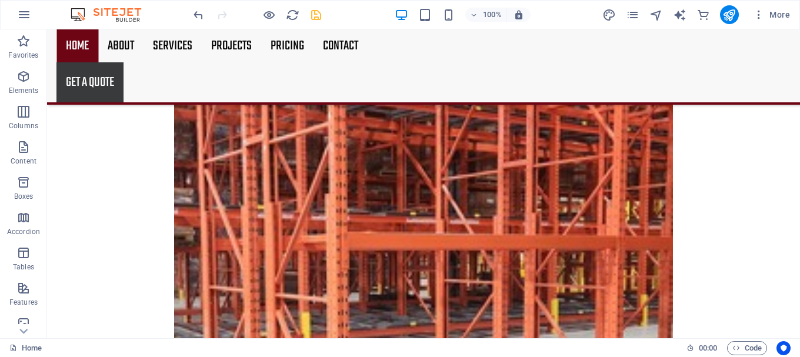
scroll to position [1717, 0]
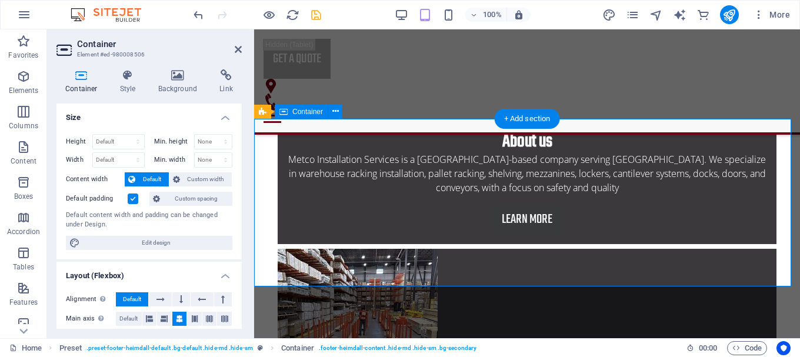
scroll to position [2011, 0]
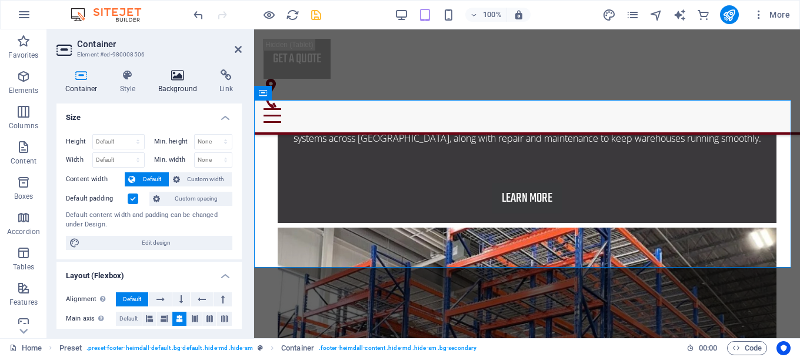
click at [176, 72] on icon at bounding box center [177, 75] width 57 height 12
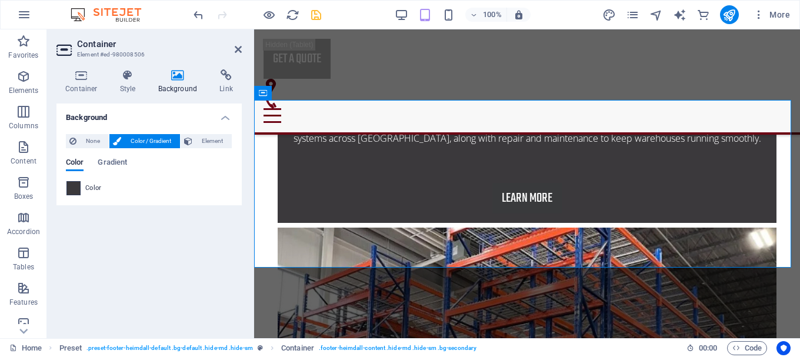
click at [72, 192] on span at bounding box center [73, 188] width 13 height 13
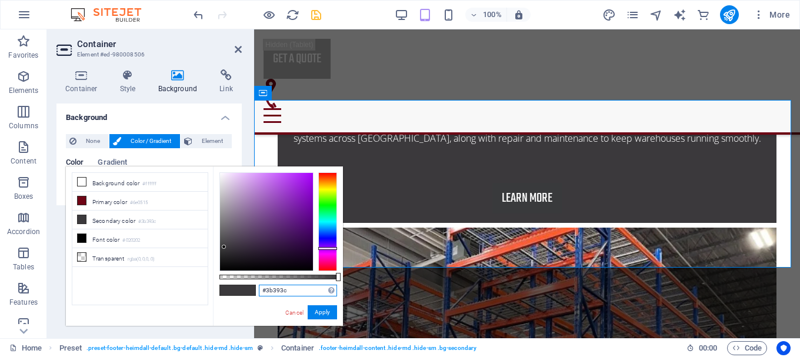
click at [288, 286] on input "#3b393c" at bounding box center [298, 291] width 78 height 12
paste input "1C1C1C"
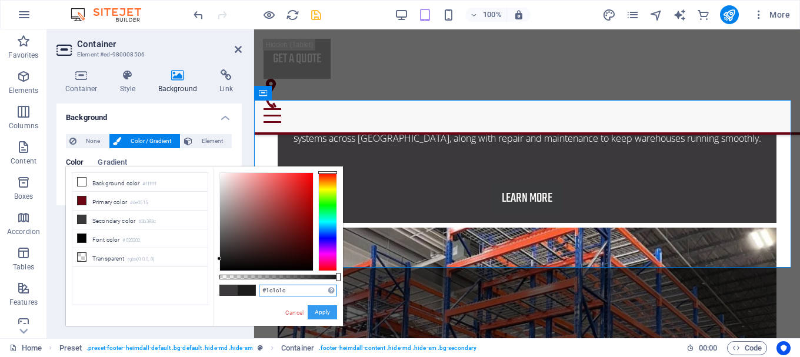
type input "#1c1c1c"
click at [320, 315] on button "Apply" at bounding box center [322, 312] width 29 height 14
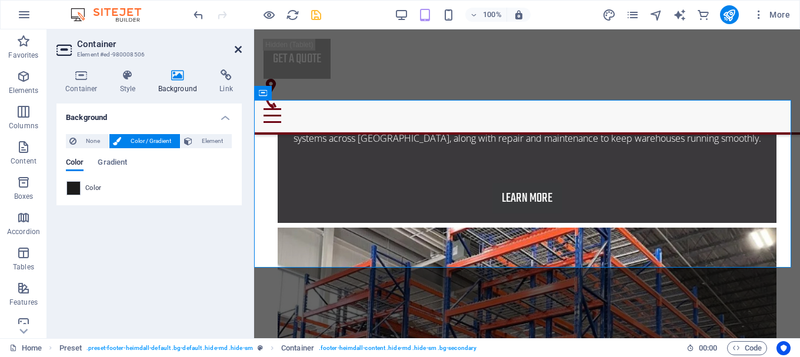
click at [236, 45] on icon at bounding box center [238, 49] width 7 height 9
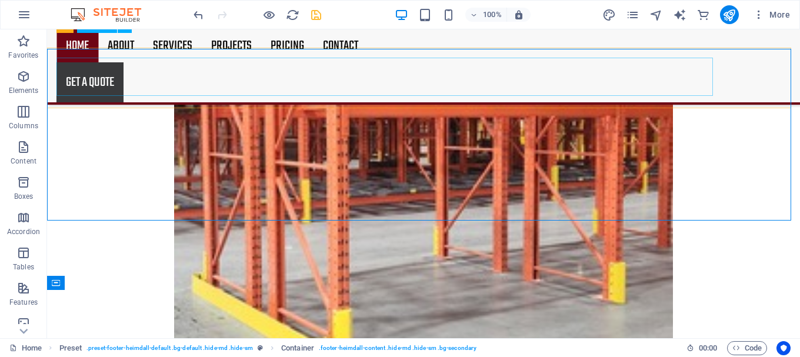
scroll to position [1822, 0]
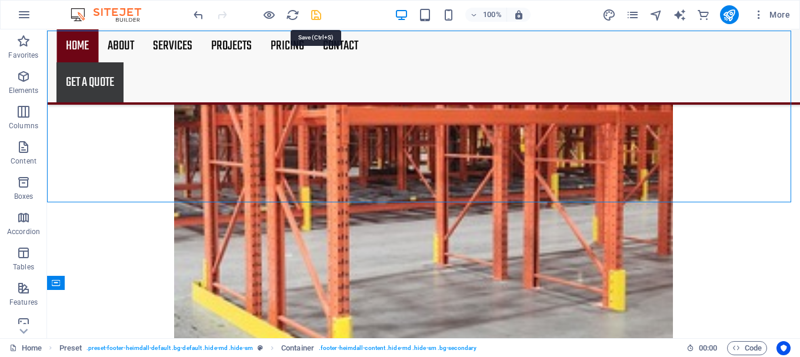
click at [311, 15] on icon "save" at bounding box center [316, 15] width 14 height 14
checkbox input "false"
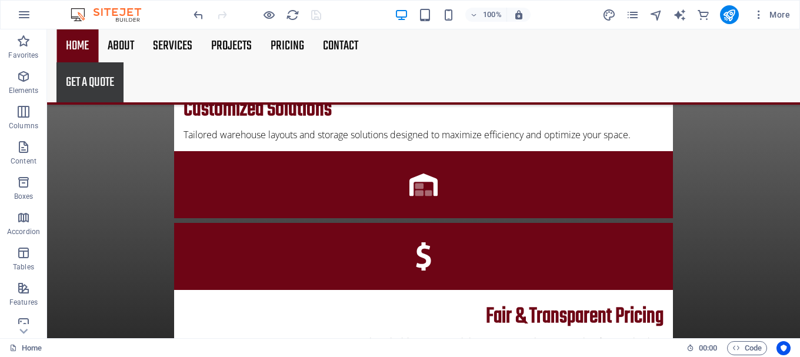
scroll to position [937, 0]
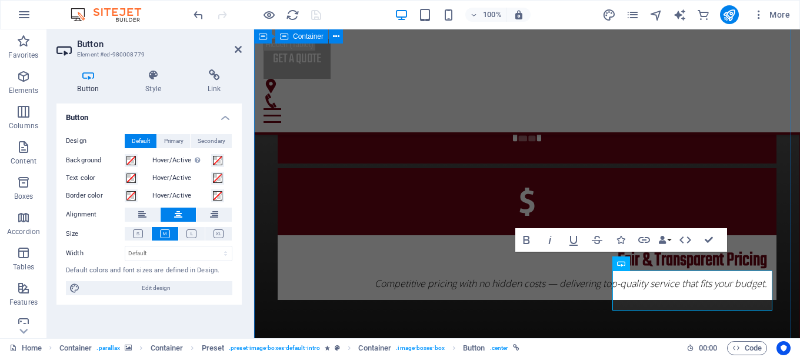
scroll to position [955, 0]
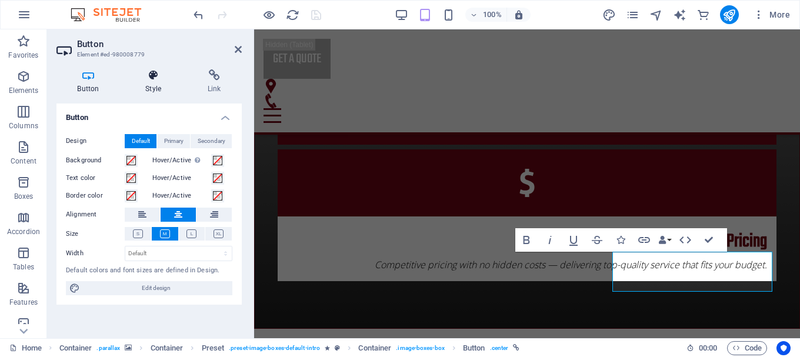
click at [148, 88] on h4 "Style" at bounding box center [156, 81] width 62 height 25
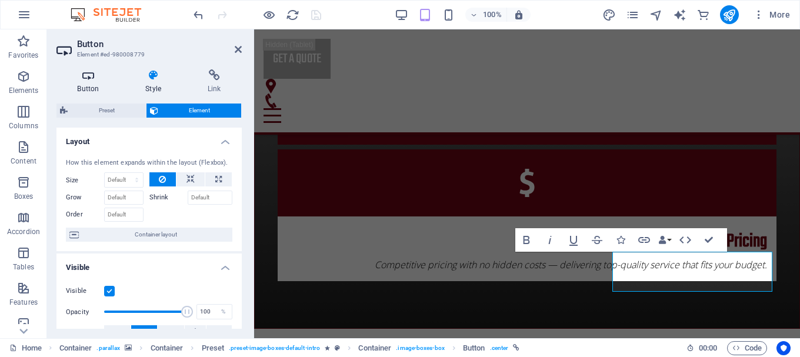
click at [86, 81] on icon at bounding box center [88, 75] width 64 height 12
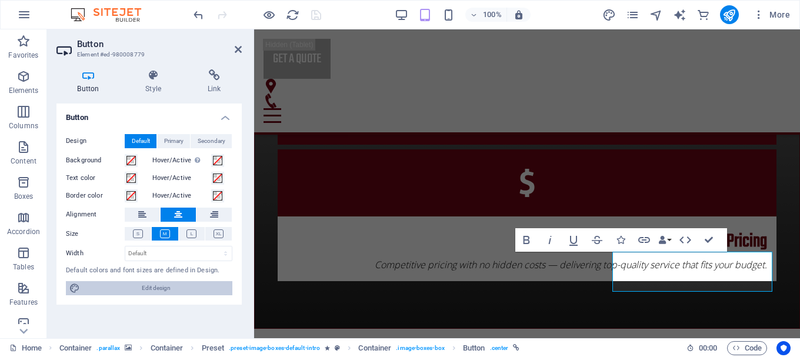
drag, startPoint x: 140, startPoint y: 283, endPoint x: 177, endPoint y: 165, distance: 124.4
click at [140, 283] on span "Edit design" at bounding box center [155, 288] width 145 height 14
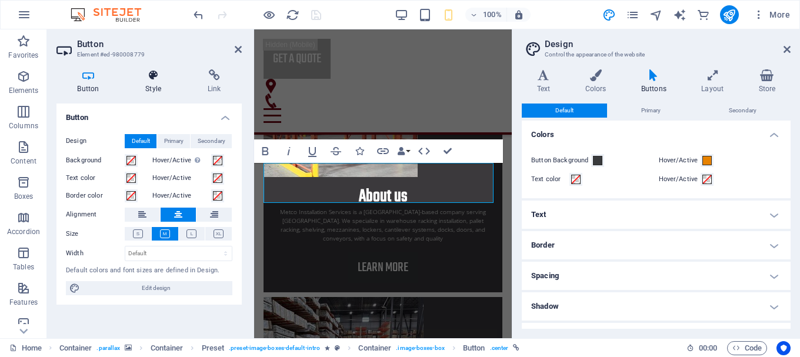
click at [161, 73] on icon at bounding box center [154, 75] width 58 height 12
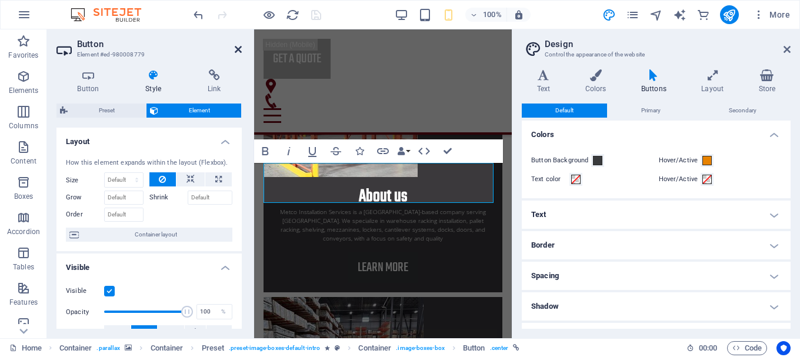
click at [240, 51] on icon at bounding box center [238, 49] width 7 height 9
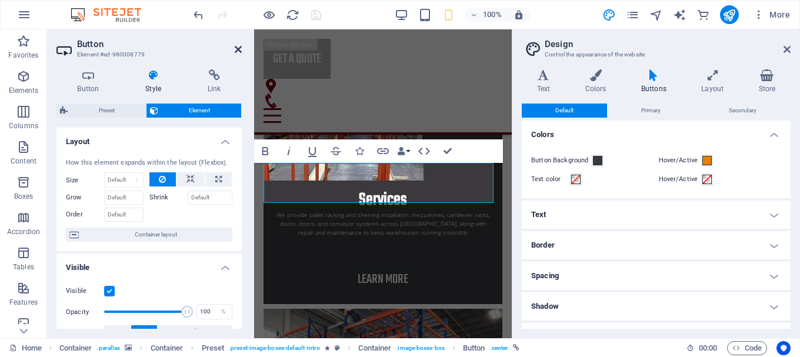
scroll to position [1107, 0]
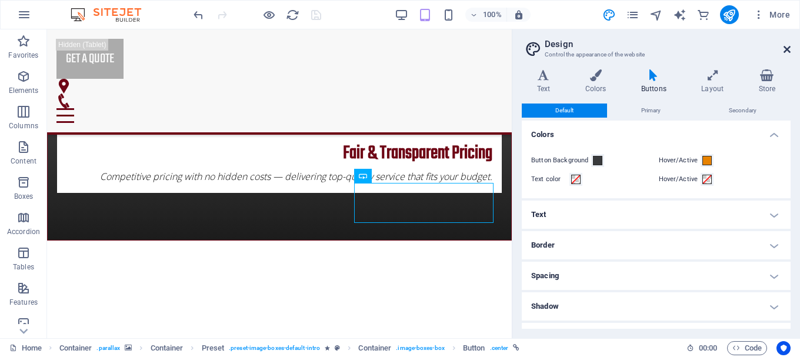
click at [788, 49] on icon at bounding box center [786, 49] width 7 height 9
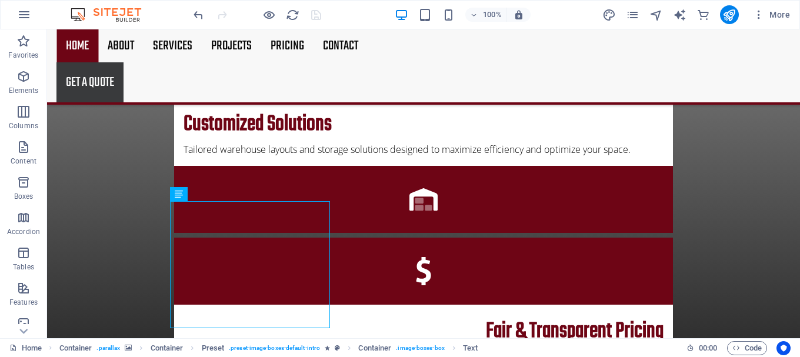
scroll to position [907, 0]
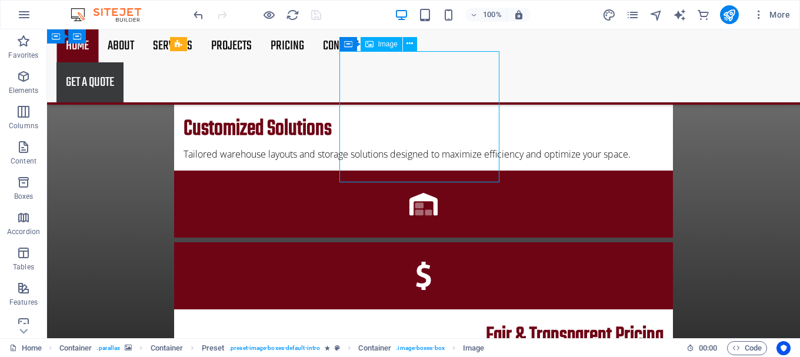
select select "px"
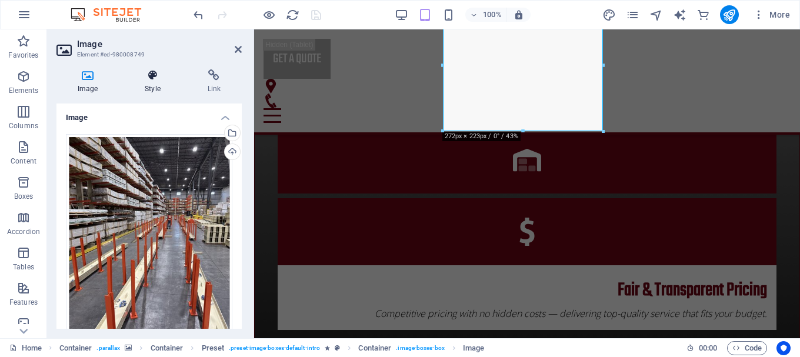
click at [147, 88] on h4 "Style" at bounding box center [154, 81] width 62 height 25
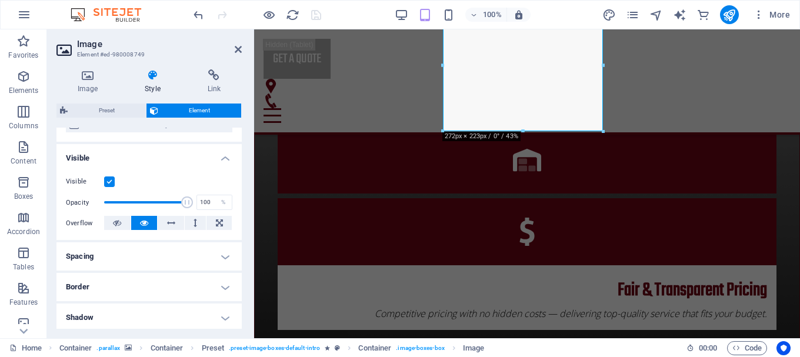
scroll to position [86, 0]
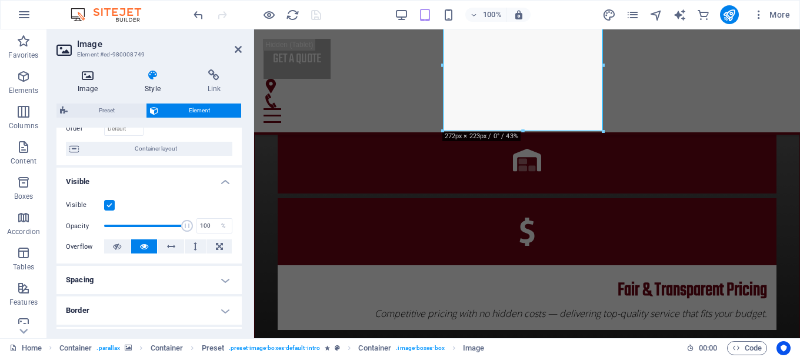
click at [102, 91] on h4 "Image" at bounding box center [89, 81] width 67 height 25
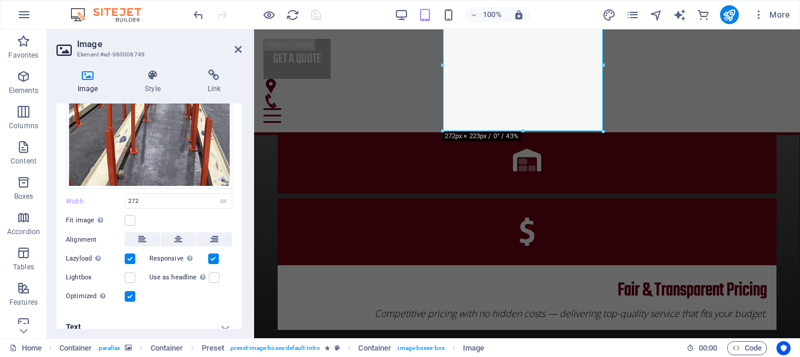
scroll to position [174, 0]
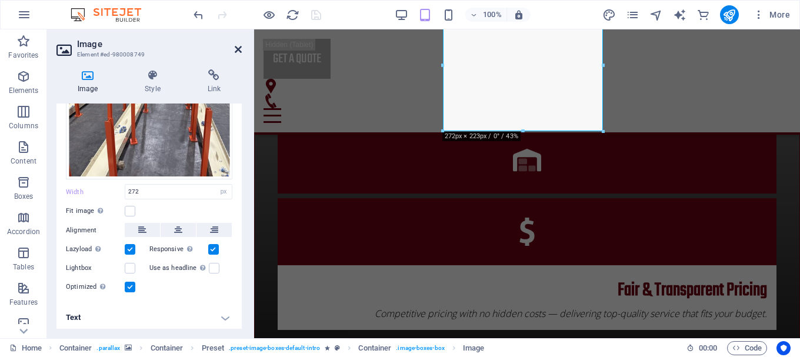
drag, startPoint x: 236, startPoint y: 41, endPoint x: 236, endPoint y: 49, distance: 8.2
click at [236, 49] on header "Image Element #ed-980008749" at bounding box center [148, 44] width 185 height 31
click at [236, 49] on icon at bounding box center [238, 49] width 7 height 9
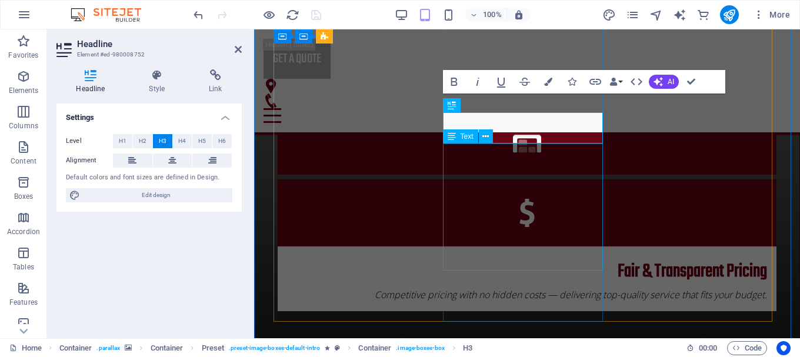
scroll to position [925, 0]
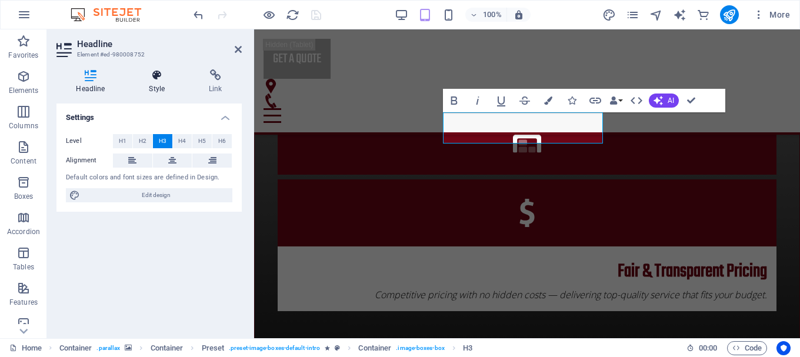
click at [156, 81] on icon at bounding box center [156, 75] width 55 height 12
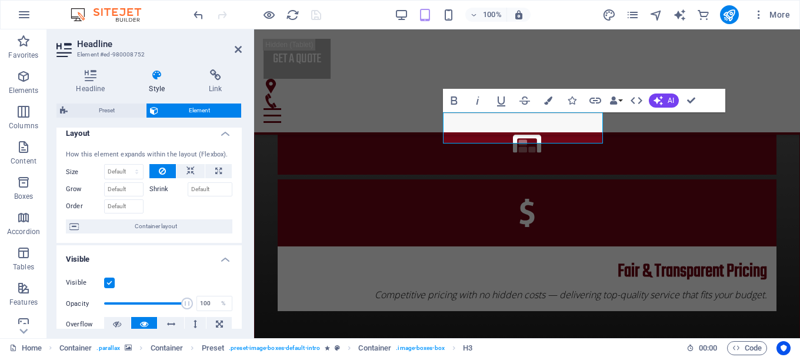
scroll to position [0, 0]
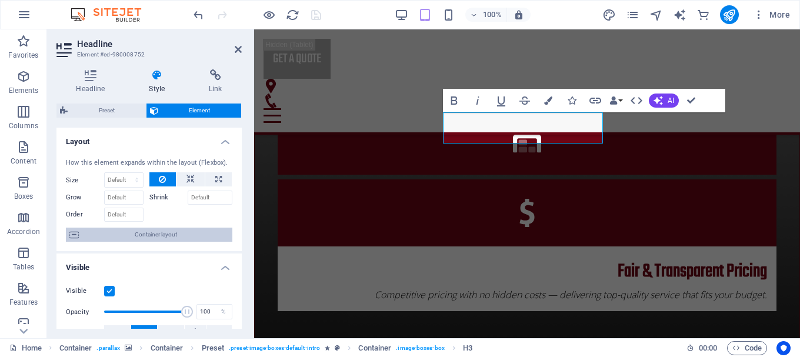
click at [193, 237] on span "Container layout" at bounding box center [155, 235] width 146 height 14
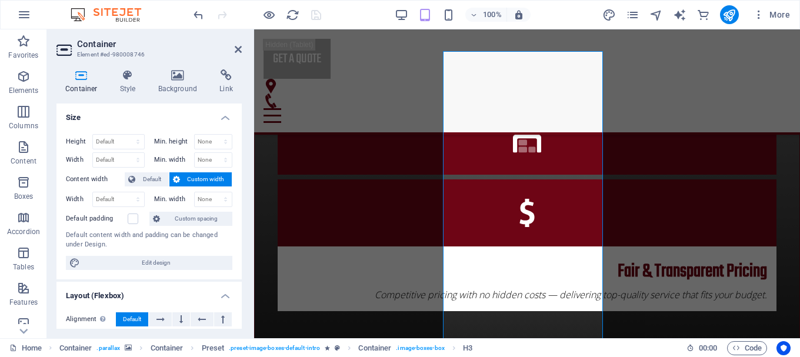
scroll to position [855, 0]
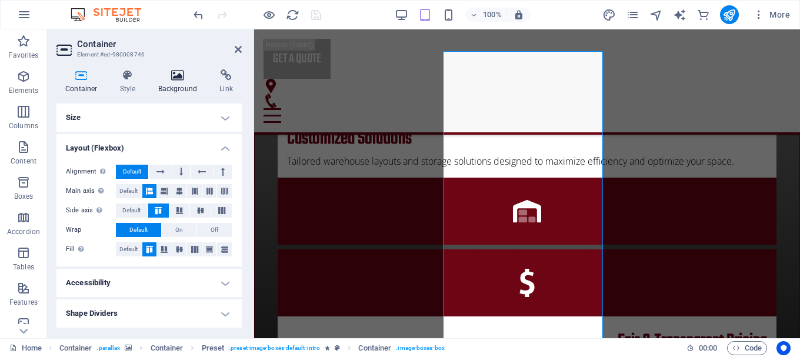
click at [183, 85] on h4 "Background" at bounding box center [180, 81] width 62 height 25
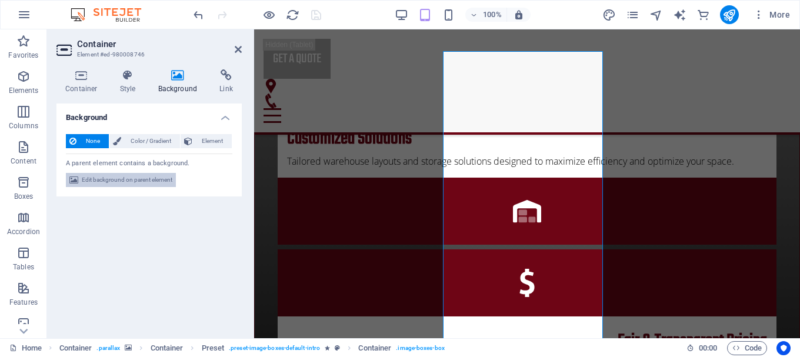
click at [150, 185] on span "Edit background on parent element" at bounding box center [127, 180] width 91 height 14
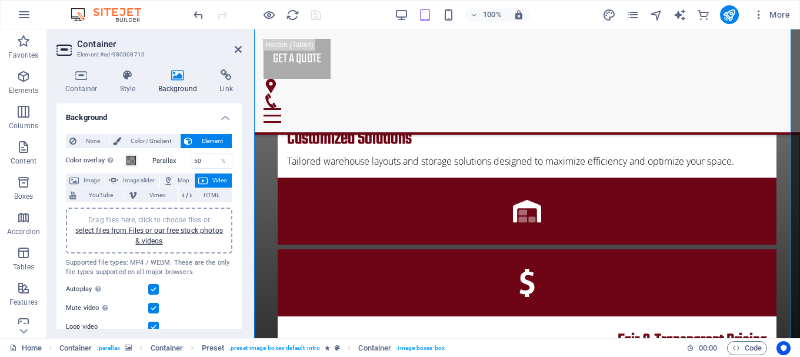
scroll to position [856, 0]
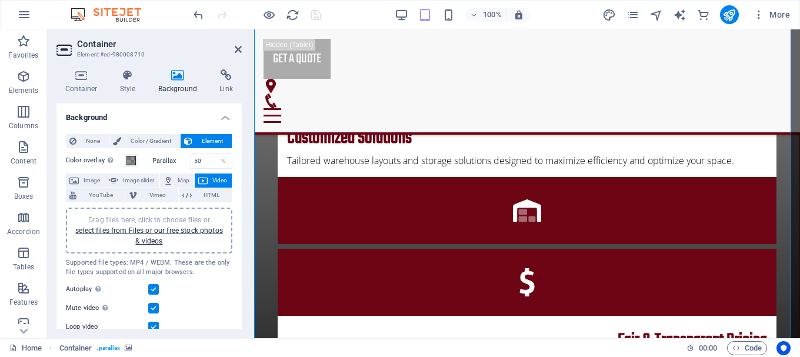
click at [242, 217] on div "Container Style Background Link Size Height Default px rem % vh vw Min. height …" at bounding box center [149, 199] width 204 height 278
drag, startPoint x: 242, startPoint y: 217, endPoint x: 239, endPoint y: 228, distance: 11.6
click at [239, 228] on div "Container Style Background Link Size Height Default px rem % vh vw Min. height …" at bounding box center [149, 199] width 204 height 278
drag, startPoint x: 239, startPoint y: 228, endPoint x: 242, endPoint y: 296, distance: 67.7
click at [242, 296] on div "Container Style Background Link Size Height Default px rem % vh vw Min. height …" at bounding box center [149, 199] width 204 height 278
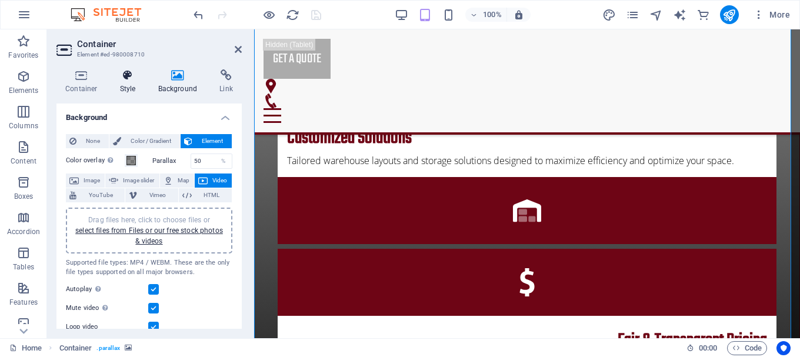
click at [132, 89] on h4 "Style" at bounding box center [130, 81] width 38 height 25
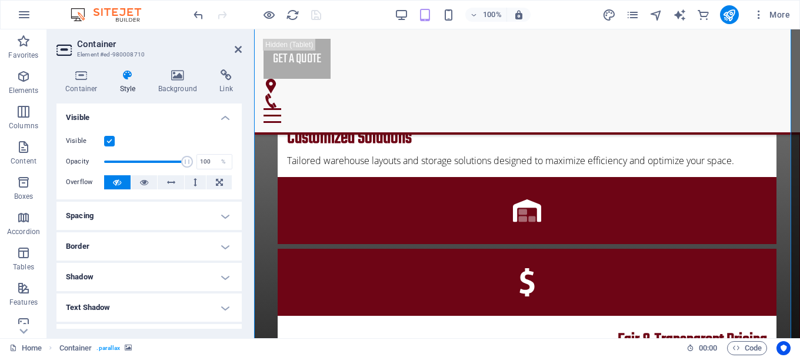
click at [132, 89] on h4 "Style" at bounding box center [130, 81] width 38 height 25
click at [189, 88] on h4 "Background" at bounding box center [180, 81] width 62 height 25
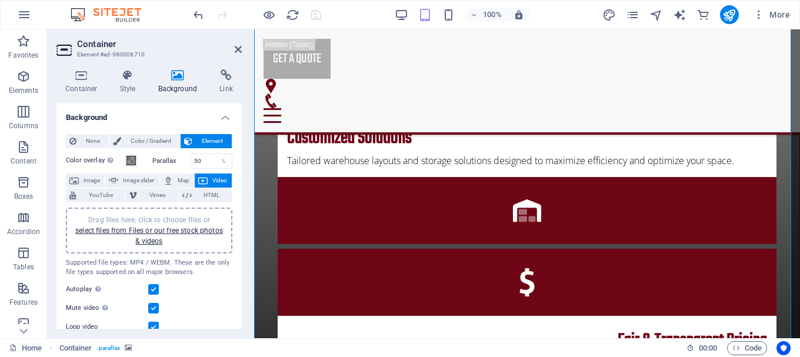
drag, startPoint x: 238, startPoint y: 162, endPoint x: 238, endPoint y: 172, distance: 9.4
click at [238, 172] on div "None Color / Gradient Element Stretch background to full-width Color overlay Pl…" at bounding box center [148, 297] width 185 height 344
drag, startPoint x: 238, startPoint y: 172, endPoint x: 238, endPoint y: 181, distance: 9.4
click at [238, 181] on div "None Color / Gradient Element Stretch background to full-width Color overlay Pl…" at bounding box center [148, 297] width 185 height 344
click at [240, 52] on icon at bounding box center [238, 49] width 7 height 9
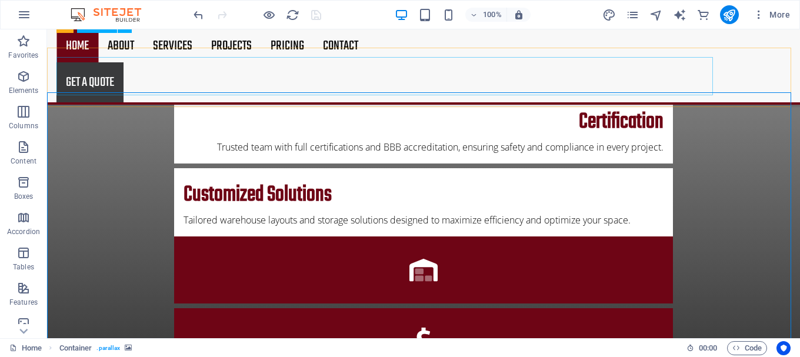
scroll to position [837, 0]
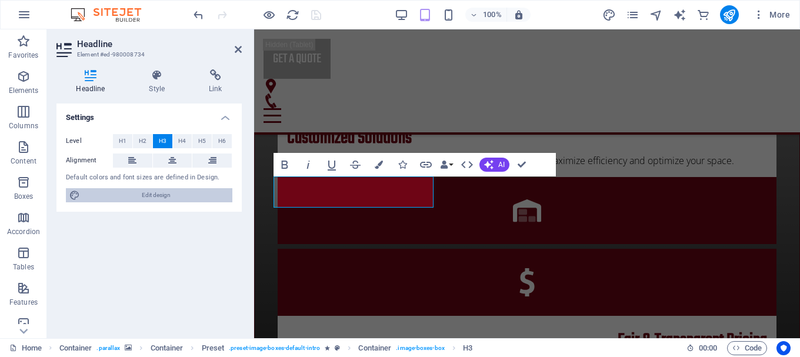
click at [168, 191] on span "Edit design" at bounding box center [155, 195] width 145 height 14
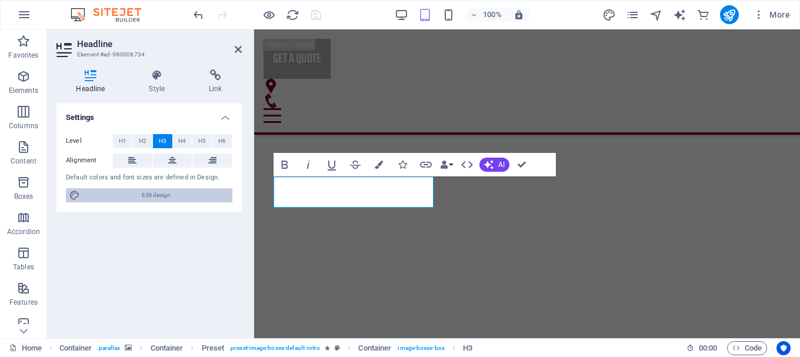
select select "px"
select select "300"
select select "px"
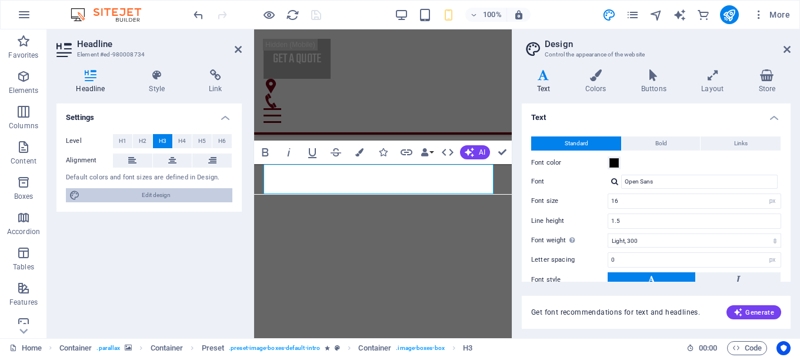
type input "10"
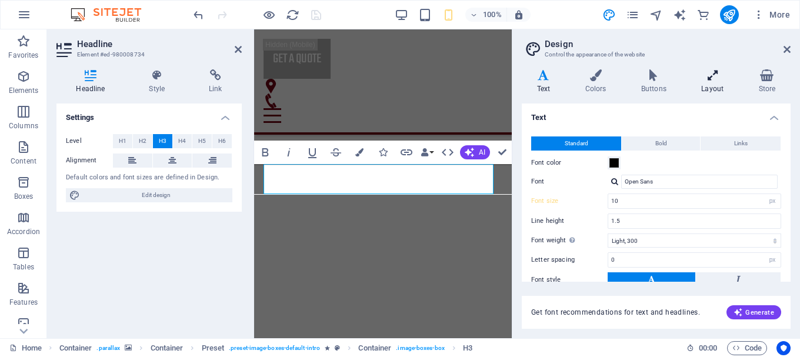
click at [707, 76] on icon at bounding box center [712, 75] width 52 height 12
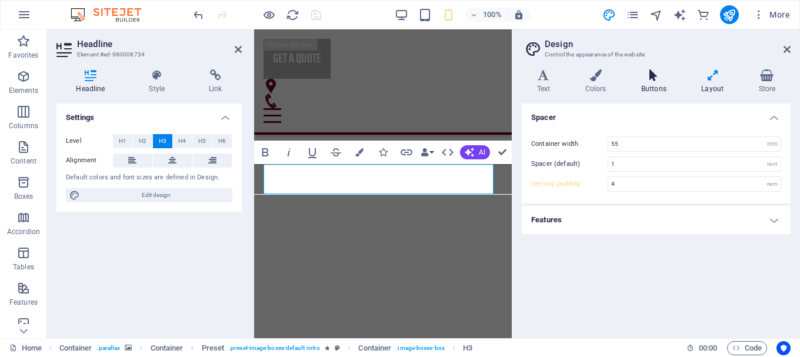
click at [666, 80] on icon at bounding box center [653, 75] width 55 height 12
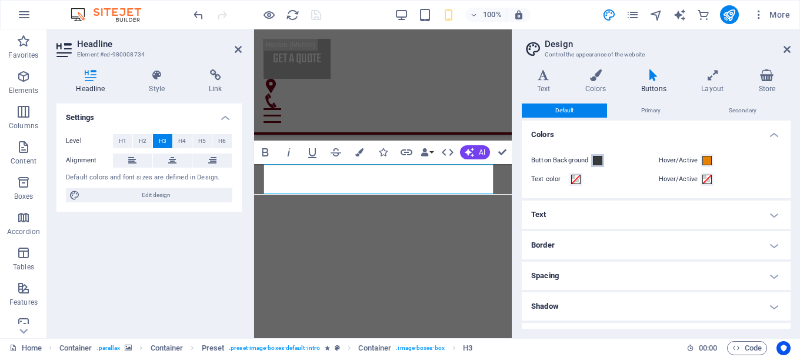
click at [594, 158] on span at bounding box center [597, 160] width 9 height 9
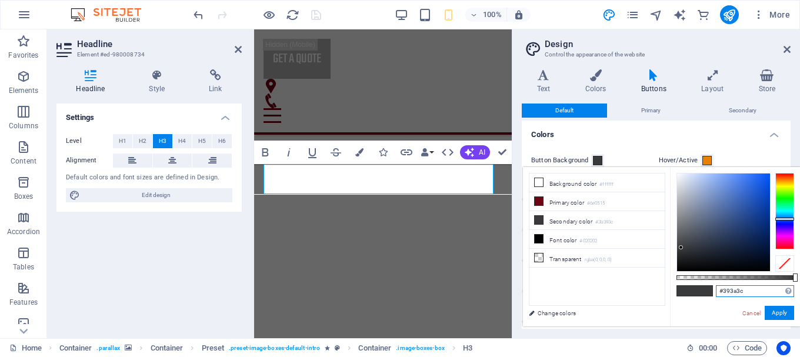
click at [756, 286] on input "#393a3c" at bounding box center [755, 291] width 78 height 12
paste input "1C1C1C"
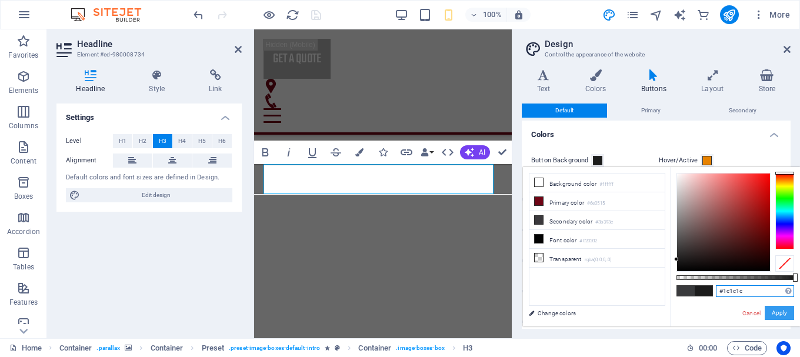
type input "#1c1c1c"
click at [786, 312] on button "Apply" at bounding box center [778, 313] width 29 height 14
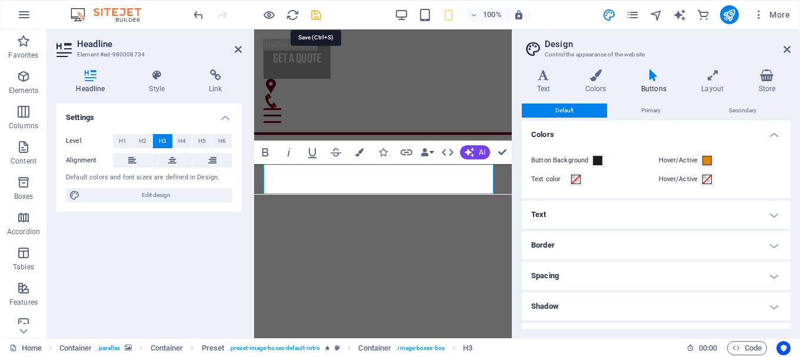
click at [315, 21] on icon "save" at bounding box center [316, 15] width 14 height 14
checkbox input "false"
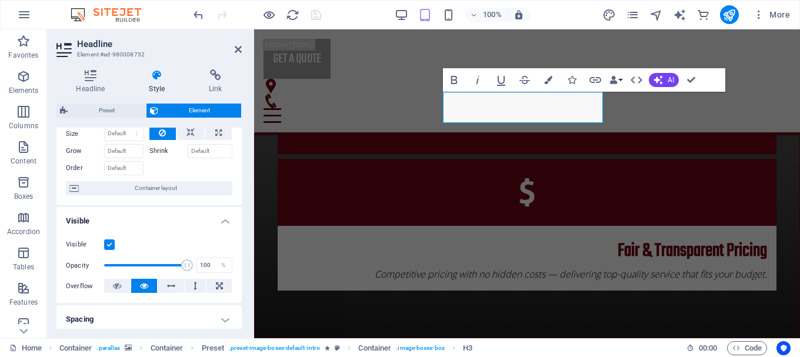
scroll to position [9, 0]
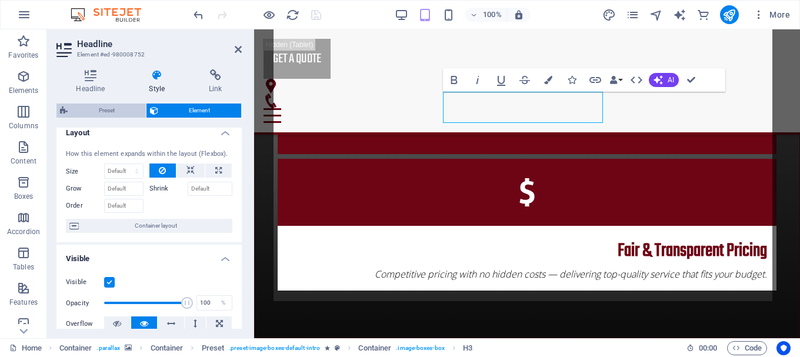
click at [111, 106] on span "Preset" at bounding box center [106, 110] width 71 height 14
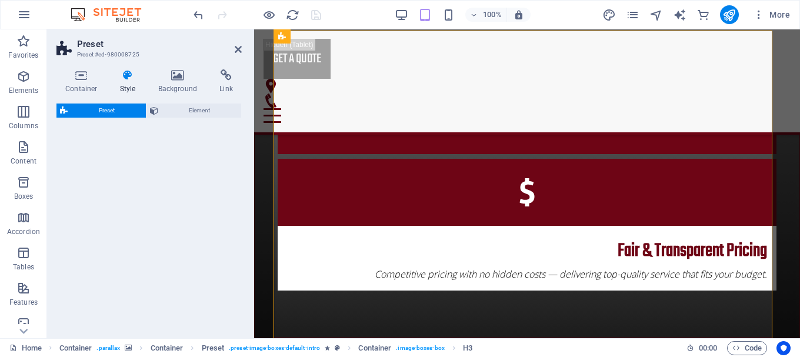
scroll to position [876, 0]
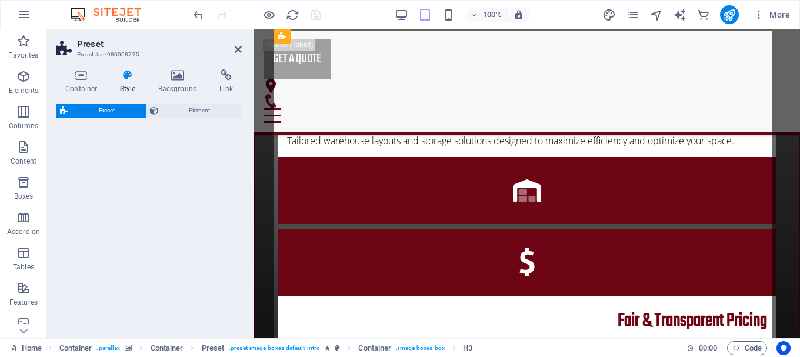
select select "px"
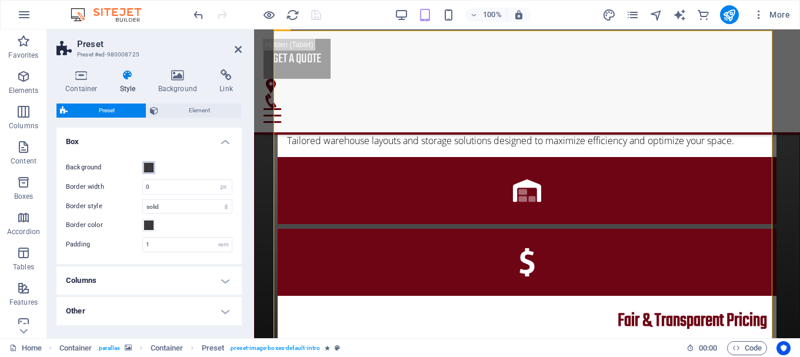
click at [152, 169] on span at bounding box center [148, 167] width 9 height 9
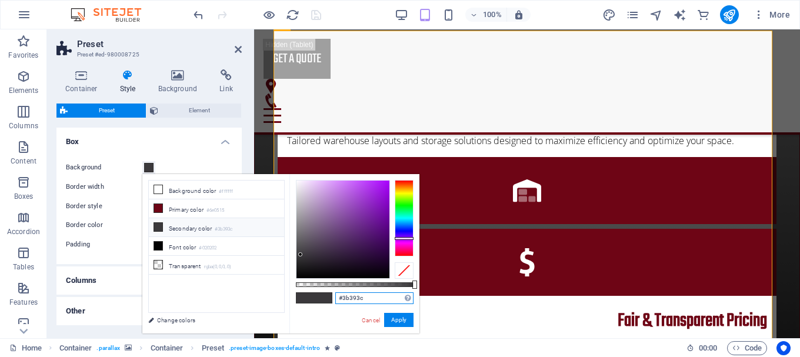
click at [375, 298] on input "#3b393c" at bounding box center [374, 298] width 78 height 12
paste input "1C1C1C"
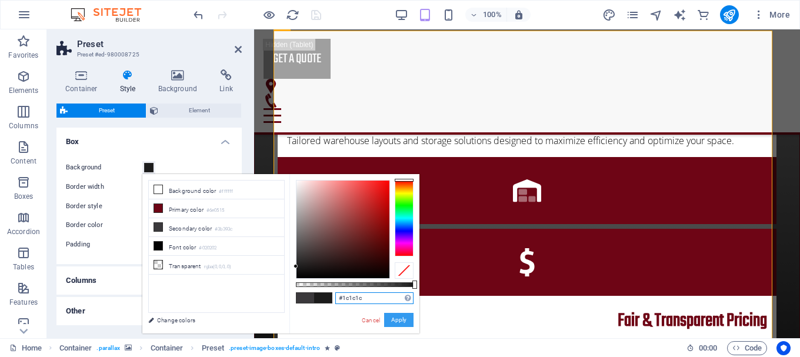
type input "#1c1c1c"
click at [397, 321] on button "Apply" at bounding box center [398, 320] width 29 height 14
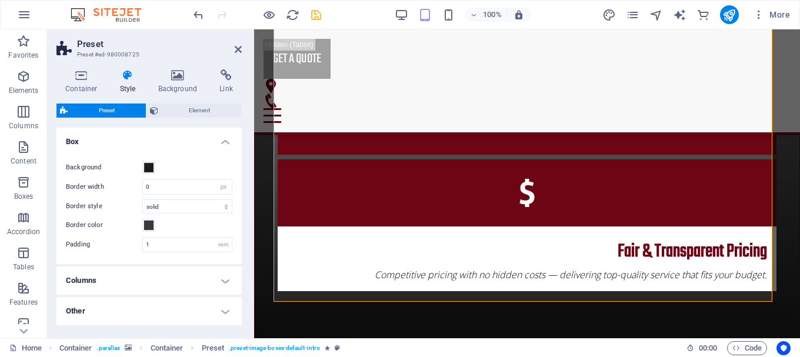
scroll to position [917, 0]
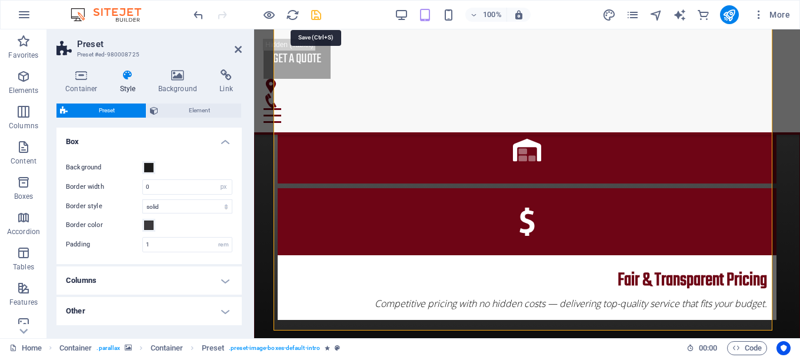
click at [315, 16] on icon "save" at bounding box center [316, 15] width 14 height 14
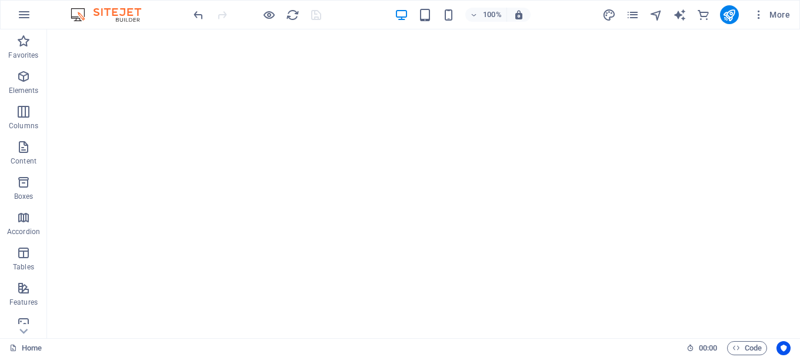
scroll to position [132, 0]
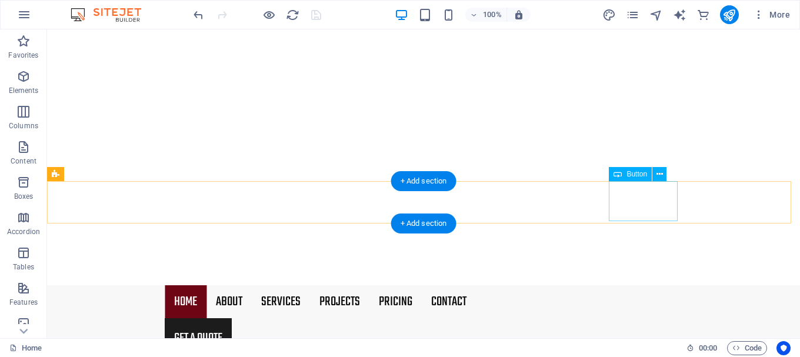
click at [653, 318] on div "Get a quote" at bounding box center [423, 338] width 517 height 40
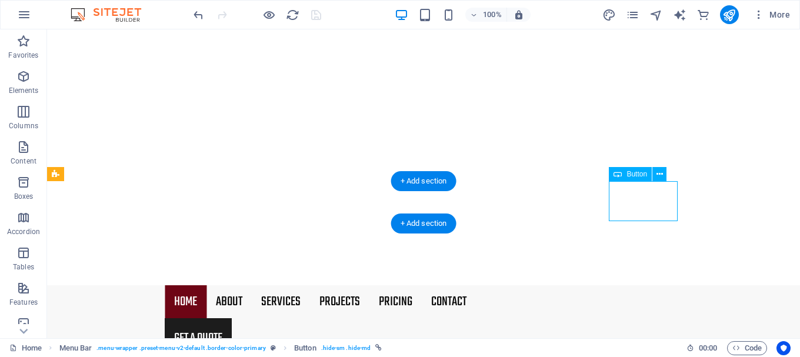
click at [653, 318] on div "Get a quote" at bounding box center [423, 338] width 517 height 40
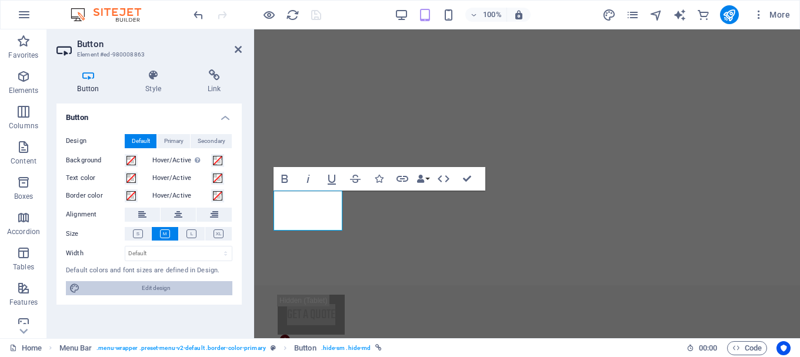
click at [148, 289] on span "Edit design" at bounding box center [155, 288] width 145 height 14
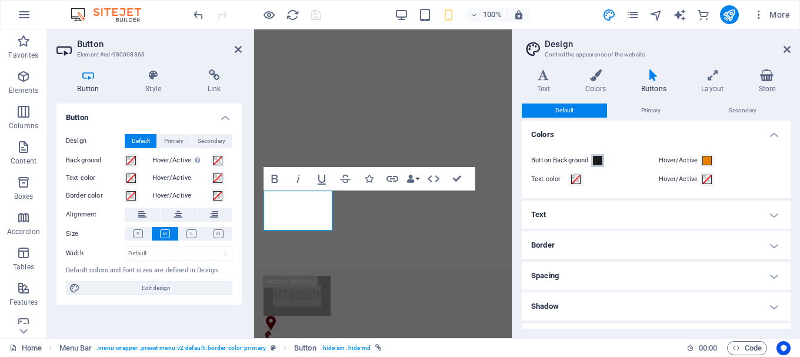
click at [596, 160] on span at bounding box center [597, 160] width 9 height 9
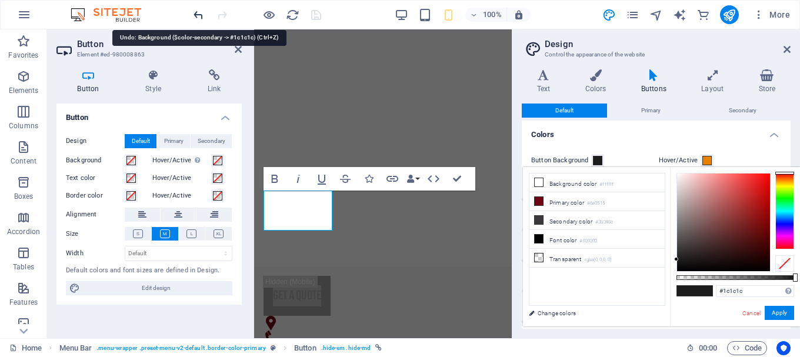
click at [192, 14] on icon "undo" at bounding box center [199, 15] width 14 height 14
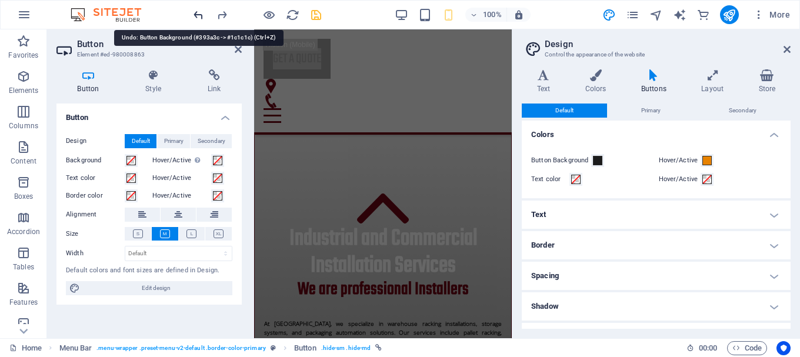
scroll to position [1474, 0]
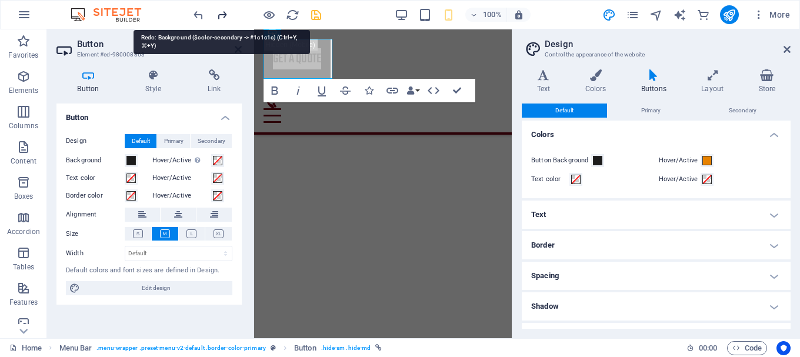
click at [224, 16] on icon "redo" at bounding box center [222, 15] width 14 height 14
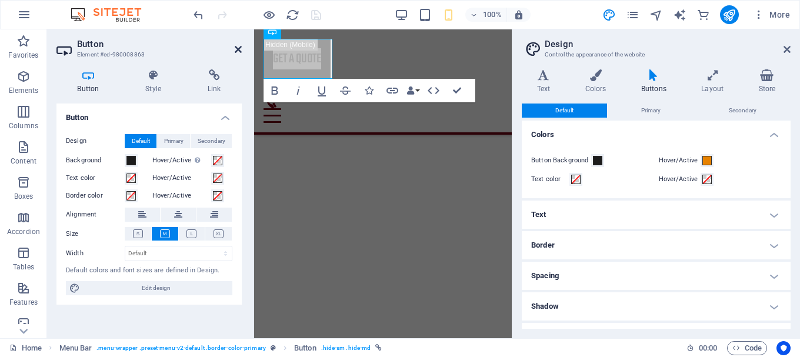
click at [239, 49] on icon at bounding box center [238, 49] width 7 height 9
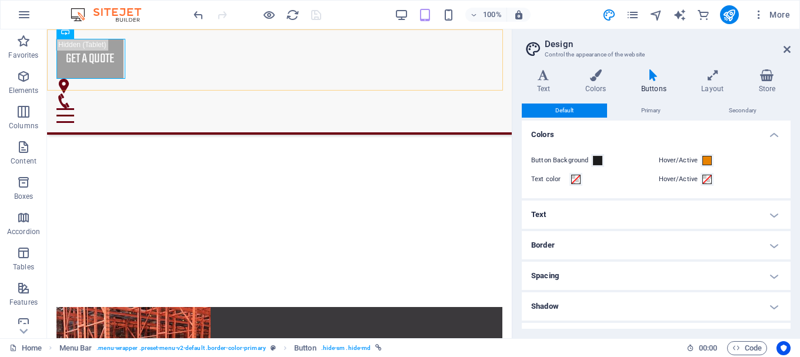
scroll to position [1476, 0]
click at [786, 47] on icon at bounding box center [786, 49] width 7 height 9
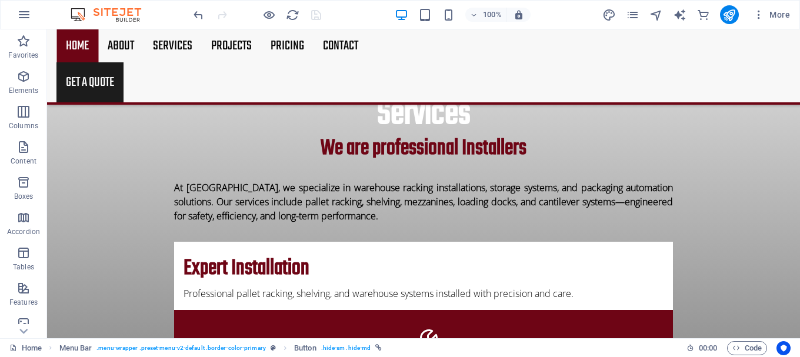
scroll to position [520, 0]
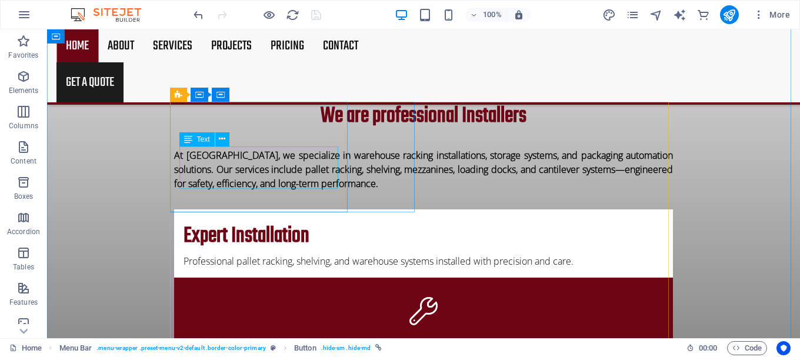
click at [262, 254] on div "Professional pallet racking, shelving, and warehouse systems installed with pre…" at bounding box center [423, 261] width 480 height 14
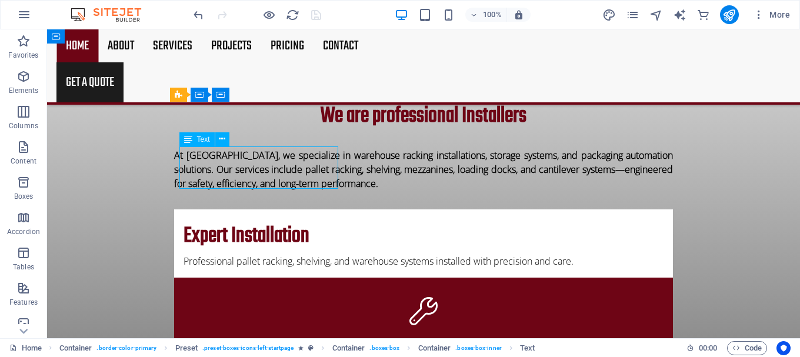
click at [262, 254] on div "Professional pallet racking, shelving, and warehouse systems installed with pre…" at bounding box center [423, 261] width 480 height 14
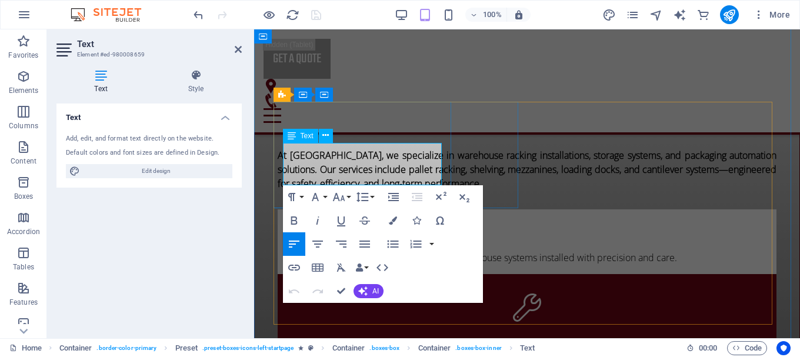
click at [332, 250] on p "Professional pallet racking, shelving, and warehouse systems installed with pre…" at bounding box center [527, 257] width 480 height 14
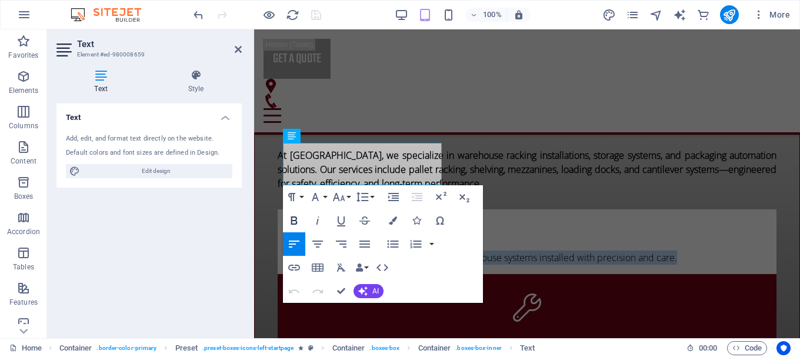
click at [297, 219] on icon "button" at bounding box center [294, 220] width 14 height 14
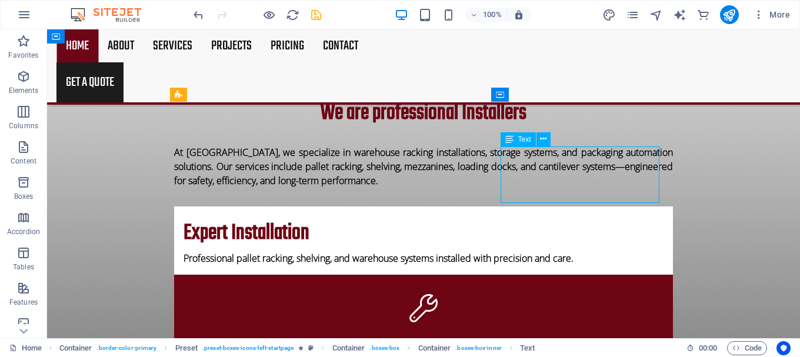
scroll to position [520, 0]
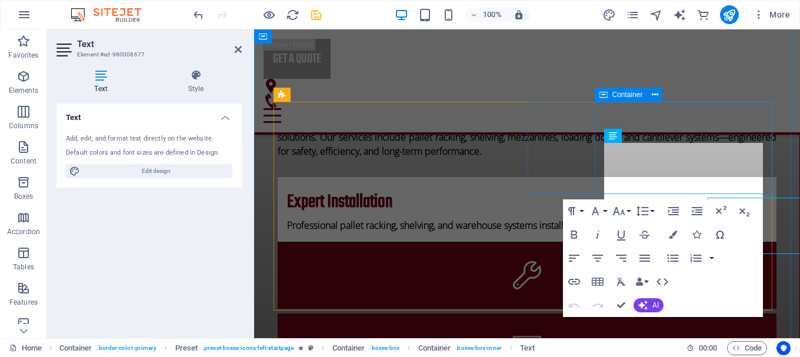
scroll to position [487, 0]
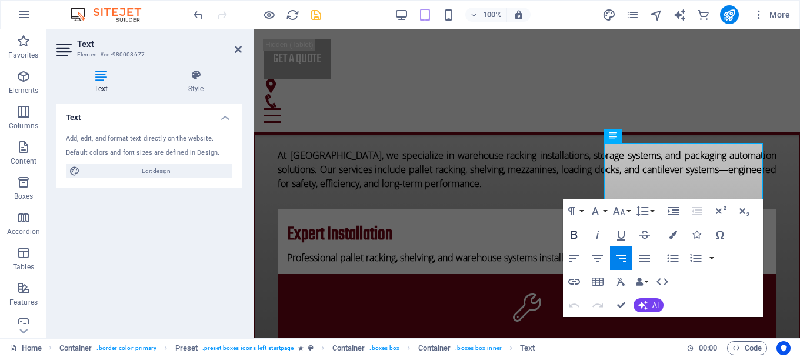
click at [573, 238] on icon "button" at bounding box center [573, 234] width 6 height 8
click at [706, 78] on div "Home About Services Projects Project-detail Pricing Contact Get a quote Menu" at bounding box center [527, 81] width 546 height 105
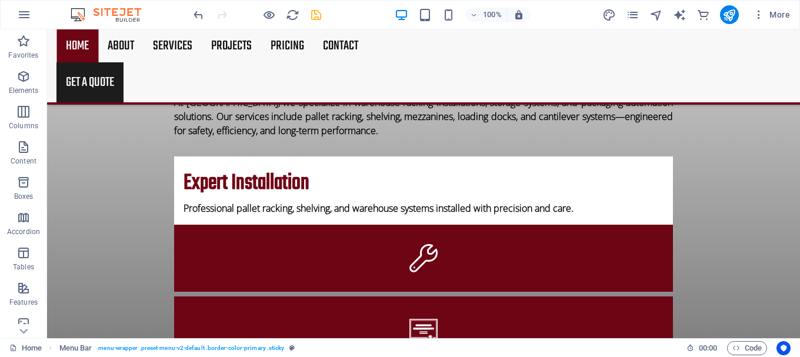
scroll to position [615, 0]
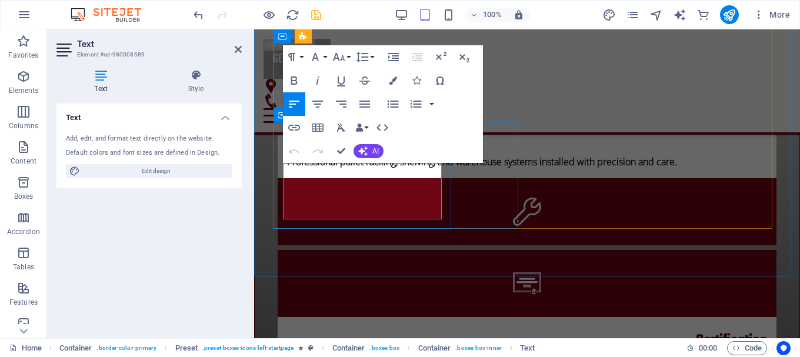
click at [295, 75] on icon "button" at bounding box center [294, 80] width 14 height 14
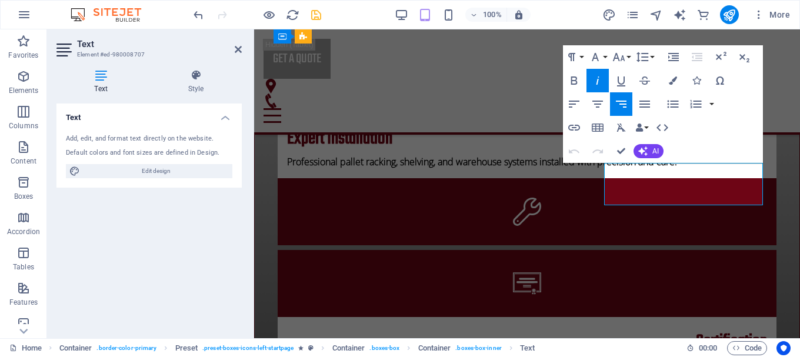
click at [579, 82] on icon "button" at bounding box center [574, 80] width 14 height 14
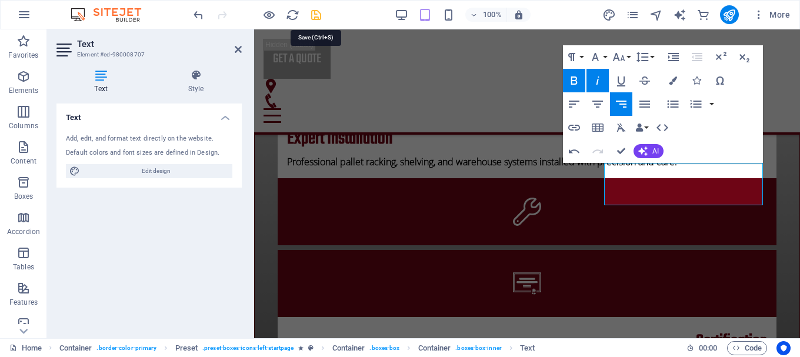
click at [318, 16] on icon "save" at bounding box center [316, 15] width 14 height 14
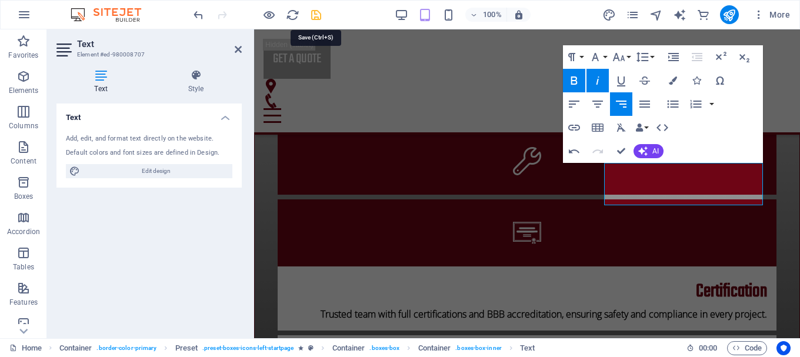
checkbox input "false"
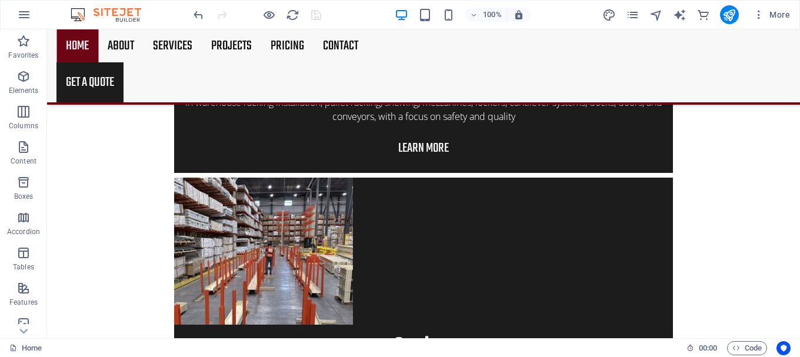
scroll to position [0, 0]
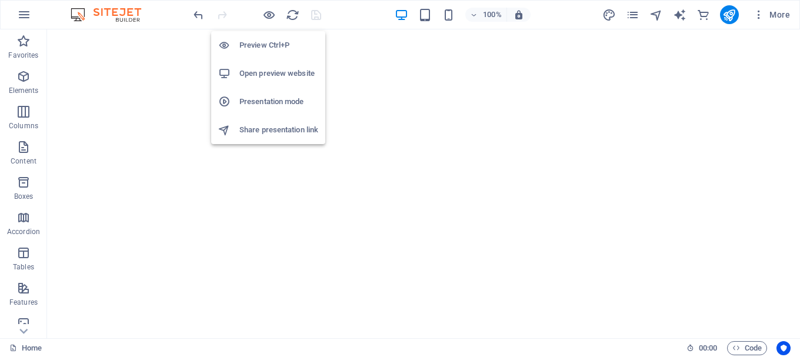
click at [268, 45] on h6 "Preview Ctrl+P" at bounding box center [278, 45] width 79 height 14
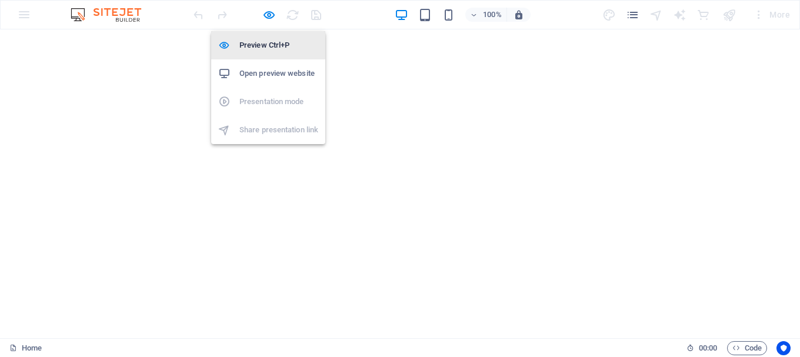
click at [268, 45] on h6 "Preview Ctrl+P" at bounding box center [278, 45] width 79 height 14
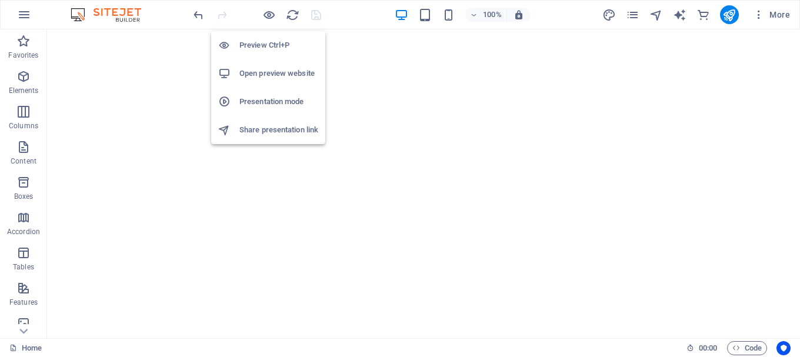
click at [266, 78] on h6 "Open preview website" at bounding box center [278, 73] width 79 height 14
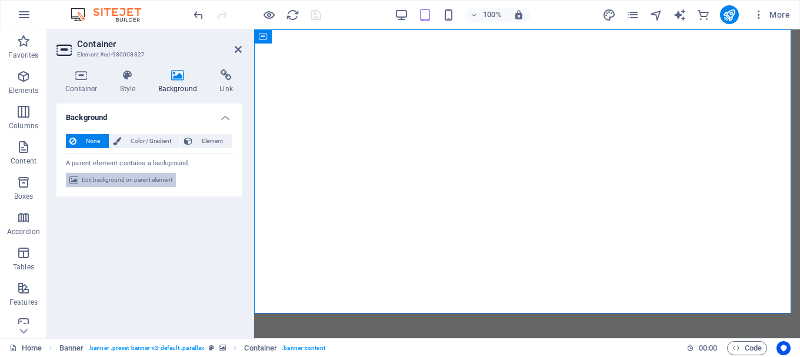
click at [153, 185] on span "Edit background on parent element" at bounding box center [127, 180] width 91 height 14
select select "fade"
select select "ms"
select select "s"
select select "progressive"
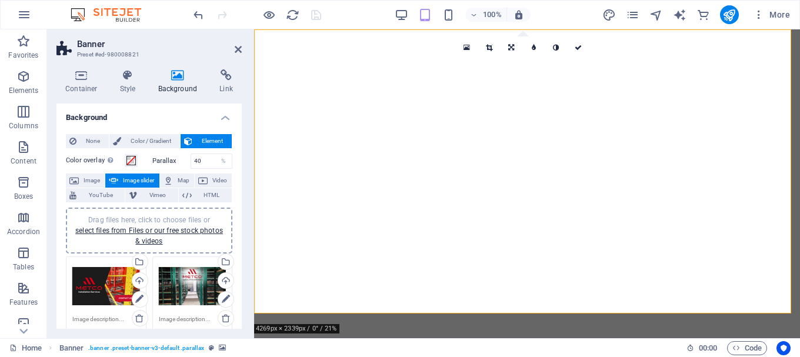
drag, startPoint x: 238, startPoint y: 147, endPoint x: 235, endPoint y: 159, distance: 12.8
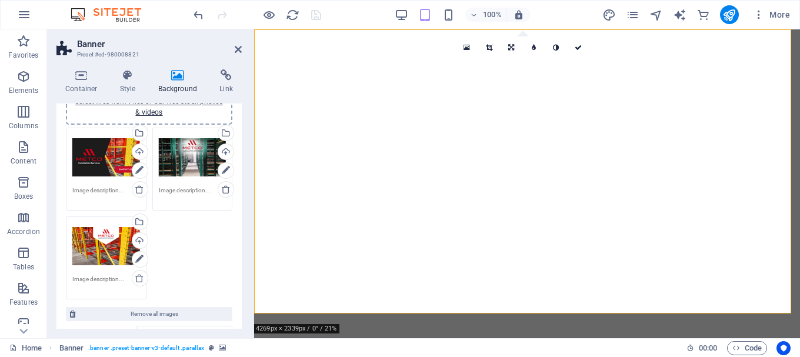
scroll to position [158, 0]
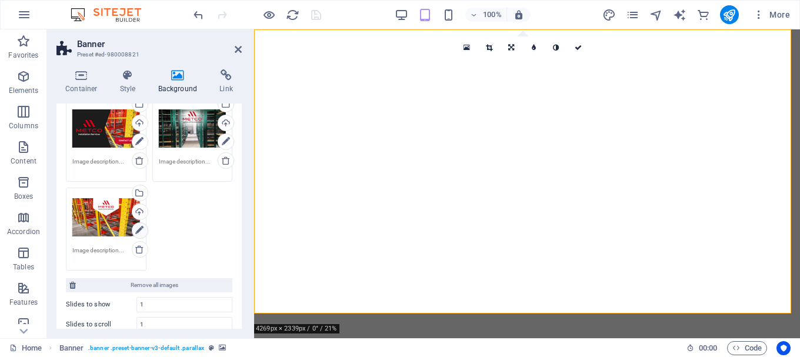
click at [137, 229] on icon at bounding box center [139, 230] width 8 height 14
click at [141, 215] on div "Upload" at bounding box center [139, 213] width 18 height 18
click at [142, 228] on icon at bounding box center [139, 230] width 8 height 14
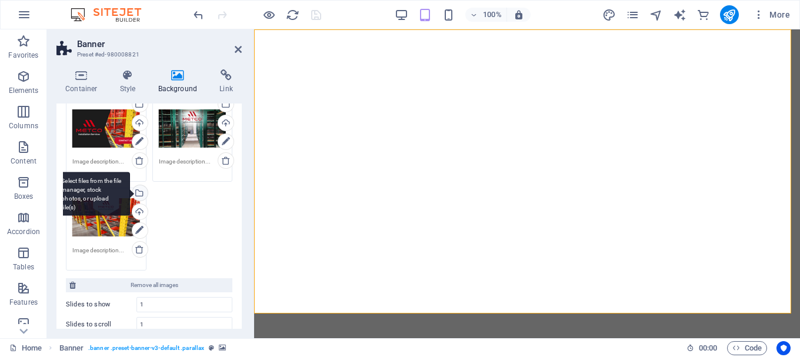
click at [138, 196] on div "Select files from the file manager, stock photos, or upload file(s)" at bounding box center [139, 194] width 18 height 18
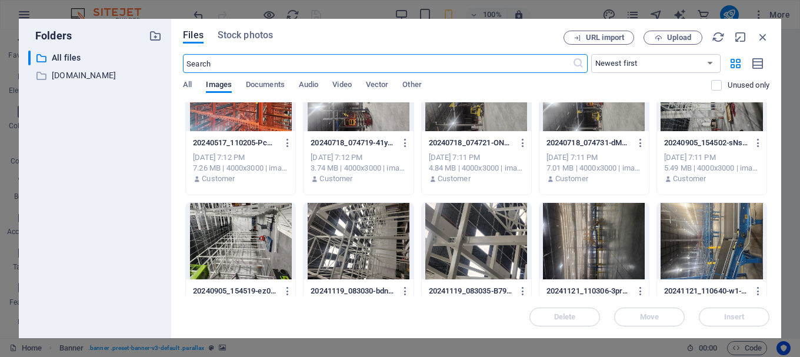
scroll to position [0, 0]
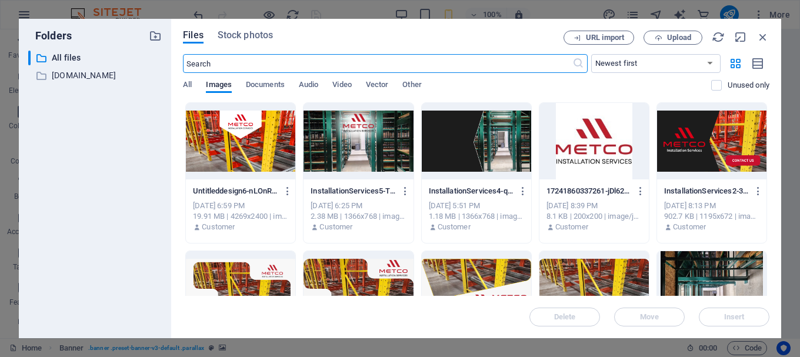
click at [275, 157] on div at bounding box center [240, 141] width 109 height 76
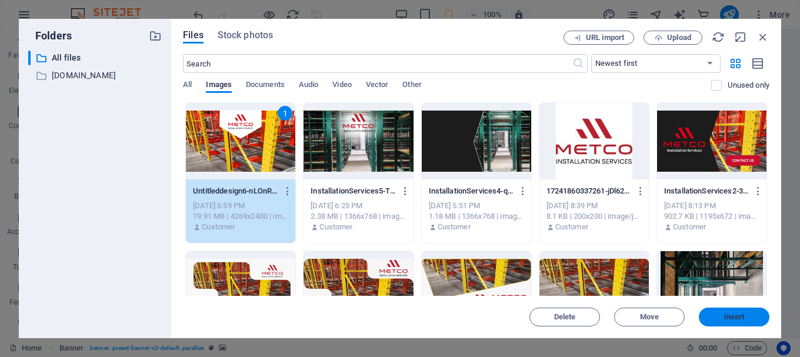
click at [741, 312] on button "Insert" at bounding box center [734, 317] width 71 height 19
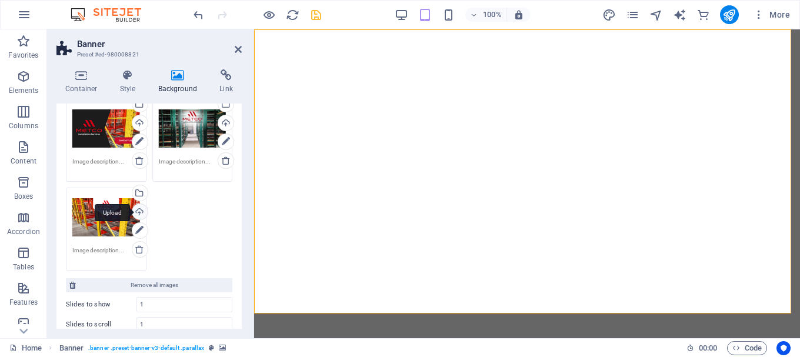
click at [141, 210] on div "Upload" at bounding box center [139, 213] width 18 height 18
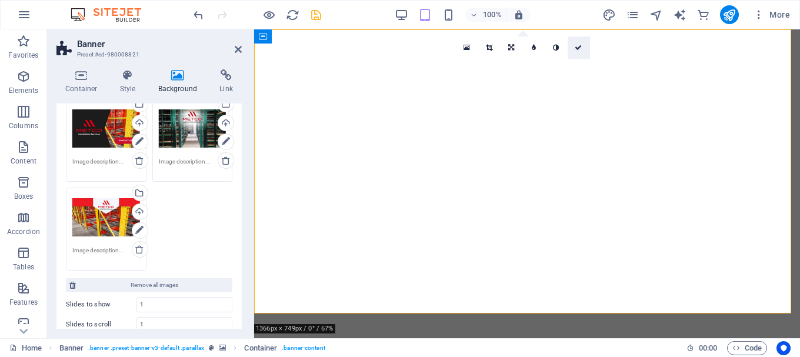
click at [582, 49] on link at bounding box center [578, 47] width 22 height 22
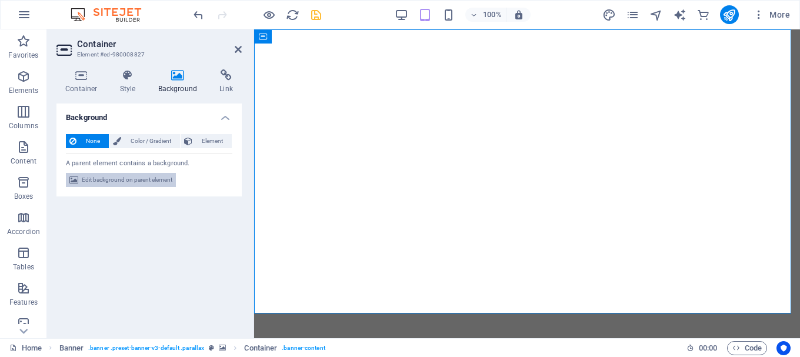
click at [151, 175] on span "Edit background on parent element" at bounding box center [127, 180] width 91 height 14
select select "fade"
select select "ms"
select select "s"
select select "progressive"
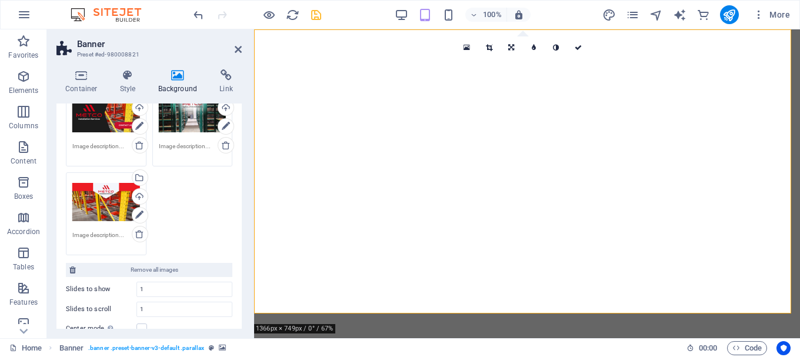
scroll to position [182, 0]
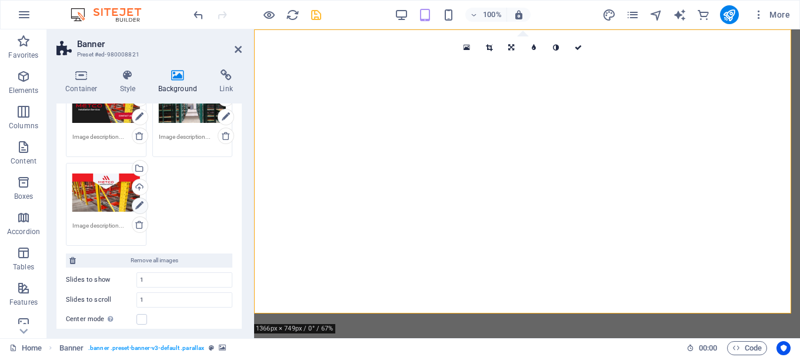
click at [137, 206] on icon at bounding box center [139, 206] width 8 height 14
click at [142, 202] on icon at bounding box center [139, 206] width 8 height 14
click at [141, 189] on div "Upload" at bounding box center [139, 188] width 18 height 18
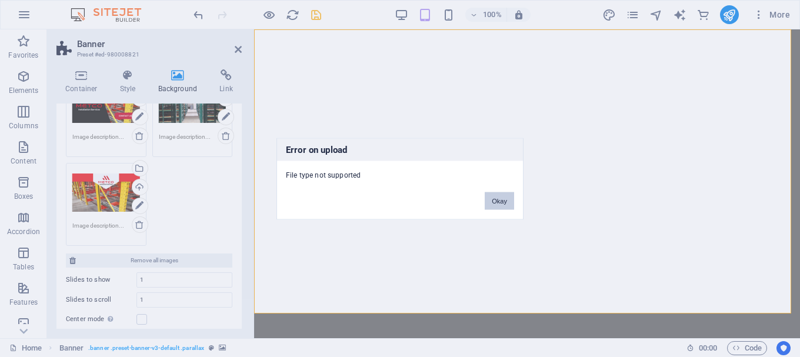
click at [509, 203] on button "Okay" at bounding box center [498, 201] width 29 height 18
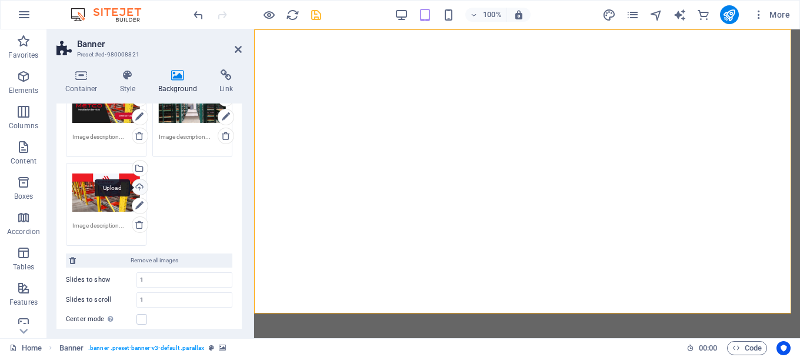
click at [136, 186] on div "Upload" at bounding box center [139, 188] width 18 height 18
click at [143, 112] on link at bounding box center [140, 117] width 16 height 16
click at [139, 206] on icon at bounding box center [139, 206] width 8 height 14
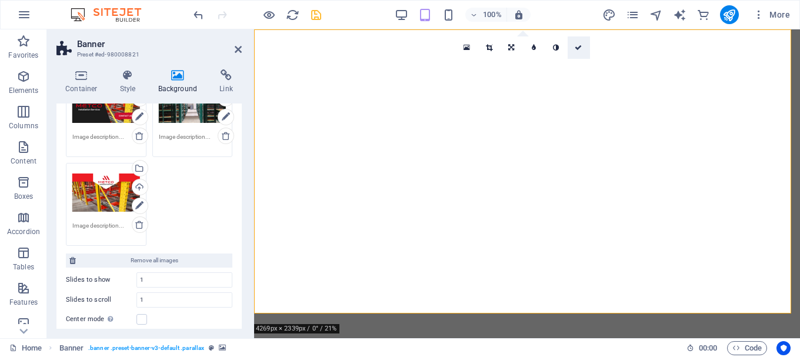
click at [577, 45] on icon at bounding box center [577, 47] width 7 height 7
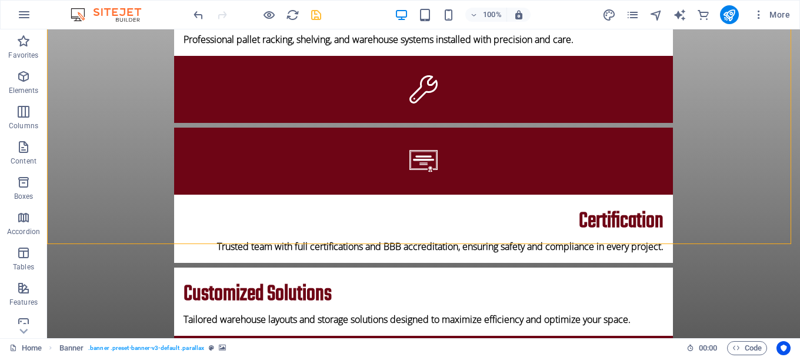
scroll to position [0, 0]
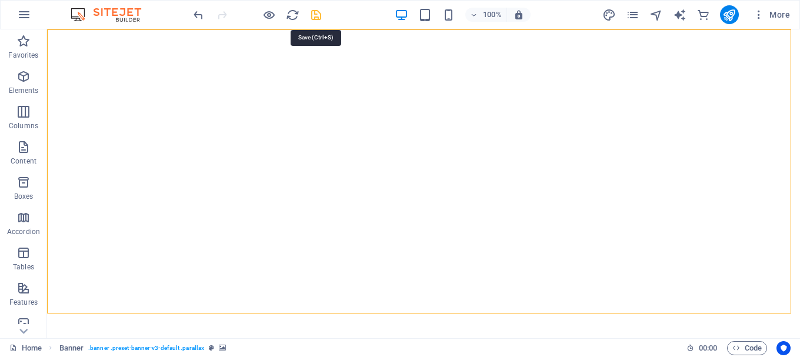
click at [319, 17] on icon "save" at bounding box center [316, 15] width 14 height 14
checkbox input "false"
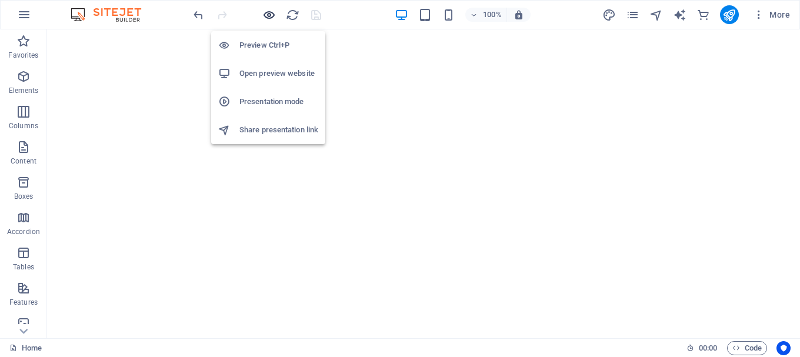
click at [267, 9] on icon "button" at bounding box center [269, 15] width 14 height 14
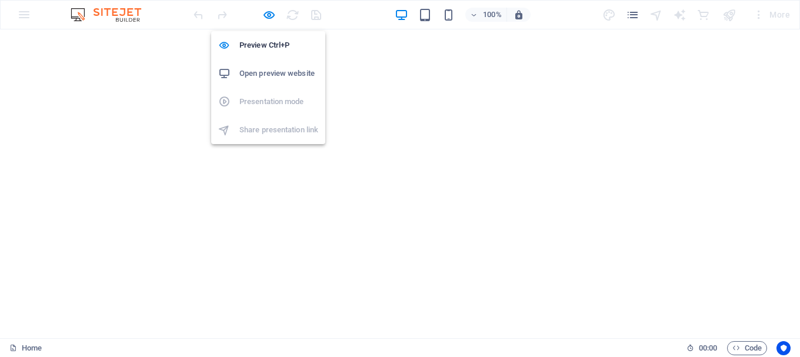
click at [267, 73] on h6 "Open preview website" at bounding box center [278, 73] width 79 height 14
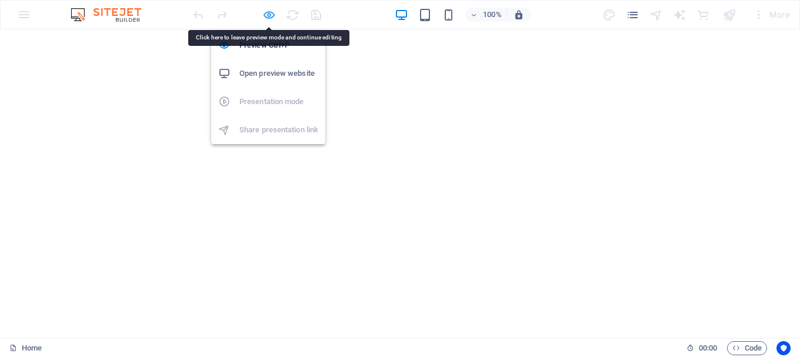
click at [272, 11] on icon "button" at bounding box center [269, 15] width 14 height 14
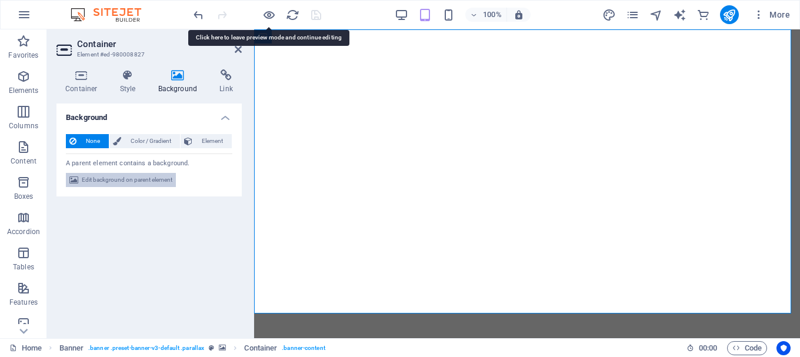
click at [134, 181] on span "Edit background on parent element" at bounding box center [127, 180] width 91 height 14
select select "fade"
select select "ms"
select select "s"
select select "progressive"
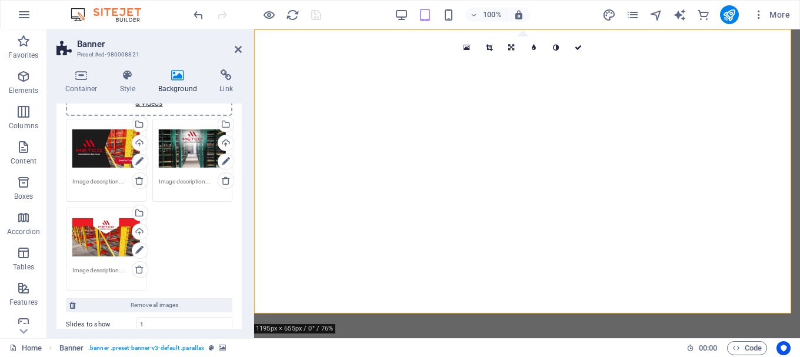
scroll to position [156, 0]
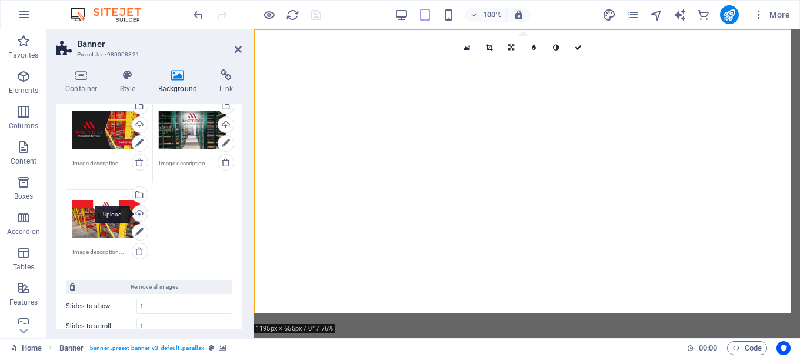
click at [143, 215] on div "Upload" at bounding box center [139, 215] width 18 height 18
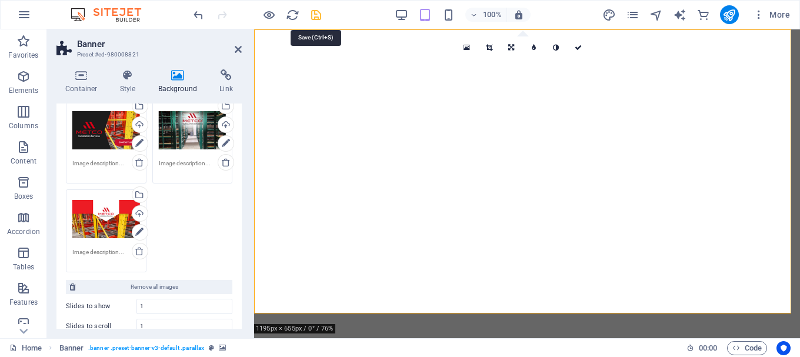
click at [322, 15] on icon "save" at bounding box center [316, 15] width 14 height 14
checkbox input "false"
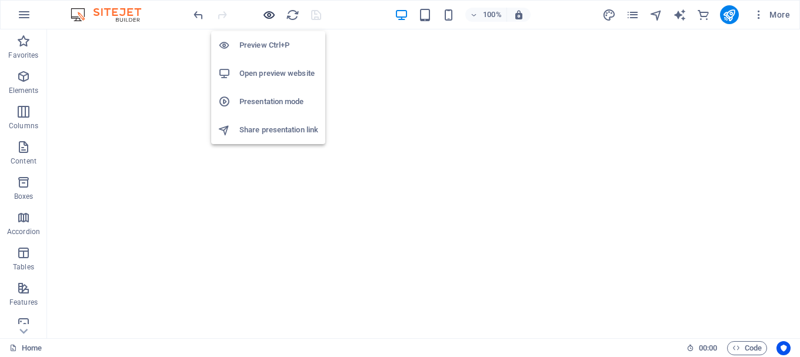
click at [266, 16] on icon "button" at bounding box center [269, 15] width 14 height 14
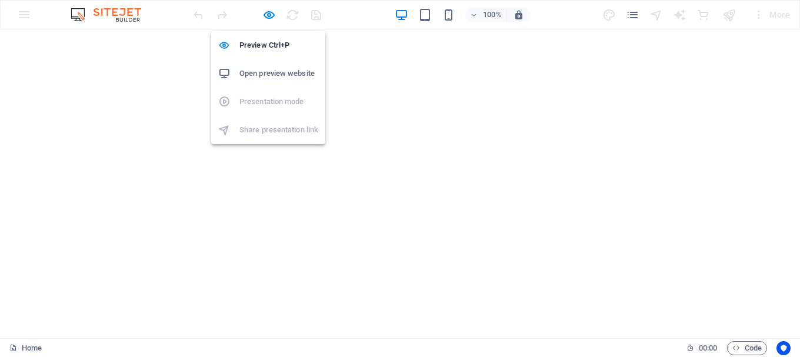
click at [266, 72] on h6 "Open preview website" at bounding box center [278, 73] width 79 height 14
click at [268, 15] on icon "button" at bounding box center [269, 15] width 14 height 14
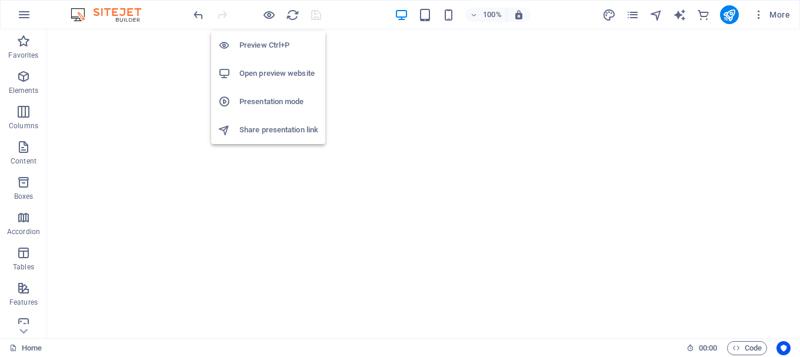
click at [273, 101] on h6 "Presentation mode" at bounding box center [278, 102] width 79 height 14
click at [273, 15] on icon "button" at bounding box center [269, 15] width 14 height 14
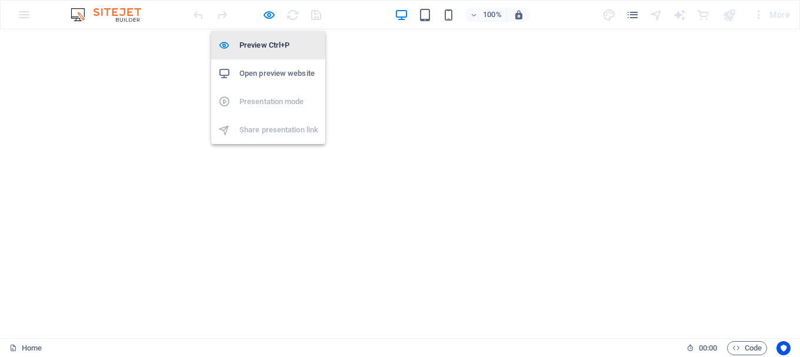
click at [268, 37] on li "Preview Ctrl+P" at bounding box center [268, 45] width 114 height 28
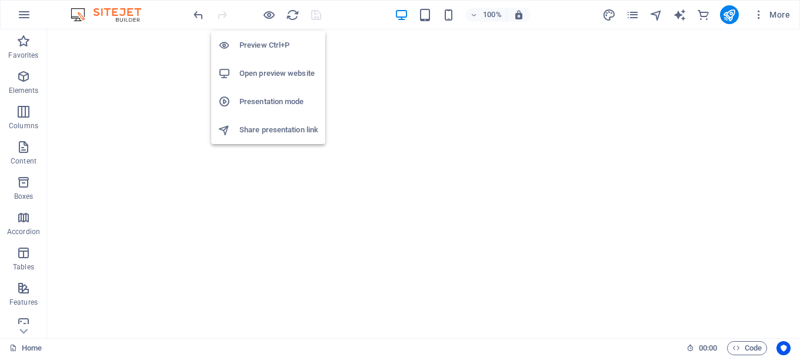
click at [266, 133] on h6 "Share presentation link" at bounding box center [278, 130] width 79 height 14
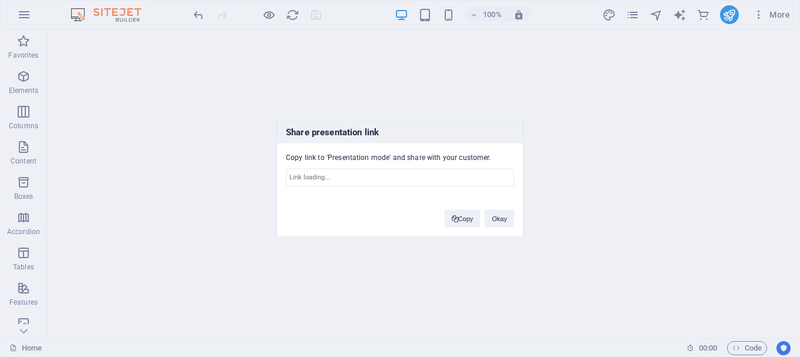
type input "[URL][DOMAIN_NAME]"
click at [470, 216] on button "Copy" at bounding box center [463, 218] width 36 height 18
click at [493, 217] on button "Okay" at bounding box center [498, 218] width 29 height 18
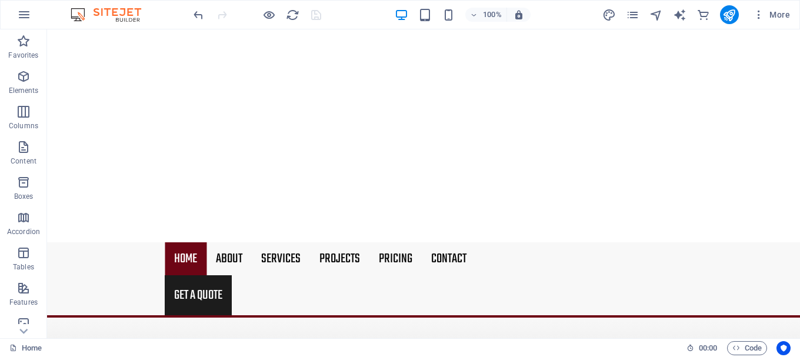
scroll to position [0, 0]
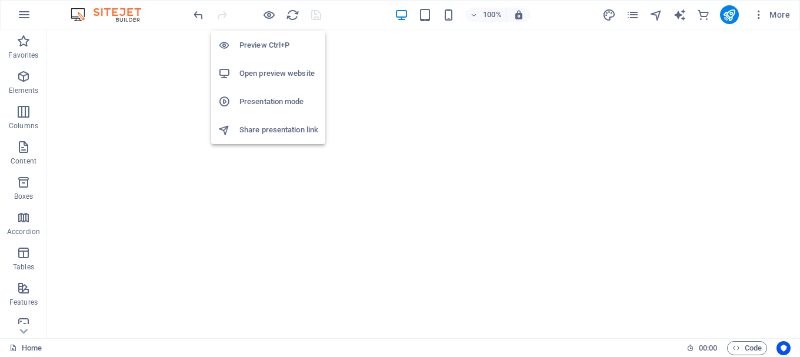
click at [268, 73] on h6 "Open preview website" at bounding box center [278, 73] width 79 height 14
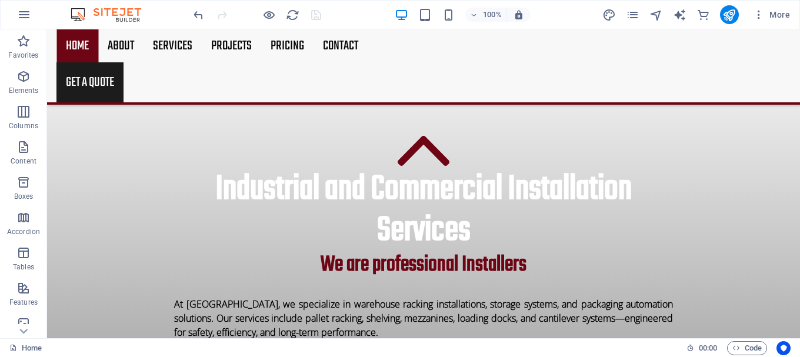
scroll to position [350, 0]
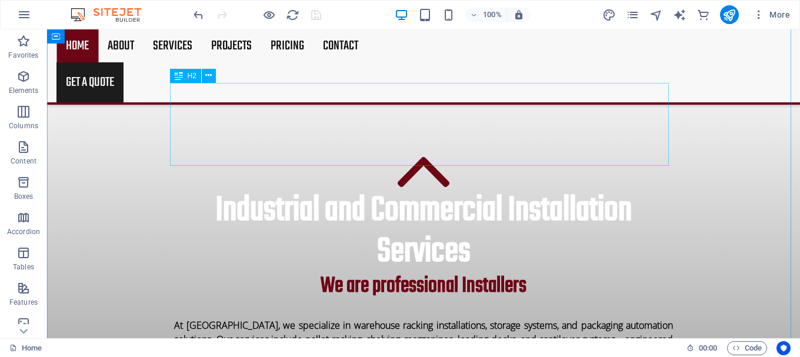
click at [437, 191] on div "Industrial and Commercial Installation Services" at bounding box center [423, 232] width 499 height 83
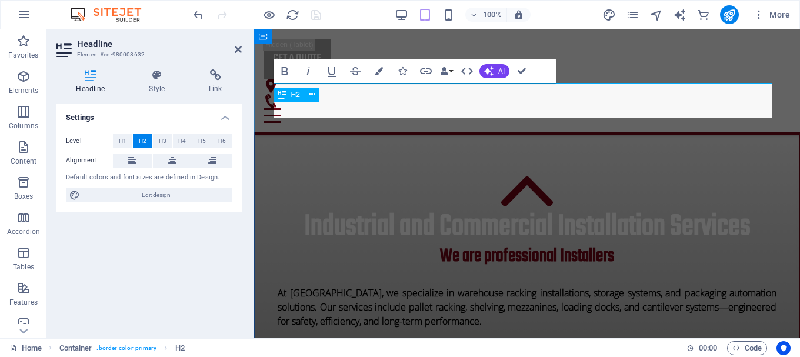
scroll to position [369, 0]
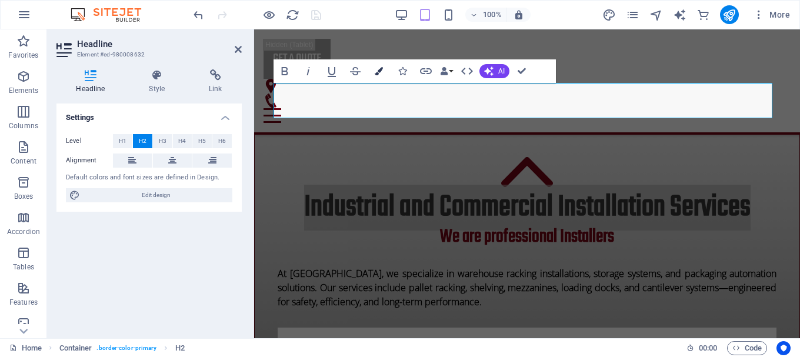
click at [380, 71] on icon "button" at bounding box center [379, 71] width 8 height 8
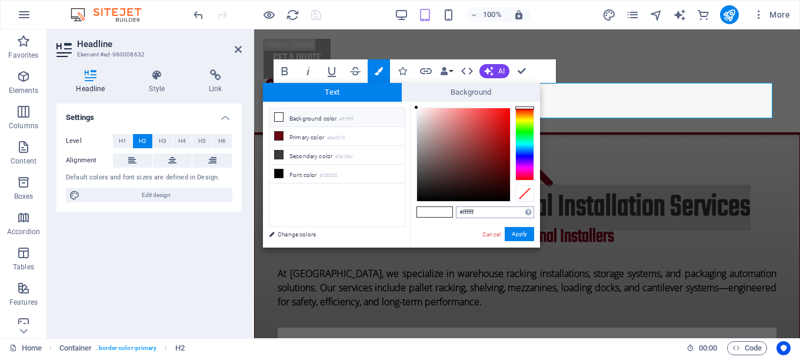
click at [480, 210] on input "#ffffff" at bounding box center [495, 212] width 78 height 12
type input "#"
type input "#000000"
drag, startPoint x: 417, startPoint y: 108, endPoint x: 411, endPoint y: 212, distance: 104.9
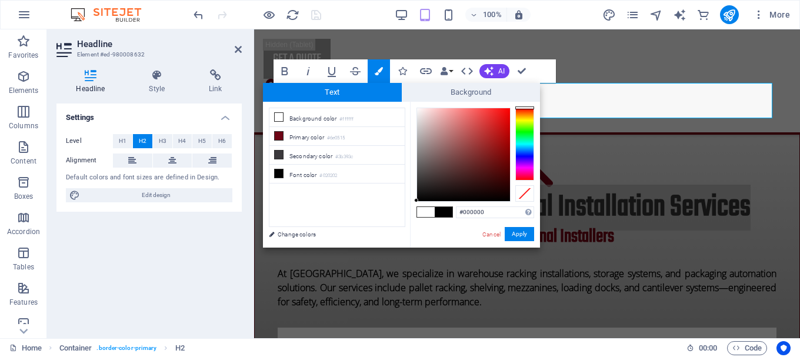
click at [411, 212] on div "#000000 Supported formats #0852ed rgb(8, 82, 237) rgba(8, 82, 237, 90%) hsv(221…" at bounding box center [475, 260] width 130 height 316
click at [524, 238] on button "Apply" at bounding box center [518, 234] width 29 height 14
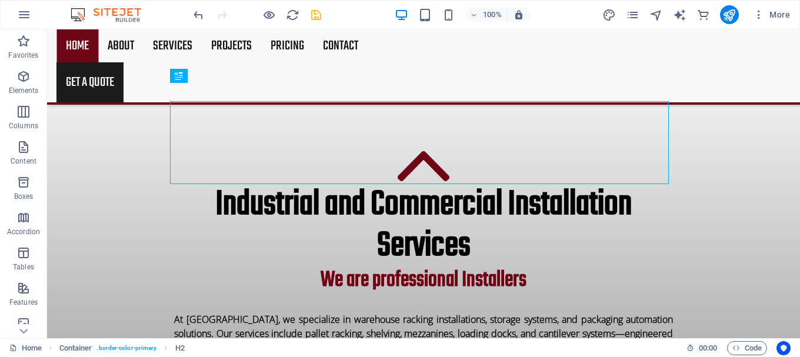
scroll to position [350, 0]
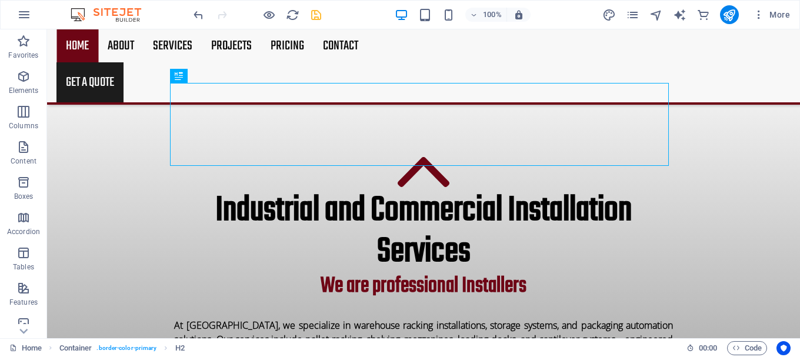
drag, startPoint x: 799, startPoint y: 91, endPoint x: 799, endPoint y: 109, distance: 18.2
click at [799, 109] on div "H2 Container Banner Container Banner Menu Menu Bar Map Preset Button Spacer H3 …" at bounding box center [423, 183] width 753 height 309
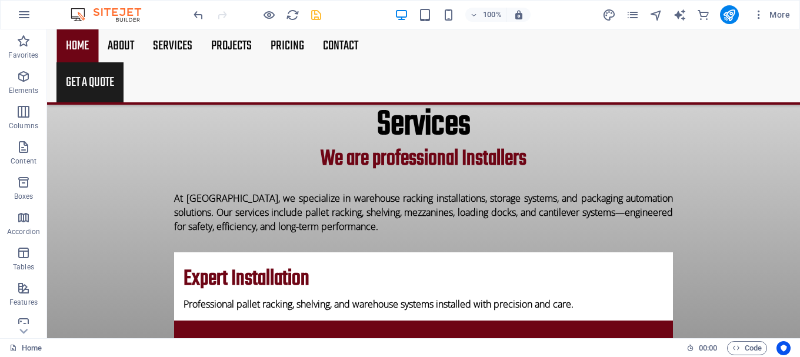
scroll to position [212, 0]
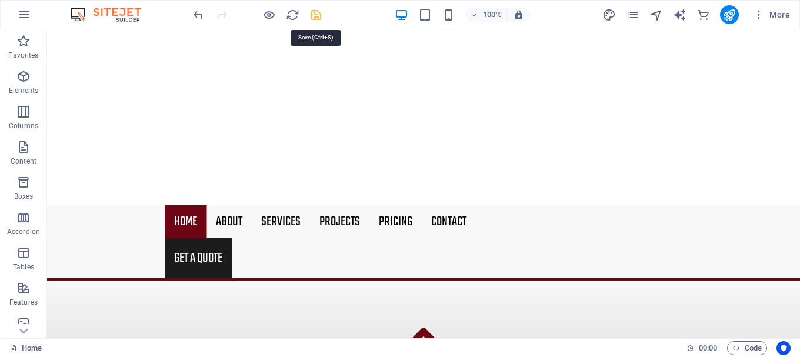
click at [315, 21] on icon "save" at bounding box center [316, 15] width 14 height 14
checkbox input "false"
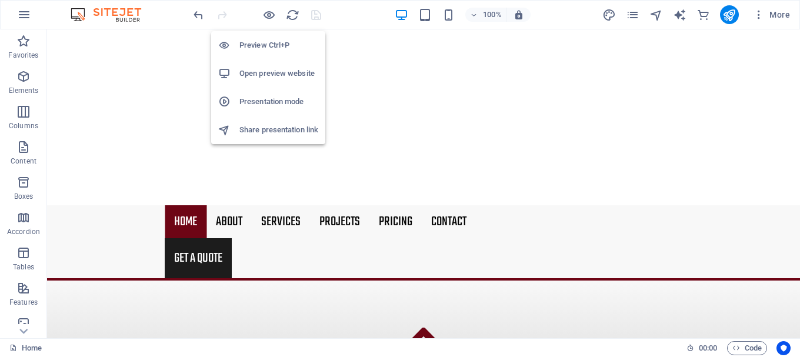
click at [274, 75] on h6 "Open preview website" at bounding box center [278, 73] width 79 height 14
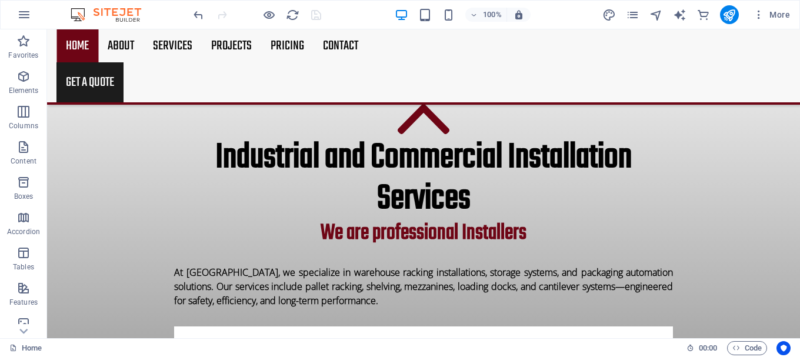
scroll to position [461, 0]
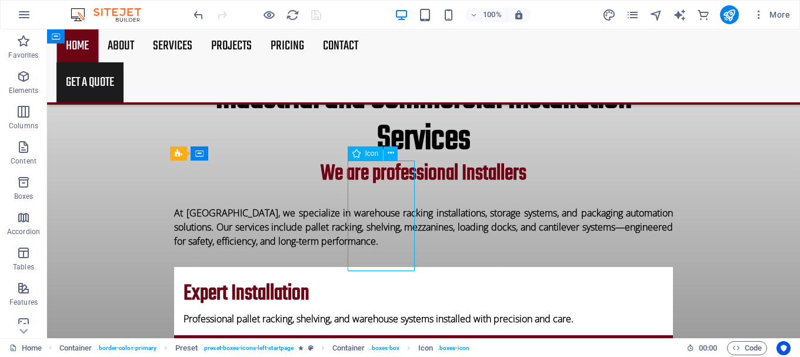
select select "xMidYMid"
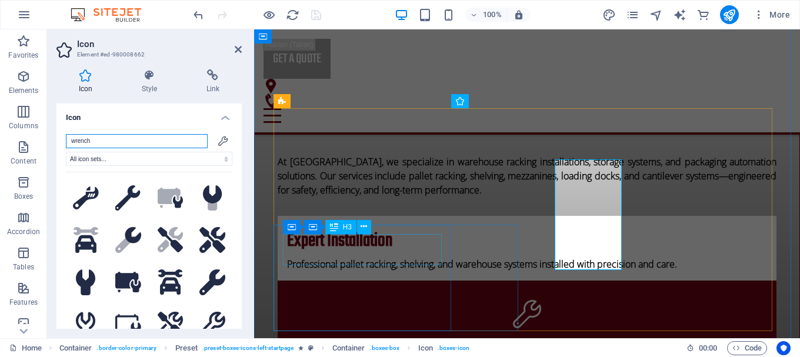
scroll to position [481, 0]
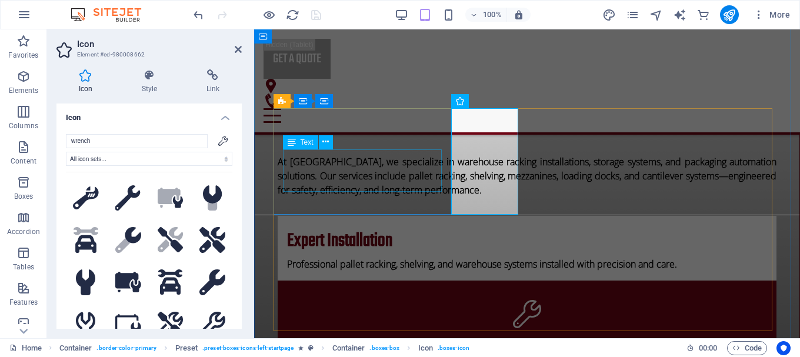
drag, startPoint x: 466, startPoint y: 207, endPoint x: 355, endPoint y: 176, distance: 115.4
click at [156, 80] on icon at bounding box center [149, 75] width 60 height 12
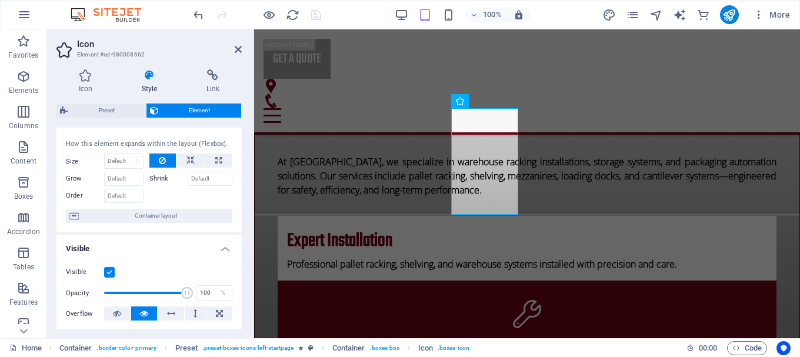
scroll to position [0, 0]
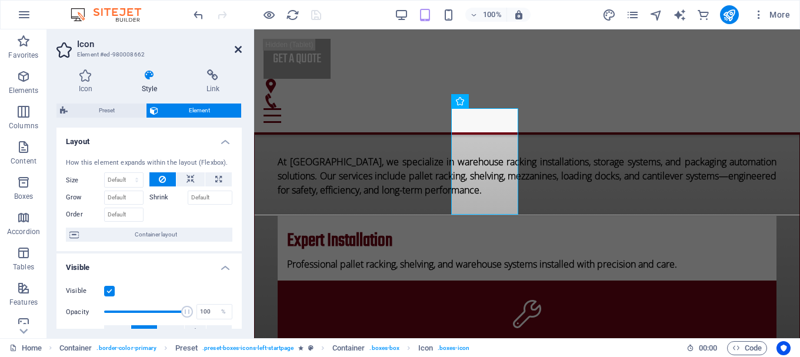
click at [237, 51] on icon at bounding box center [238, 49] width 7 height 9
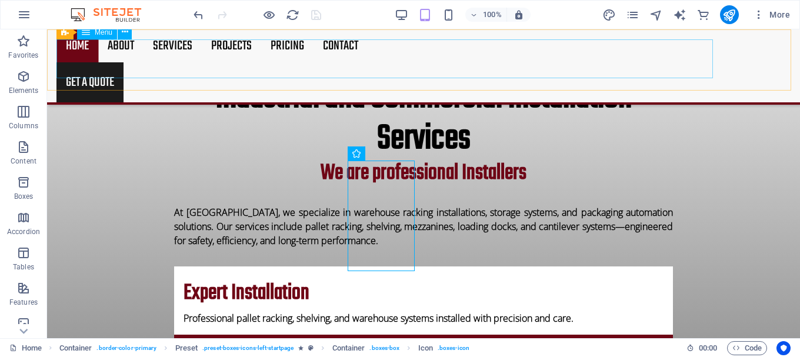
scroll to position [461, 0]
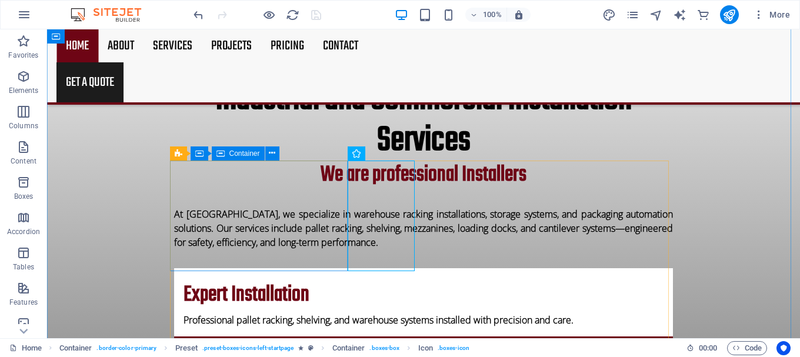
click at [192, 268] on div "Expert Installation Professional pallet racking, shelving, and warehouse system…" at bounding box center [423, 302] width 499 height 68
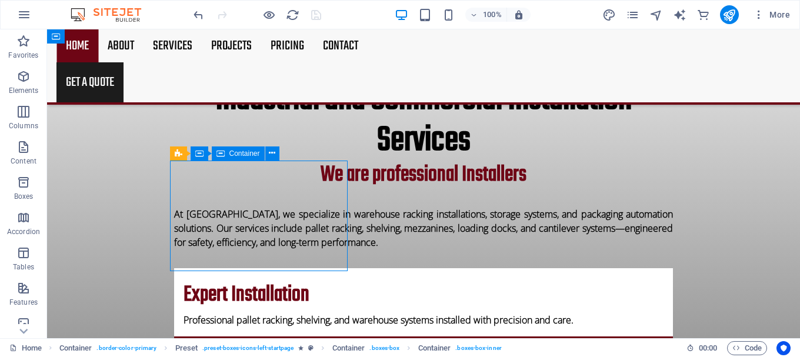
click at [192, 268] on div "Expert Installation Professional pallet racking, shelving, and warehouse system…" at bounding box center [423, 302] width 499 height 68
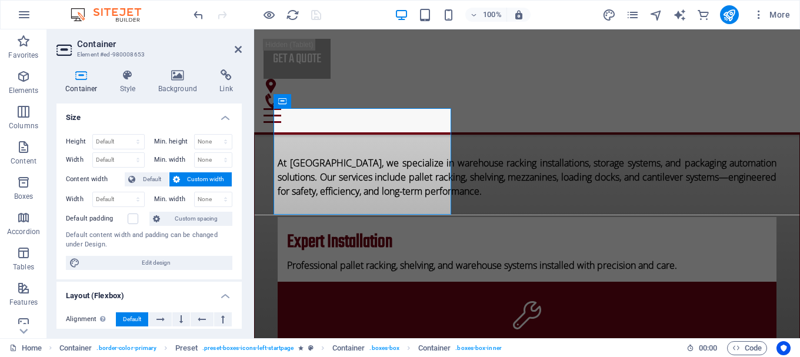
scroll to position [481, 0]
click at [182, 92] on h4 "Background" at bounding box center [180, 81] width 62 height 25
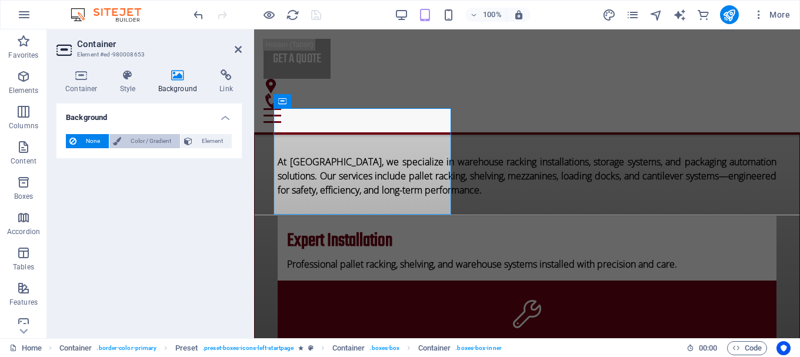
click at [156, 136] on span "Color / Gradient" at bounding box center [151, 141] width 52 height 14
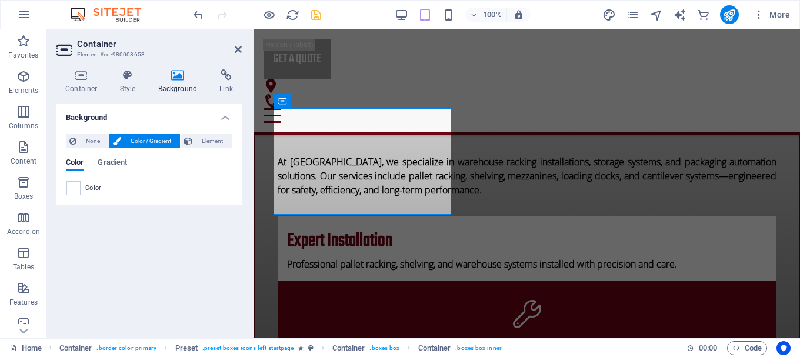
click at [96, 189] on span "Color" at bounding box center [93, 187] width 16 height 9
click at [71, 189] on span at bounding box center [73, 188] width 13 height 13
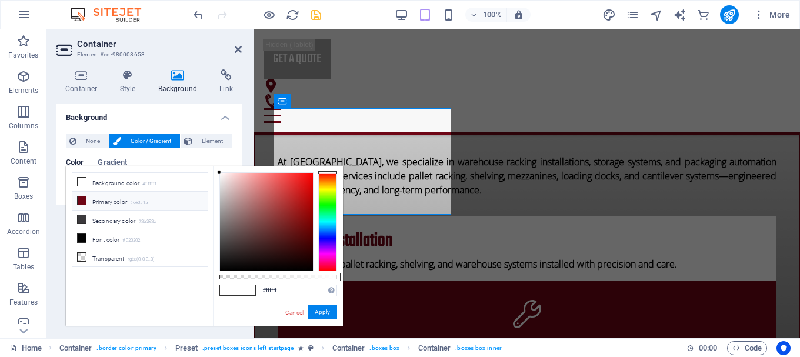
click at [149, 206] on li "Primary color #6e0515" at bounding box center [139, 201] width 135 height 19
type input "#6e0515"
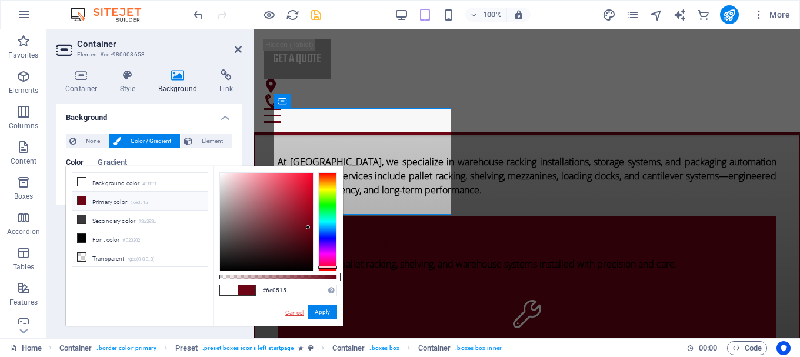
click at [290, 310] on link "Cancel" at bounding box center [294, 312] width 21 height 9
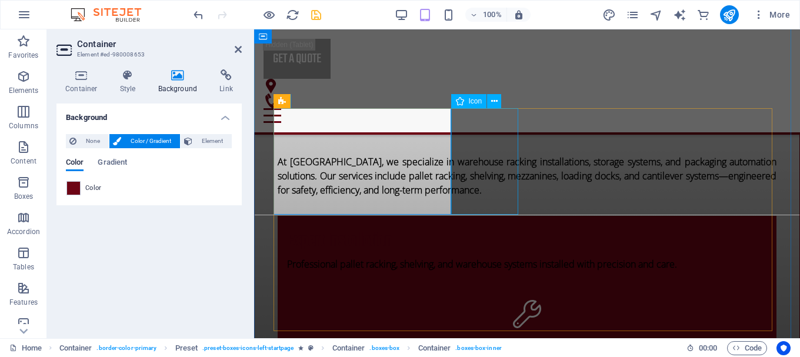
click at [510, 280] on figure at bounding box center [527, 313] width 499 height 67
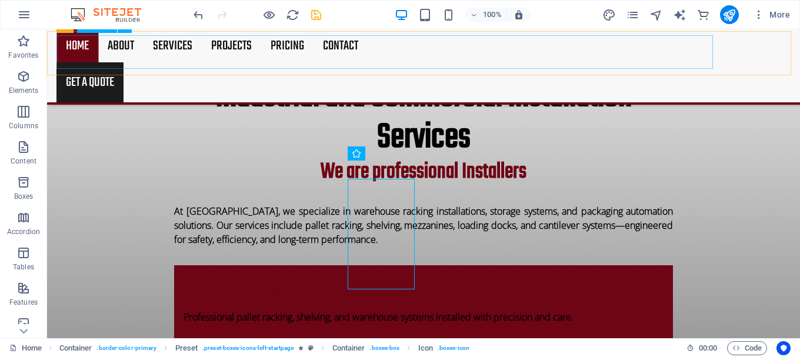
scroll to position [461, 0]
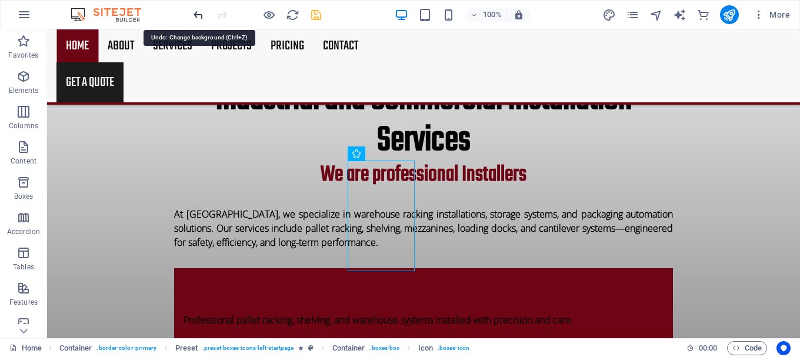
click at [199, 16] on icon "undo" at bounding box center [199, 15] width 14 height 14
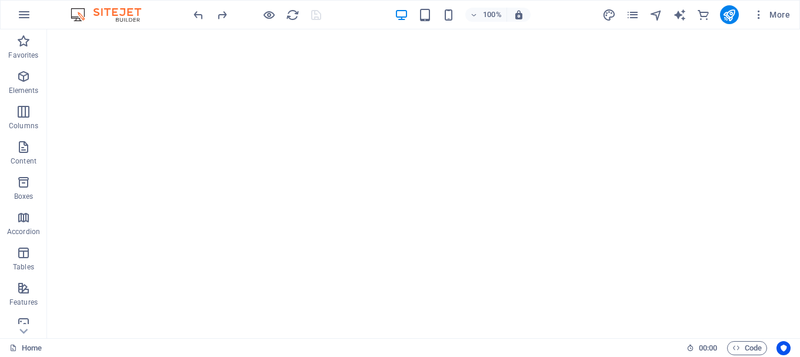
scroll to position [0, 0]
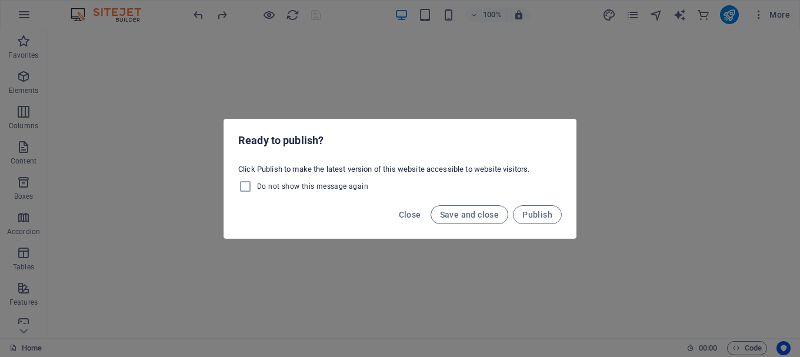
click at [493, 46] on div "Ready to publish? Click Publish to make the latest version of this website acce…" at bounding box center [400, 178] width 800 height 357
click at [415, 210] on span "Close" at bounding box center [410, 214] width 22 height 9
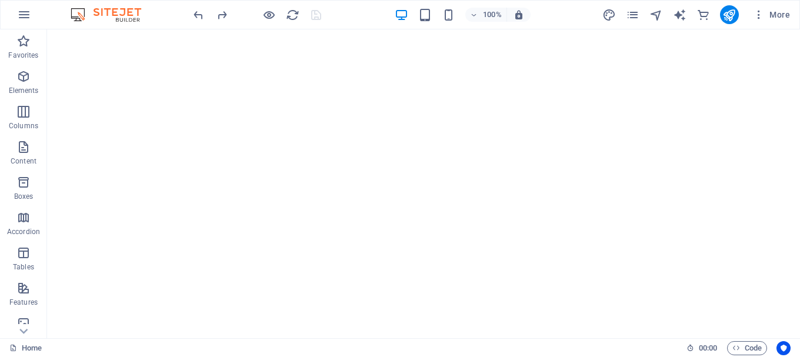
click at [315, 17] on div at bounding box center [257, 14] width 132 height 19
